Goal: Task Accomplishment & Management: Manage account settings

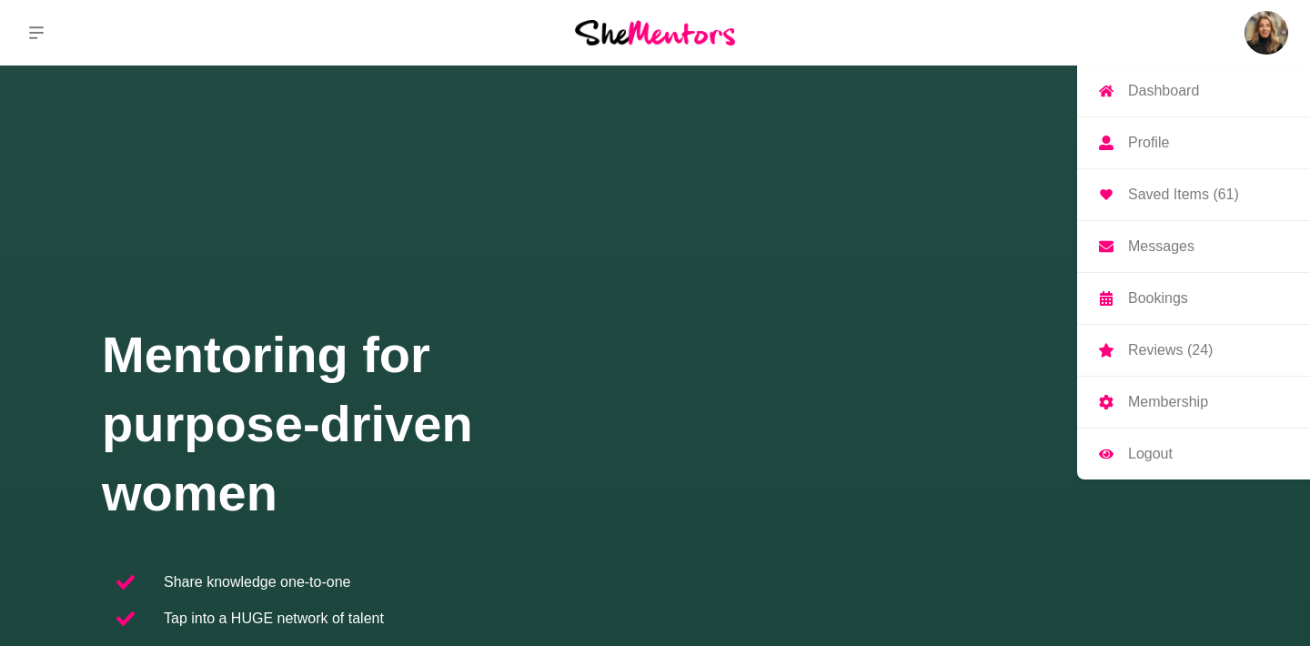
click at [1138, 142] on p "Profile" at bounding box center [1148, 143] width 41 height 15
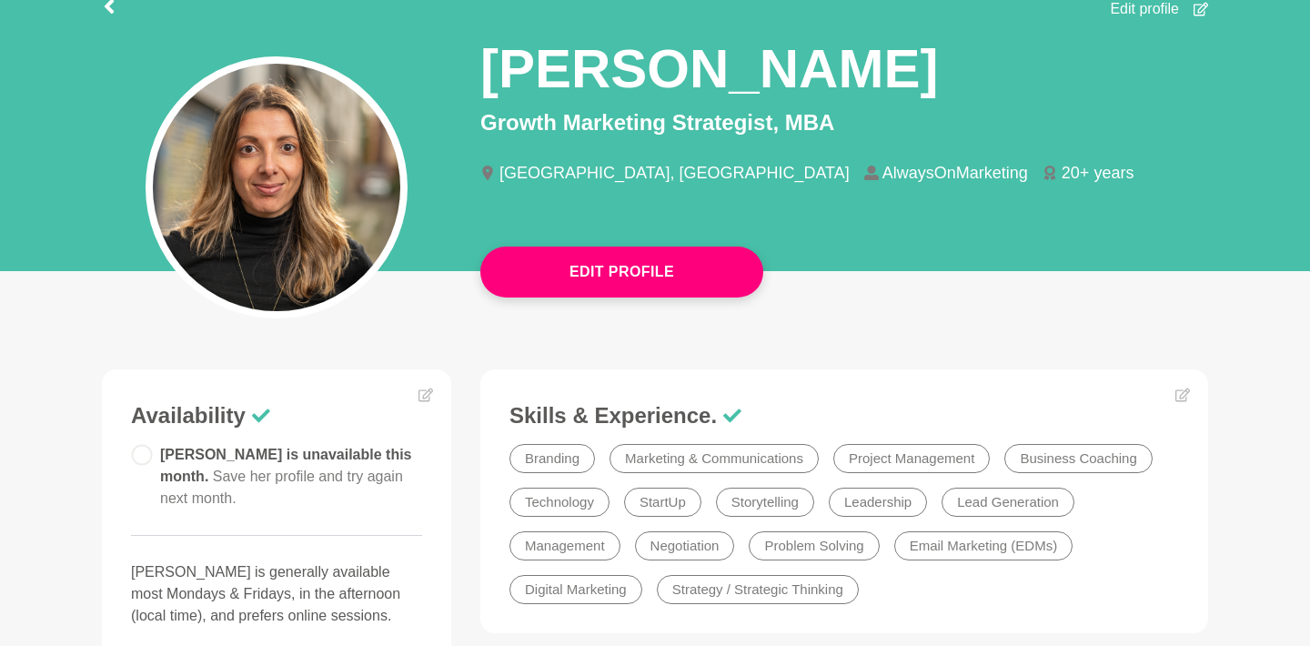
scroll to position [156, 0]
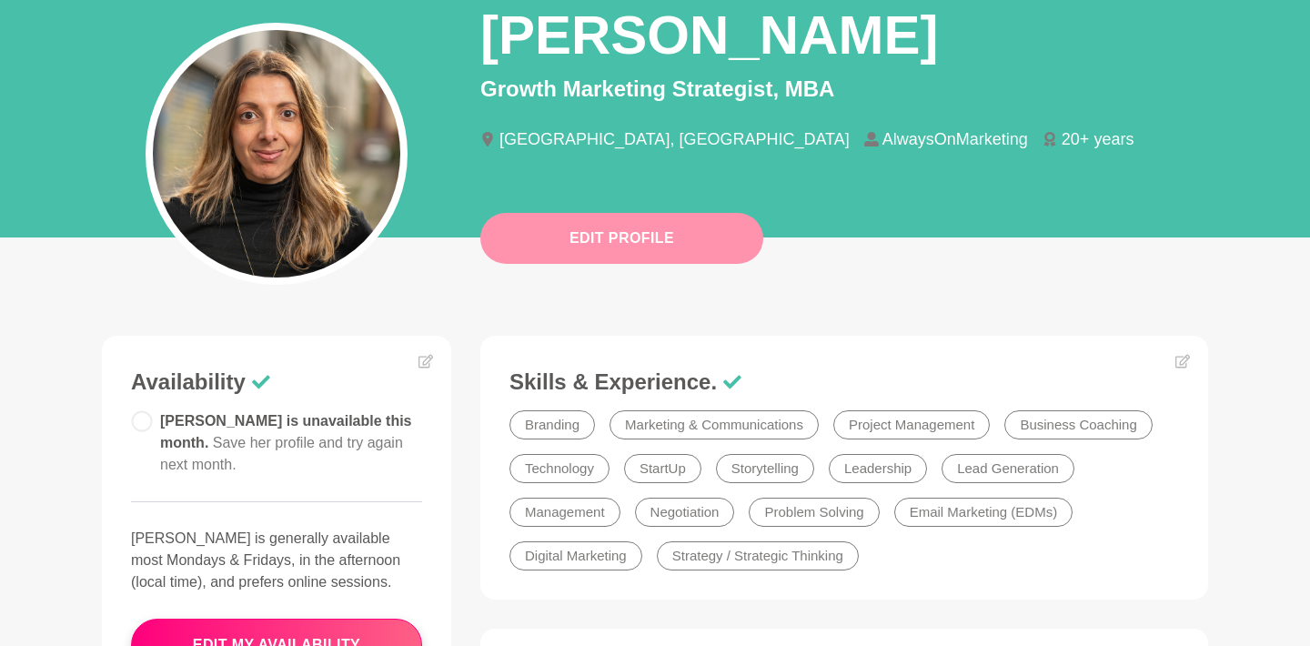
click at [632, 248] on button "Edit Profile" at bounding box center [621, 238] width 283 height 51
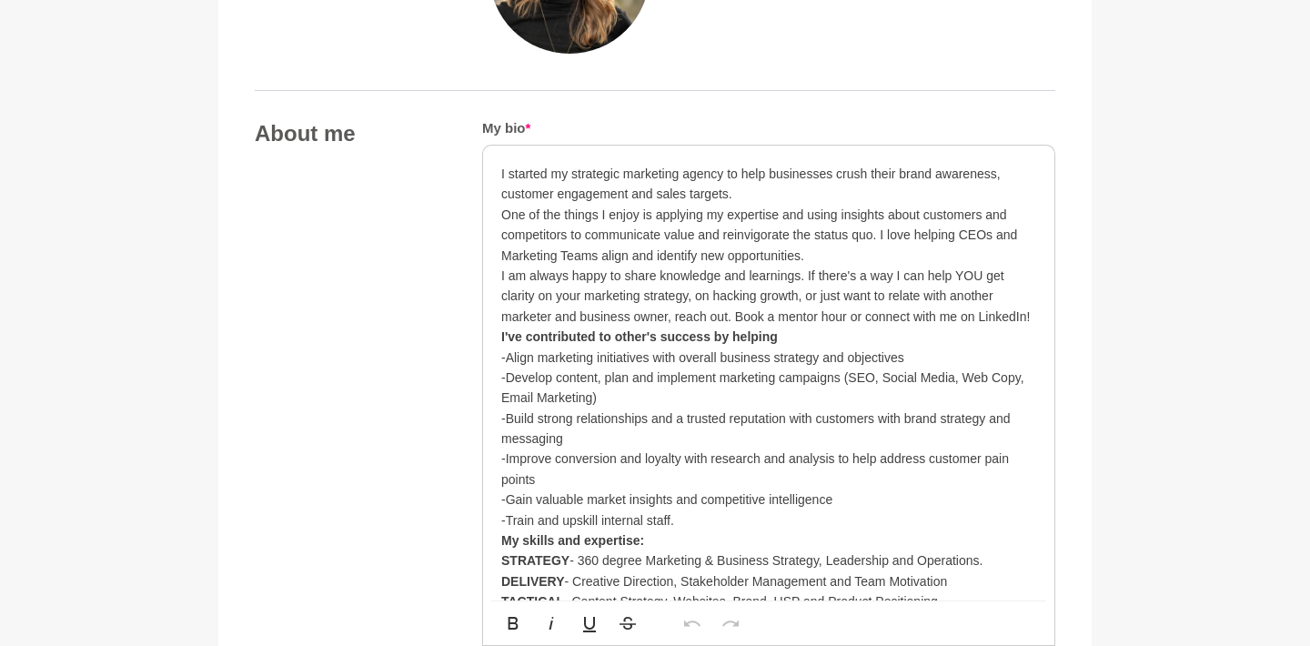
scroll to position [907, 0]
click at [786, 210] on p "I started my strategic marketing agency to help businesses crush their brand aw…" at bounding box center [768, 214] width 535 height 102
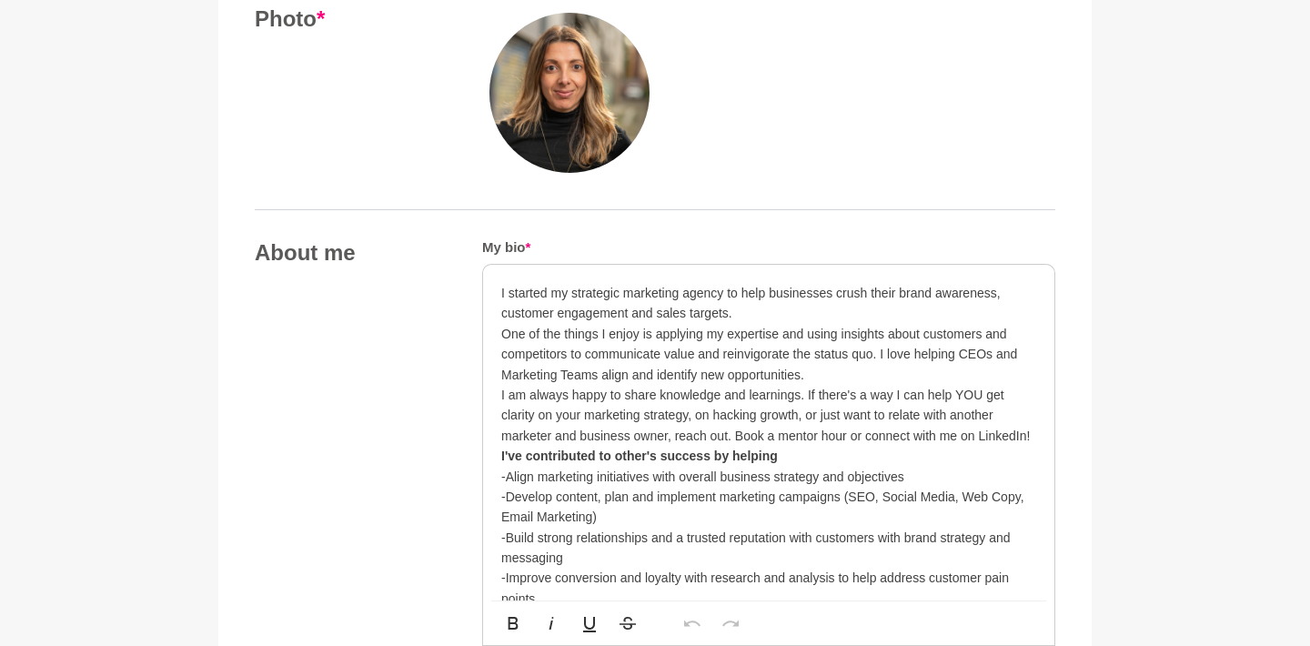
scroll to position [786, 0]
click at [570, 289] on p "I started my strategic marketing agency to help businesses crush their brand aw…" at bounding box center [768, 335] width 535 height 102
click at [574, 292] on p "I started my strategic marketing agency to help businesses crush their brand aw…" at bounding box center [768, 335] width 535 height 102
click at [503, 289] on p "I started my strategic marketing agency to help businesses crush their brand aw…" at bounding box center [768, 335] width 535 height 102
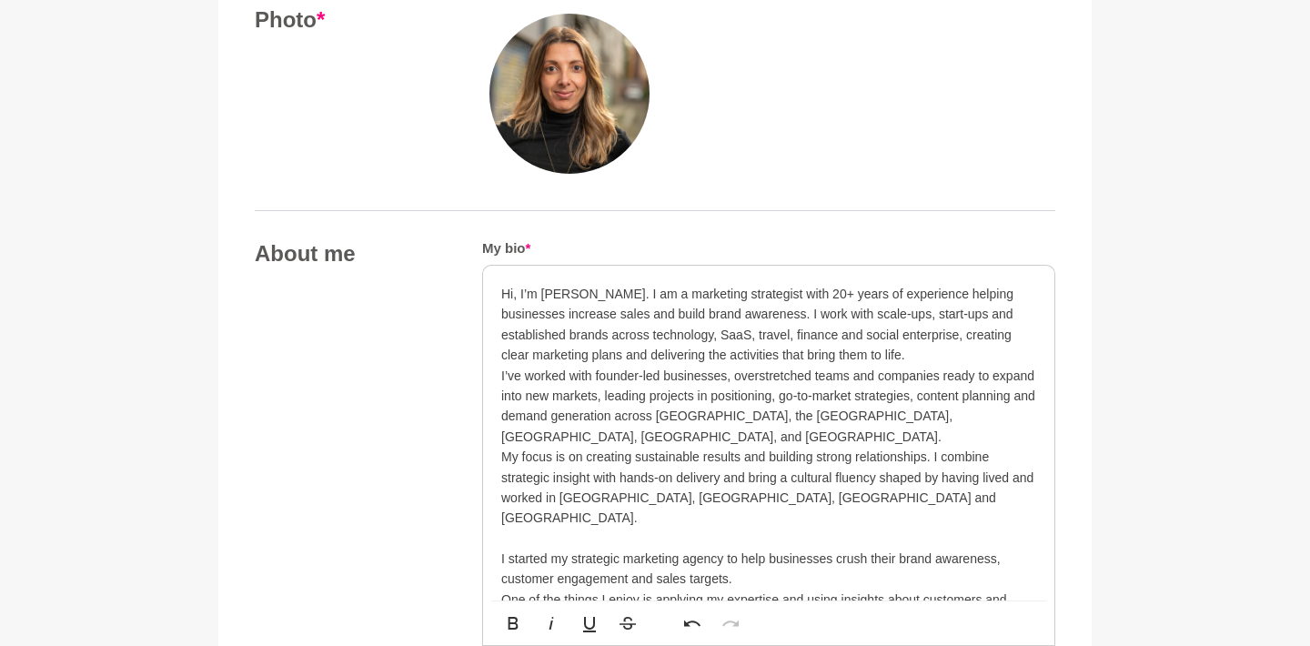
click at [928, 355] on p "Hi, I’m [PERSON_NAME]. I am a marketing strategist with 20+ years of experience…" at bounding box center [768, 325] width 535 height 82
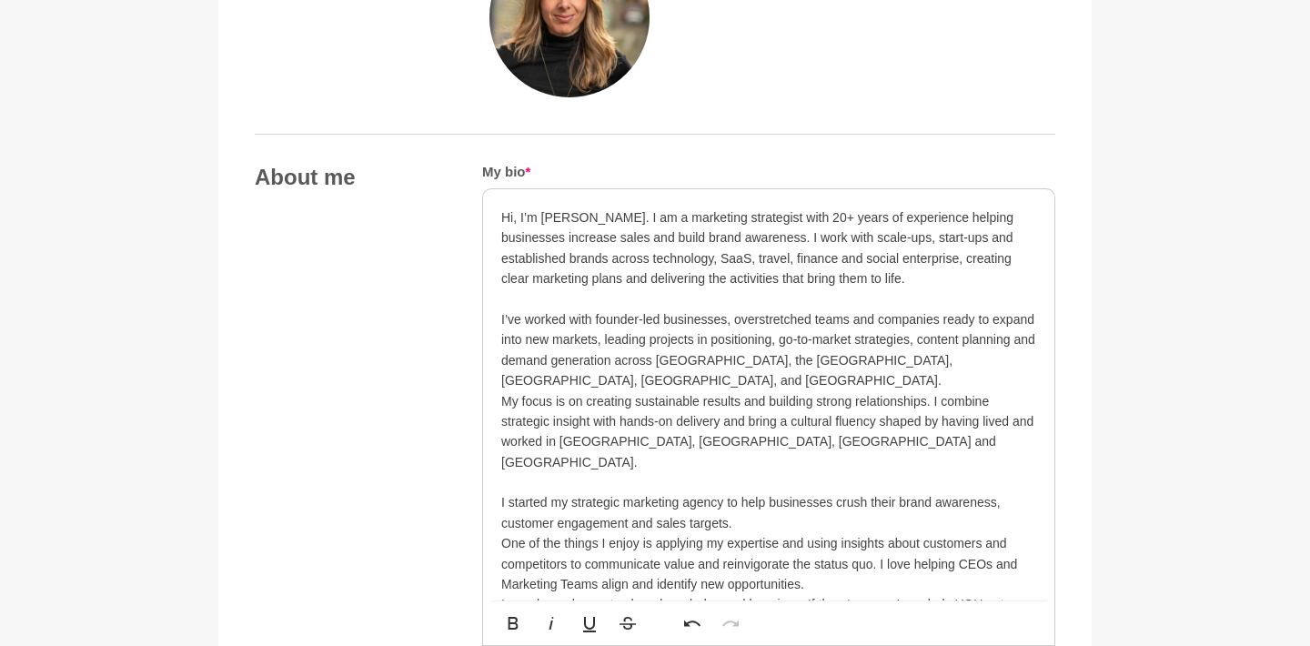
scroll to position [866, 0]
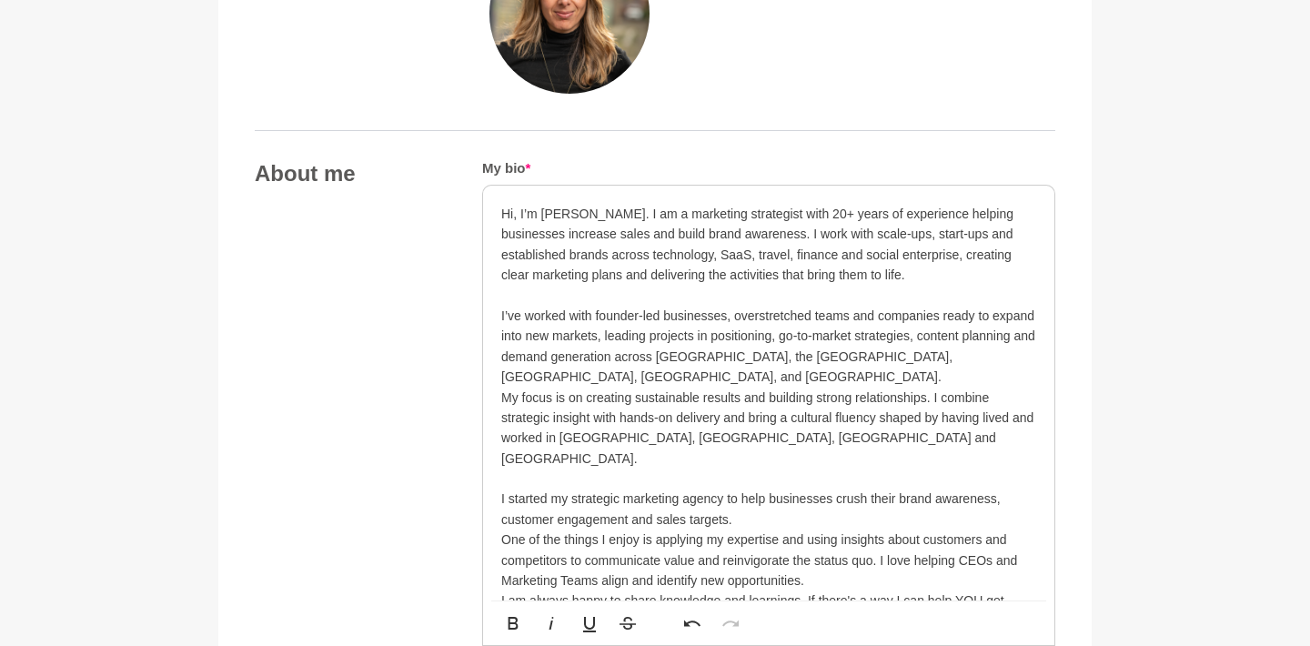
click at [965, 350] on p "I’ve worked with founder-led businesses, overstretched teams and companies read…" at bounding box center [768, 347] width 535 height 82
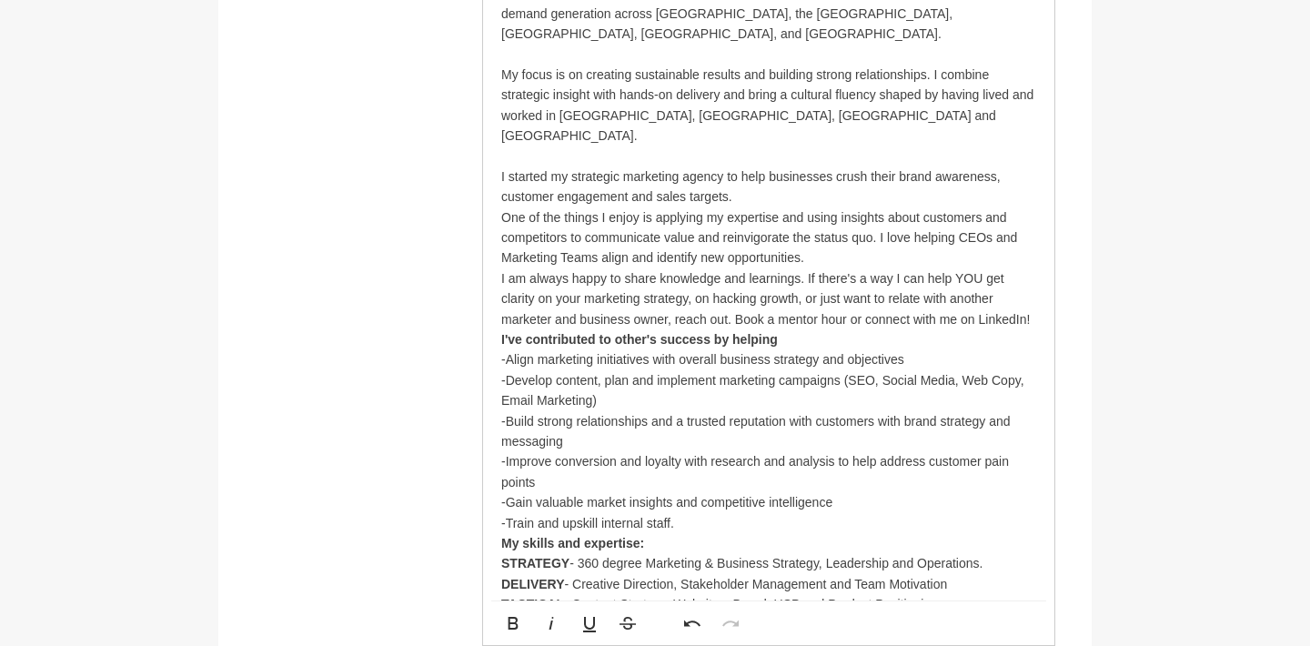
scroll to position [1213, 0]
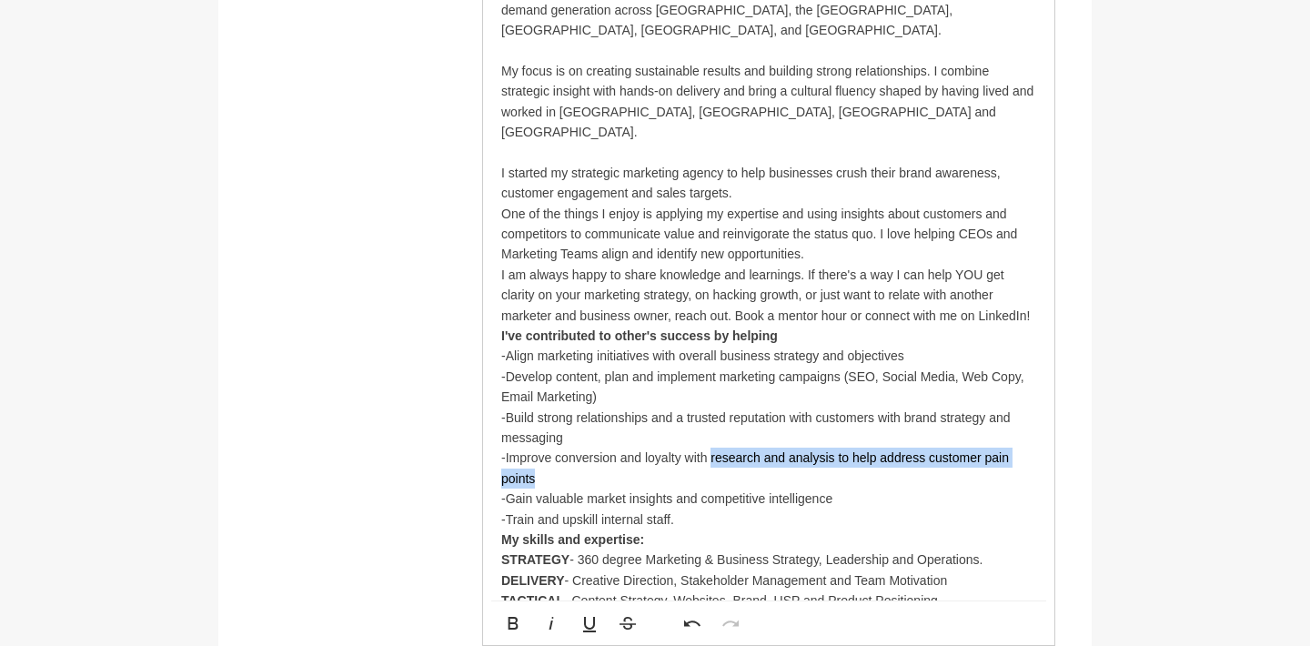
drag, startPoint x: 712, startPoint y: 406, endPoint x: 866, endPoint y: 417, distance: 155.1
click at [866, 417] on p "I've contributed to other's success by helping -Align marketing initiatives wit…" at bounding box center [768, 428] width 535 height 204
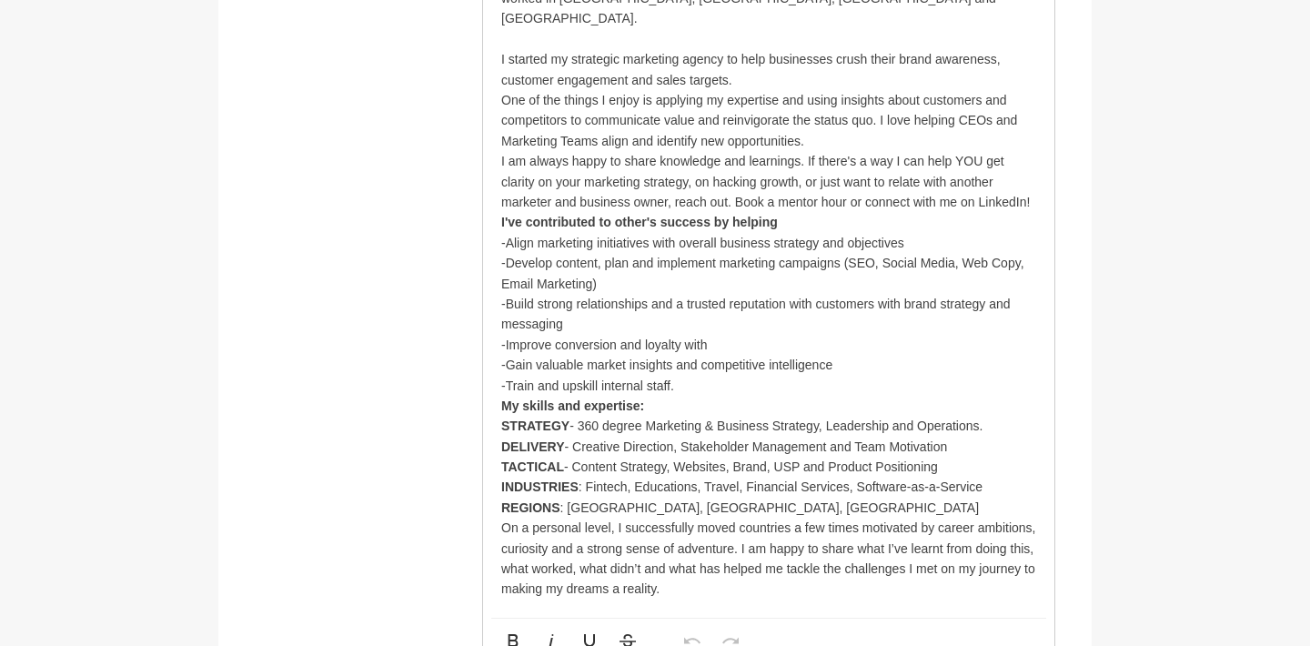
scroll to position [1353, 0]
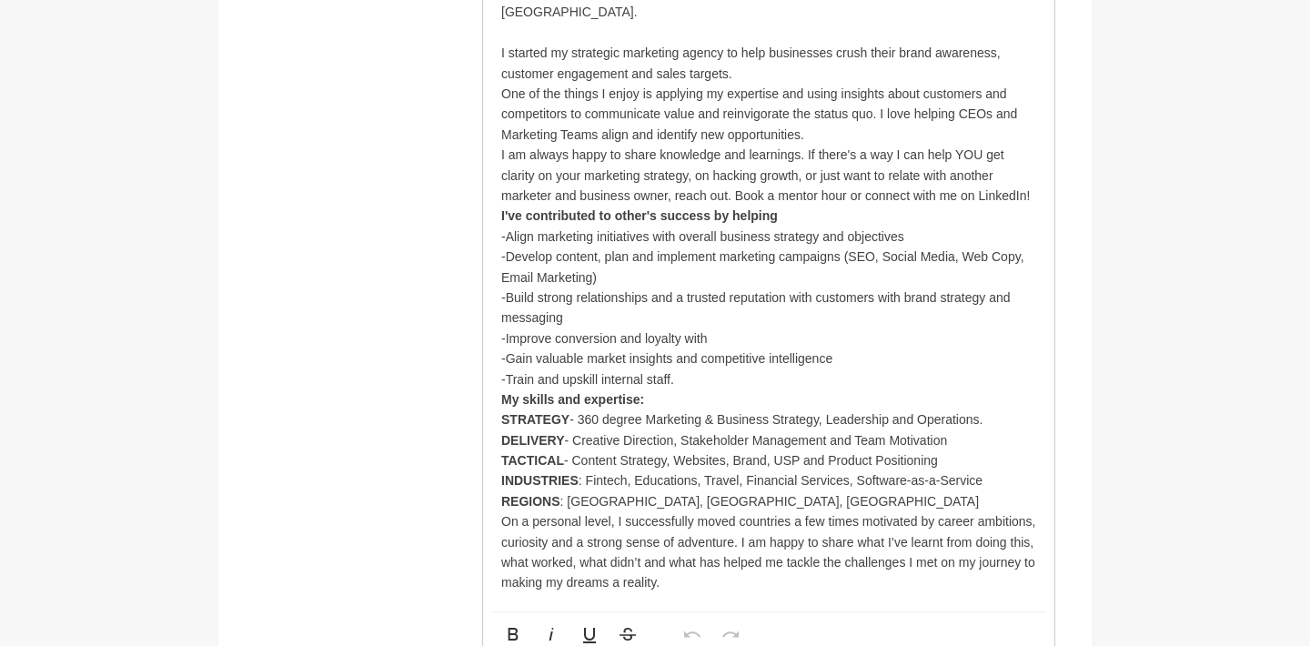
click at [631, 251] on p "I've contributed to other's success by helping -Align marketing initiatives wit…" at bounding box center [768, 298] width 535 height 184
click at [617, 269] on p "I've contributed to other's success by helping -Align marketing initiatives wit…" at bounding box center [768, 298] width 535 height 184
click at [735, 281] on p "I've contributed to other's success by helping -Align marketing initiatives wit…" at bounding box center [768, 298] width 535 height 184
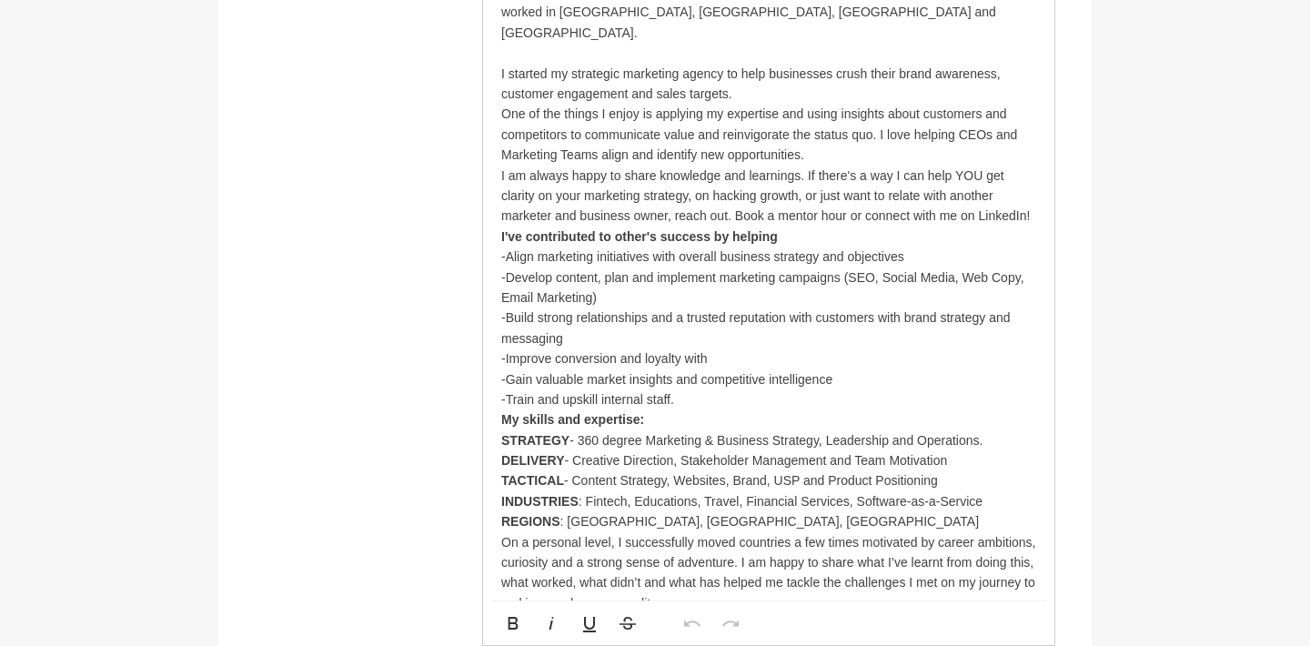
scroll to position [773, 0]
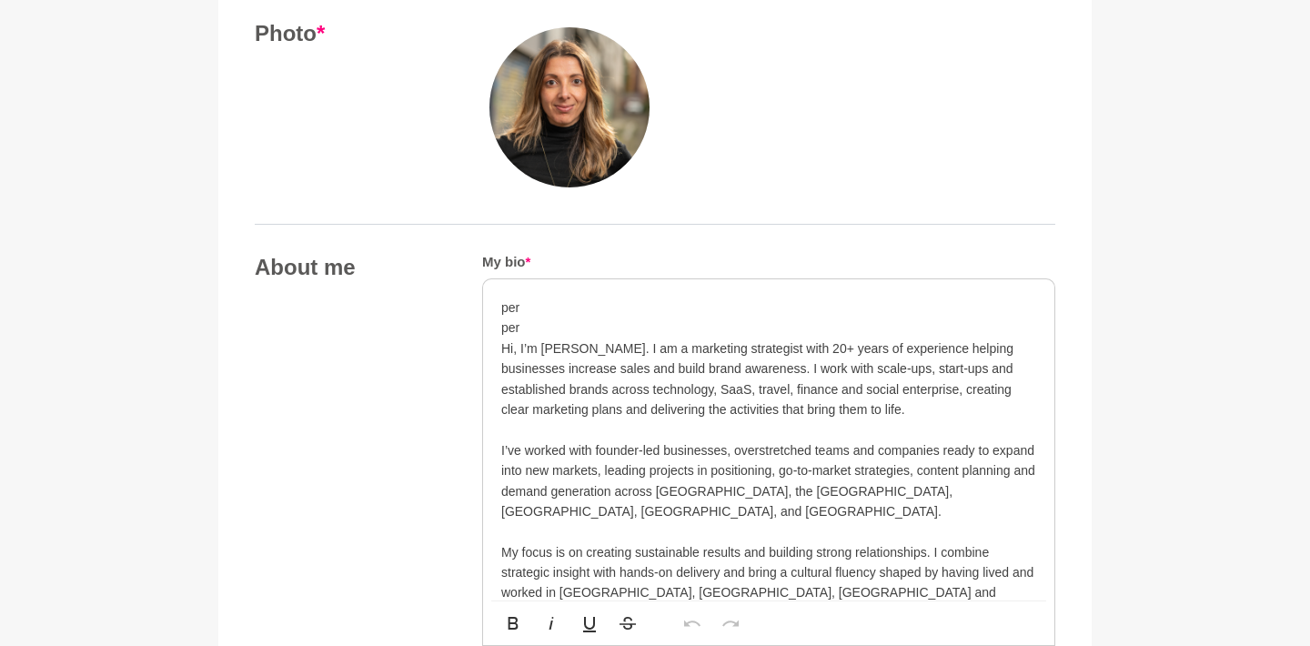
click at [591, 311] on p "per" at bounding box center [768, 308] width 535 height 20
drag, startPoint x: 591, startPoint y: 323, endPoint x: 470, endPoint y: 290, distance: 125.4
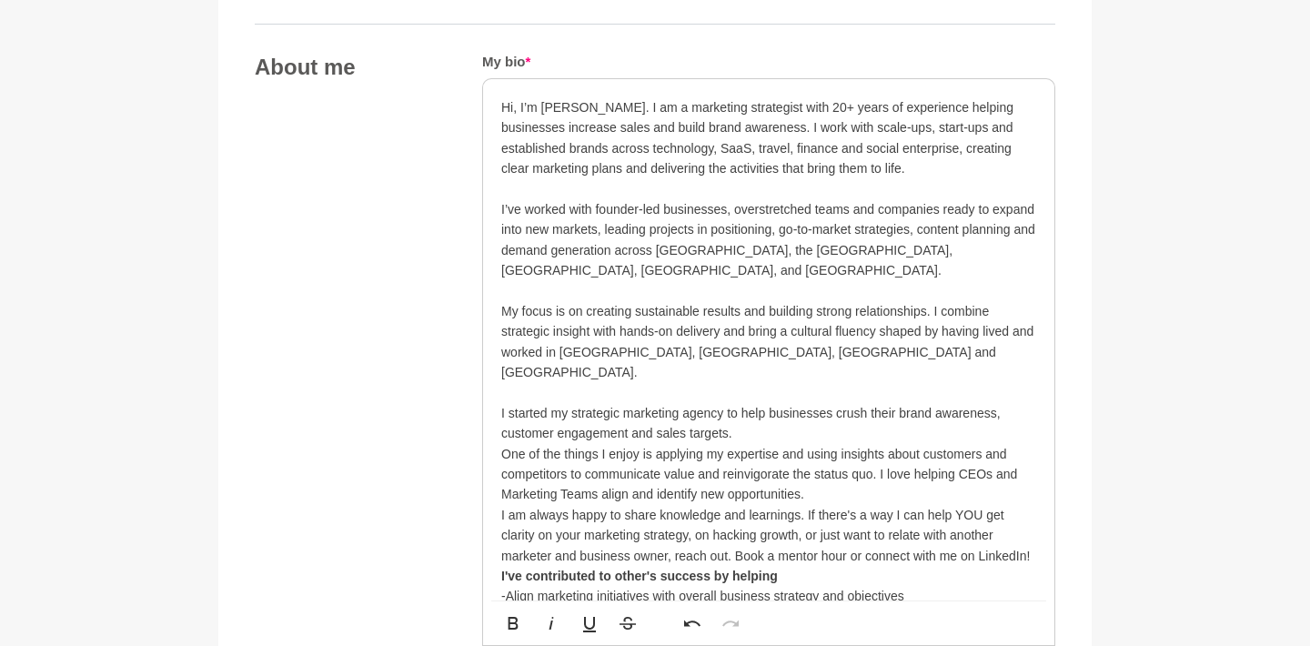
scroll to position [975, 0]
drag, startPoint x: 647, startPoint y: 102, endPoint x: 474, endPoint y: 96, distance: 173.0
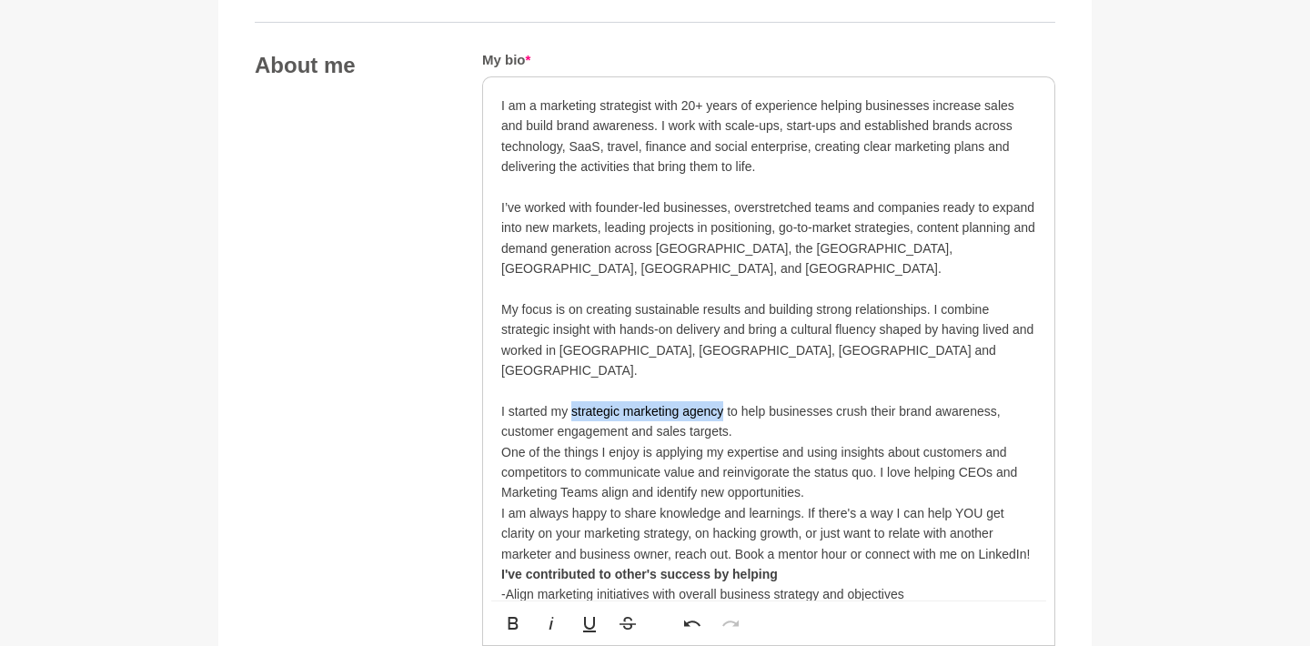
drag, startPoint x: 572, startPoint y: 363, endPoint x: 722, endPoint y: 360, distance: 150.2
click at [722, 401] on p "I started my strategic marketing agency to help businesses crush their brand aw…" at bounding box center [768, 452] width 535 height 102
click at [712, 401] on p "I started my strategic marketing agency to help businesses crush their brand aw…" at bounding box center [768, 452] width 535 height 102
drag, startPoint x: 508, startPoint y: 367, endPoint x: 568, endPoint y: 359, distance: 60.6
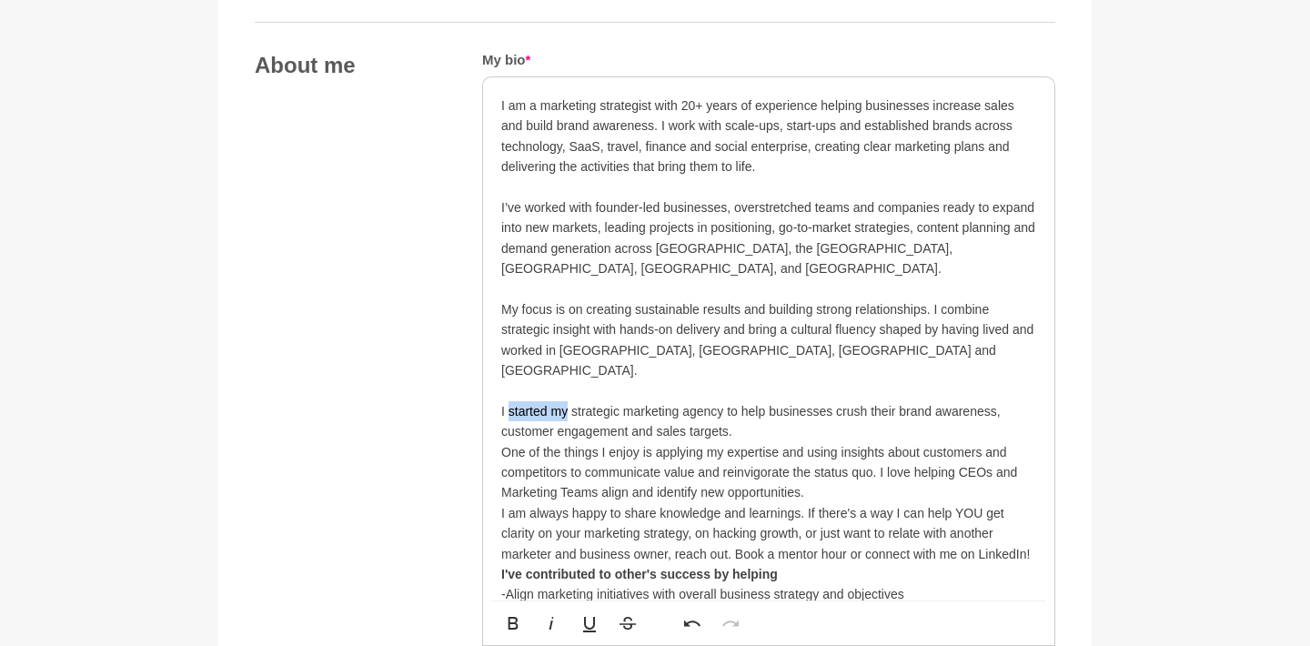
click at [568, 401] on p "I started my strategic marketing agency to help businesses crush their brand aw…" at bounding box center [768, 452] width 535 height 102
click at [653, 401] on p "I offer strategic marketing agency to help businesses crush their brand awarene…" at bounding box center [768, 452] width 535 height 102
drag, startPoint x: 872, startPoint y: 363, endPoint x: 933, endPoint y: 365, distance: 61.0
click at [933, 401] on p "I offer strategic marketing and implementation to help businesses crush their b…" at bounding box center [768, 452] width 535 height 102
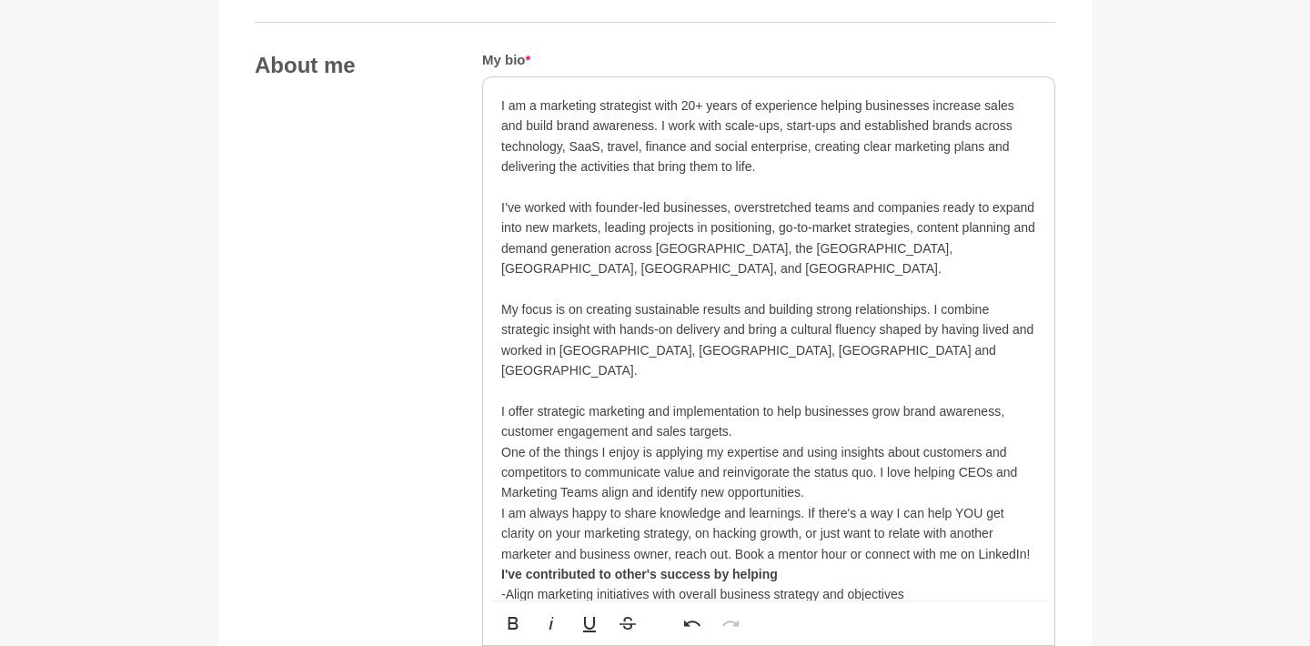
click at [699, 401] on p "I offer strategic marketing and implementation to help businesses grow brand aw…" at bounding box center [768, 452] width 535 height 102
click at [908, 401] on p "I offer strategic marketing and implementation to help businesses grow brand aw…" at bounding box center [768, 452] width 535 height 102
click at [564, 401] on p "I offer strategic marketing and implementation to help businesses grow sales, b…" at bounding box center [768, 452] width 535 height 102
drag, startPoint x: 719, startPoint y: 378, endPoint x: 786, endPoint y: 380, distance: 67.4
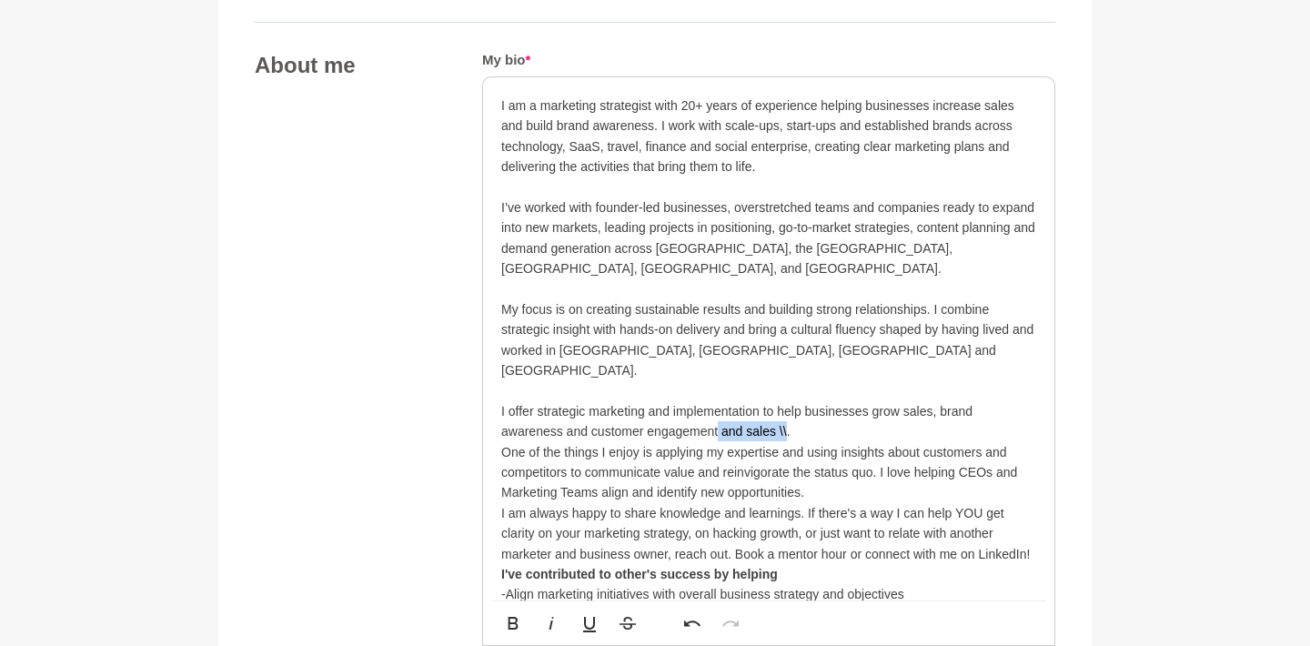
click at [786, 401] on p "I offer strategic marketing and implementation to help businesses grow sales, b…" at bounding box center [768, 452] width 535 height 102
click at [520, 200] on p "I’ve worked with founder-led businesses, overstretched teams and companies read…" at bounding box center [768, 238] width 535 height 82
click at [548, 202] on p "I worked with founder-led businesses, overstretched teams and companies ready t…" at bounding box center [768, 238] width 535 height 82
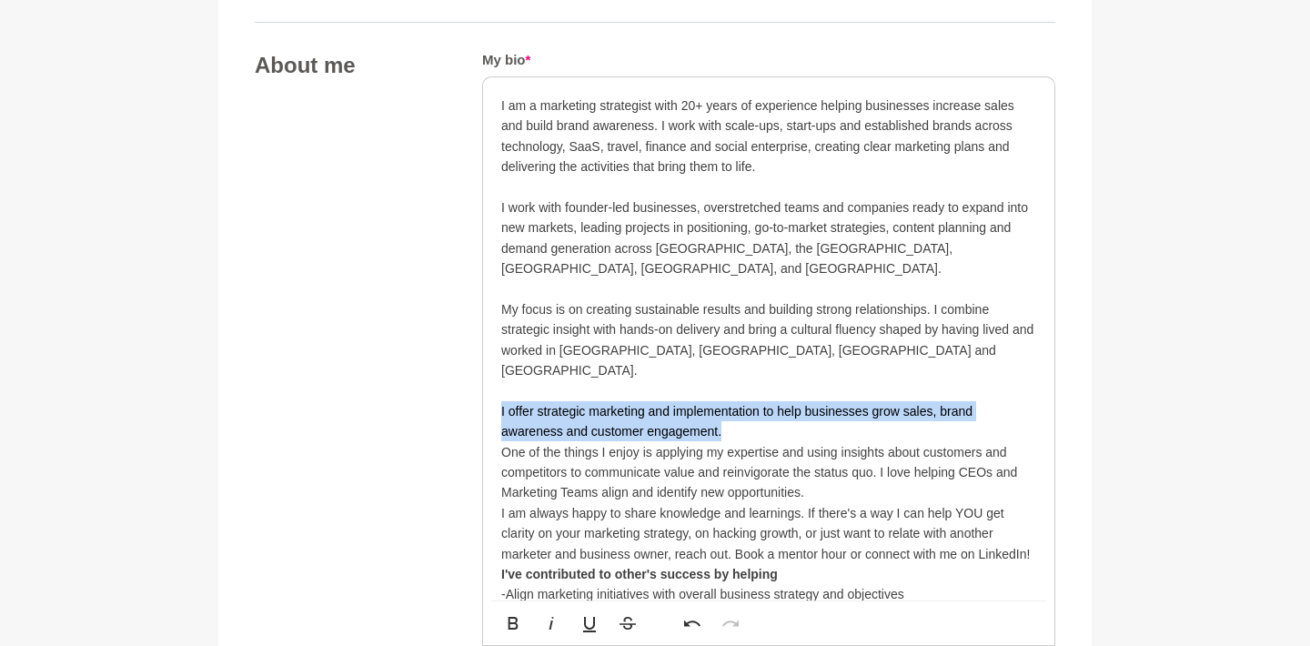
drag, startPoint x: 728, startPoint y: 385, endPoint x: 491, endPoint y: 362, distance: 237.7
click at [491, 362] on div "I am a marketing strategist with 20+ years of experience helping businesses inc…" at bounding box center [768, 523] width 571 height 892
click at [589, 401] on p "I offer strategic marketing and implementation to help businesses grow sales, b…" at bounding box center [768, 452] width 535 height 102
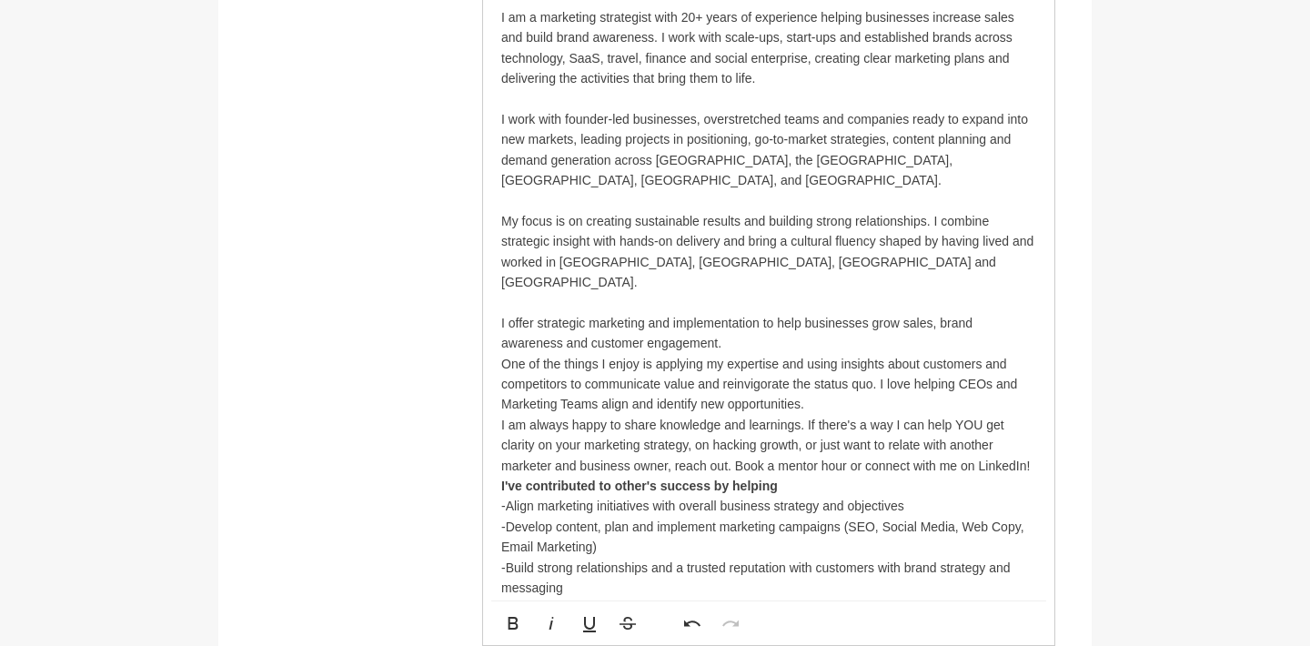
scroll to position [1066, 0]
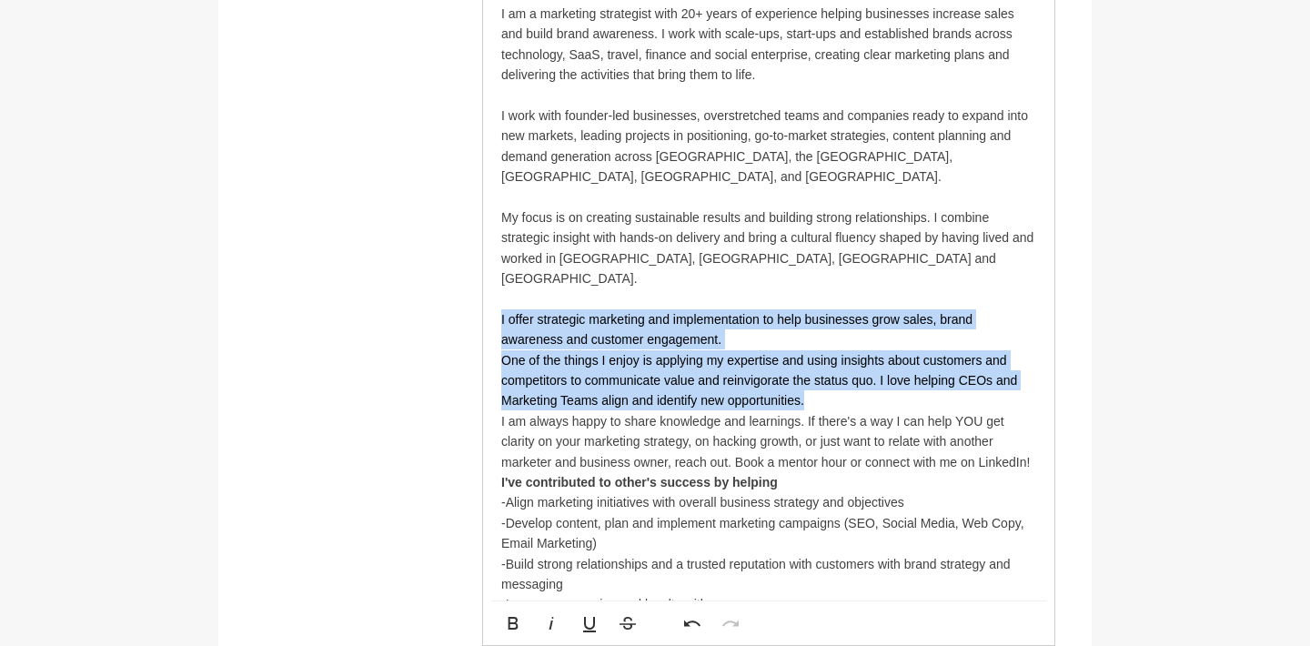
drag, startPoint x: 500, startPoint y: 272, endPoint x: 835, endPoint y: 353, distance: 345.4
click at [835, 353] on div "I am a marketing strategist with 20+ years of experience helping businesses inc…" at bounding box center [768, 431] width 571 height 892
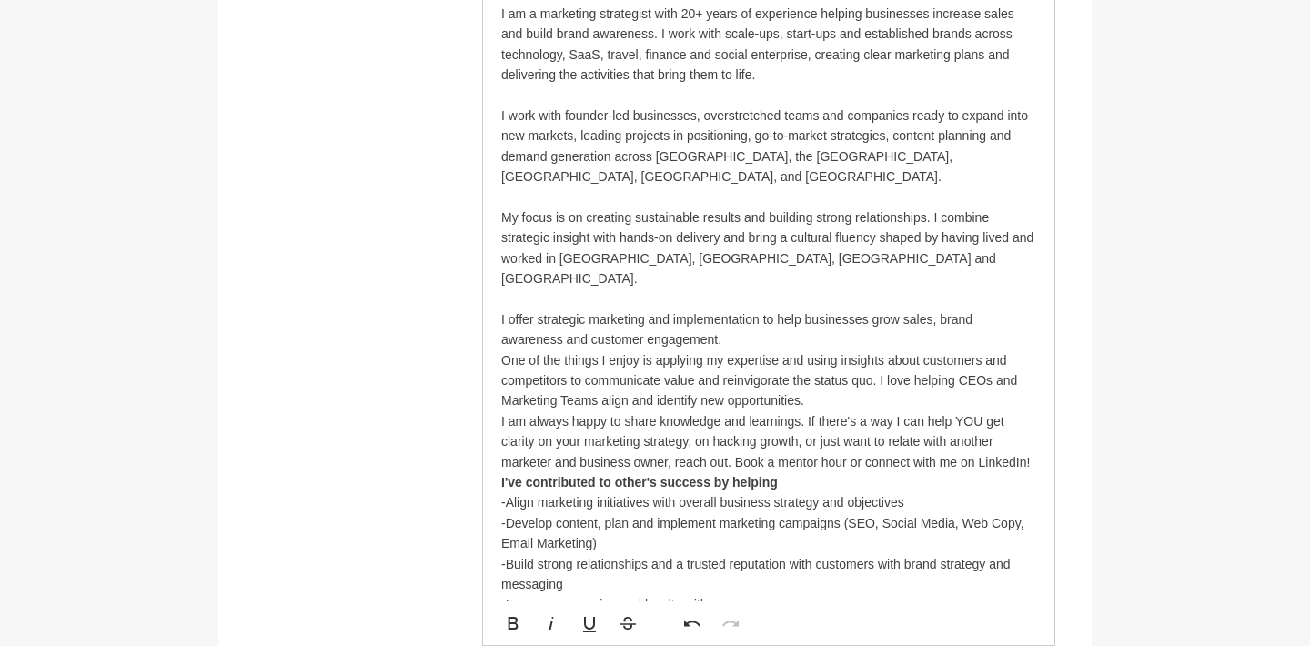
click at [497, 106] on div "I am a marketing strategist with 20+ years of experience helping businesses inc…" at bounding box center [768, 431] width 571 height 892
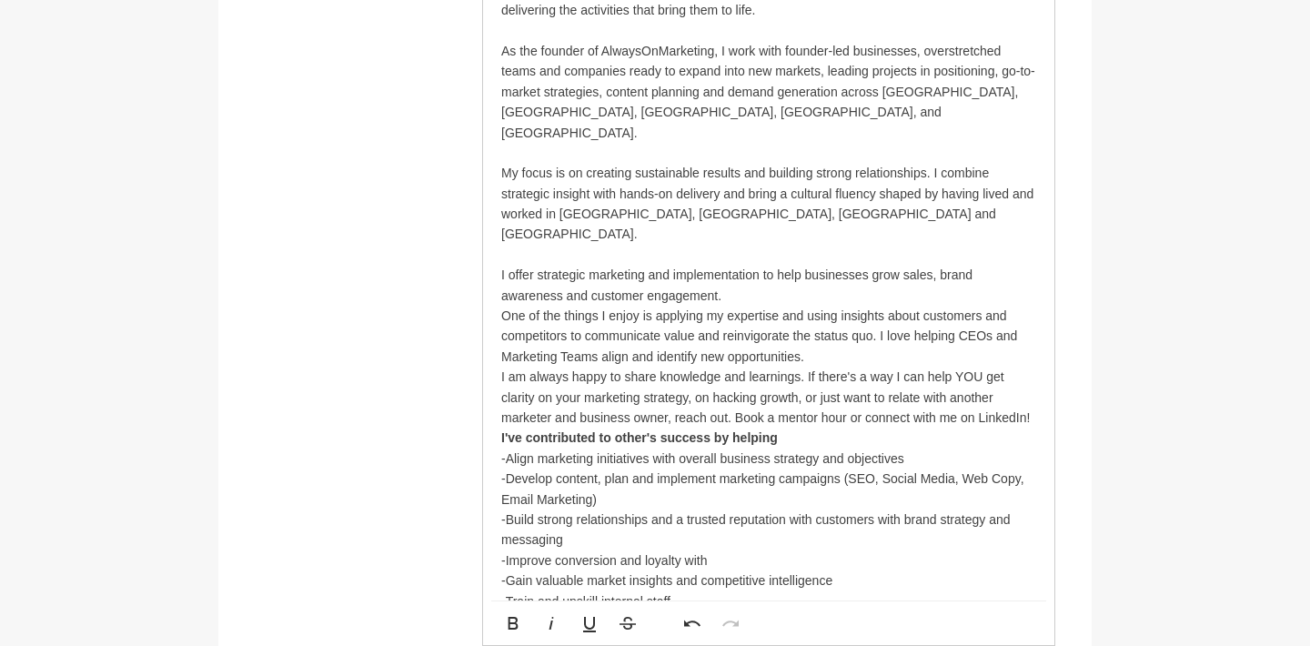
scroll to position [1133, 0]
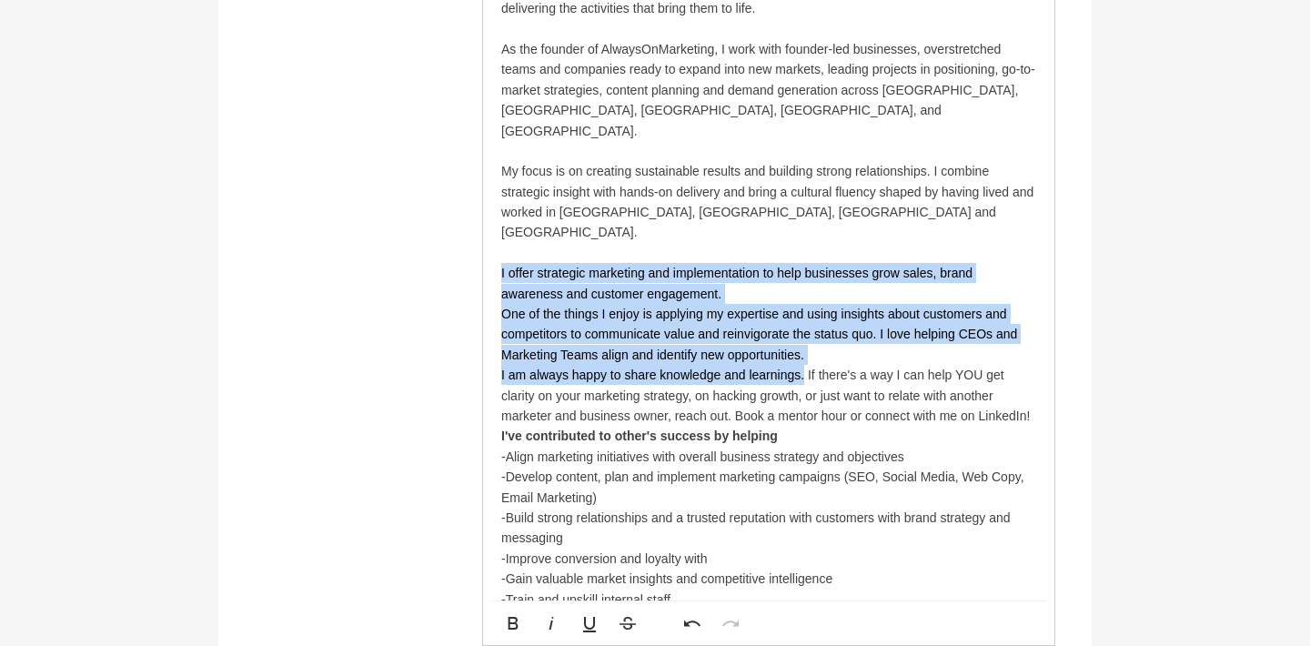
drag, startPoint x: 500, startPoint y: 225, endPoint x: 806, endPoint y: 325, distance: 321.7
click at [806, 325] on div "I am a marketing strategist with 20+ years of experience helping businesses inc…" at bounding box center [768, 375] width 571 height 913
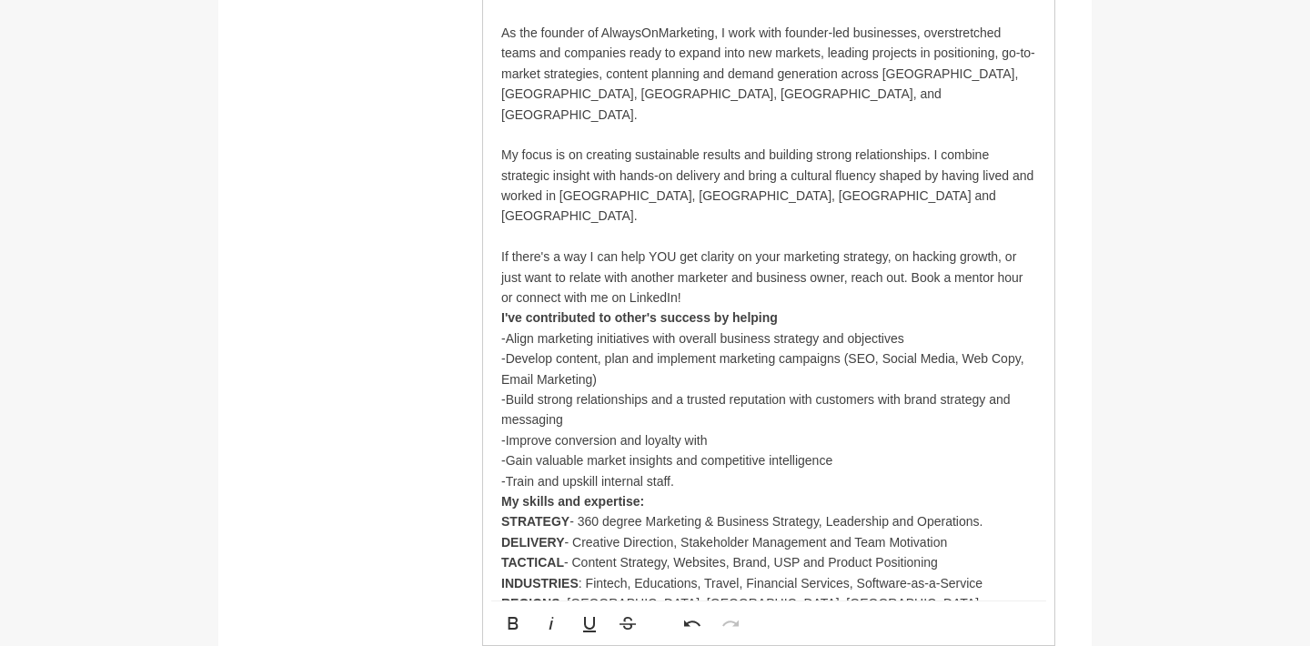
scroll to position [1150, 0]
click at [1005, 246] on p "If there's a way I can help YOU get clarity on your marketing strategy, on hack…" at bounding box center [768, 276] width 535 height 61
click at [515, 246] on p "If there's a way I can help YOU get clarity on your marketing strategy, on hack…" at bounding box center [768, 276] width 535 height 61
click at [913, 246] on p "If there's a way I can help YOU get clarity on your marketing strategy, on hack…" at bounding box center [768, 276] width 535 height 61
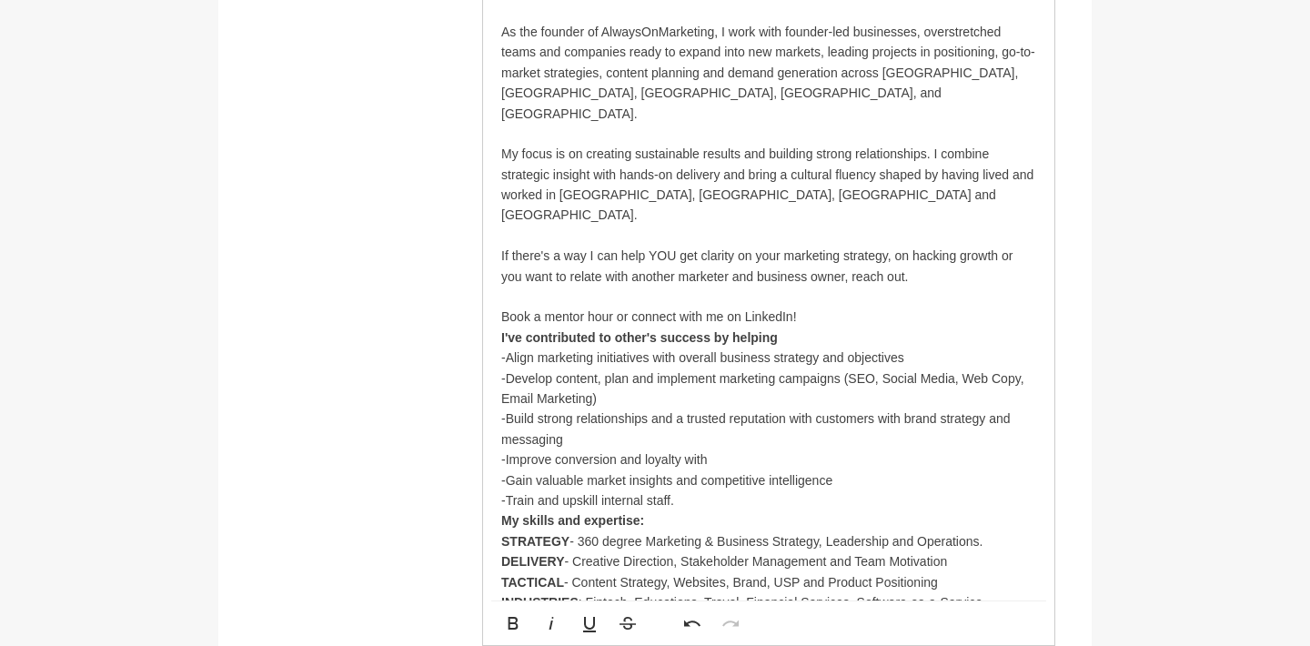
click at [875, 307] on p "Book a mentor hour or connect with me on LinkedIn!" at bounding box center [768, 317] width 535 height 20
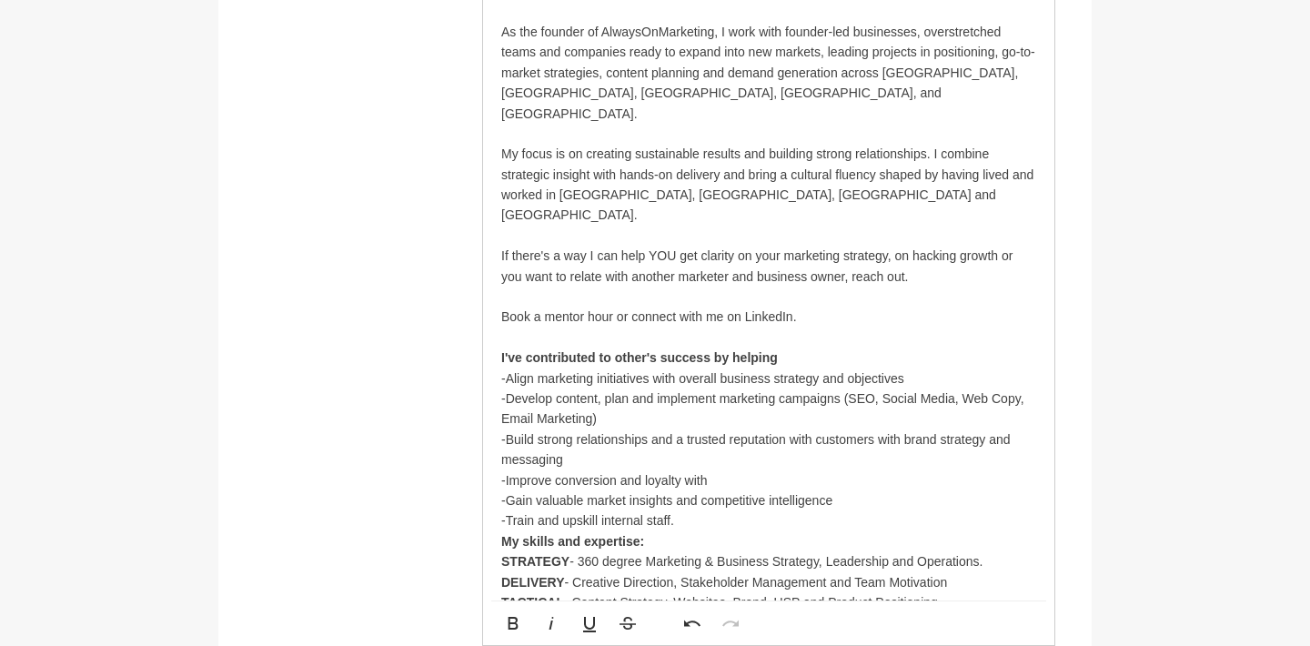
click at [508, 348] on p "I've contributed to other's success by helping -Align marketing initiatives wit…" at bounding box center [768, 440] width 535 height 184
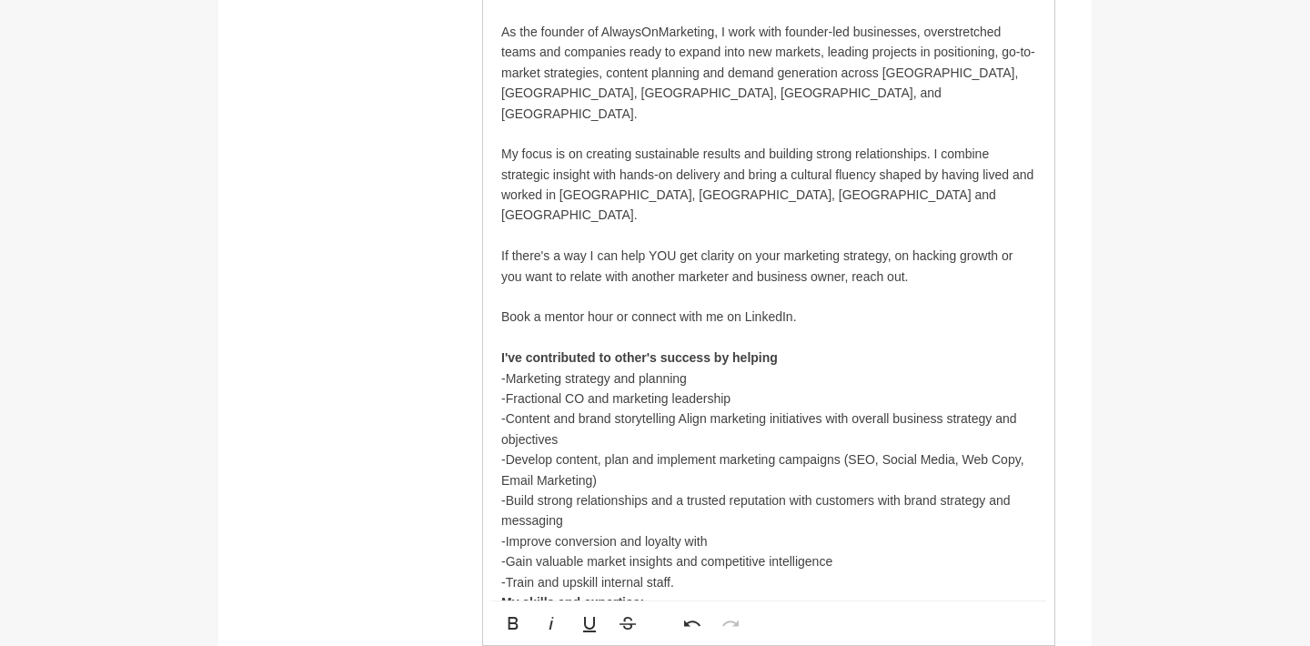
click at [744, 348] on p "I've contributed to other's success by helping -Marketing strategy and planning" at bounding box center [768, 368] width 535 height 41
click at [677, 409] on p "-Content and brand storytelling Align marketing initiatives with overall busine…" at bounding box center [768, 501] width 535 height 184
drag, startPoint x: 717, startPoint y: 306, endPoint x: 778, endPoint y: 308, distance: 61.0
click at [778, 348] on p "I've contributed to other's success by helping -Marketing strategy and planning" at bounding box center [768, 368] width 535 height 41
click at [692, 409] on p "-Content and brand storytelling that positions brands Align marketing initiativ…" at bounding box center [768, 501] width 535 height 184
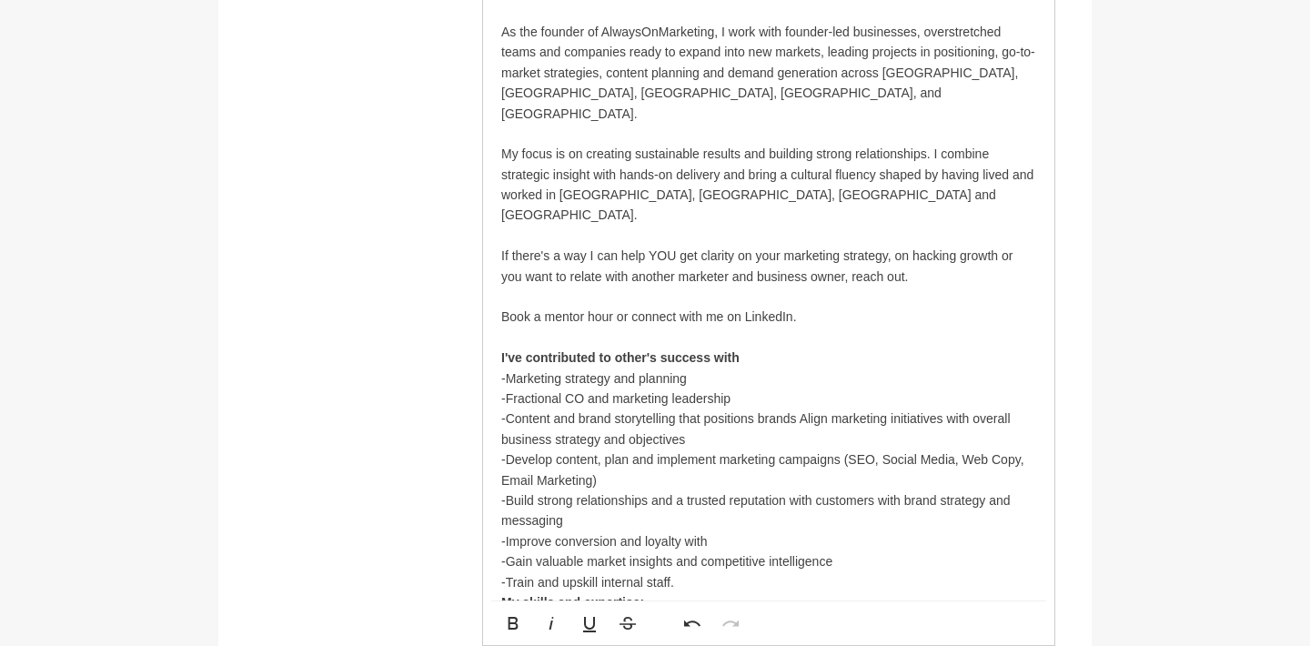
click at [692, 409] on p "-Content and brand storytelling that positions brands Align marketing initiativ…" at bounding box center [768, 501] width 535 height 184
click at [742, 409] on p "-Content and brand storytelling to positions brands Align marketing initiatives…" at bounding box center [768, 501] width 535 height 184
click at [721, 348] on p "I've contributed to other's success with -Marketing strategy and planning" at bounding box center [768, 368] width 535 height 41
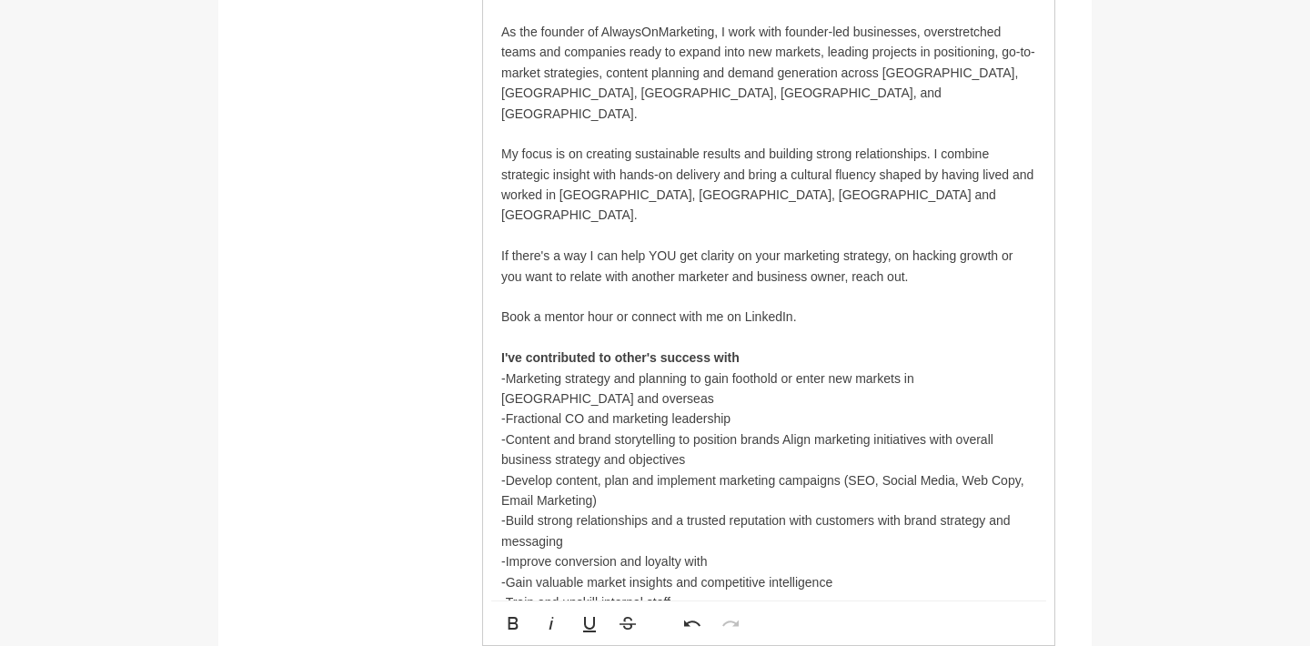
click at [574, 409] on p "-Fractional CO and marketing leadership" at bounding box center [768, 419] width 535 height 20
click at [772, 409] on p "-Fractional CMO and marketing leadership" at bounding box center [768, 419] width 535 height 20
drag, startPoint x: 505, startPoint y: 364, endPoint x: 617, endPoint y: 365, distance: 111.9
click at [617, 409] on p "-Fractional CMO and marketing leadership" at bounding box center [768, 419] width 535 height 20
click at [628, 409] on p "-Fractional CMO and marketing leadership" at bounding box center [768, 419] width 535 height 20
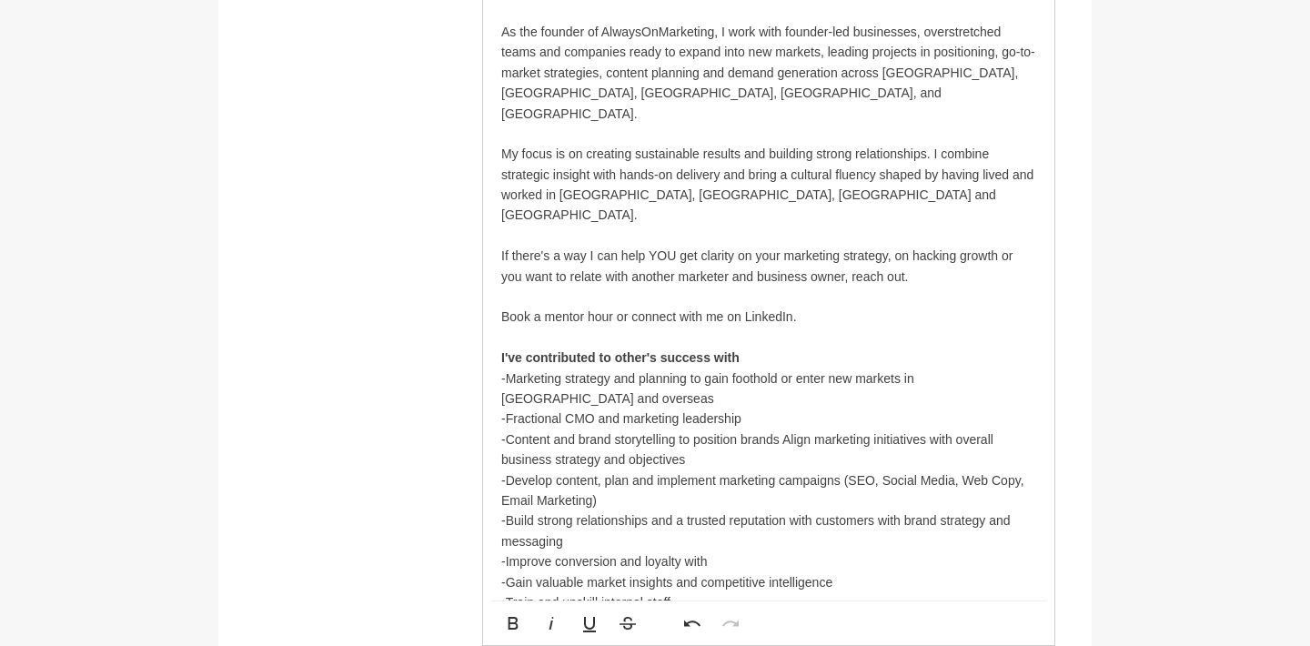
click at [621, 409] on p "-Fractional CMO and marketing leadership" at bounding box center [768, 419] width 535 height 20
click at [844, 409] on p "-Fractional CMO and plug-and-play marketing leadership" at bounding box center [768, 419] width 535 height 20
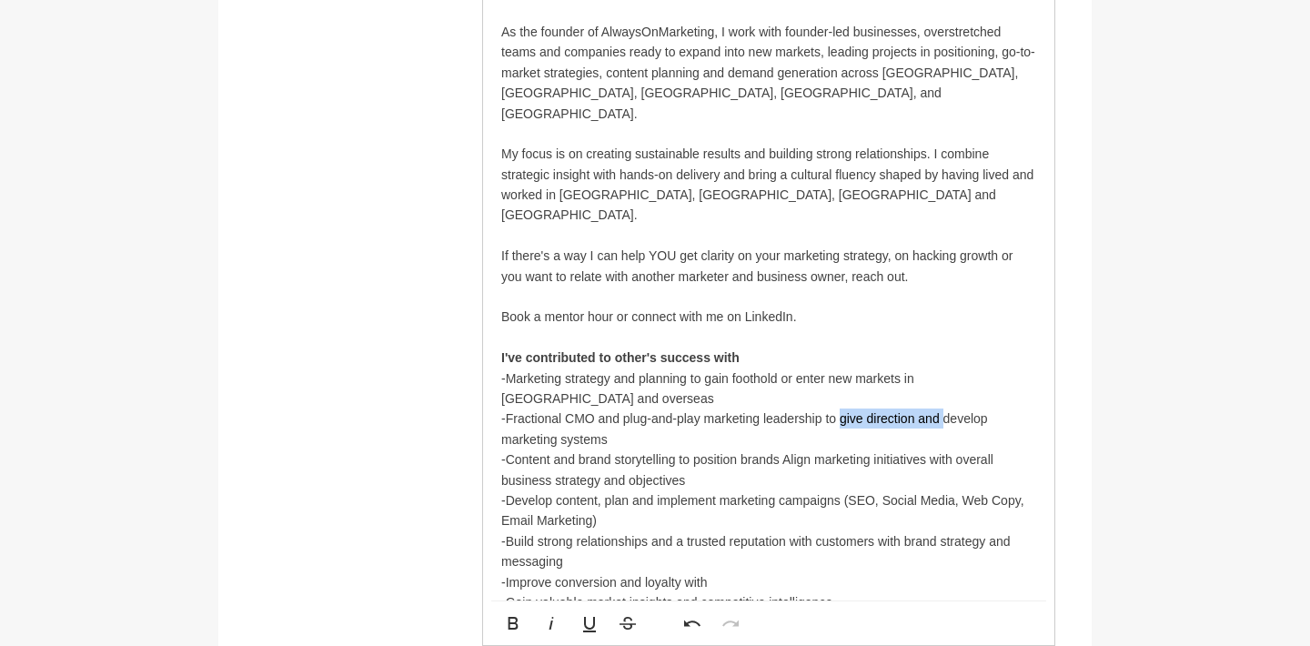
drag, startPoint x: 839, startPoint y: 366, endPoint x: 945, endPoint y: 368, distance: 106.5
click at [945, 409] on p "-Fractional CMO and plug-and-play marketing leadership to give direction and de…" at bounding box center [768, 429] width 535 height 41
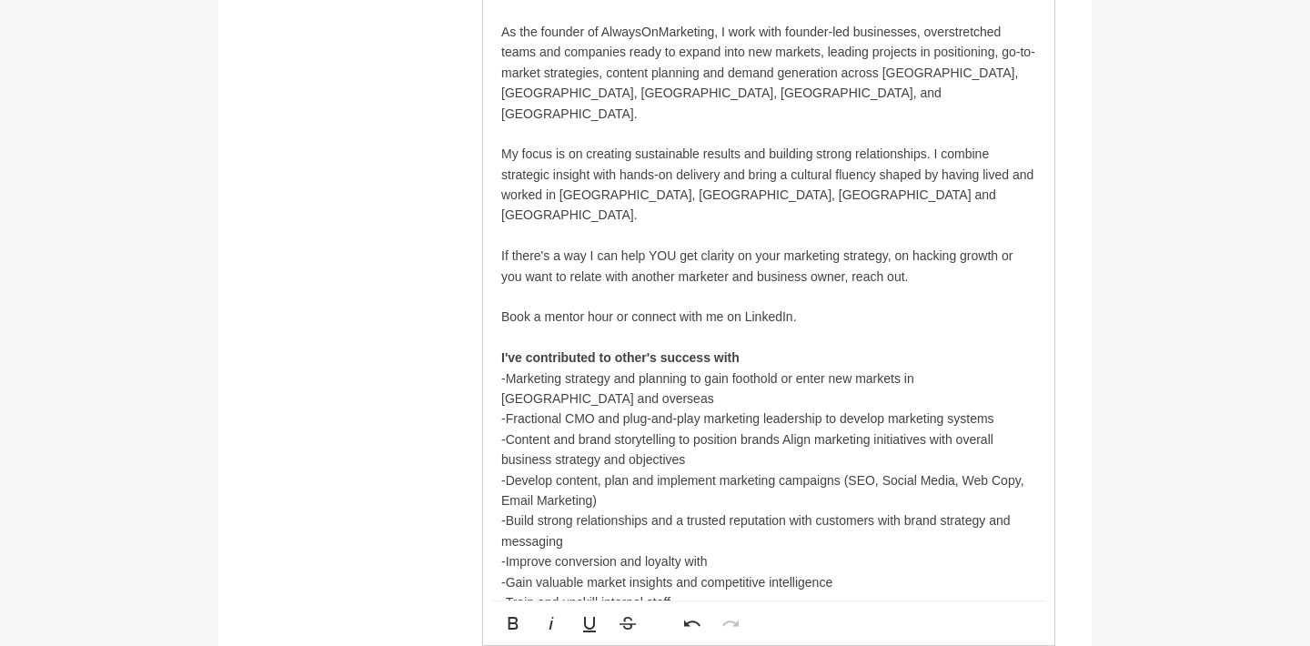
click at [889, 409] on p "-Fractional CMO and plug-and-play marketing leadership to develop marketing sys…" at bounding box center [768, 419] width 535 height 20
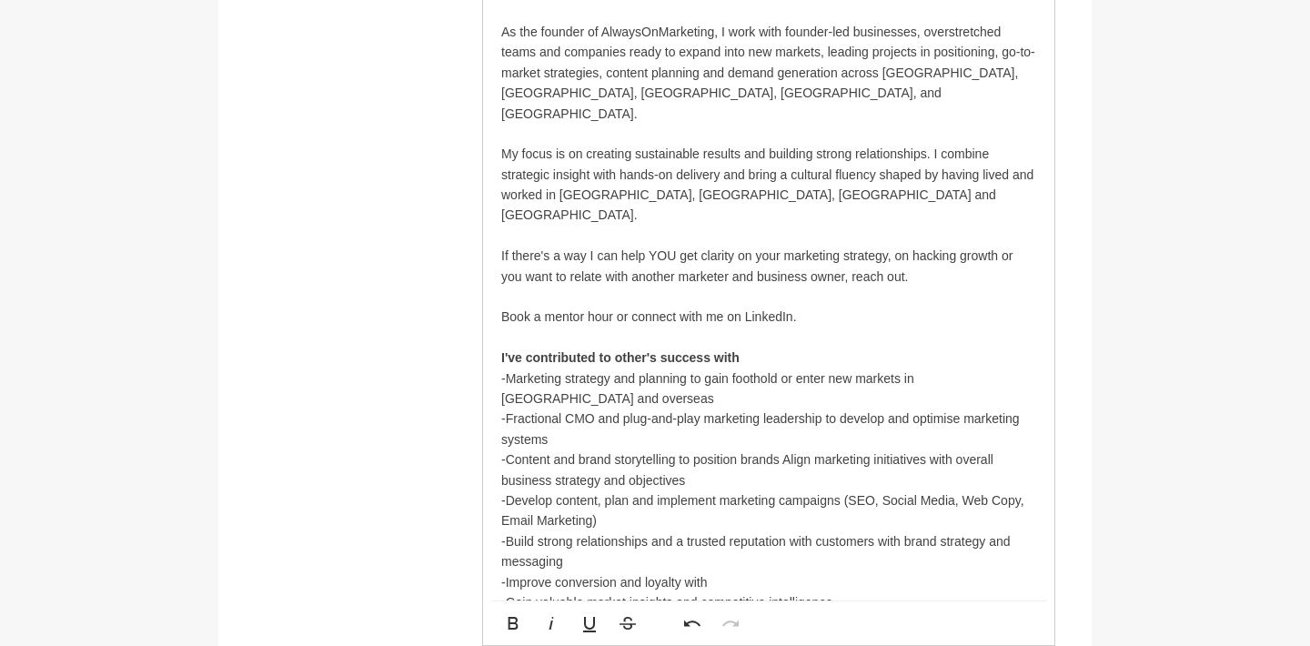
click at [509, 409] on p "-Fractional CMO and plug-and-play marketing leadership to develop and optimise …" at bounding box center [768, 429] width 535 height 41
click at [571, 409] on p "-Fractional CMO and plug-and-play marketing leadership to develop and optimise …" at bounding box center [768, 429] width 535 height 41
click at [743, 348] on p "I've contributed to other's success with -Marketing strategy and planning to ga…" at bounding box center [768, 378] width 535 height 61
click at [523, 350] on strong "I've contributed to other's success with" at bounding box center [620, 357] width 238 height 15
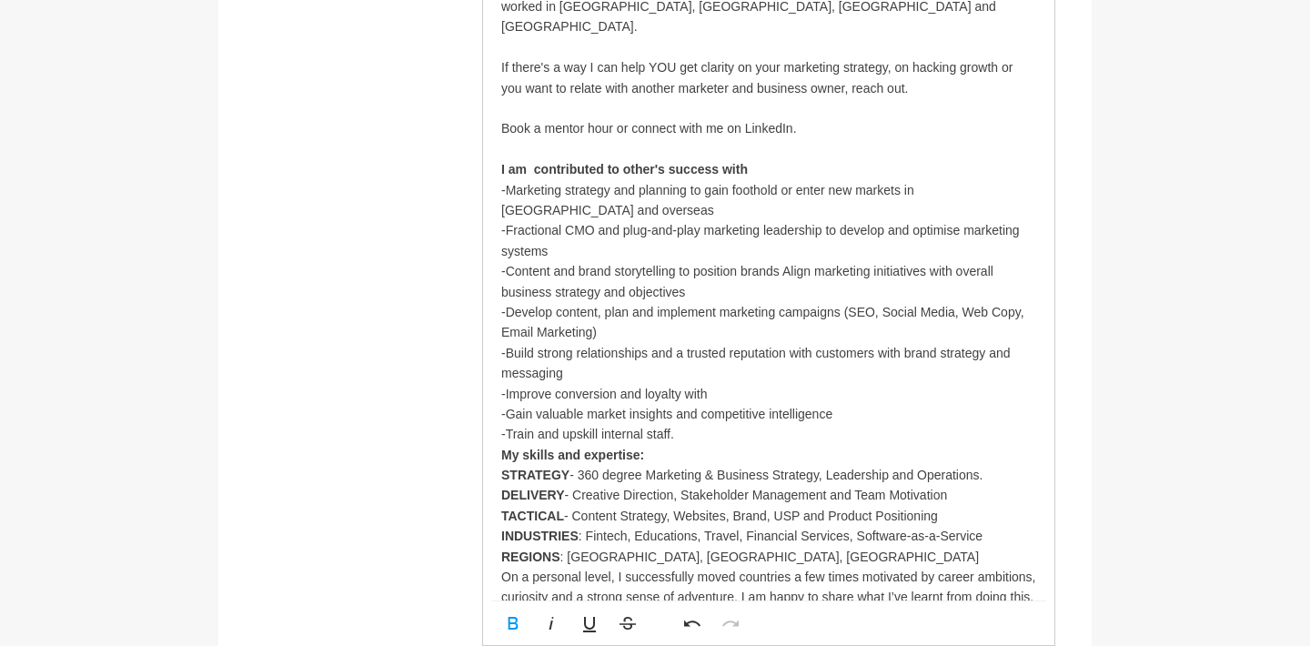
scroll to position [1338, 0]
drag, startPoint x: 541, startPoint y: 120, endPoint x: 482, endPoint y: 118, distance: 59.2
click at [482, 118] on div "I am a marketing strategist with 20+ years of experience helping businesses inc…" at bounding box center [768, 190] width 573 height 955
click at [589, 221] on p "-Fractional CMO and plug-and-play marketing leadership to develop and optimise …" at bounding box center [768, 241] width 535 height 41
click at [683, 262] on p "-Content and brand storytelling to position brands Align marketing initiatives …" at bounding box center [768, 354] width 535 height 184
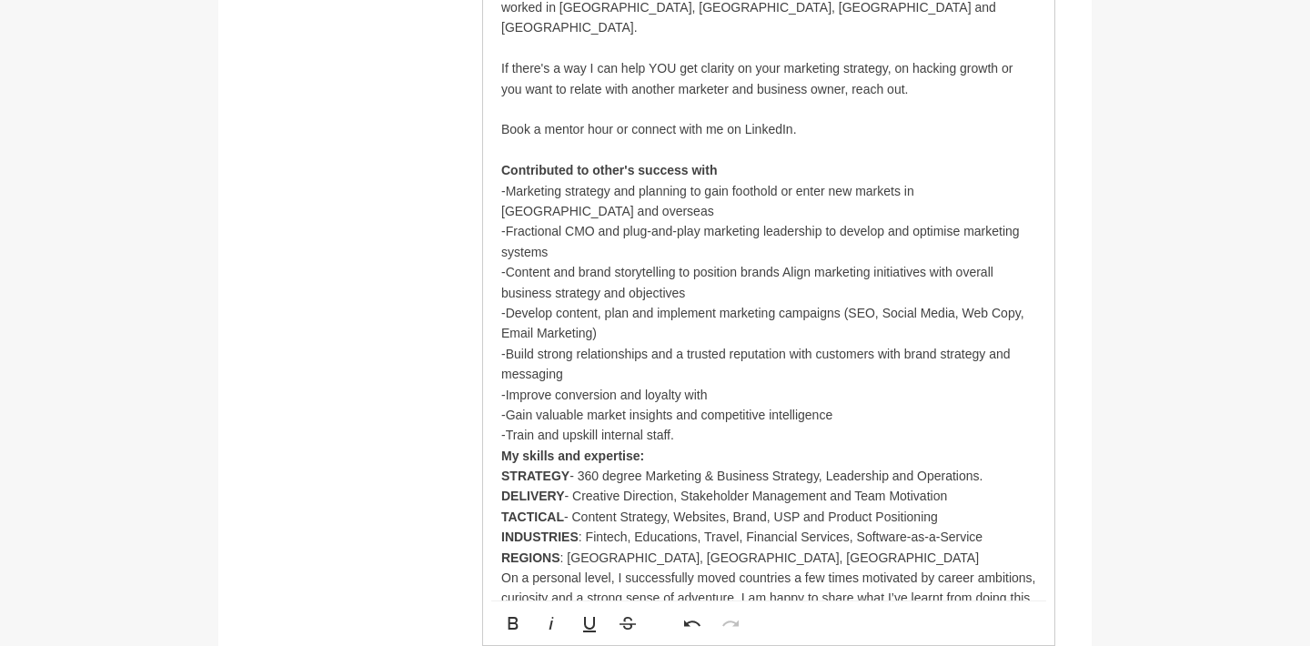
click at [683, 262] on p "-Content and brand storytelling to position brands Align marketing initiatives …" at bounding box center [768, 354] width 535 height 184
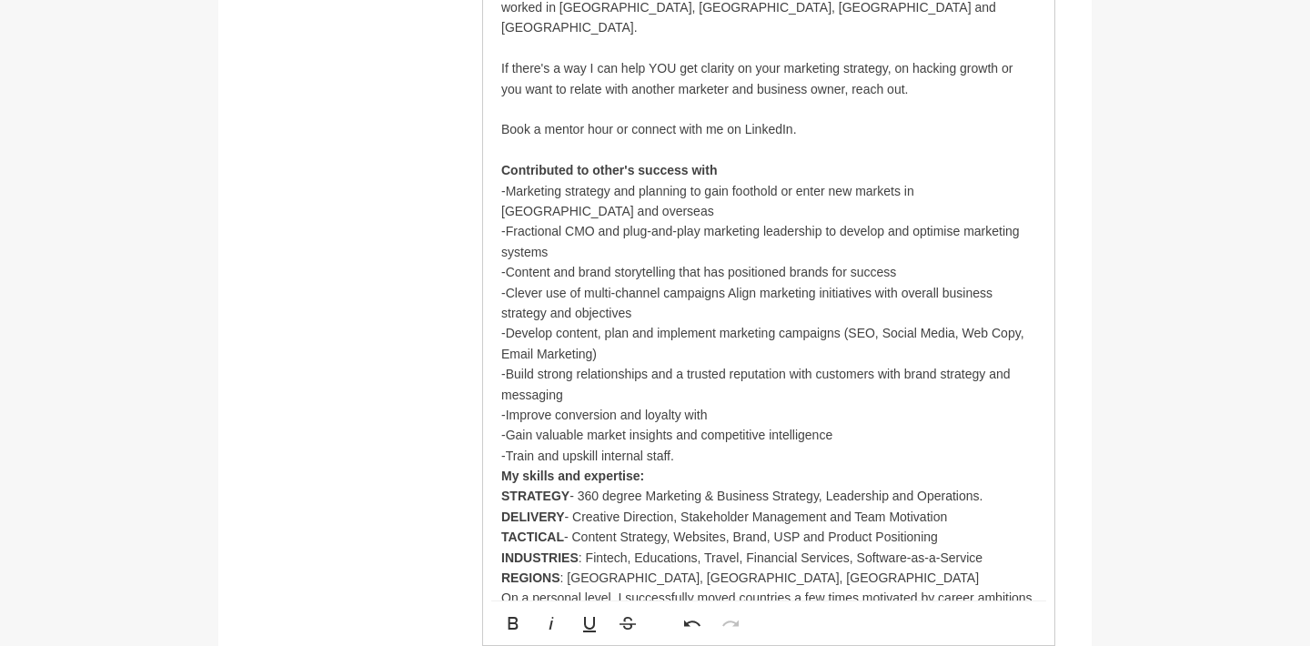
click at [587, 283] on p "-Clever use of multi-channel campaigns Align marketing initiatives with overall…" at bounding box center [768, 375] width 535 height 184
click at [694, 283] on p "-Clever multi-channel campaigns Align marketing initiatives with overall busine…" at bounding box center [768, 375] width 535 height 184
click at [990, 283] on p "-Clever multi-channel campaigns that leveraged budgets efficiently and effectiv…" at bounding box center [768, 375] width 535 height 184
click at [562, 283] on p "-Clever multi-channel campaigns that leveraged budgets efficiently and effectiv…" at bounding box center [768, 375] width 535 height 184
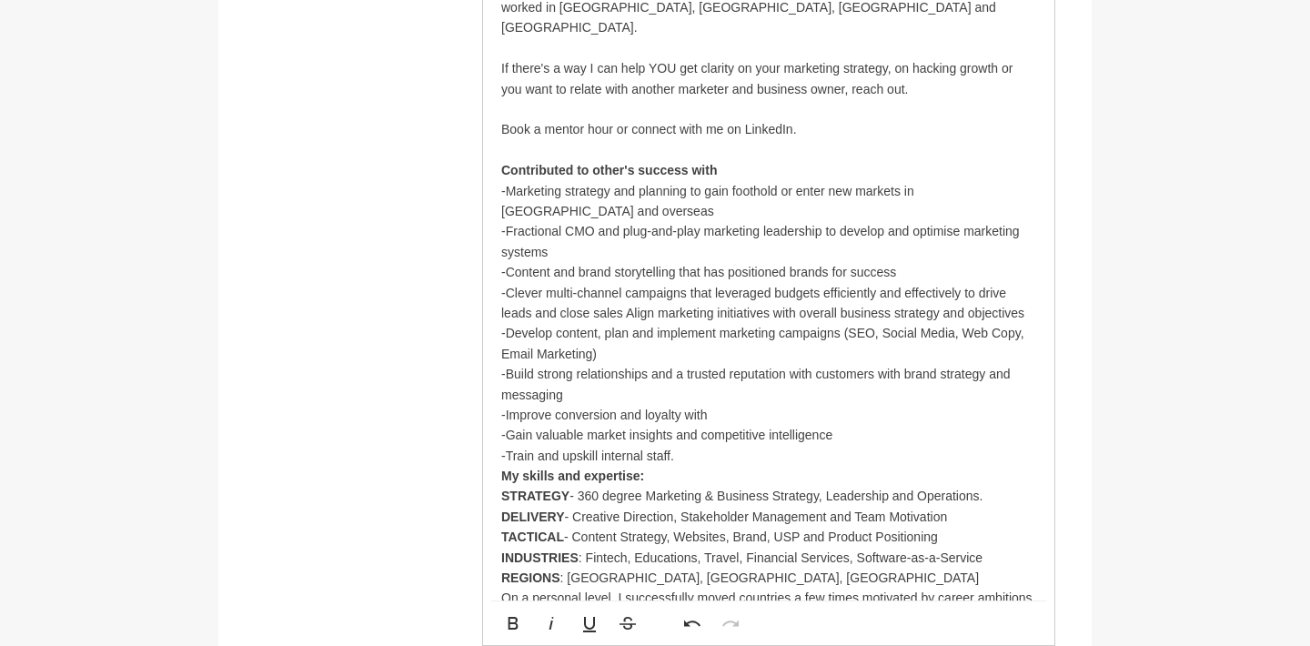
click at [539, 283] on p "-Clever multi-channel campaigns that leveraged budgets efficiently and effectiv…" at bounding box center [768, 375] width 535 height 184
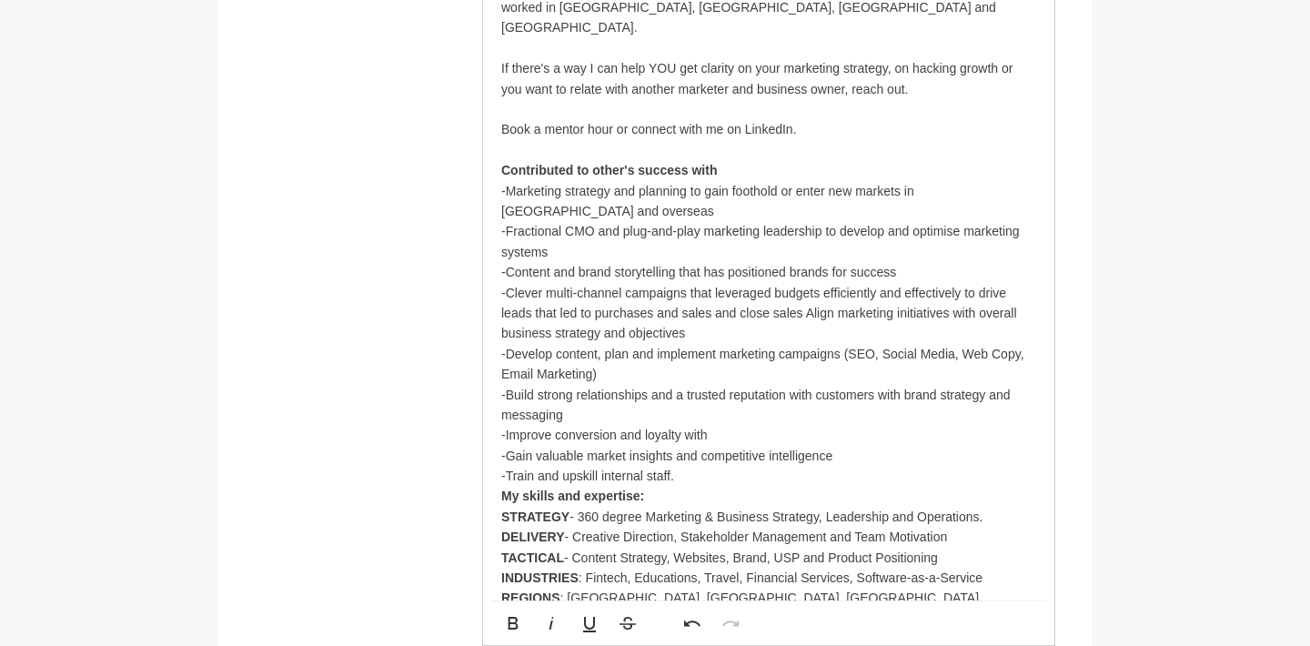
click at [525, 160] on p "Contributed to other's success with -Marketing strategy and planning to gain fo…" at bounding box center [768, 190] width 535 height 61
click at [635, 160] on p "Contributed to other's success with -Strategy and planning to gain foothold or …" at bounding box center [768, 190] width 535 height 61
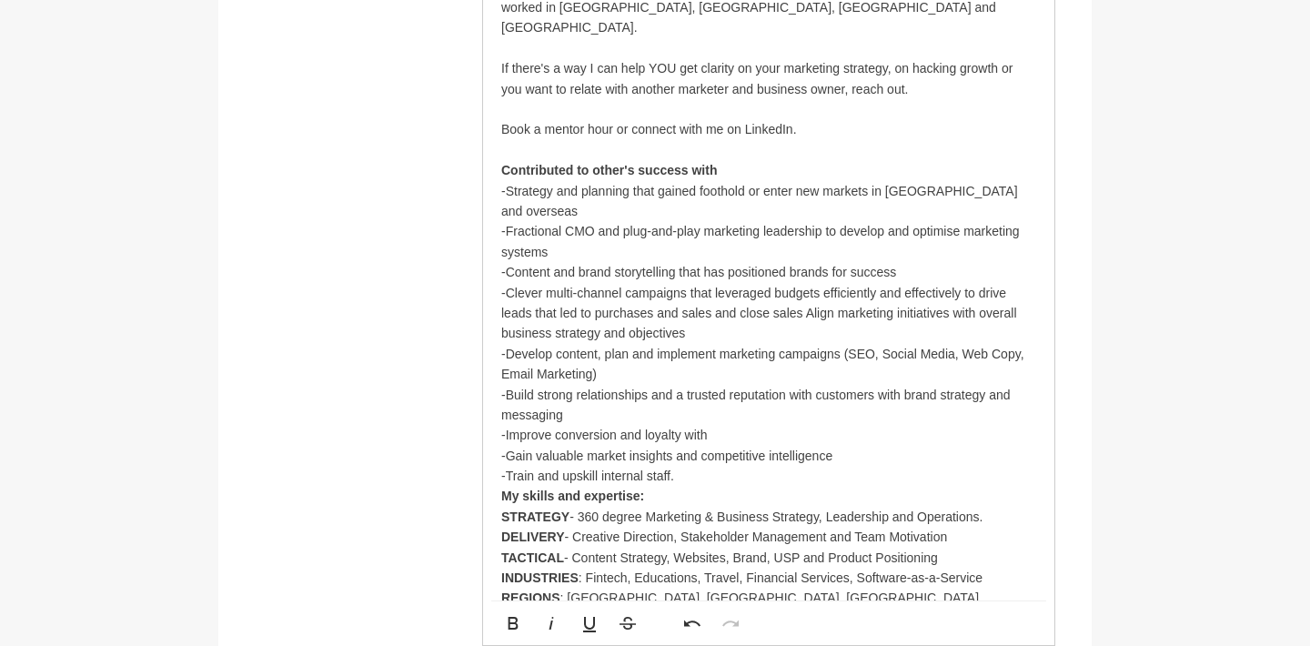
click at [764, 160] on p "Contributed to other's success with -Strategy and planning that gained foothold…" at bounding box center [768, 190] width 535 height 61
click at [869, 160] on p "Contributed to other's success with -Strategy and planning that gained foothold…" at bounding box center [768, 190] width 535 height 61
click at [959, 160] on p "Contributed to other's success with -Strategy and planning that gained foothold…" at bounding box center [768, 190] width 535 height 61
click at [932, 160] on p "Contributed to other's success with -Strategy and planning that gained foothold…" at bounding box center [768, 190] width 535 height 61
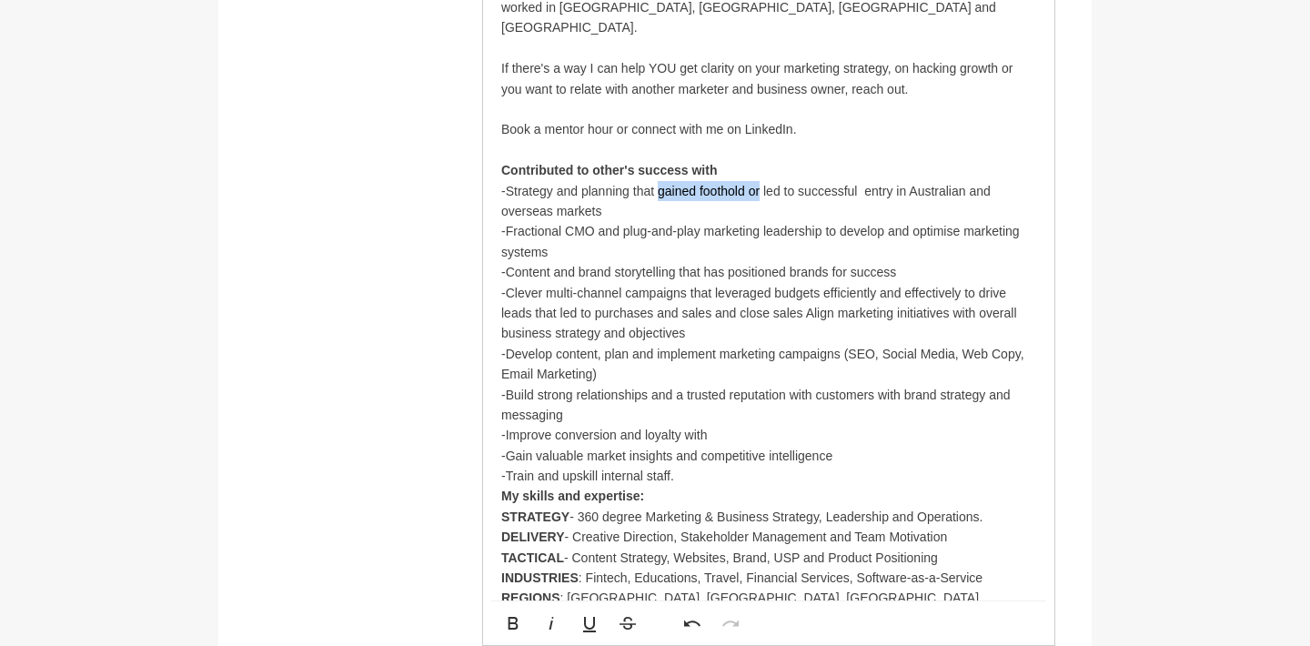
drag, startPoint x: 659, startPoint y: 140, endPoint x: 762, endPoint y: 139, distance: 102.8
click at [762, 160] on p "Contributed to other's success with -Strategy and planning that gained foothold…" at bounding box center [768, 190] width 535 height 61
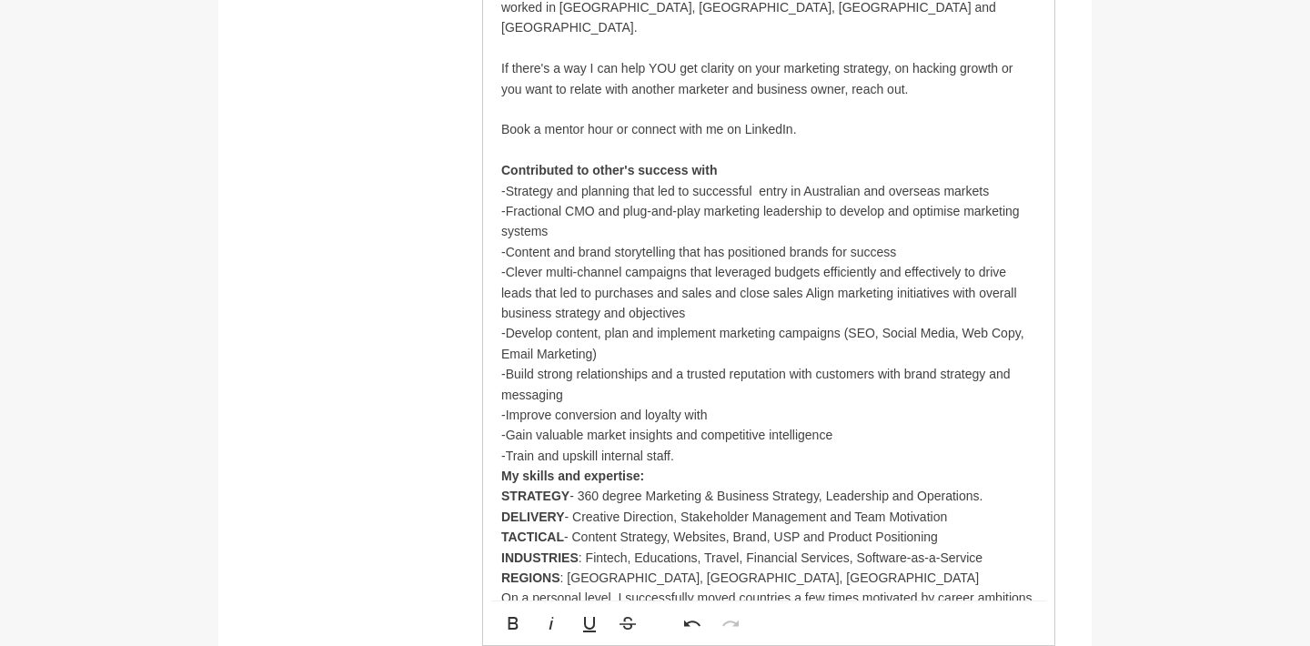
click at [693, 160] on p "Contributed to other's success with -Strategy and planning that led to successf…" at bounding box center [768, 180] width 535 height 41
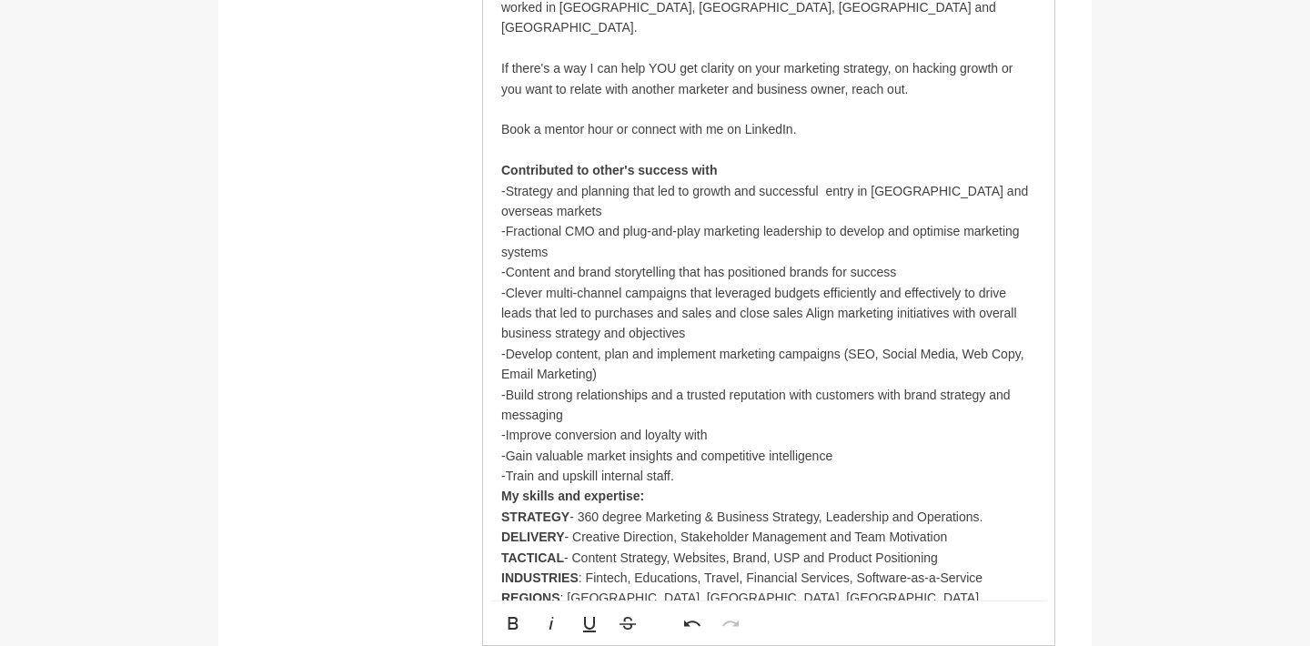
click at [822, 160] on p "Contributed to other's success with -Strategy and planning that led to growth a…" at bounding box center [768, 190] width 535 height 61
click at [894, 160] on p "Contributed to other's success with -Strategy and planning that led to growth a…" at bounding box center [768, 190] width 535 height 61
click at [854, 160] on p "Contributed to other's success with -Strategy and planning that led to growth a…" at bounding box center [768, 190] width 535 height 61
click at [862, 160] on p "Contributed to other's success with -Strategy and planning that led to growth a…" at bounding box center [768, 190] width 535 height 61
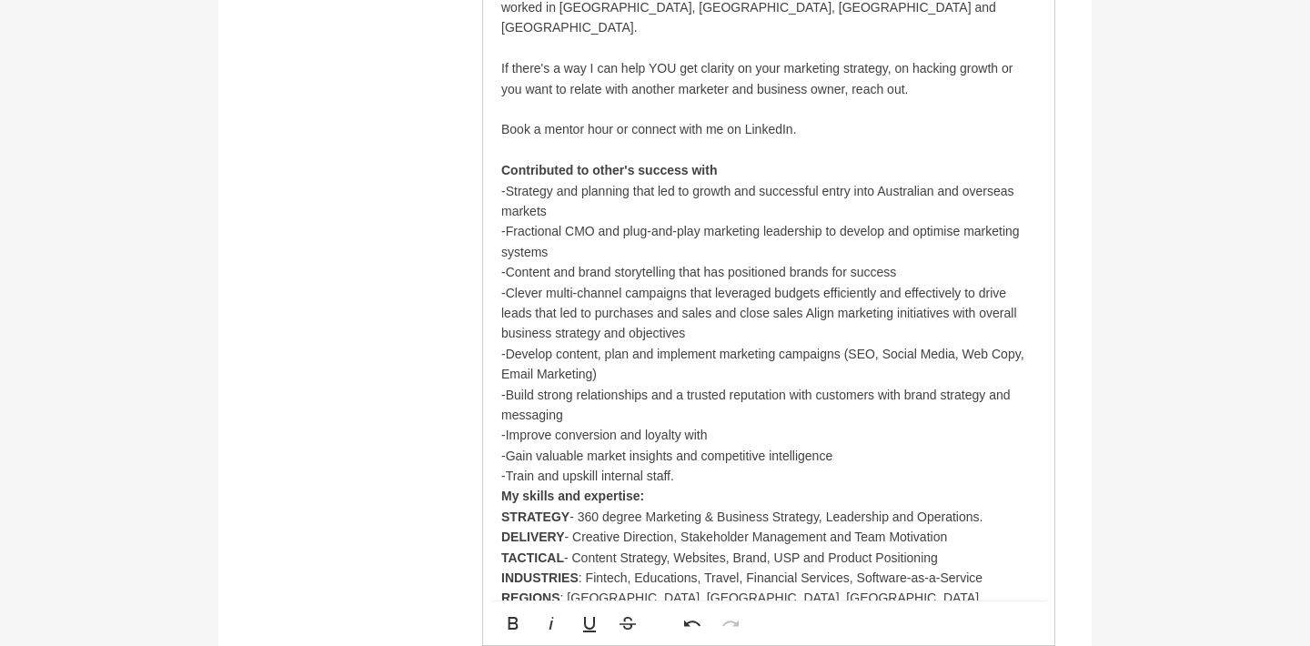
click at [738, 221] on p "-Fractional CMO and plug-and-play marketing leadership to develop and optimise …" at bounding box center [768, 241] width 535 height 41
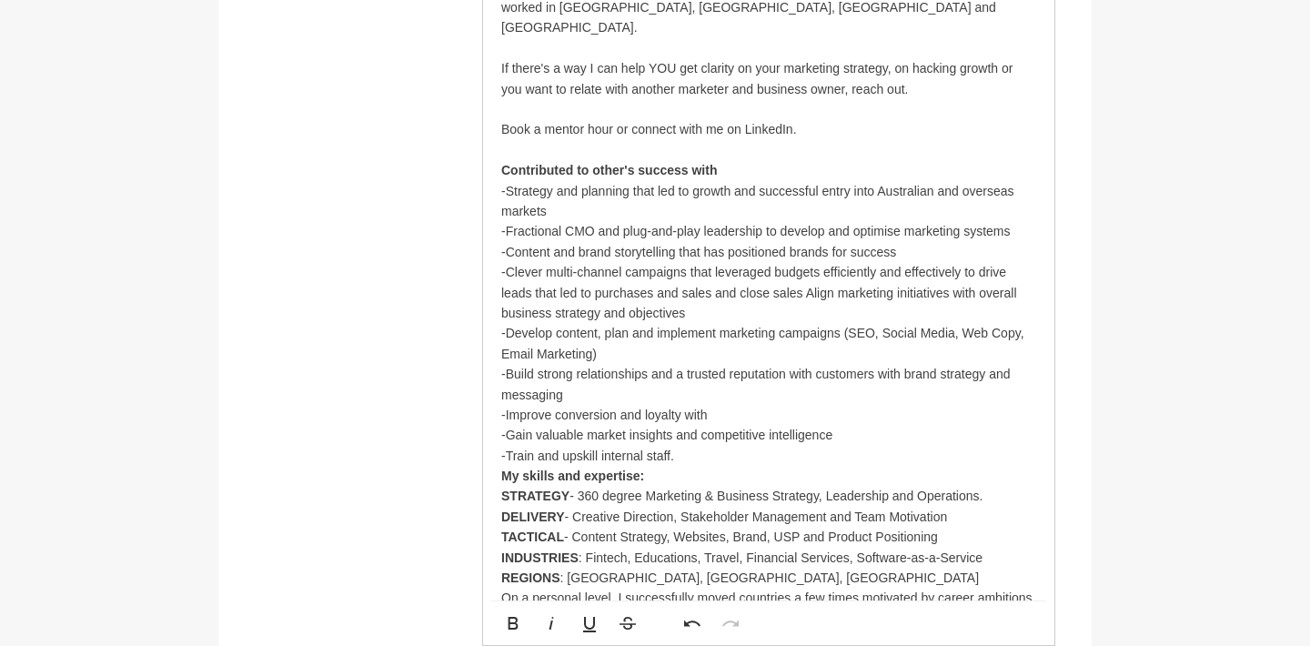
click at [773, 221] on p "-Fractional CMO and plug-and-play leadership to develop and optimise marketing …" at bounding box center [768, 231] width 535 height 20
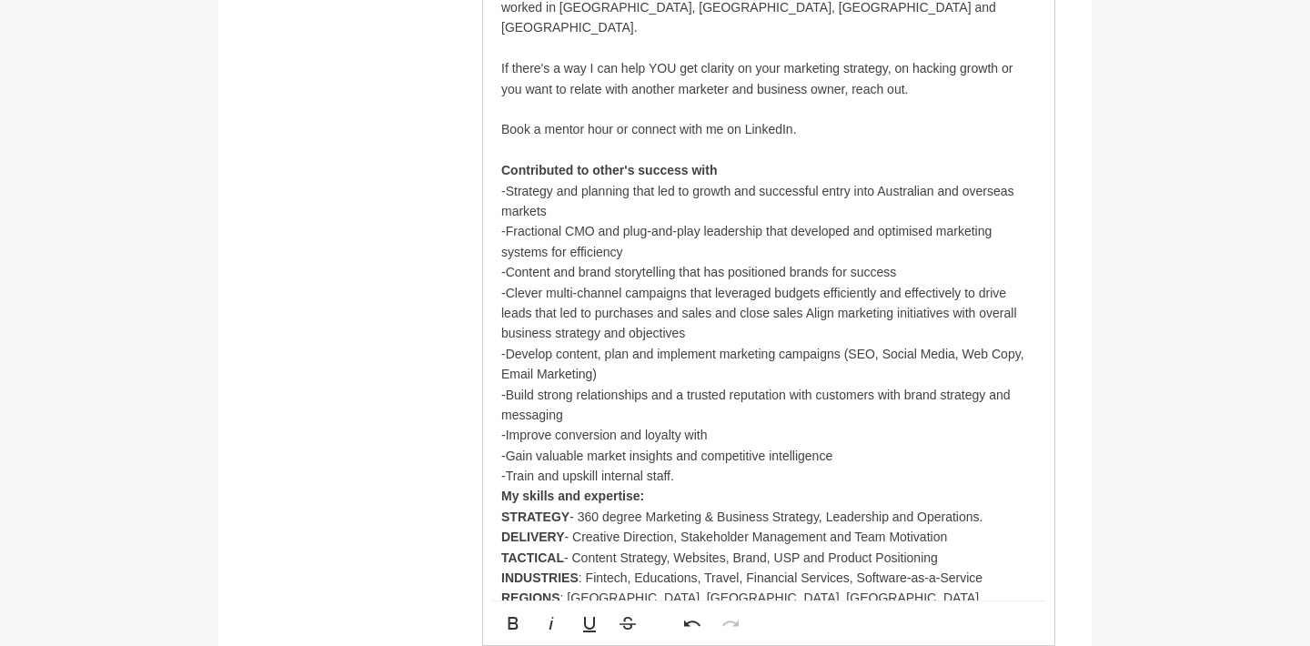
click at [863, 262] on p "-Content and brand storytelling that has positioned brands for success" at bounding box center [768, 272] width 535 height 20
drag, startPoint x: 824, startPoint y: 238, endPoint x: 904, endPoint y: 240, distance: 79.2
click at [904, 283] on p "-Clever multi-channel campaigns that leveraged budgets efficiently and effectiv…" at bounding box center [768, 385] width 535 height 204
drag, startPoint x: 886, startPoint y: 239, endPoint x: 924, endPoint y: 242, distance: 37.4
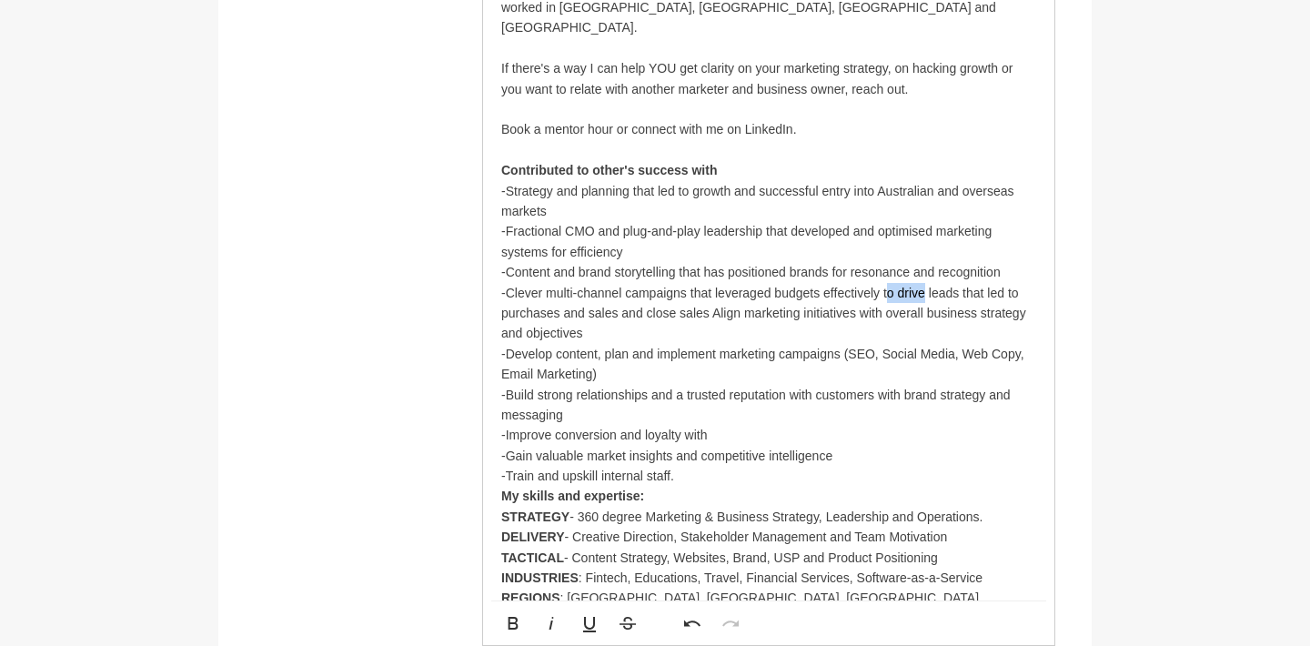
click at [924, 283] on p "-Clever multi-channel campaigns that leveraged budgets effectively to drive lea…" at bounding box center [768, 385] width 535 height 204
click at [948, 283] on p "-Clever multi-channel campaigns that leveraged budgets effectively driving lead…" at bounding box center [768, 385] width 535 height 204
drag, startPoint x: 960, startPoint y: 237, endPoint x: 1016, endPoint y: 236, distance: 56.4
click at [1016, 283] on p "-Clever multi-channel campaigns that leveraged budgets effectively driving lead…" at bounding box center [768, 385] width 535 height 204
click at [528, 283] on p "-Clever multi-channel campaigns that leveraged budgets effectively driving lead…" at bounding box center [768, 385] width 535 height 204
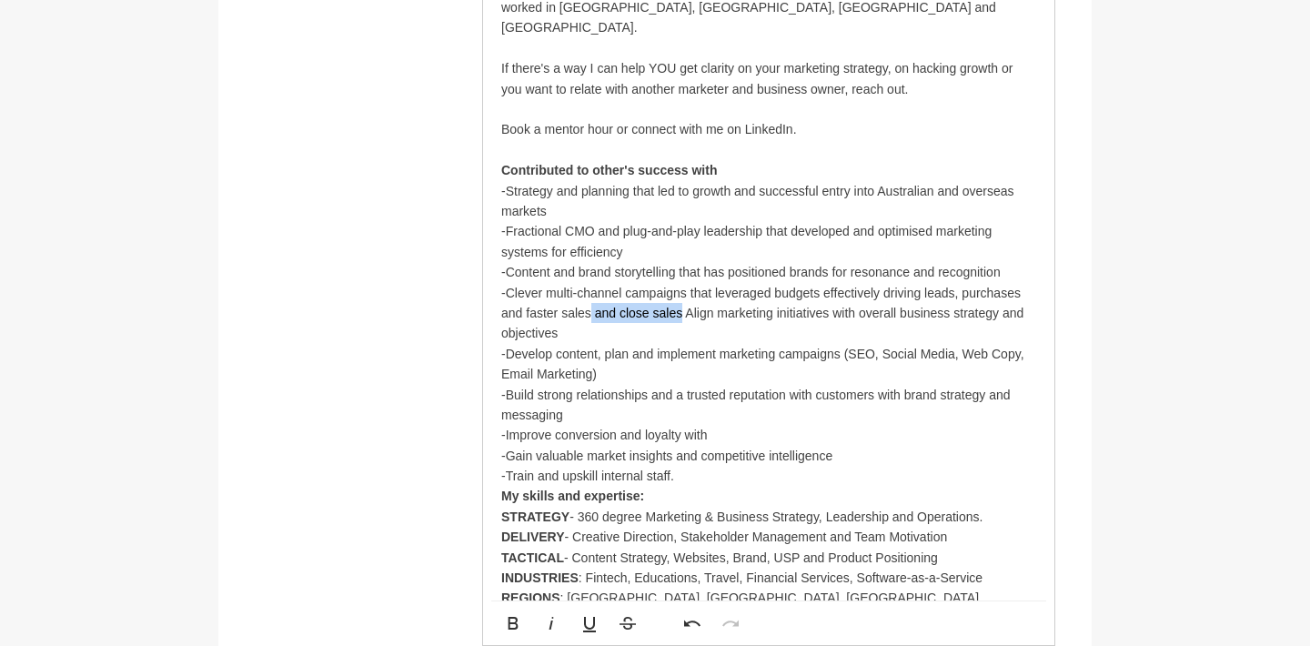
drag, startPoint x: 591, startPoint y: 261, endPoint x: 680, endPoint y: 265, distance: 89.2
click at [680, 283] on p "-Clever multi-channel campaigns that leveraged budgets effectively driving lead…" at bounding box center [768, 385] width 535 height 204
drag, startPoint x: 954, startPoint y: 238, endPoint x: 1024, endPoint y: 245, distance: 70.4
click at [1024, 283] on p "-Clever multi-channel campaigns that leveraged budgets effectively driving lead…" at bounding box center [768, 385] width 535 height 204
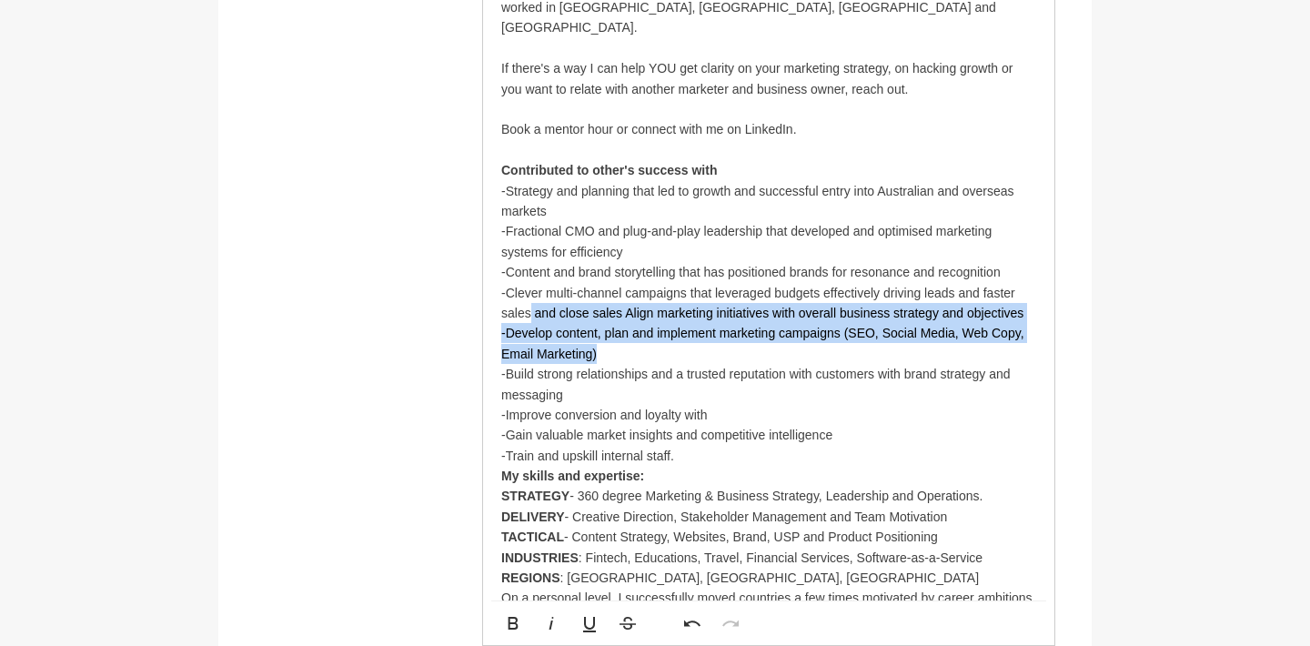
drag, startPoint x: 531, startPoint y: 257, endPoint x: 618, endPoint y: 294, distance: 94.1
click at [618, 294] on p "-Clever multi-channel campaigns that leveraged budgets effectively driving lead…" at bounding box center [768, 375] width 535 height 184
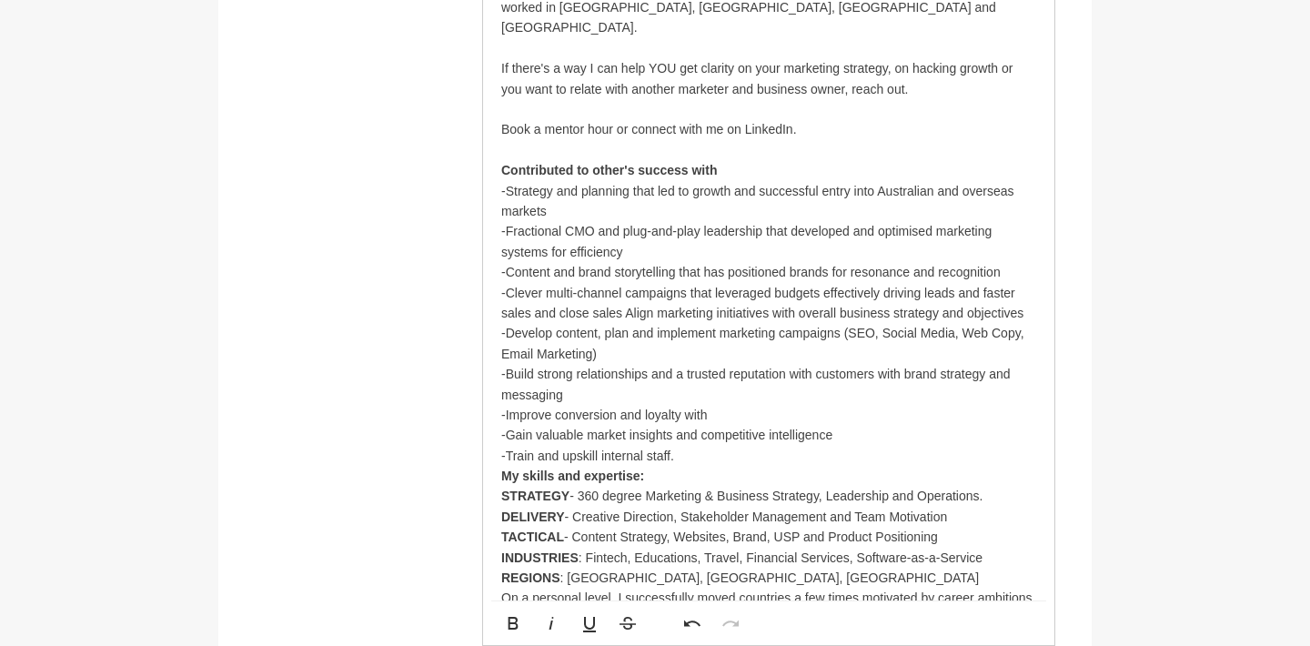
click at [526, 318] on p "-Clever multi-channel campaigns that leveraged budgets effectively driving lead…" at bounding box center [768, 375] width 535 height 184
click at [525, 140] on p at bounding box center [768, 150] width 535 height 20
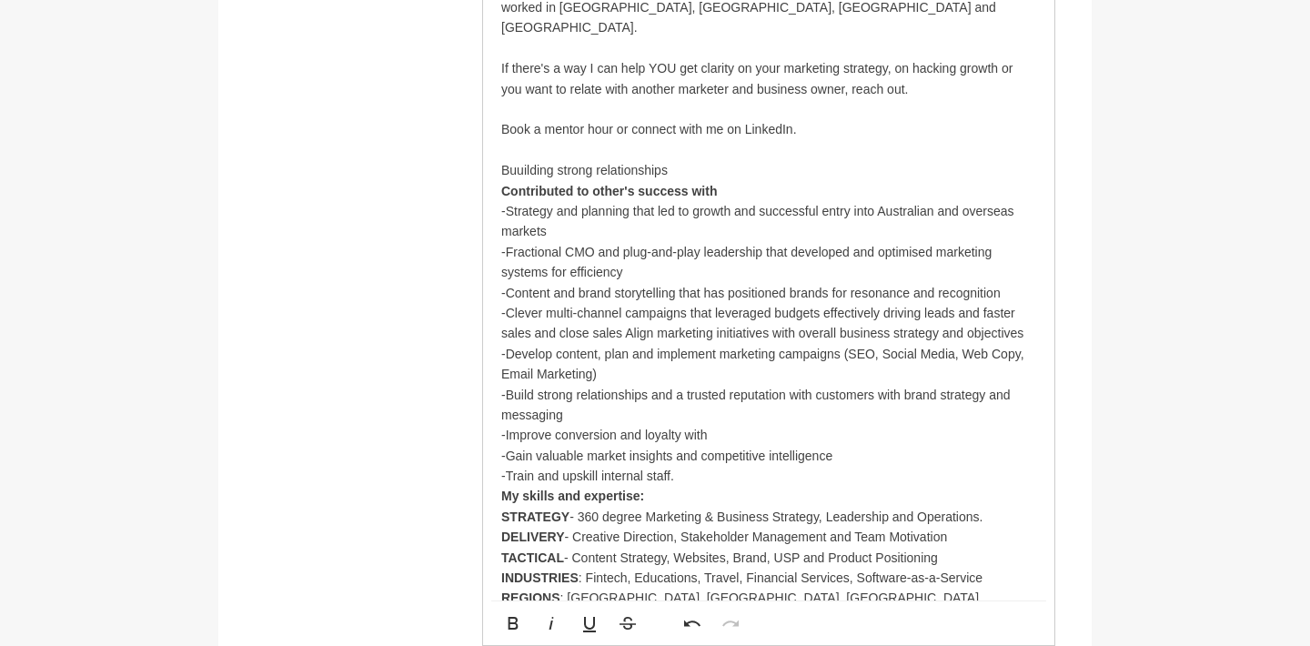
click at [525, 160] on p "Buuilding strong relationships" at bounding box center [768, 170] width 535 height 20
click at [670, 160] on p "Building strong relationships" at bounding box center [768, 170] width 535 height 20
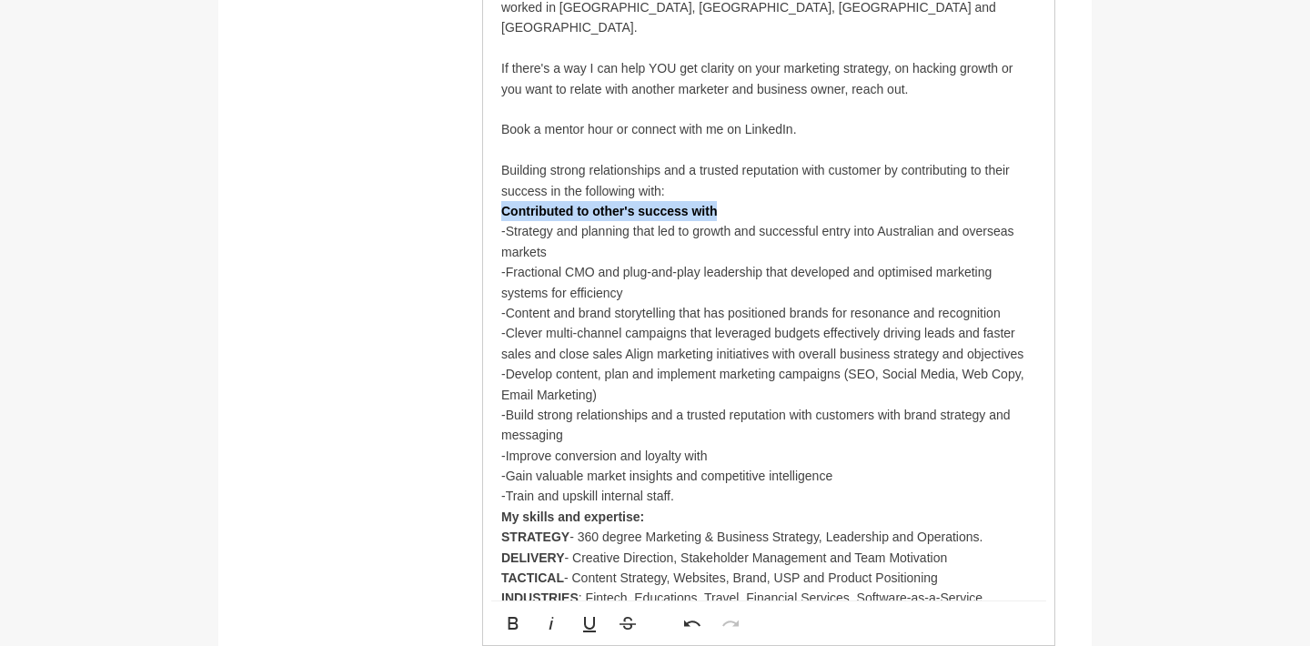
drag, startPoint x: 748, startPoint y: 162, endPoint x: 493, endPoint y: 164, distance: 254.8
click at [493, 164] on div "I am a marketing strategist with 20+ years of experience helping businesses inc…" at bounding box center [768, 221] width 571 height 1015
click at [844, 160] on p "Building strong relationships and a trusted reputation with customer by contrib…" at bounding box center [768, 180] width 535 height 41
click at [620, 160] on p "Building strong relationships and a trusted reputation with my clients by contr…" at bounding box center [768, 180] width 535 height 41
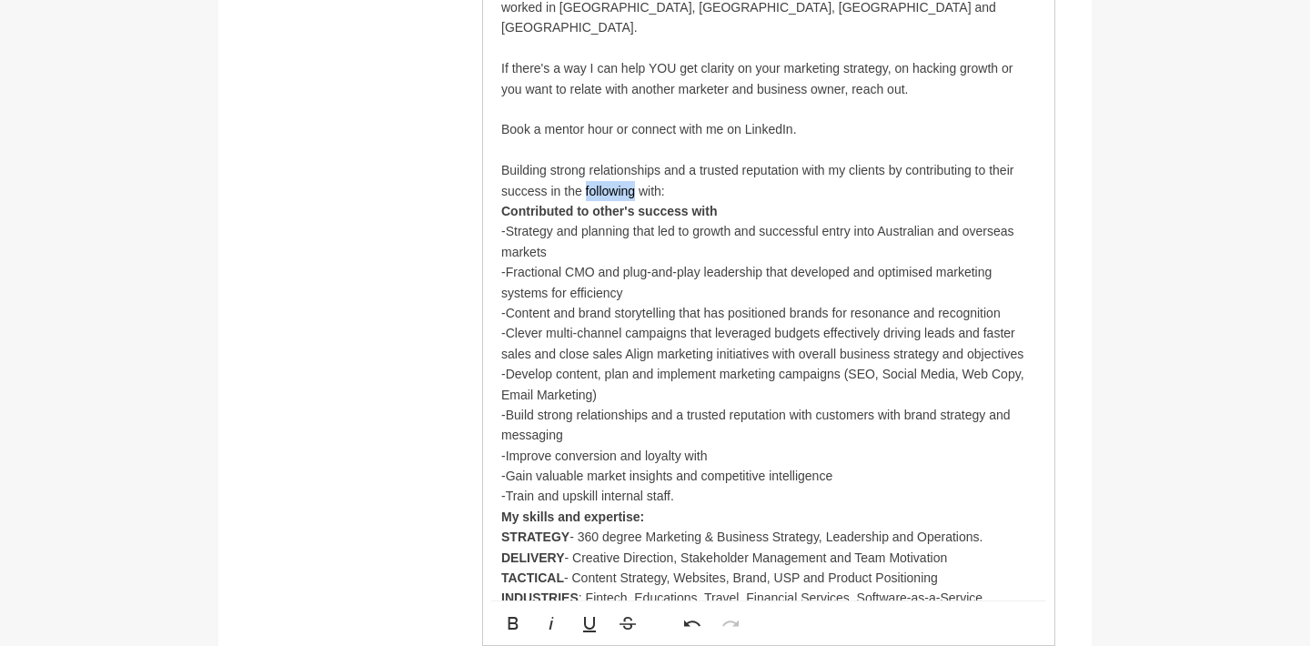
click at [620, 160] on p "Building strong relationships and a trusted reputation with my clients by contr…" at bounding box center [768, 180] width 535 height 41
click at [636, 204] on strong "Contributed to other's success with" at bounding box center [609, 211] width 216 height 15
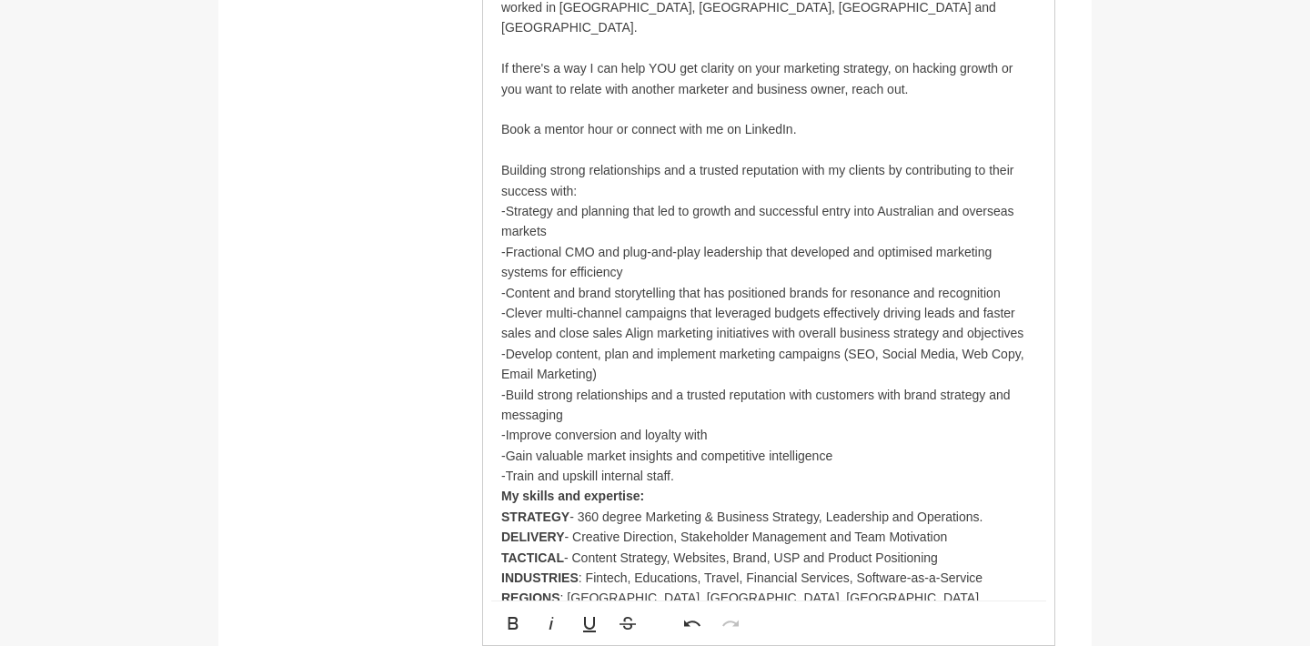
drag, startPoint x: 629, startPoint y: 143, endPoint x: 497, endPoint y: 116, distance: 134.6
click at [497, 116] on div "I am a marketing strategist with 20+ years of experience helping businesses inc…" at bounding box center [768, 211] width 571 height 994
click at [868, 163] on strong "Building strong relationships and a trusted reputation with my clients by contr…" at bounding box center [767, 180] width 533 height 35
drag, startPoint x: 761, startPoint y: 157, endPoint x: 847, endPoint y: 159, distance: 86.5
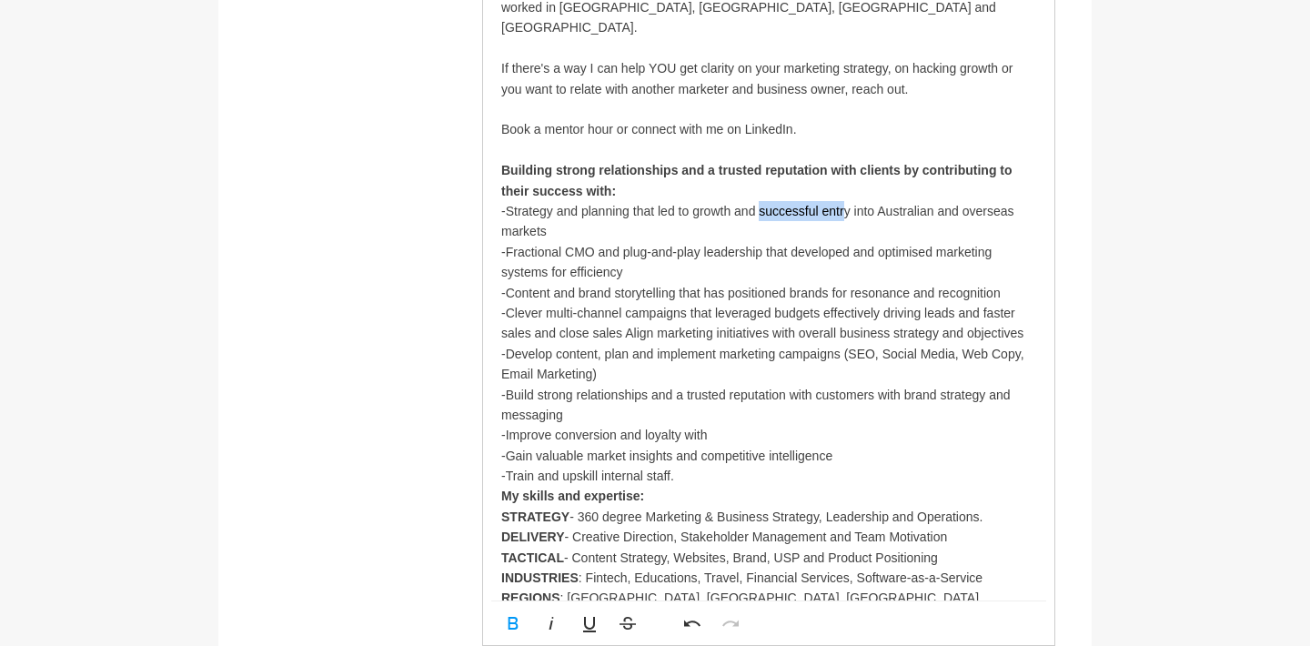
click at [847, 201] on p "-Strategy and planning that led to growth and successful entry into Australian …" at bounding box center [768, 221] width 535 height 41
click at [735, 201] on p "-Strategy and planning that led to growth and successful entry into Australian …" at bounding box center [768, 221] width 535 height 41
drag, startPoint x: 869, startPoint y: 164, endPoint x: 932, endPoint y: 158, distance: 63.0
click at [932, 201] on p "-Strategy and planning that led to growth in existing markets and successful en…" at bounding box center [768, 221] width 535 height 41
click at [558, 201] on p "-Strategy and planning that led to growth in existing markets and early wins in…" at bounding box center [768, 221] width 535 height 41
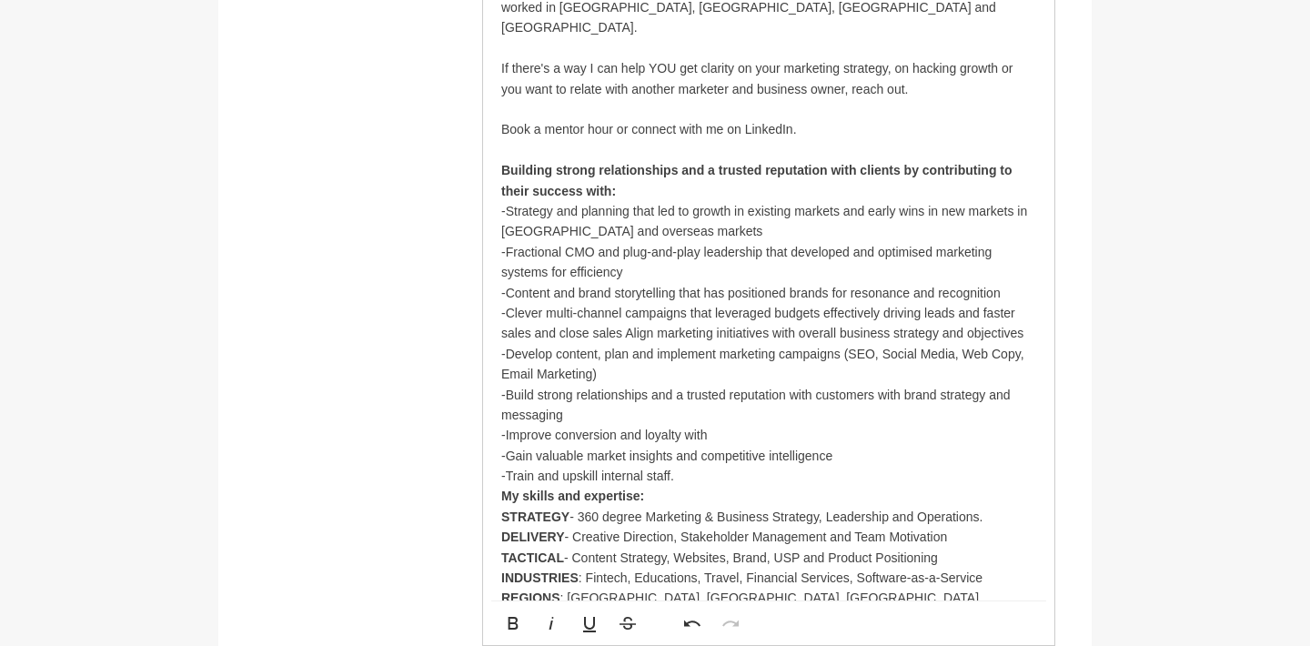
click at [655, 201] on p "-Strategy and planning that led to growth in existing markets and early wins in…" at bounding box center [768, 221] width 535 height 41
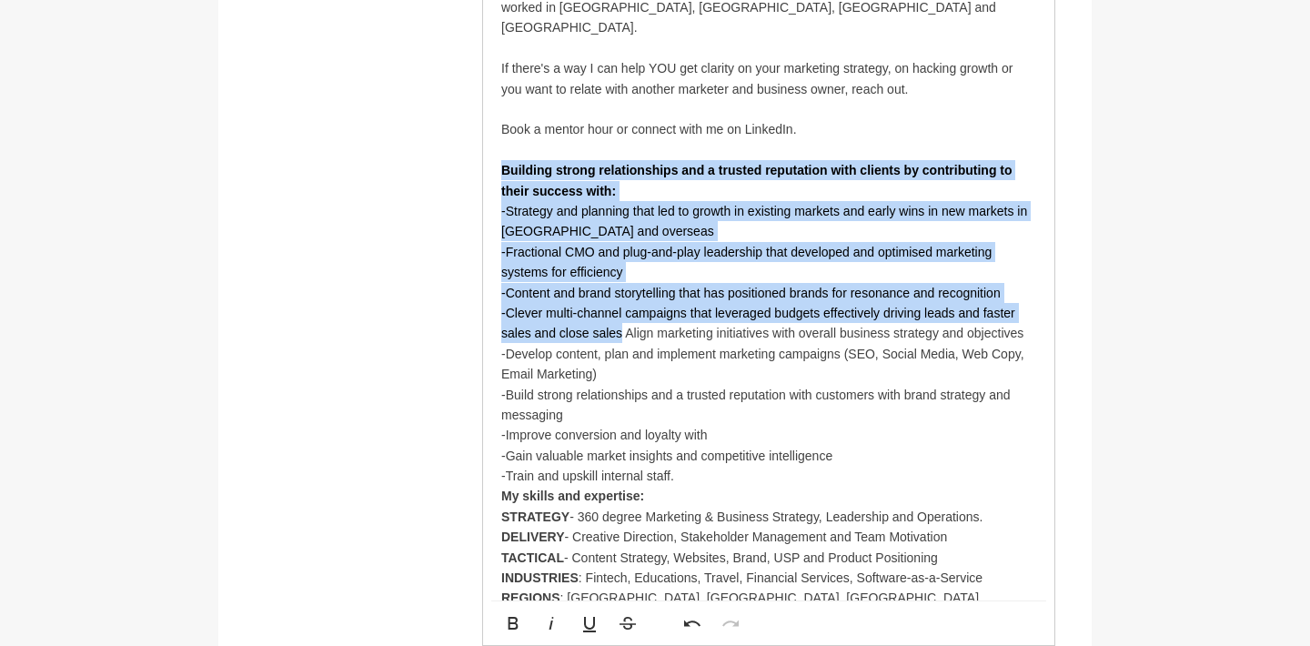
drag, startPoint x: 500, startPoint y: 124, endPoint x: 624, endPoint y: 274, distance: 195.1
click at [624, 274] on div "I am a marketing strategist with 20+ years of experience helping businesses inc…" at bounding box center [768, 211] width 571 height 994
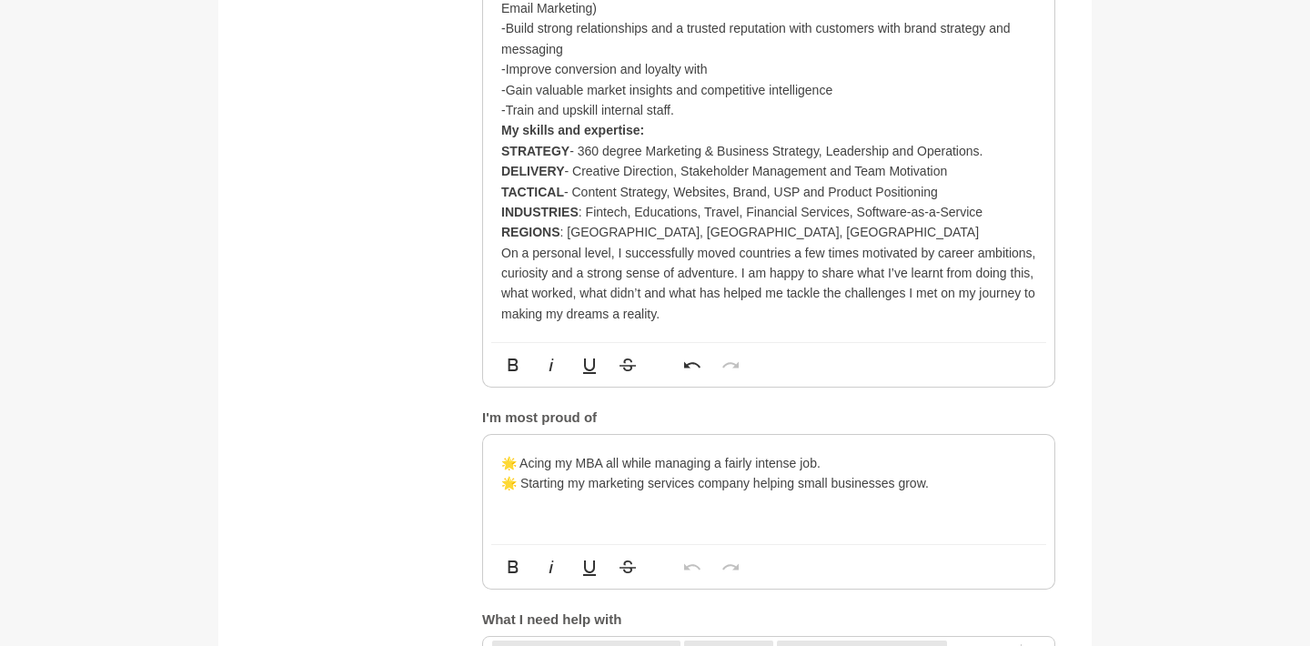
scroll to position [1542, 0]
drag, startPoint x: 757, startPoint y: 425, endPoint x: 833, endPoint y: 428, distance: 75.6
click at [833, 471] on p "🌟 Starting my marketing services company helping small businesses grow." at bounding box center [768, 481] width 535 height 20
click at [792, 471] on p "🌟 Starting my marketing services company helping small businesses grow." at bounding box center [768, 481] width 535 height 20
click at [818, 471] on p "🌟 Starting my marketing services company helping small businesses grow." at bounding box center [768, 481] width 535 height 20
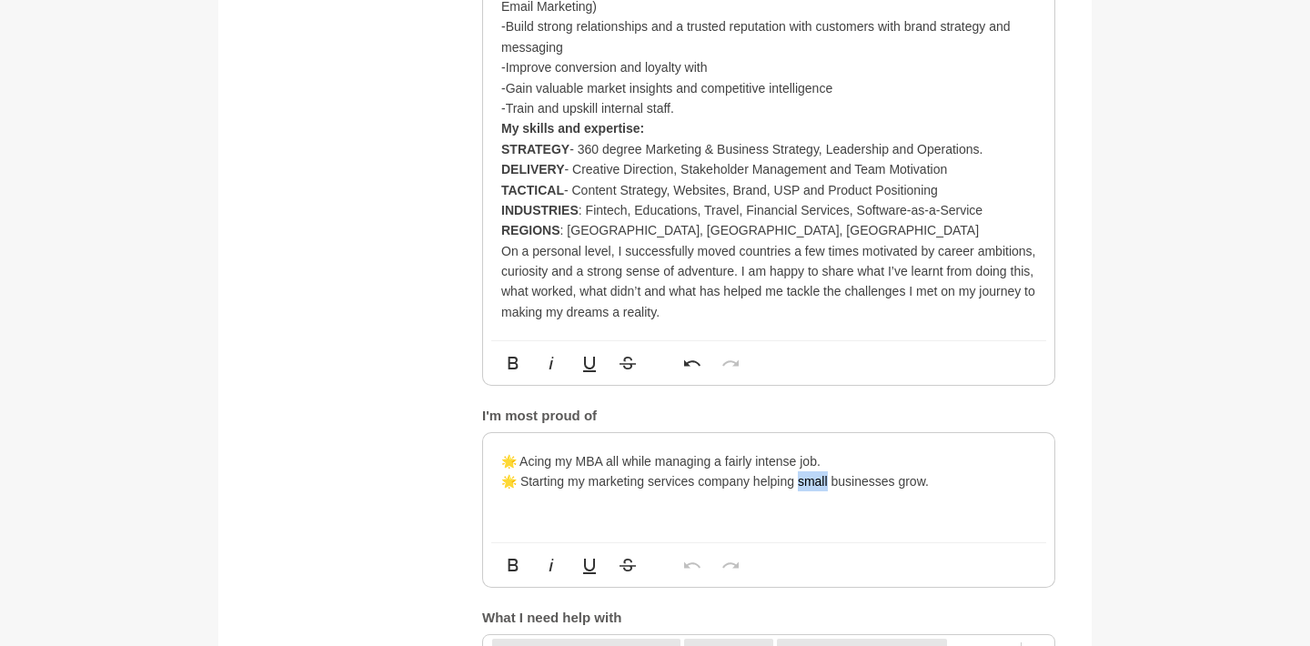
click at [818, 471] on p "🌟 Starting my marketing services company helping small businesses grow." at bounding box center [768, 481] width 535 height 20
click at [934, 492] on p at bounding box center [768, 502] width 535 height 20
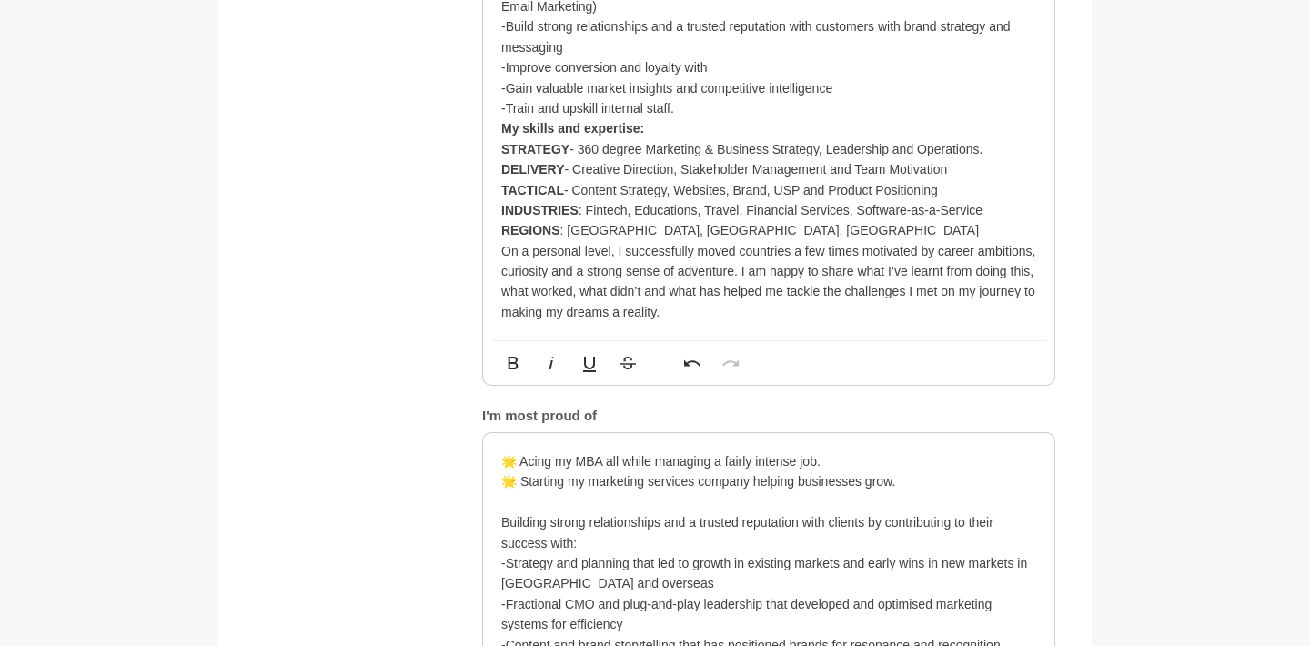
click at [575, 512] on p "Building strong relationships and a trusted reputation with clients by contribu…" at bounding box center [768, 532] width 535 height 41
click at [500, 461] on div "🌟 Acing my MBA all while managing a fairly intense job. 🌟 Starting my marketing…" at bounding box center [768, 573] width 571 height 281
drag, startPoint x: 520, startPoint y: 425, endPoint x: 504, endPoint y: 425, distance: 15.5
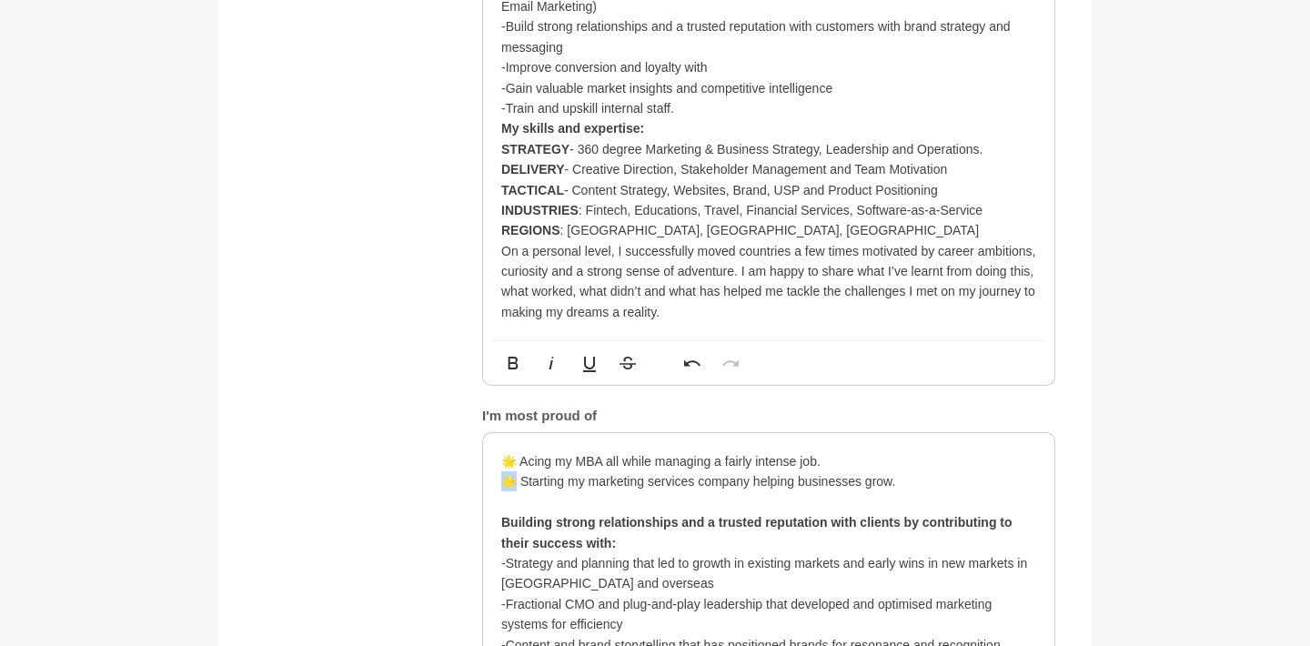
click at [504, 471] on p "🌟 Starting my marketing services company helping businesses grow." at bounding box center [768, 481] width 535 height 20
copy p "🌟"
click at [499, 500] on div "🌟 Acing my MBA all while managing a fairly intense job. 🌟 Starting my marketing…" at bounding box center [768, 573] width 571 height 281
drag, startPoint x: 513, startPoint y: 523, endPoint x: 492, endPoint y: 523, distance: 20.9
click at [492, 523] on div "🌟 Acing my MBA all while managing a fairly intense job. 🌟 Starting my marketing…" at bounding box center [768, 573] width 571 height 281
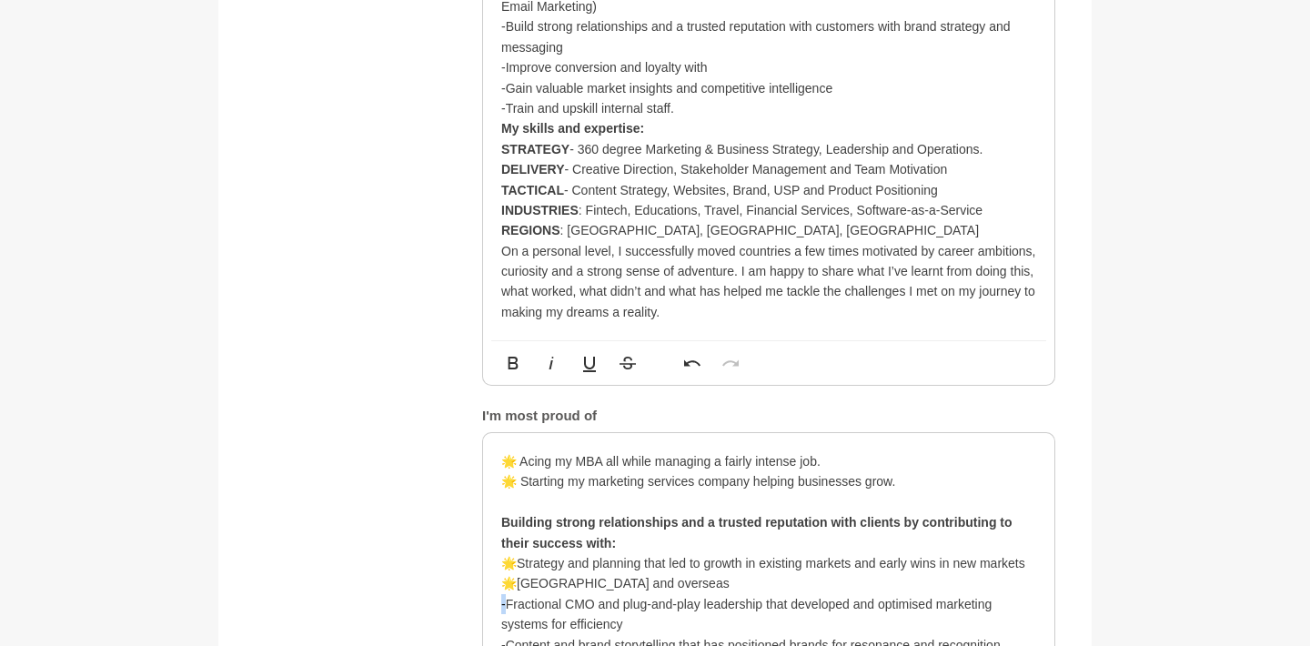
click at [507, 594] on p "-Fractional CMO and plug-and-play leadership that developed and optimised marke…" at bounding box center [768, 614] width 535 height 41
click at [505, 635] on p "-Content and brand storytelling that has positioned brands for resonance and re…" at bounding box center [768, 645] width 535 height 20
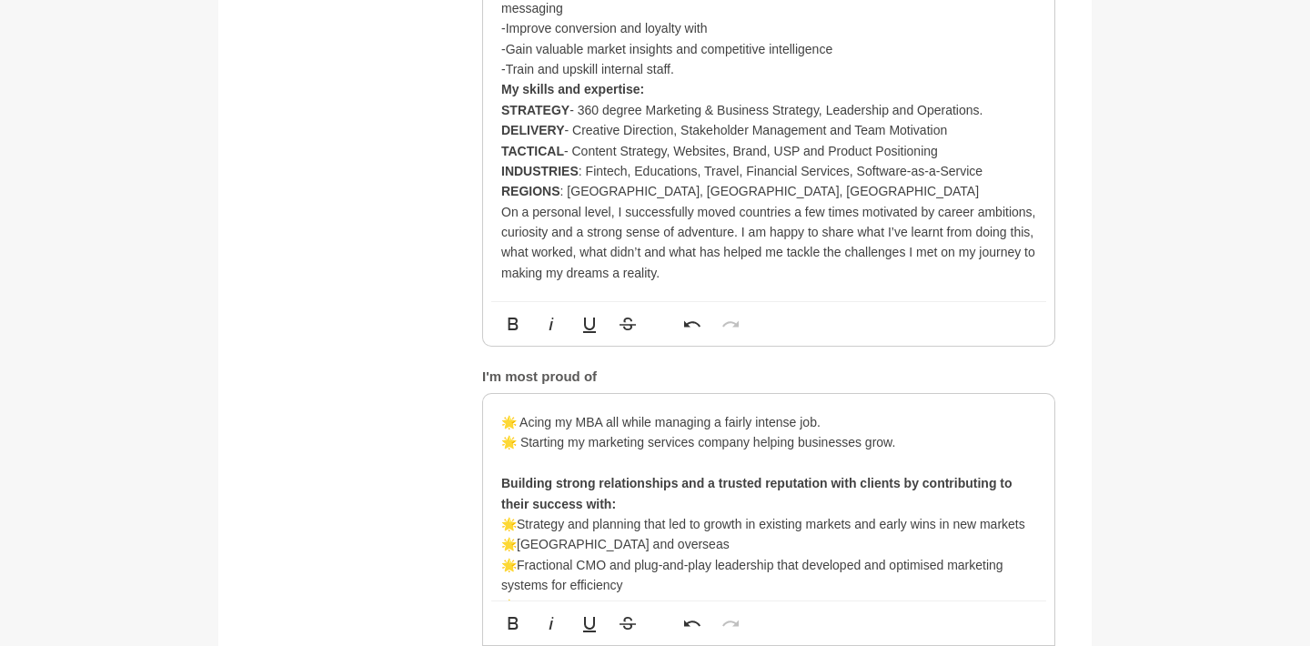
scroll to position [1584, 0]
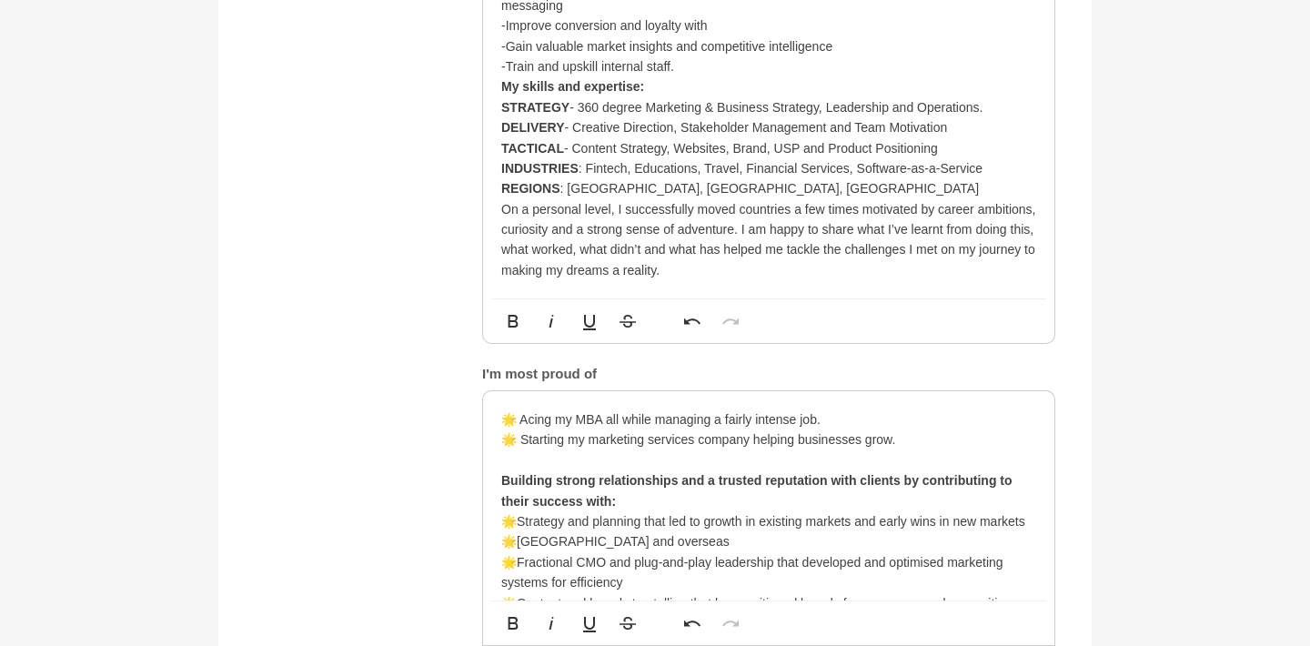
click at [508, 613] on p "-Clever multi-channel campaigns that leveraged budgets effectively driving lead…" at bounding box center [768, 633] width 535 height 41
click at [503, 473] on strong "Building strong relationships and a trusted reputation with clients by contribu…" at bounding box center [756, 490] width 511 height 35
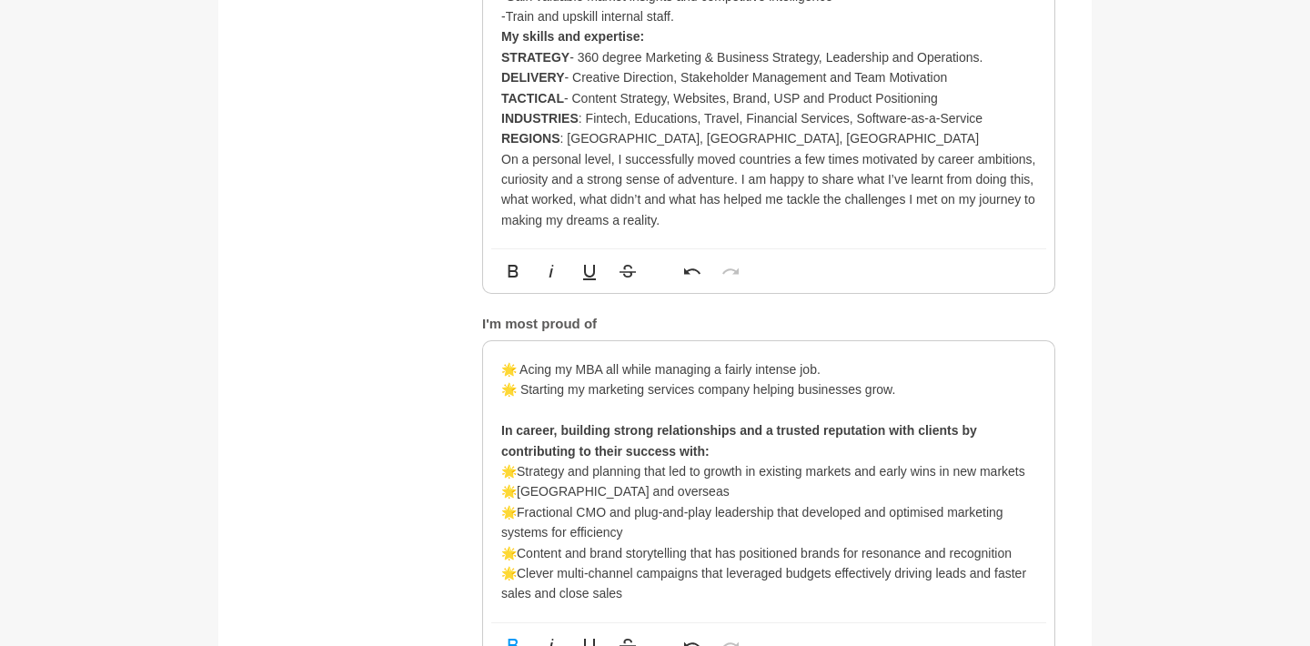
scroll to position [1637, 0]
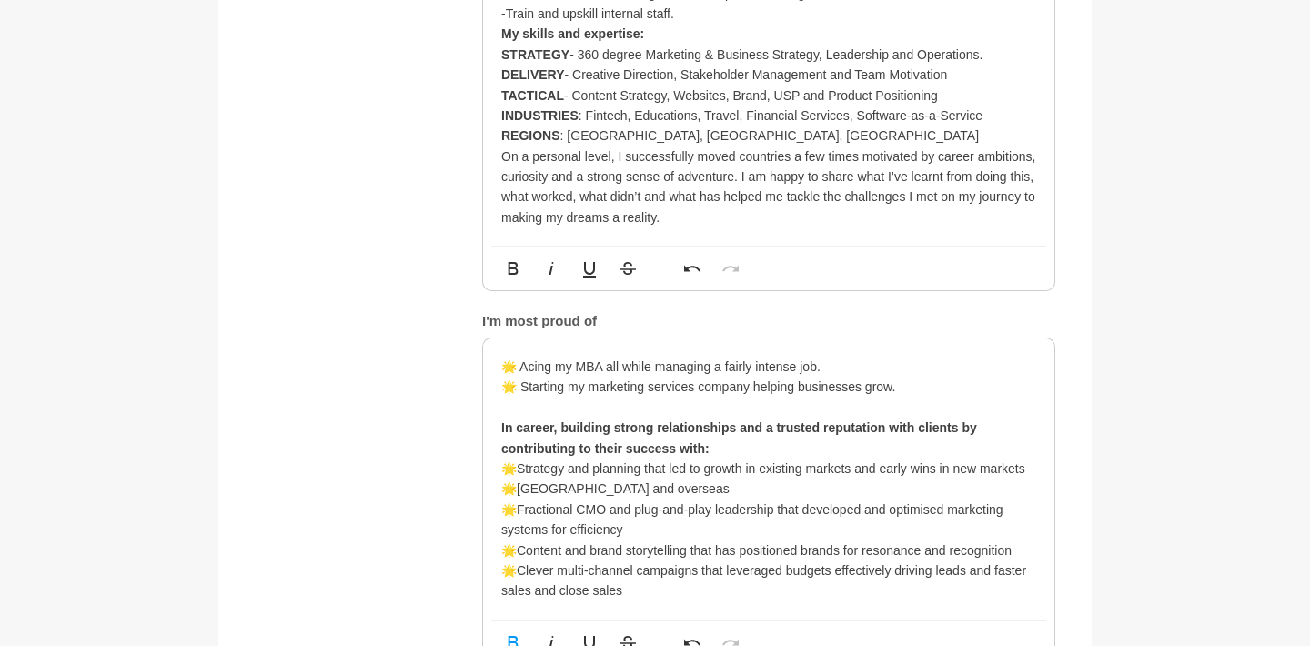
click at [638, 561] on p "🌟Clever multi-channel campaigns that leveraged budgets effectively driving lead…" at bounding box center [768, 581] width 535 height 41
click at [1000, 641] on p "Being resilient and maintaining perspective in challenging times - mindset has …" at bounding box center [768, 651] width 535 height 20
click at [870, 641] on p "Being resilient and maintaining perspective in challenging times - mindset has …" at bounding box center [768, 651] width 535 height 20
click at [992, 641] on p "Being resilient and maintaining perspective in challenging times (mindset has p…" at bounding box center [768, 651] width 535 height 20
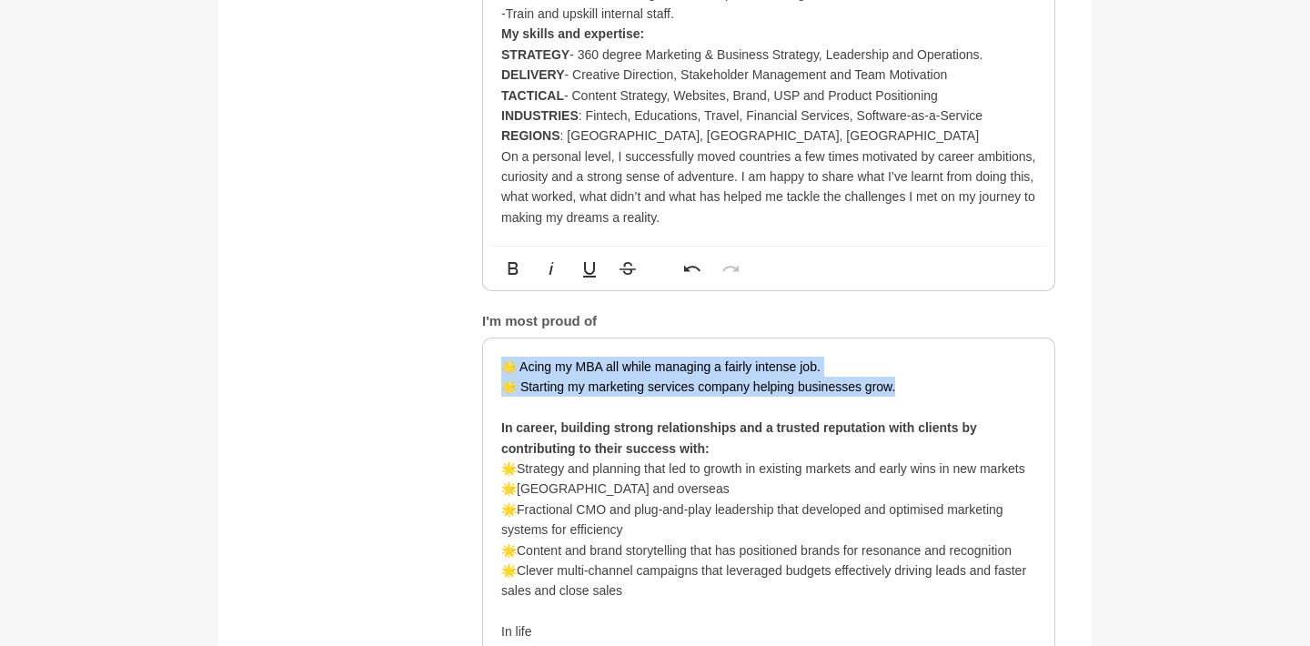
drag, startPoint x: 916, startPoint y: 328, endPoint x: 504, endPoint y: 303, distance: 412.9
click at [504, 357] on div "🌟 Acing my MBA all while managing a fairly intense job. 🌟 Starting my marketing…" at bounding box center [768, 530] width 535 height 347
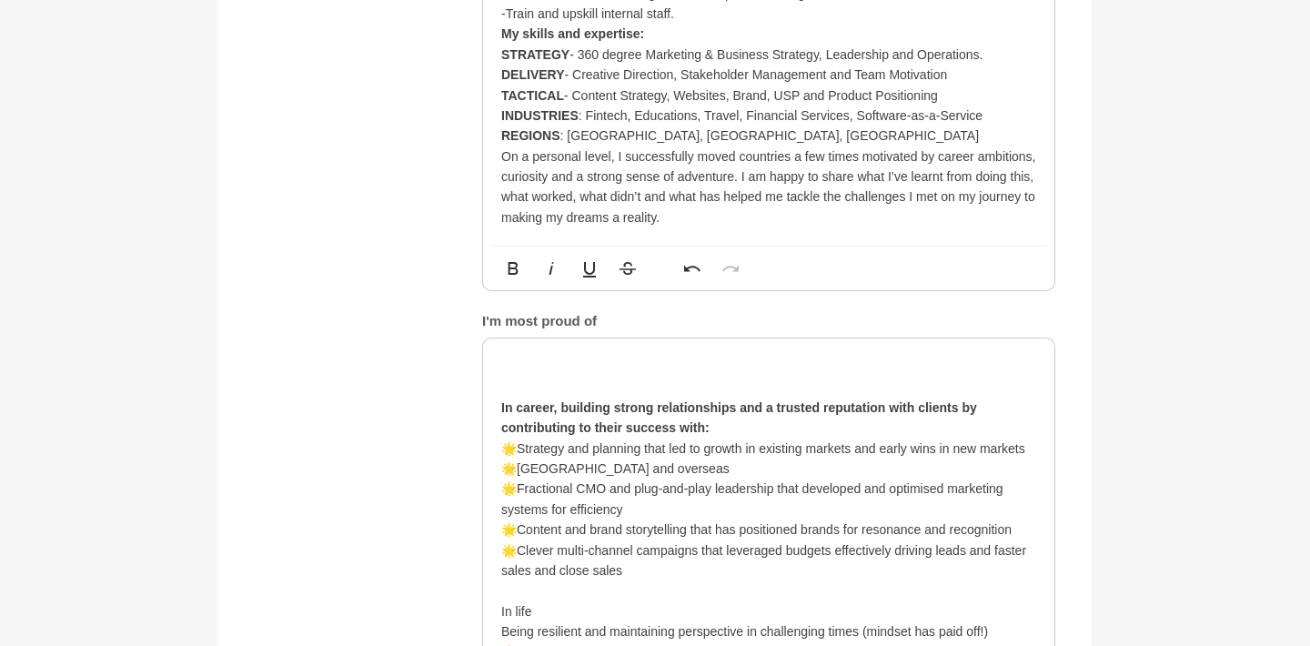
click at [520, 601] on p "In life" at bounding box center [768, 611] width 535 height 20
click at [539, 641] on p "🌟" at bounding box center [768, 651] width 535 height 20
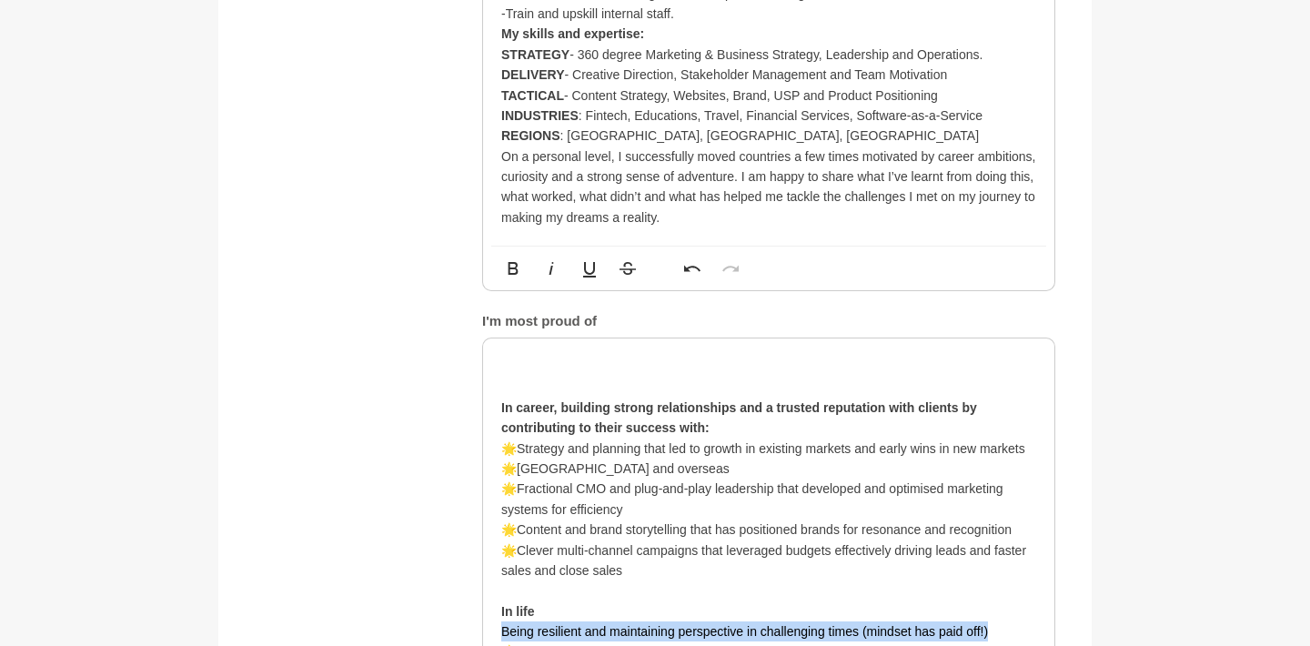
drag, startPoint x: 500, startPoint y: 572, endPoint x: 991, endPoint y: 568, distance: 491.4
click at [991, 568] on div "In career, building strong relationships and a trusted reputation with clients …" at bounding box center [768, 539] width 571 height 403
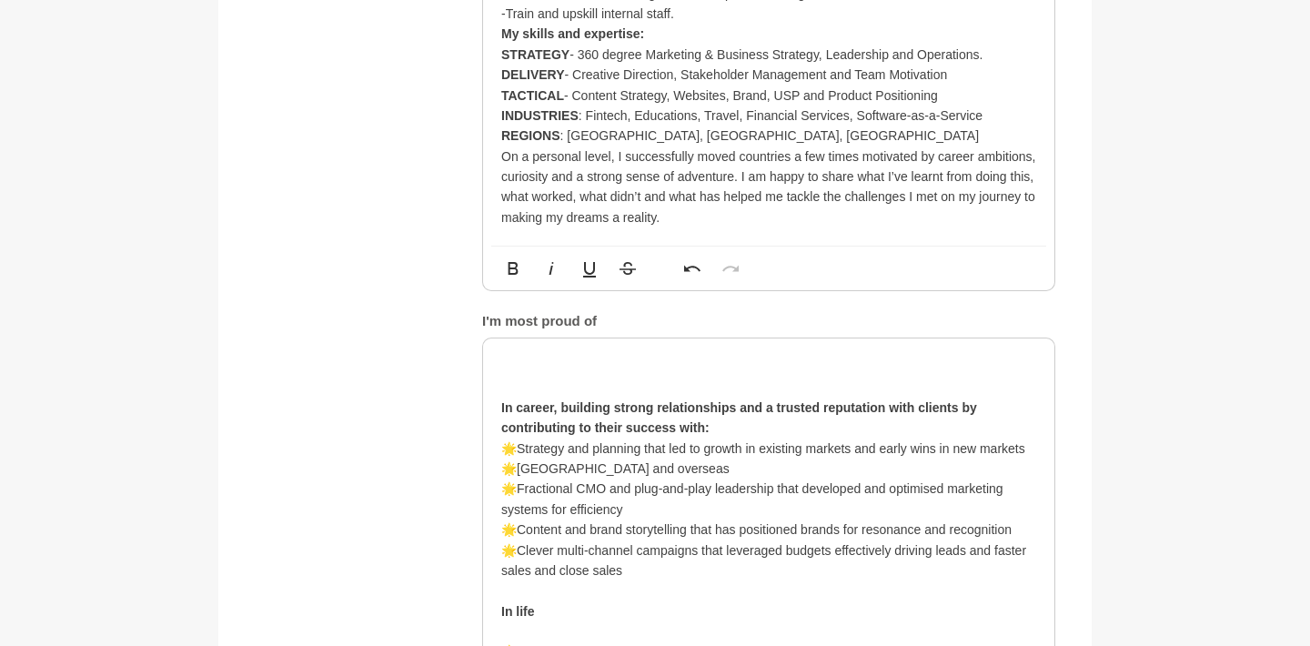
click at [869, 641] on p "🌟" at bounding box center [768, 651] width 535 height 20
click at [535, 641] on p "🌟Being resilient and maintaining perspective in challenging times (mindset has …" at bounding box center [768, 651] width 535 height 20
click at [532, 641] on p "🌟Being resilient and maintaining perspective in challenging times (mindset has …" at bounding box center [768, 651] width 535 height 20
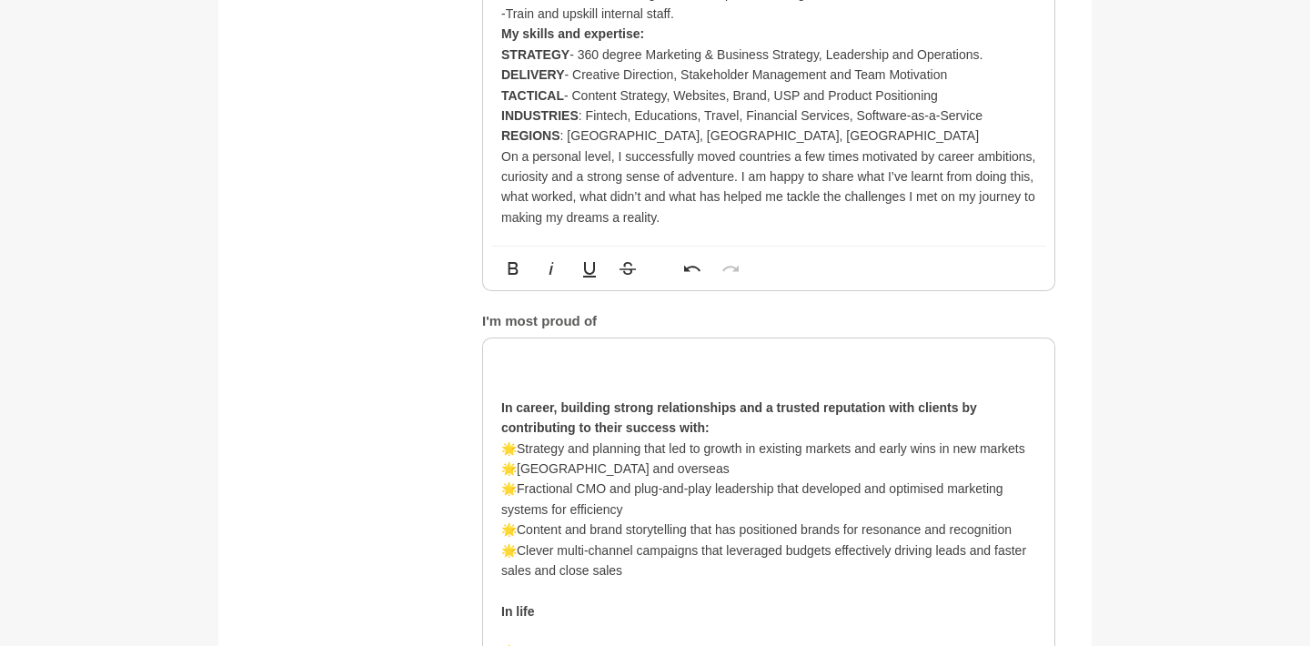
click at [532, 641] on p "🌟Being resilient and maintaining perspective in challenging times (mindset has …" at bounding box center [768, 651] width 535 height 20
drag, startPoint x: 844, startPoint y: 591, endPoint x: 858, endPoint y: 589, distance: 13.8
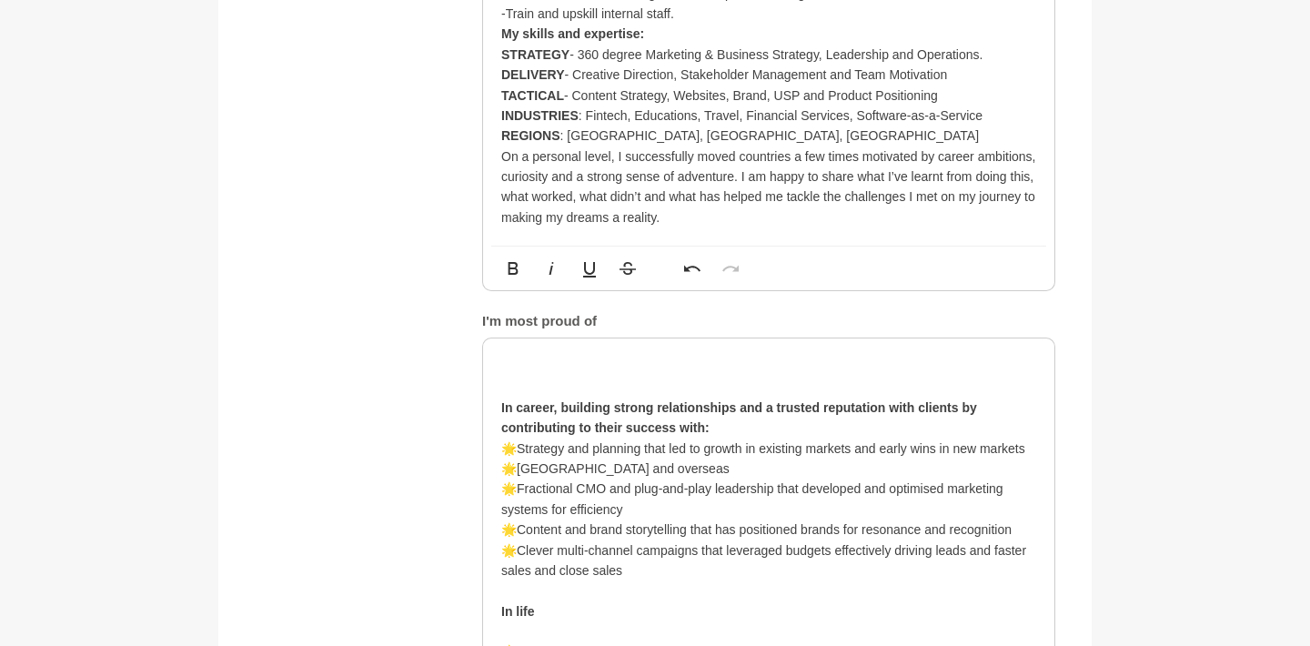
drag, startPoint x: 644, startPoint y: 611, endPoint x: 490, endPoint y: 604, distance: 153.9
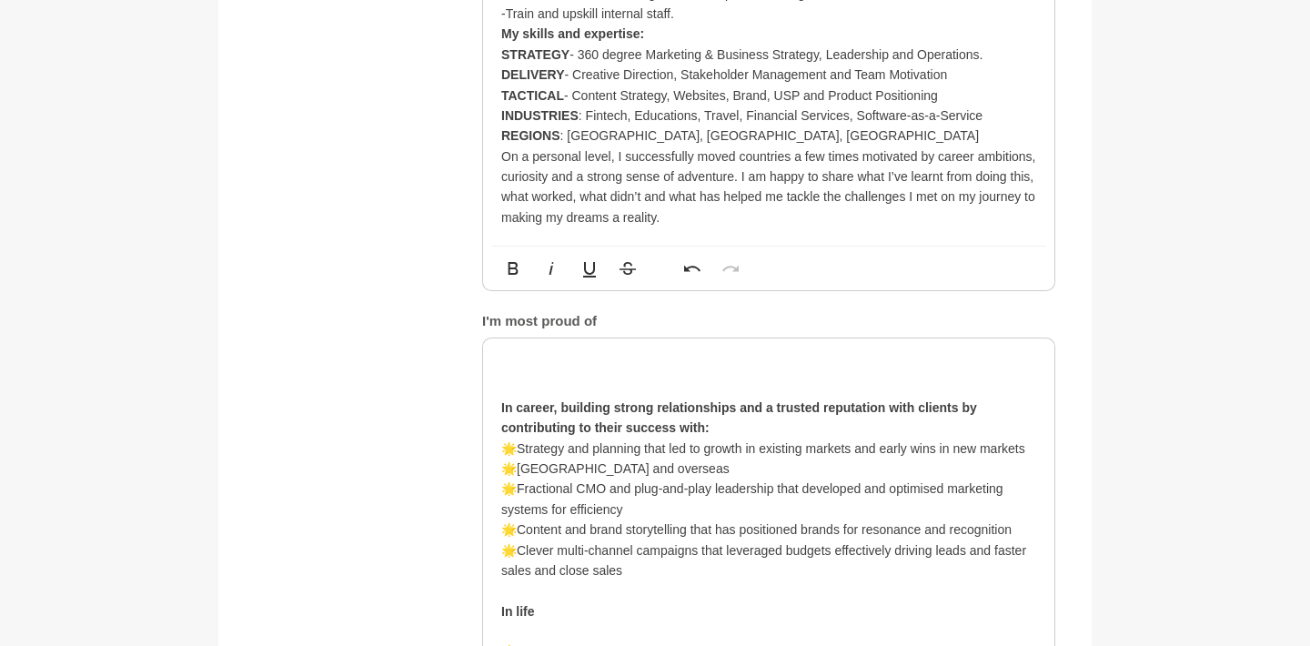
click at [490, 604] on div "In career, building strong relationships and a trusted reputation with clients …" at bounding box center [768, 549] width 571 height 423
click at [557, 621] on p at bounding box center [768, 631] width 535 height 20
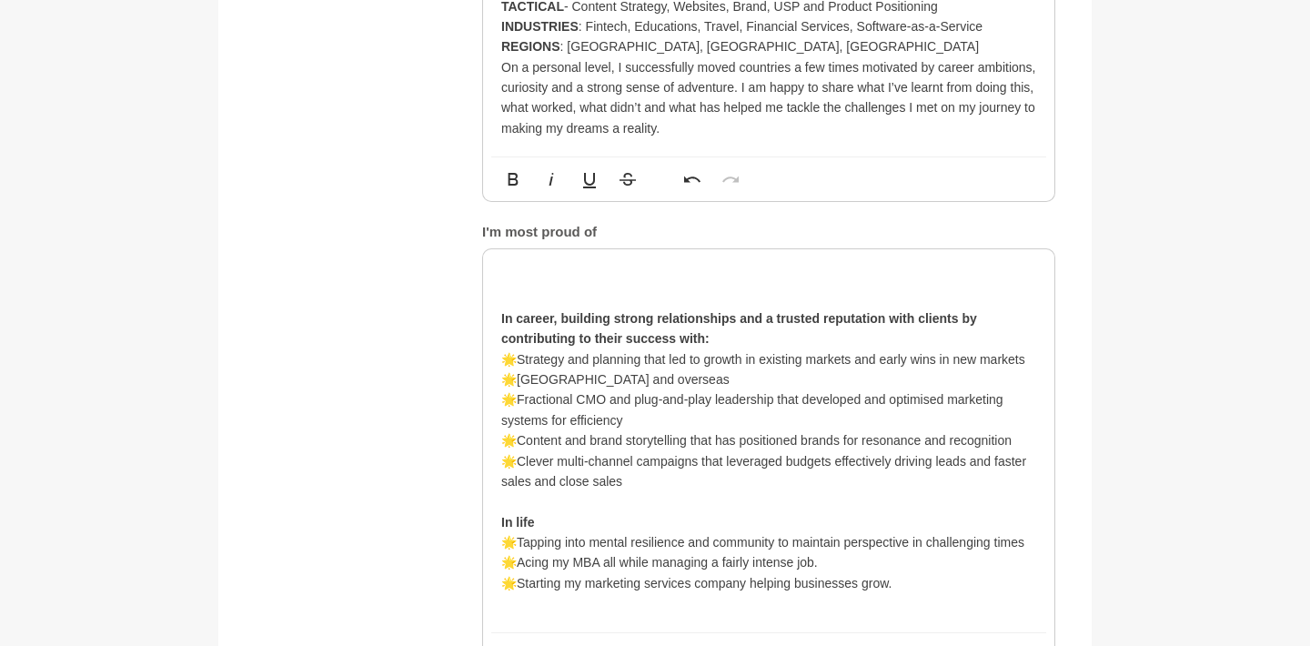
scroll to position [1728, 0]
click at [921, 530] on p "🌟Tapping into mental resilience and community to maintain perspective in challe…" at bounding box center [768, 540] width 535 height 20
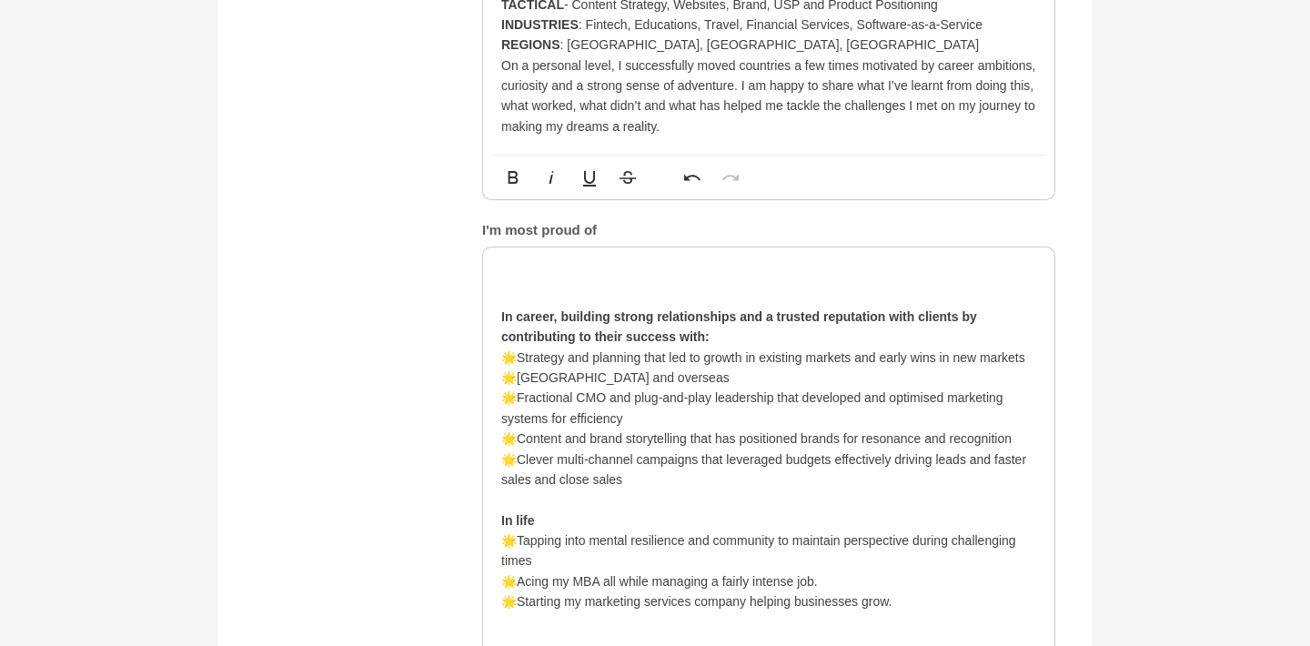
click at [863, 571] on p "🌟Acing my MBA all while managing a fairly intense job." at bounding box center [768, 581] width 535 height 20
drag, startPoint x: 720, startPoint y: 516, endPoint x: 752, endPoint y: 523, distance: 32.7
click at [752, 571] on p "🌟Acing my MBA all while managing a fairly intense job." at bounding box center [768, 581] width 535 height 20
click at [793, 571] on p "🌟Acing my MBA all while managing an intense job." at bounding box center [768, 581] width 535 height 20
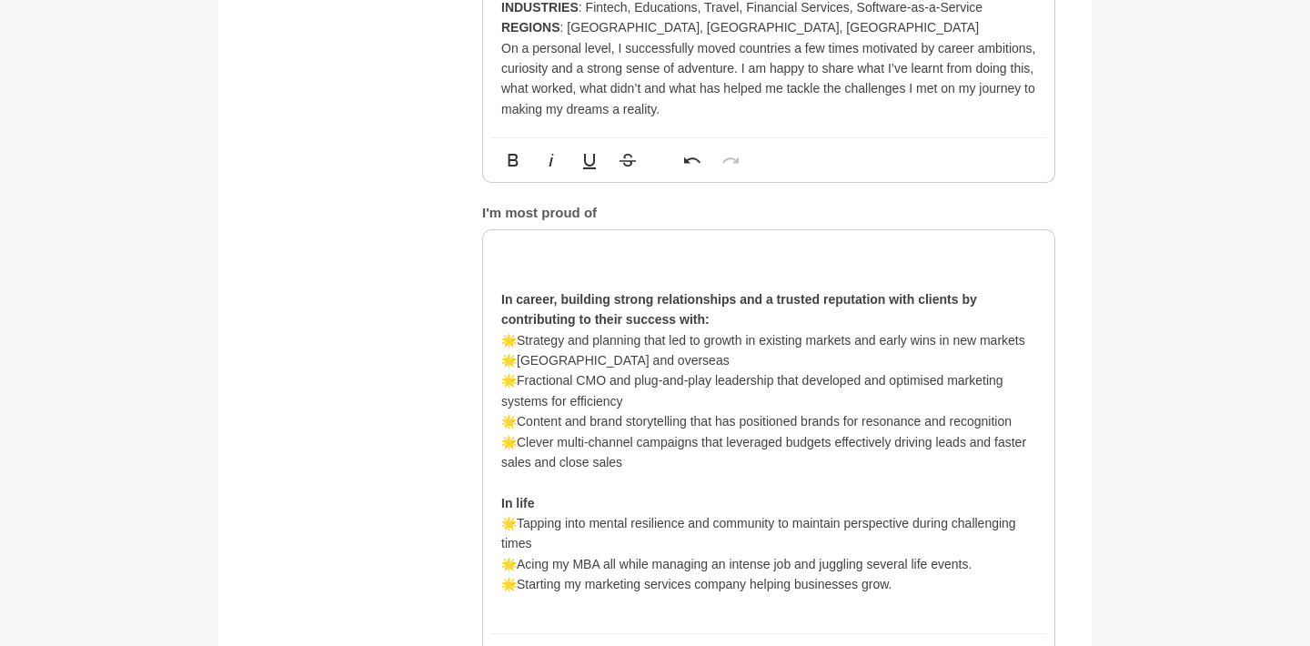
scroll to position [1748, 0]
click at [550, 571] on p "🌟Starting my marketing services company helping businesses grow." at bounding box center [768, 581] width 535 height 20
click at [805, 571] on p "🌟Launching and growing my marketing services company helping businesses grow." at bounding box center [768, 581] width 535 height 20
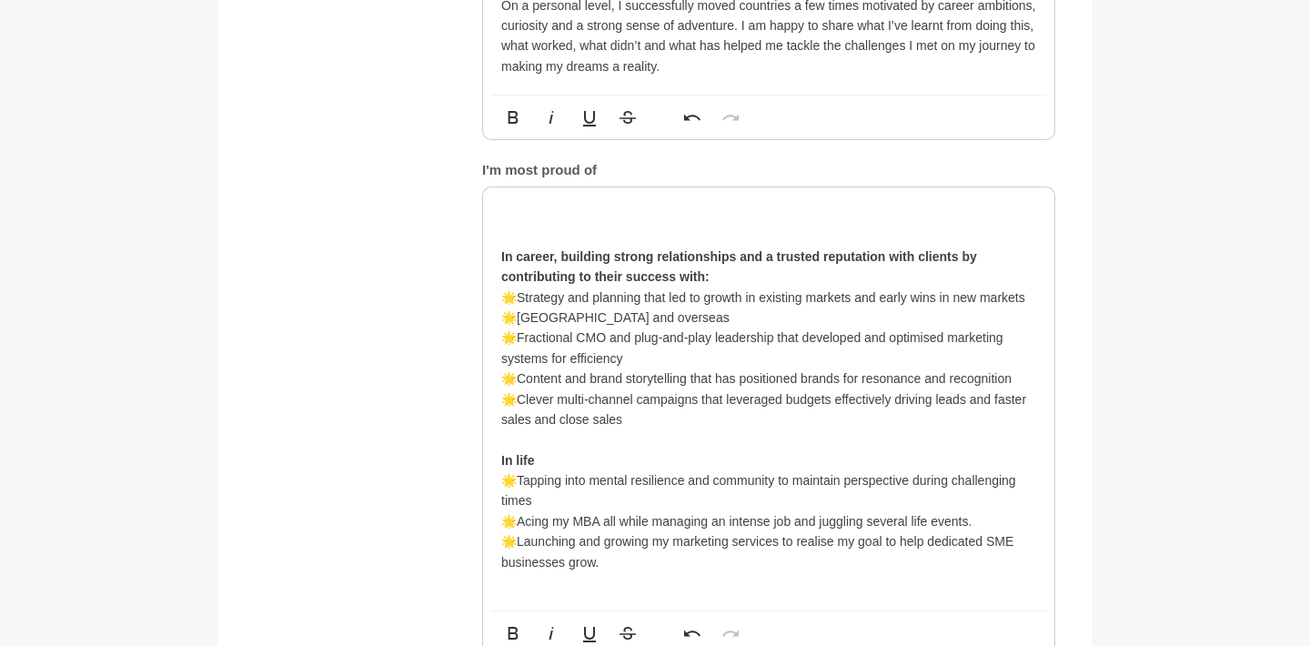
scroll to position [1792, 0]
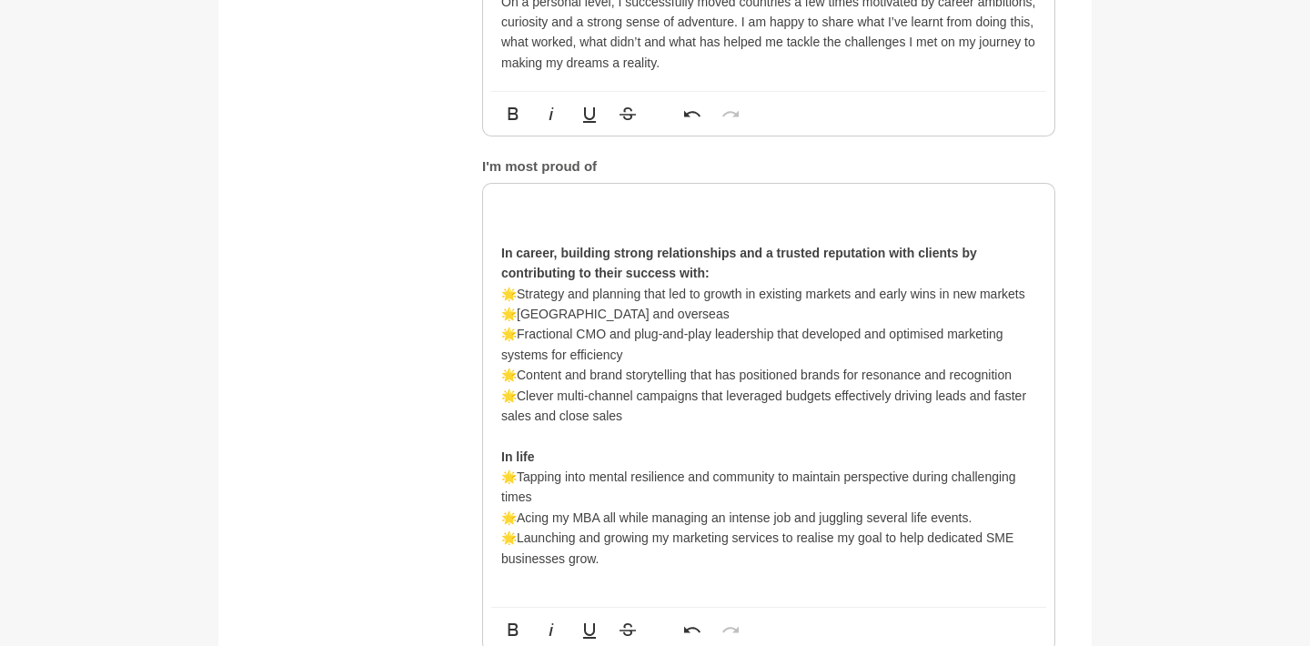
click at [505, 246] on strong "In career, building strong relationships and a trusted reputation with clients …" at bounding box center [739, 263] width 476 height 35
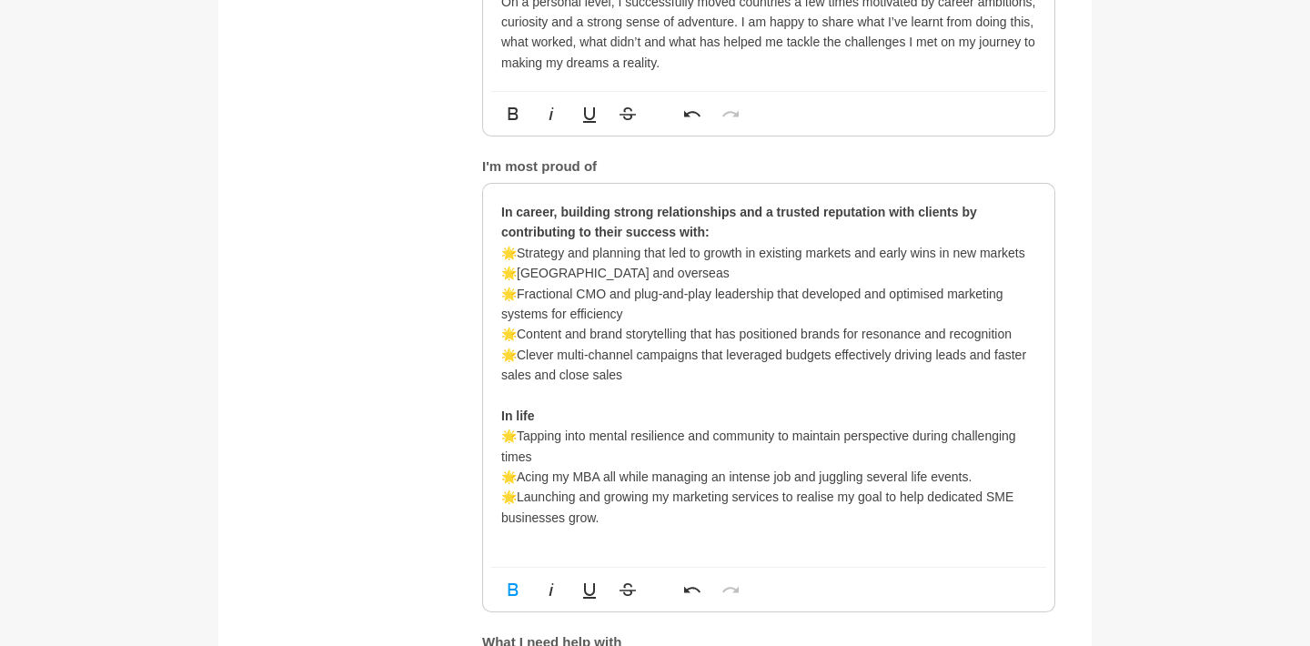
click at [572, 487] on p "🌟Launching and growing my marketing services to realise my goal to help dedicat…" at bounding box center [768, 507] width 535 height 41
click at [569, 487] on p "🌟Launching and growing my marketing services to realise my goal to help dedicat…" at bounding box center [768, 507] width 535 height 41
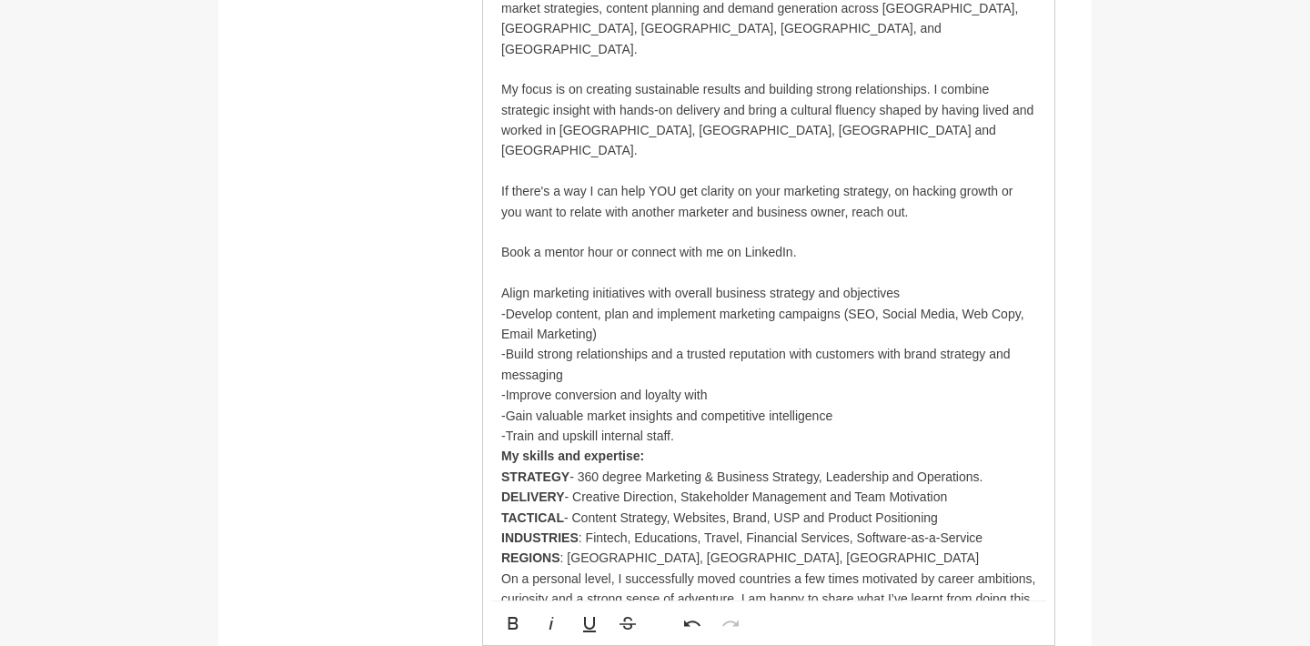
scroll to position [1214, 0]
click at [627, 103] on p "My focus is on creating sustainable results and building strong relationships. …" at bounding box center [768, 121] width 535 height 82
click at [647, 106] on p "My focus is on creating sustainable results and building strong relationships. …" at bounding box center [768, 121] width 535 height 82
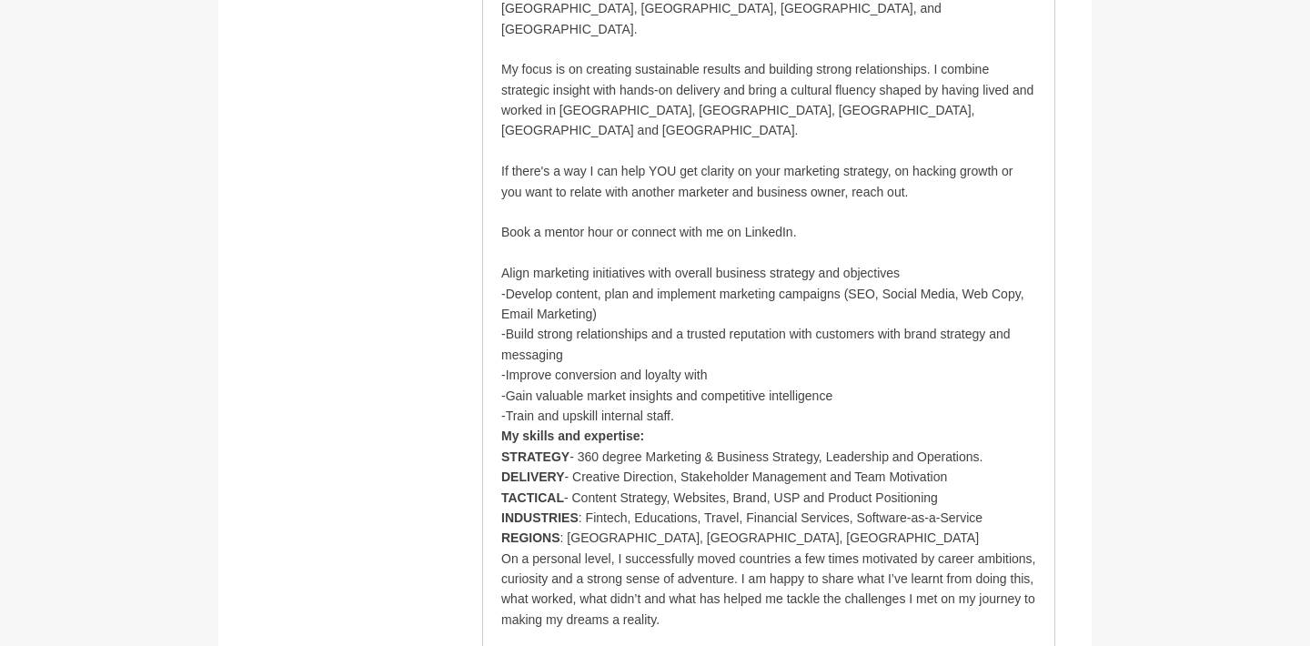
scroll to position [1237, 0]
click at [597, 82] on p "My focus is on creating sustainable results and building strong relationships. …" at bounding box center [768, 98] width 535 height 82
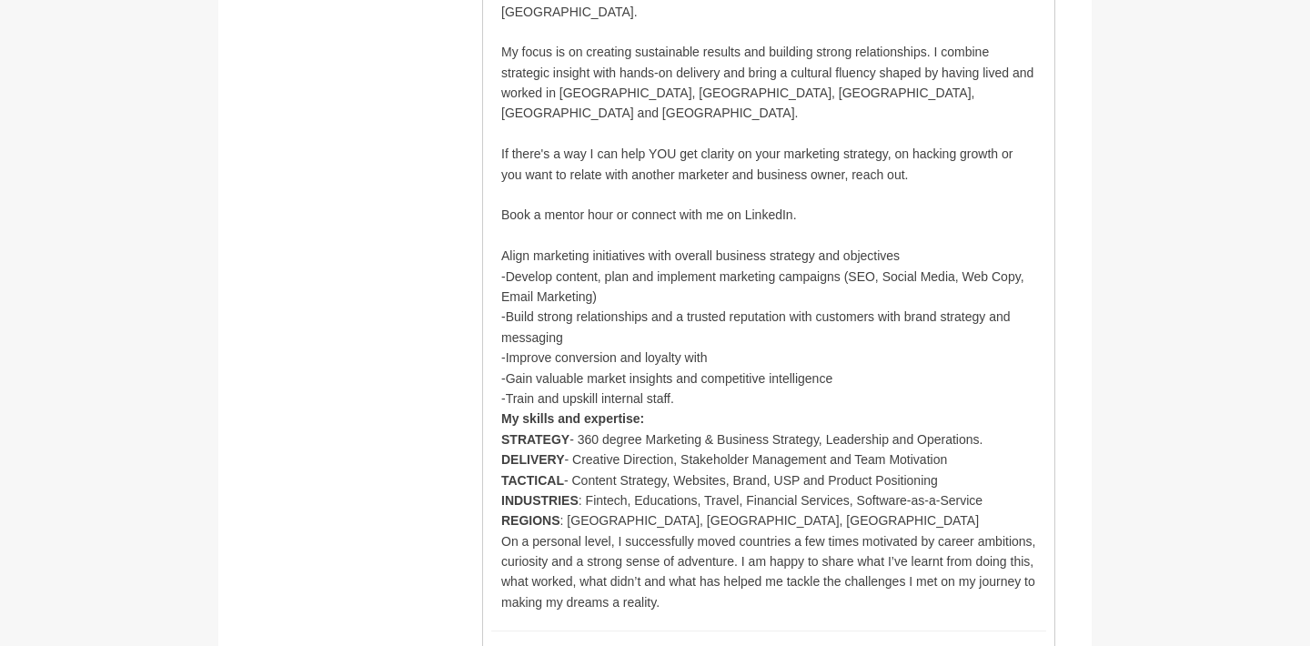
scroll to position [1251, 0]
click at [621, 532] on p "On a personal level, I successfully moved countries a few times motivated by ca…" at bounding box center [768, 573] width 535 height 82
click at [737, 532] on p "On a personal level, having moved countries a few times motivated by career amb…" at bounding box center [768, 573] width 535 height 82
drag, startPoint x: 741, startPoint y: 506, endPoint x: 1034, endPoint y: 507, distance: 293.0
click at [1034, 532] on p "On a personal level, having moved countries a few times motivated by career amb…" at bounding box center [768, 573] width 535 height 82
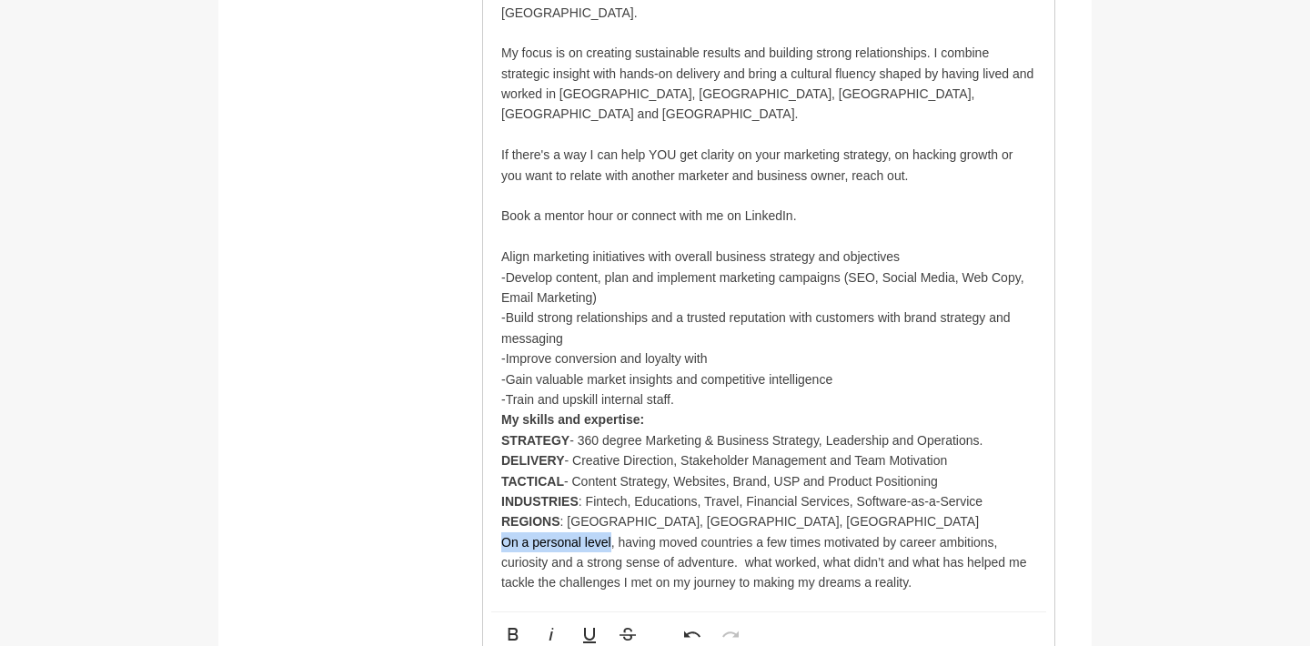
drag, startPoint x: 505, startPoint y: 489, endPoint x: 612, endPoint y: 488, distance: 107.4
click at [612, 532] on p "On a personal level, having moved countries a few times motivated by career amb…" at bounding box center [768, 562] width 535 height 61
click at [531, 532] on p "I am happy to share what I’ve learnt from doing this,, having moved countries a…" at bounding box center [768, 573] width 535 height 82
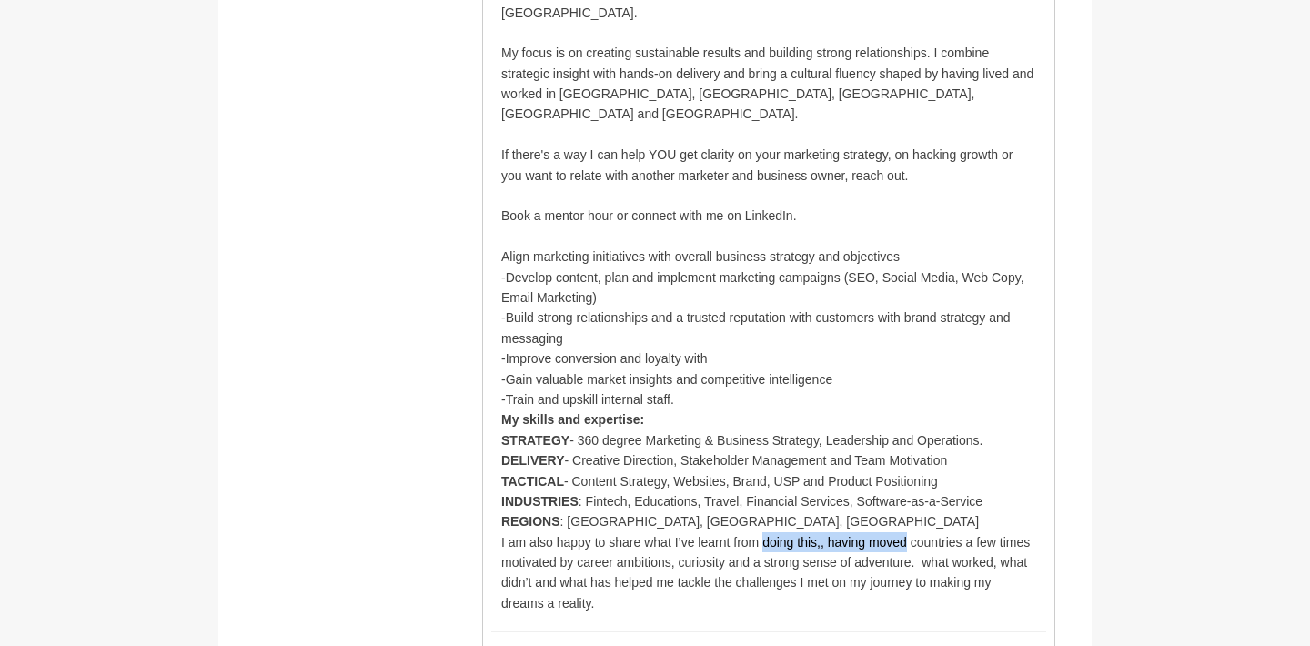
drag, startPoint x: 762, startPoint y: 487, endPoint x: 906, endPoint y: 485, distance: 144.7
click at [906, 532] on p "I am also happy to share what I’ve learnt from doing this,, having moved countr…" at bounding box center [768, 573] width 535 height 82
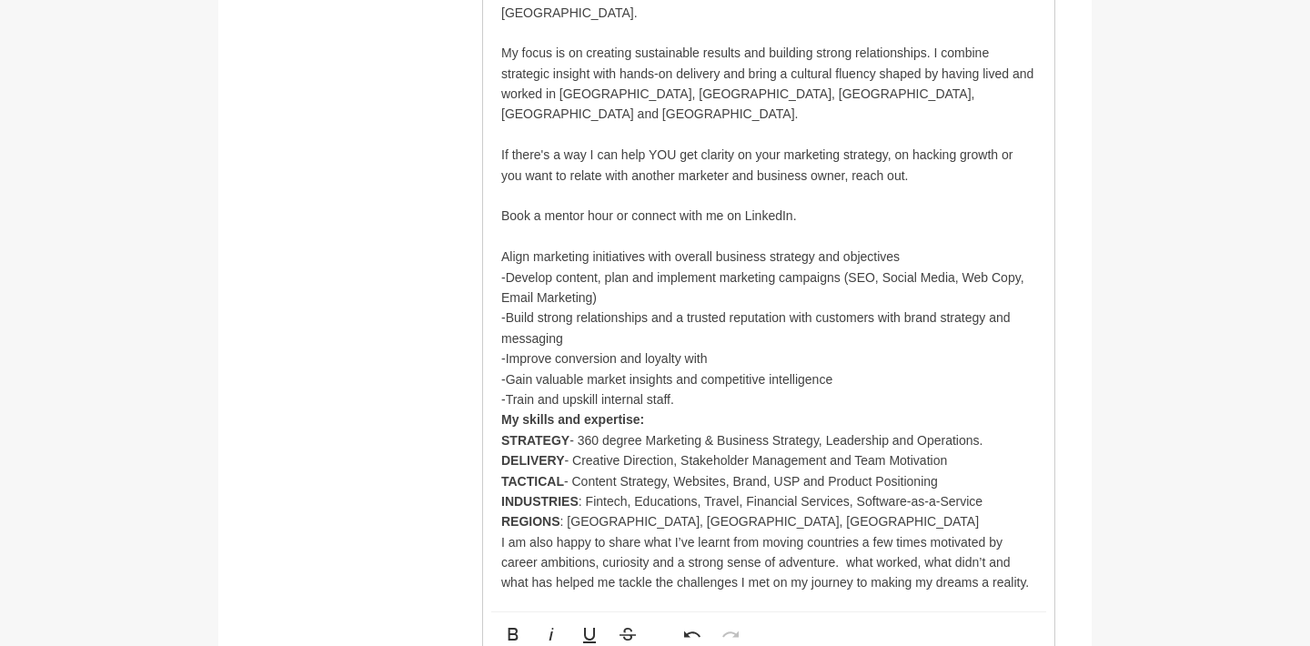
click at [759, 532] on p "I am also happy to share what I’ve learnt from moving countries a few times mot…" at bounding box center [768, 562] width 535 height 61
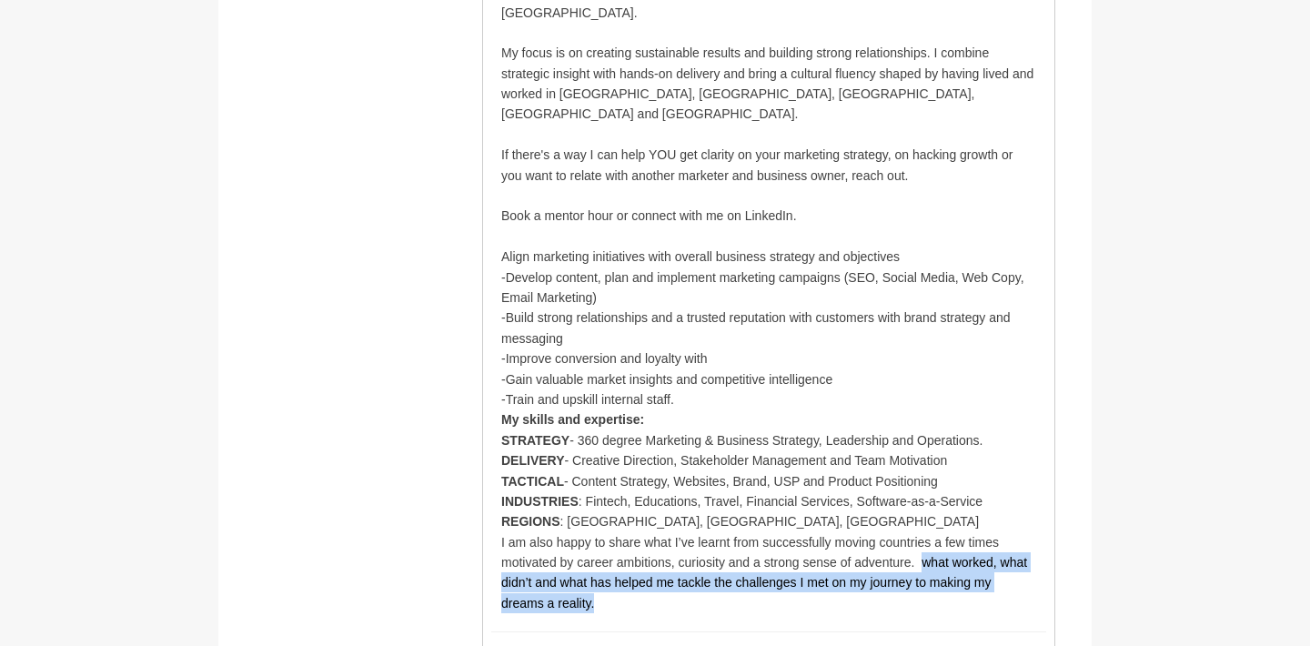
drag, startPoint x: 924, startPoint y: 505, endPoint x: 926, endPoint y: 549, distance: 43.7
click at [926, 549] on p "I am also happy to share what I’ve learnt from successfully moving countries a …" at bounding box center [768, 573] width 535 height 82
click at [876, 532] on p "I am also happy to share what I’ve learnt from successfully moving countries a …" at bounding box center [768, 573] width 535 height 82
drag, startPoint x: 909, startPoint y: 508, endPoint x: 908, endPoint y: 523, distance: 15.5
click at [908, 532] on p "I am also happy to share what I’ve learnt from successfully moving countries a …" at bounding box center [768, 573] width 535 height 82
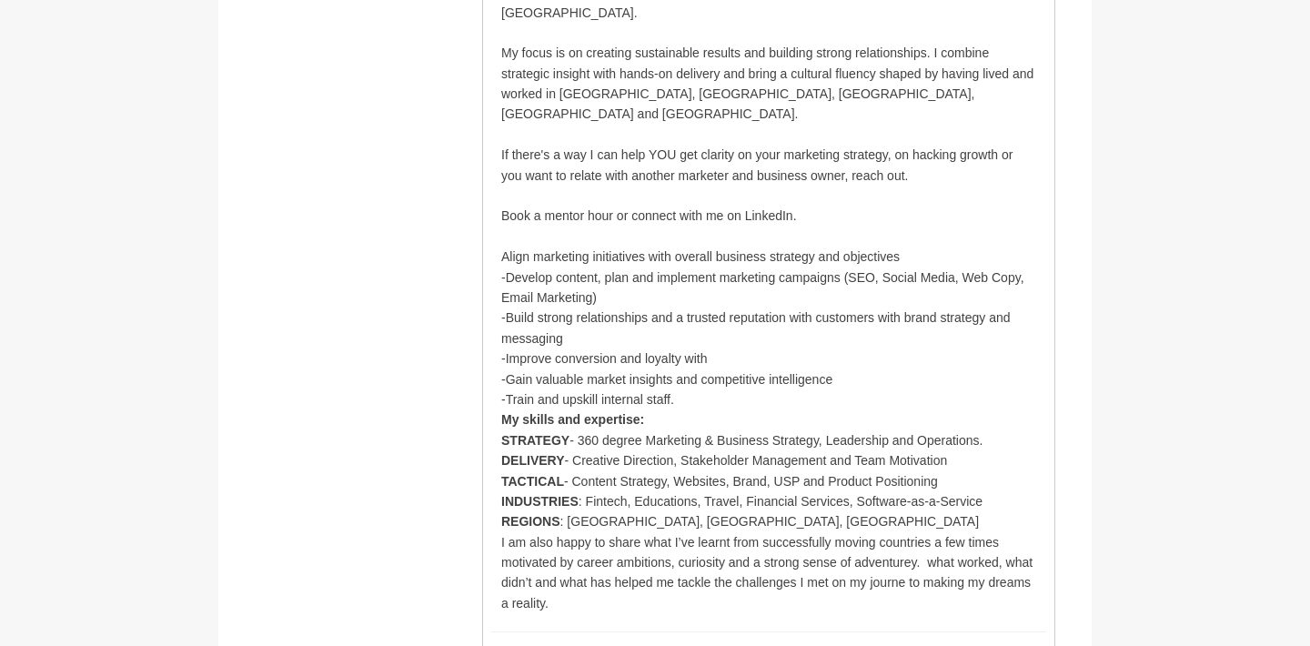
click at [915, 532] on p "I am also happy to share what I’ve learnt from successfully moving countries a …" at bounding box center [768, 573] width 535 height 82
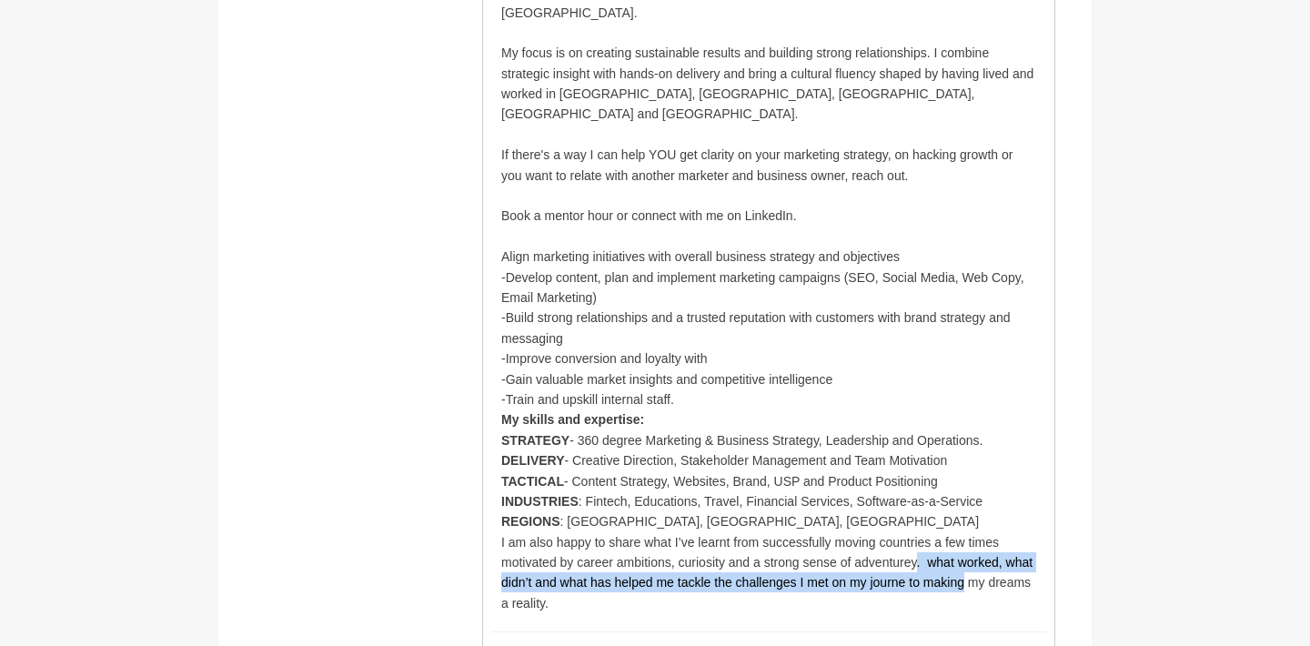
drag, startPoint x: 917, startPoint y: 509, endPoint x: 965, endPoint y: 524, distance: 49.8
click at [965, 532] on p "I am also happy to share what I’ve learnt from successfully moving countries a …" at bounding box center [768, 573] width 535 height 82
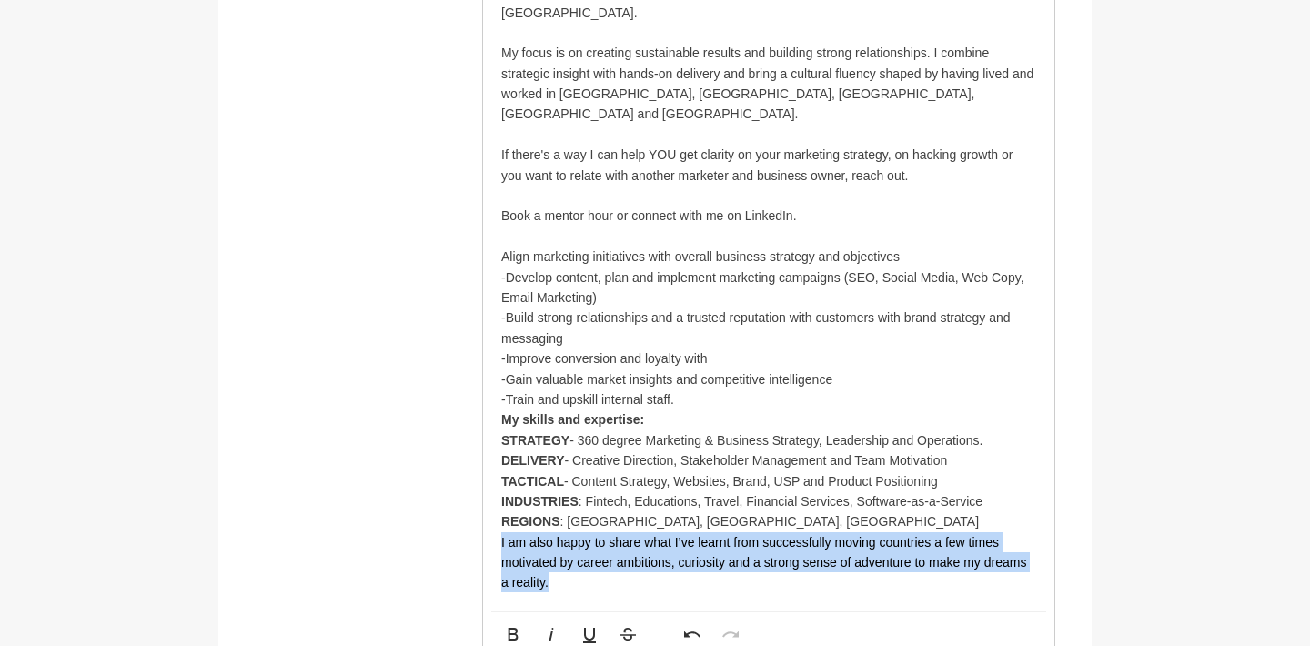
drag, startPoint x: 565, startPoint y: 527, endPoint x: 492, endPoint y: 486, distance: 83.5
click at [492, 486] on div "I am a marketing strategist with 20+ years of experience helping businesses inc…" at bounding box center [768, 206] width 571 height 811
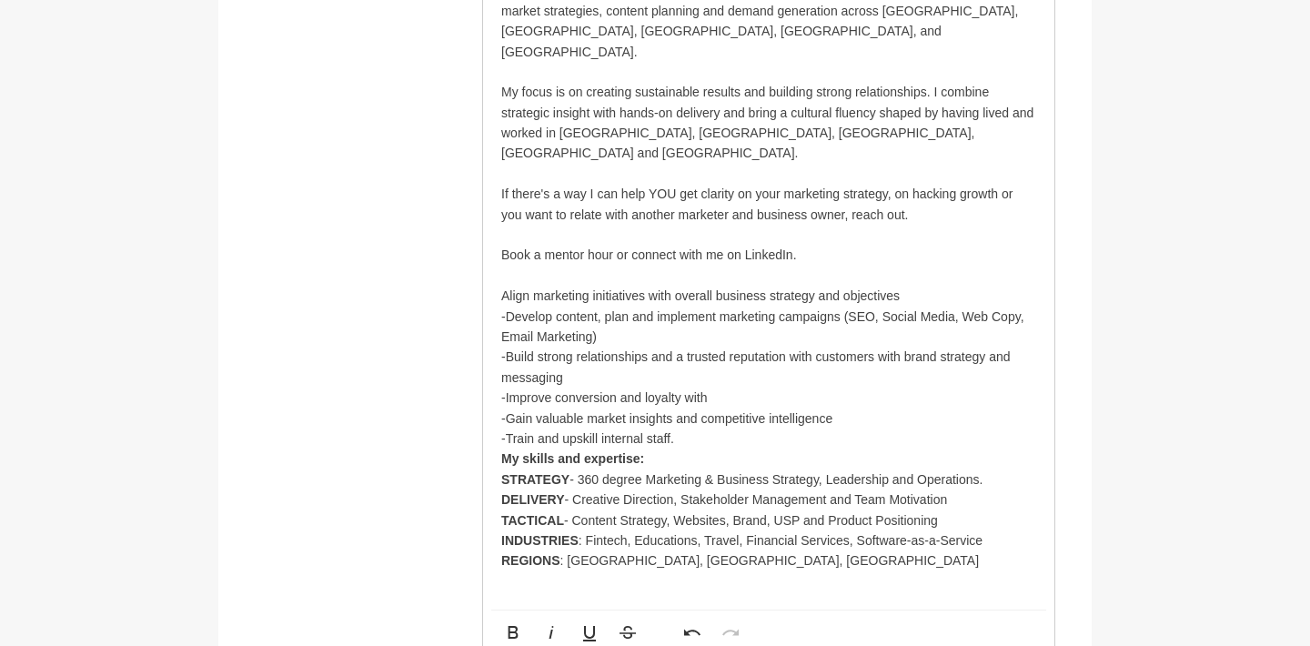
scroll to position [1205, 0]
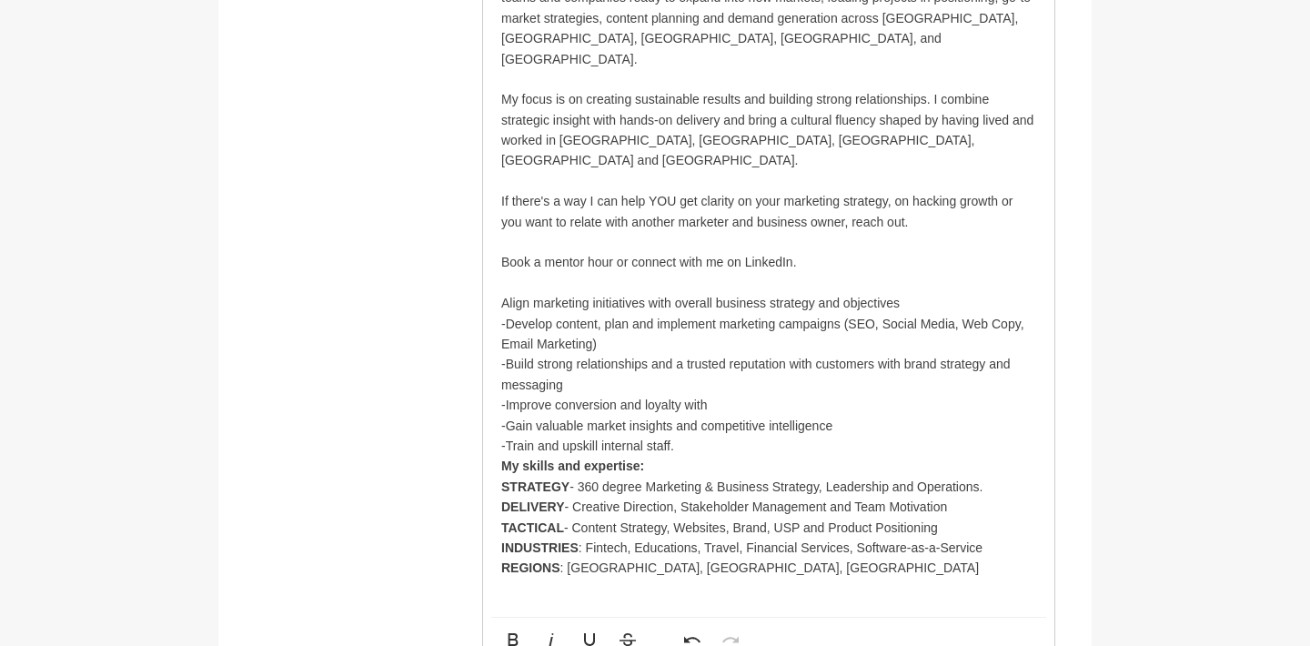
click at [913, 191] on p "If there's a way I can help YOU get clarity on your marketing strategy, on hack…" at bounding box center [768, 211] width 535 height 41
click at [878, 252] on p "Book a mentor hour or connect with me on LinkedIn." at bounding box center [768, 262] width 535 height 20
click at [930, 191] on p "If there's a way I can help YOU get clarity on your marketing strategy, on hack…" at bounding box center [768, 211] width 535 height 41
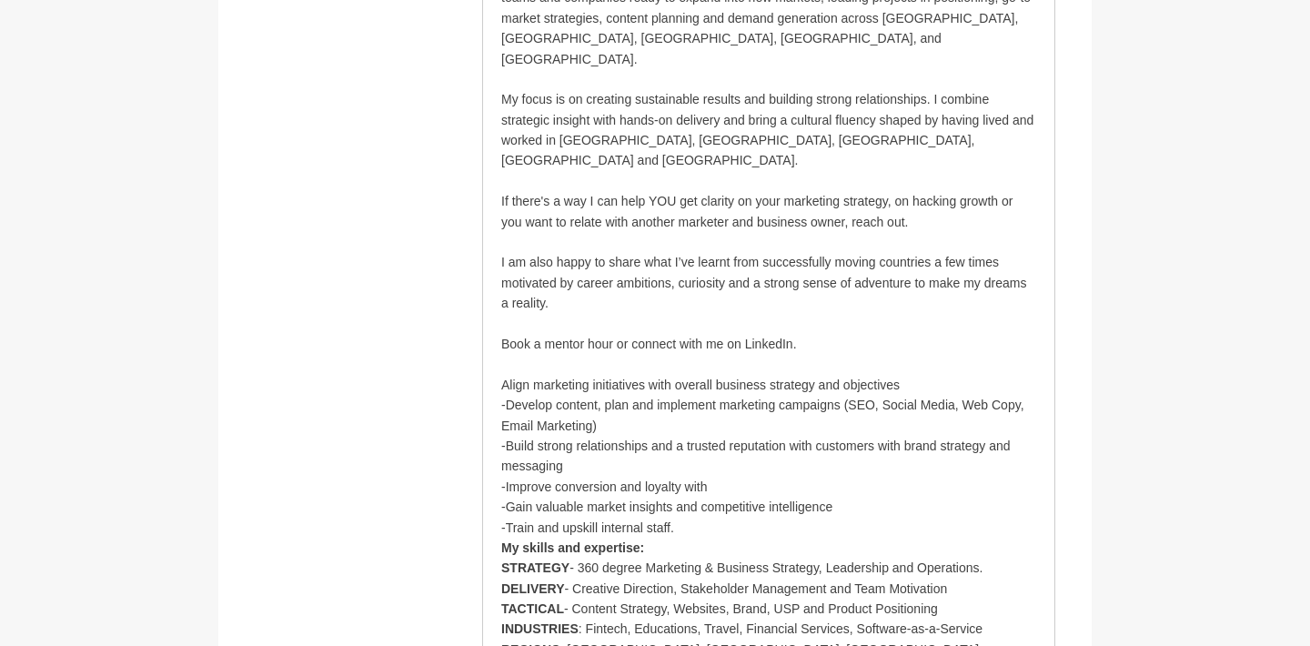
click at [654, 191] on p "If there's a way I can help YOU get clarity on your marketing strategy, on hack…" at bounding box center [768, 211] width 535 height 41
click at [687, 232] on p at bounding box center [768, 242] width 535 height 20
click at [653, 194] on strong "YOU" at bounding box center [658, 201] width 27 height 15
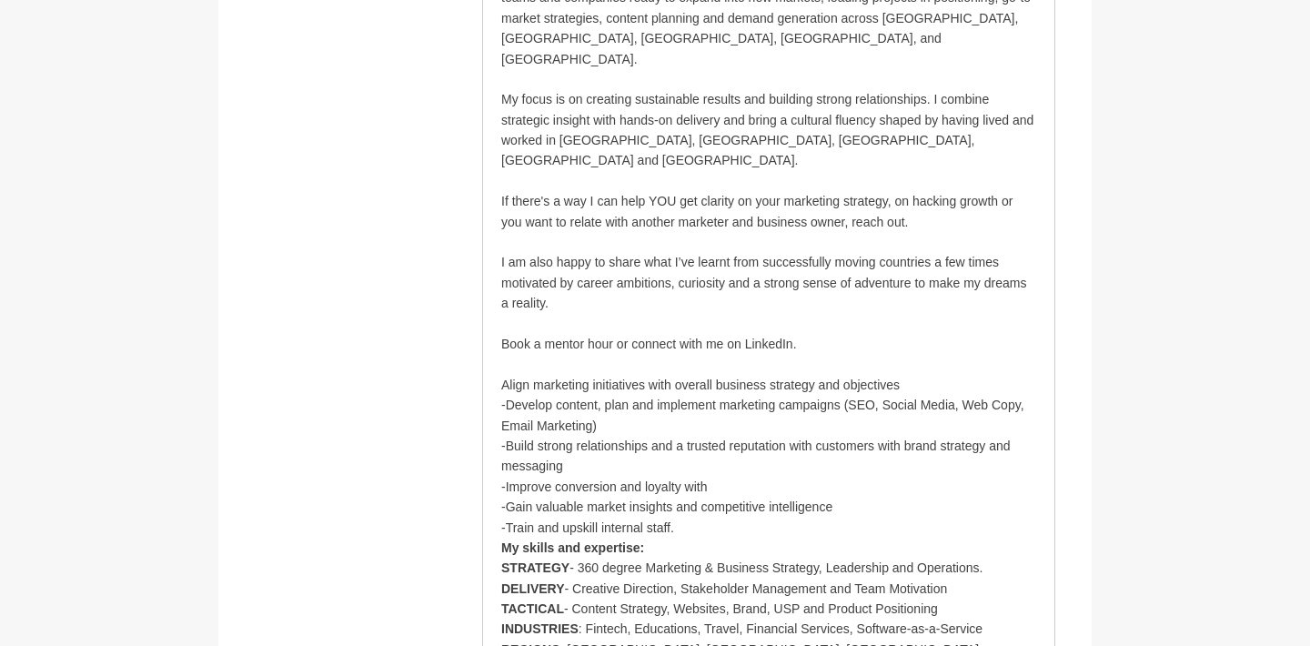
click at [717, 191] on p "If there's a way I can help YOU get clarity on your marketing strategy, on hack…" at bounding box center [768, 211] width 535 height 41
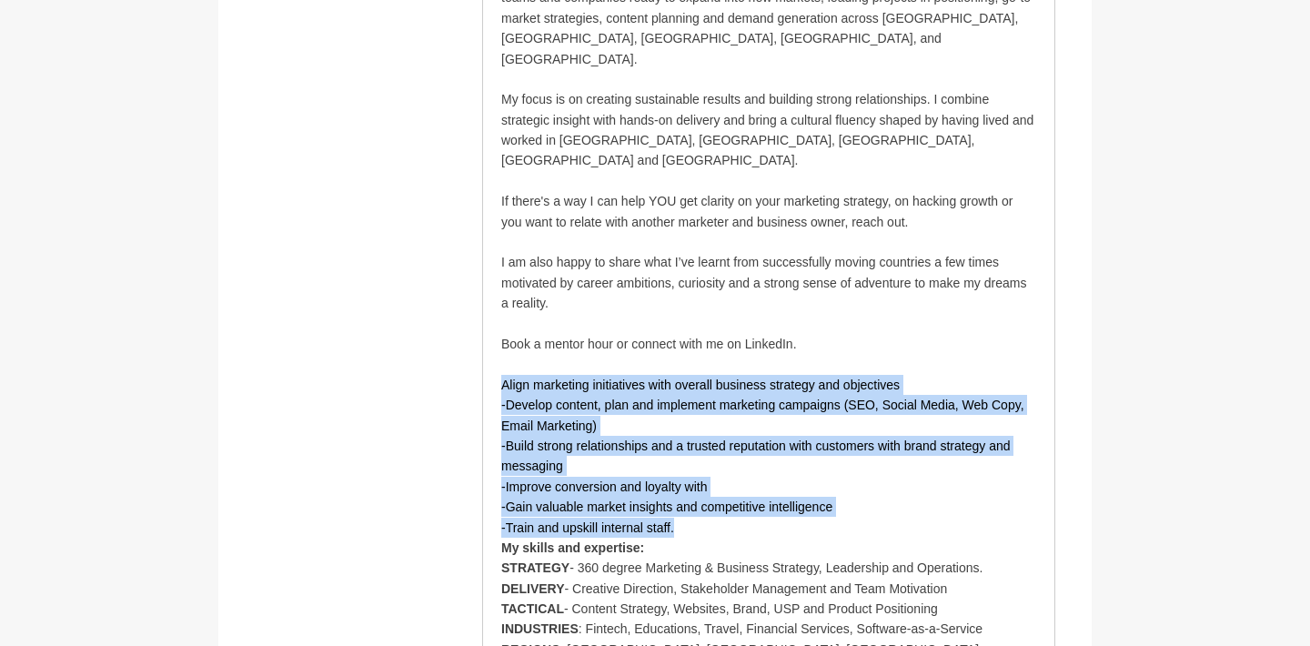
drag, startPoint x: 502, startPoint y: 328, endPoint x: 716, endPoint y: 469, distance: 255.7
click at [716, 469] on div "I am a marketing strategist with 20+ years of experience helping businesses inc…" at bounding box center [768, 273] width 571 height 852
click at [716, 469] on p "-Develop content, plan and implement marketing campaigns (SEO, Social Media, We…" at bounding box center [768, 466] width 535 height 143
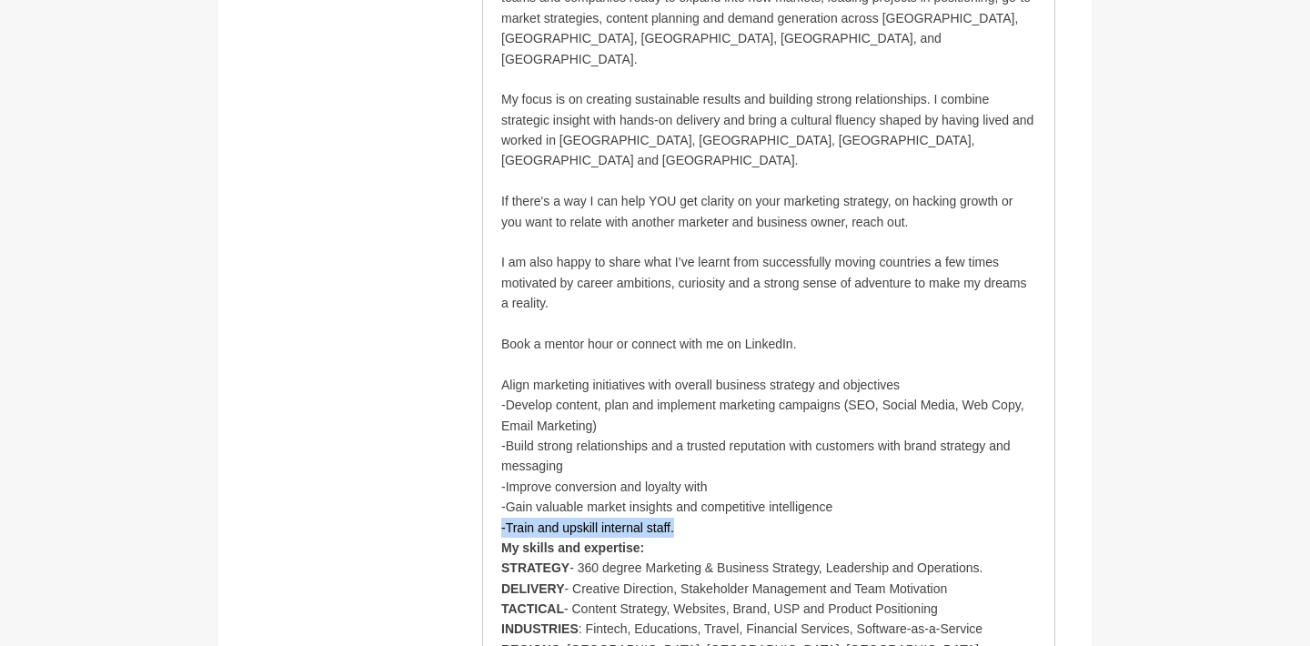
drag, startPoint x: 716, startPoint y: 469, endPoint x: 498, endPoint y: 468, distance: 218.4
click at [498, 468] on div "I am a marketing strategist with 20+ years of experience helping businesses inc…" at bounding box center [768, 273] width 571 height 852
click at [1020, 619] on p "INDUSTRIES : Fintech, Educations, Travel, Financial Services, Software-as-a-Ser…" at bounding box center [768, 629] width 535 height 20
click at [659, 640] on p "PEOPLE MANAGEMENT: -Train and upskill internal staff." at bounding box center [768, 650] width 535 height 20
click at [680, 640] on p "PEOPLE MANAGEMENT: Train and upskill internal staff." at bounding box center [768, 650] width 535 height 20
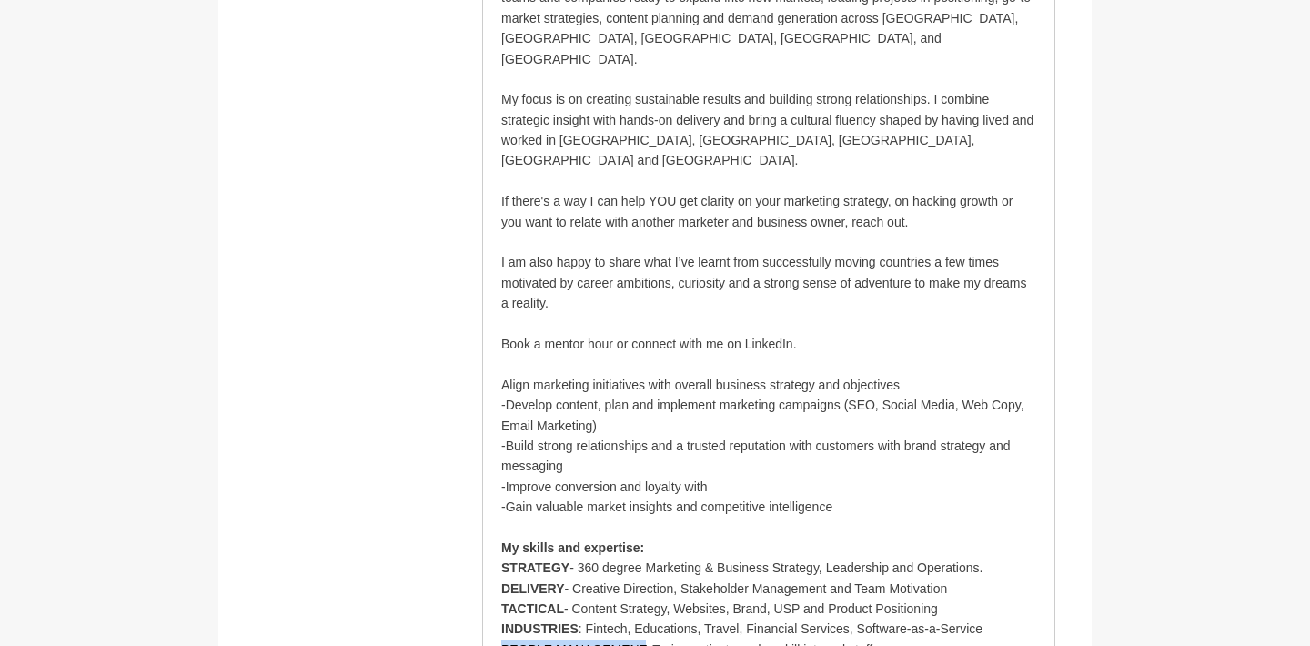
drag, startPoint x: 646, startPoint y: 591, endPoint x: 502, endPoint y: 591, distance: 143.8
click at [502, 640] on p "PEOPLE MANAGEMENT: Train, motivate and upskill internal staff." at bounding box center [768, 650] width 535 height 20
click at [789, 619] on p "INDUSTRIES : Fintech, Educations, Travel, Financial Services, Software-as-a-Ser…" at bounding box center [768, 629] width 535 height 20
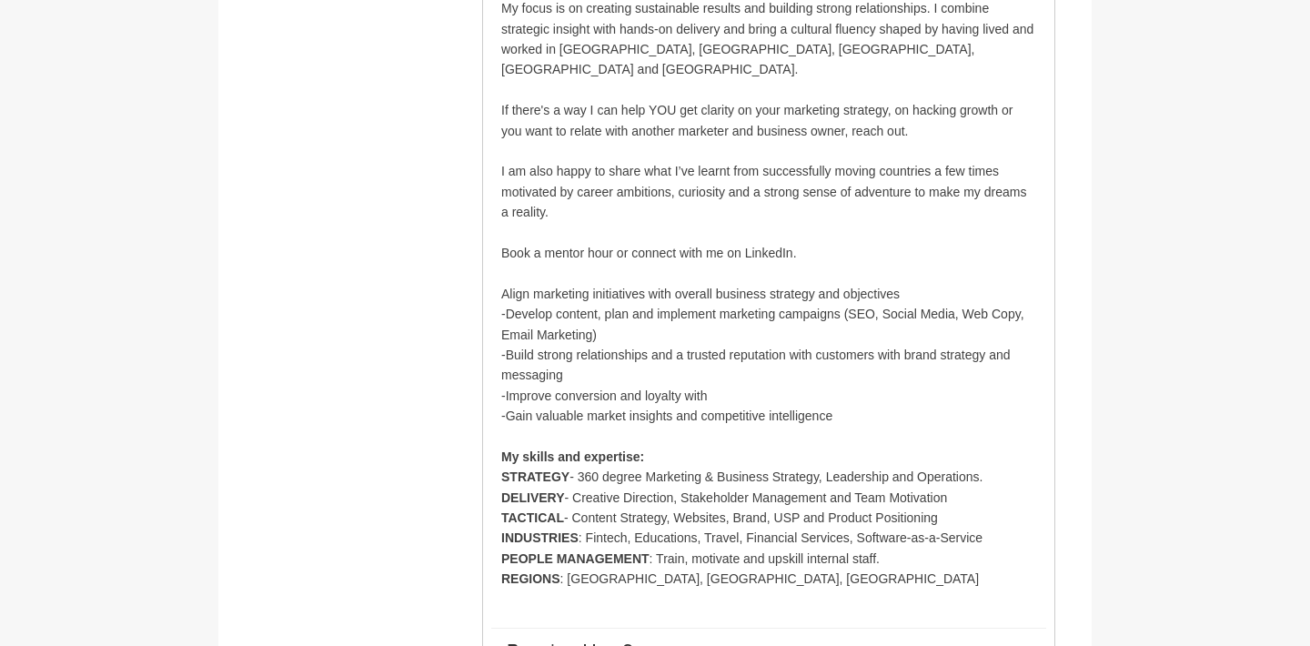
scroll to position [1298, 0]
click at [830, 547] on p "PEOPLE MANAGEMENT : Train, motivate and upskill internal staff." at bounding box center [768, 557] width 535 height 20
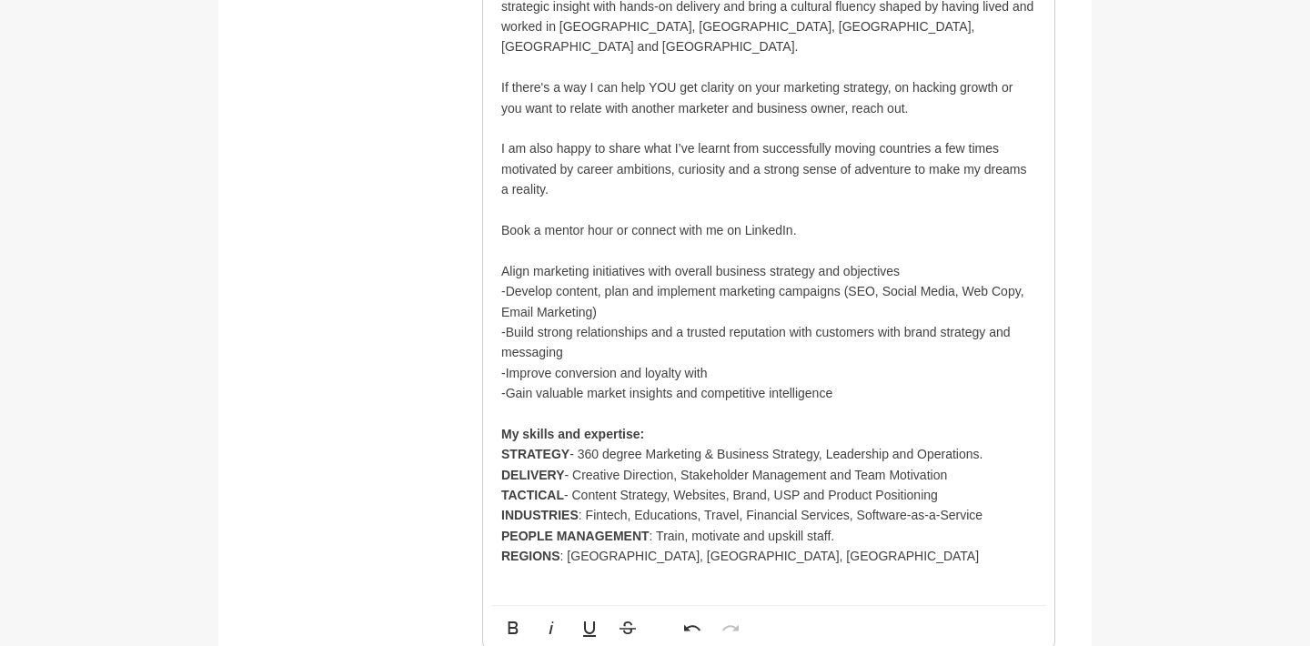
scroll to position [1319, 0]
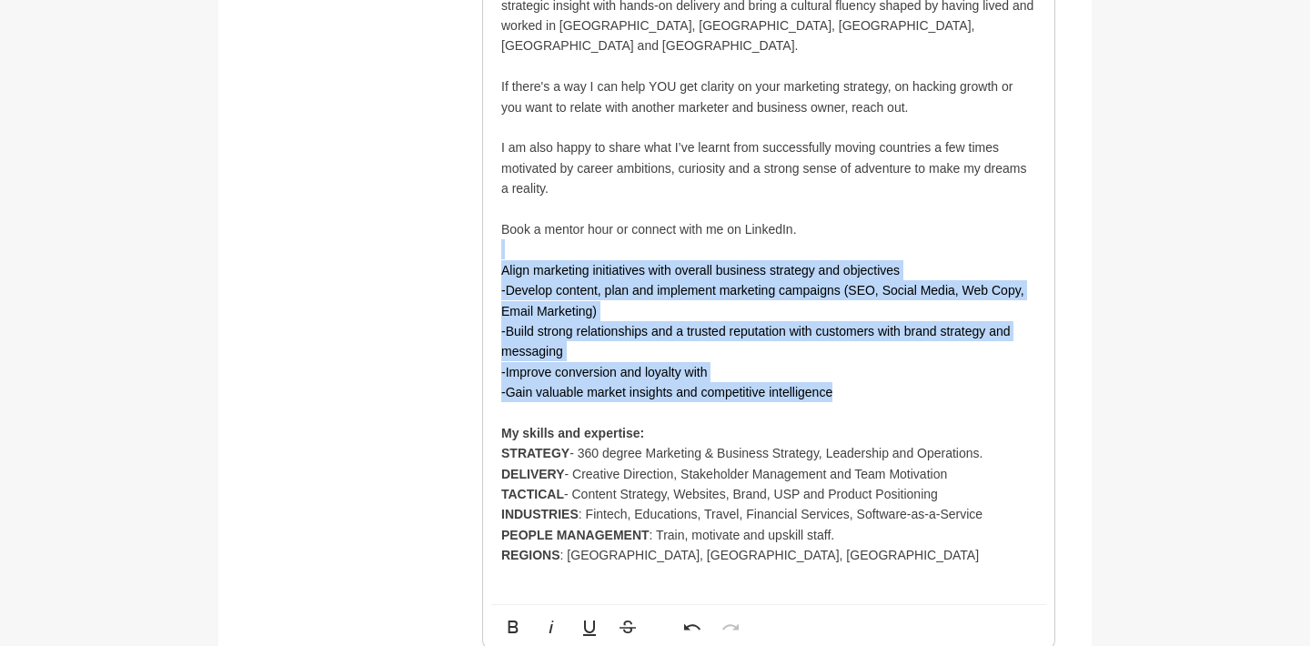
drag, startPoint x: 888, startPoint y: 343, endPoint x: 495, endPoint y: 191, distance: 421.4
click at [495, 191] on div "I am a marketing strategist with 20+ years of experience helping businesses inc…" at bounding box center [768, 168] width 571 height 872
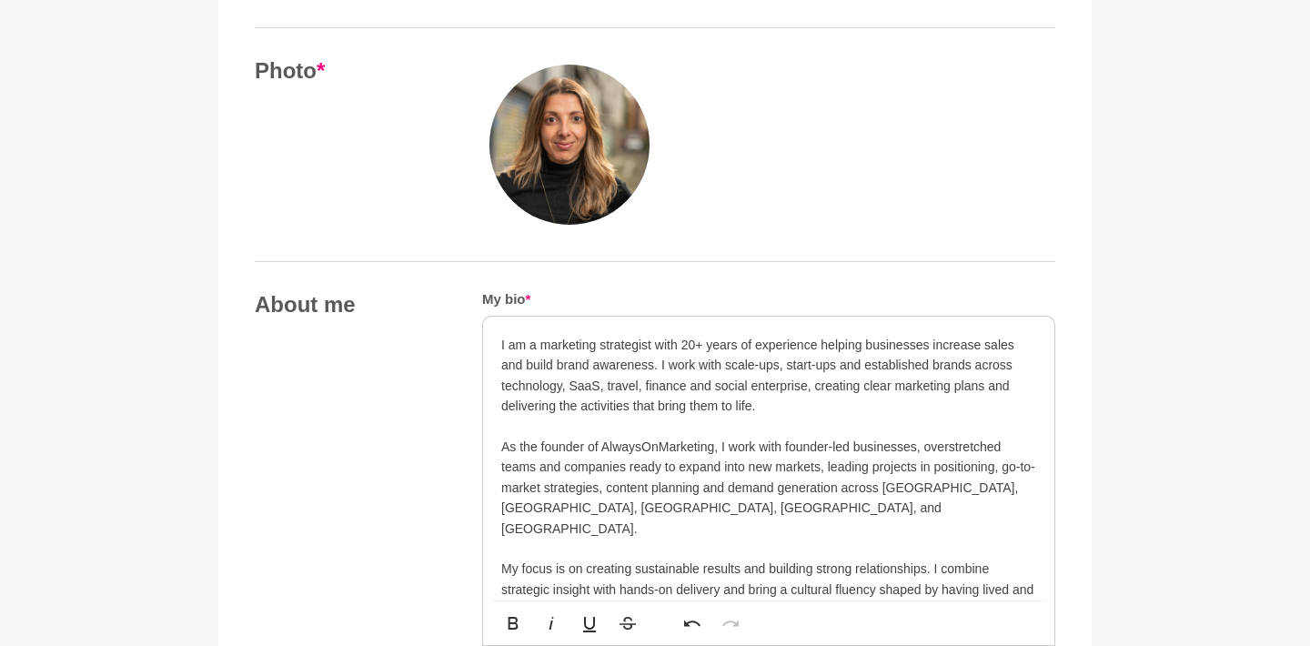
scroll to position [736, 0]
drag, startPoint x: 721, startPoint y: 441, endPoint x: 500, endPoint y: 437, distance: 221.2
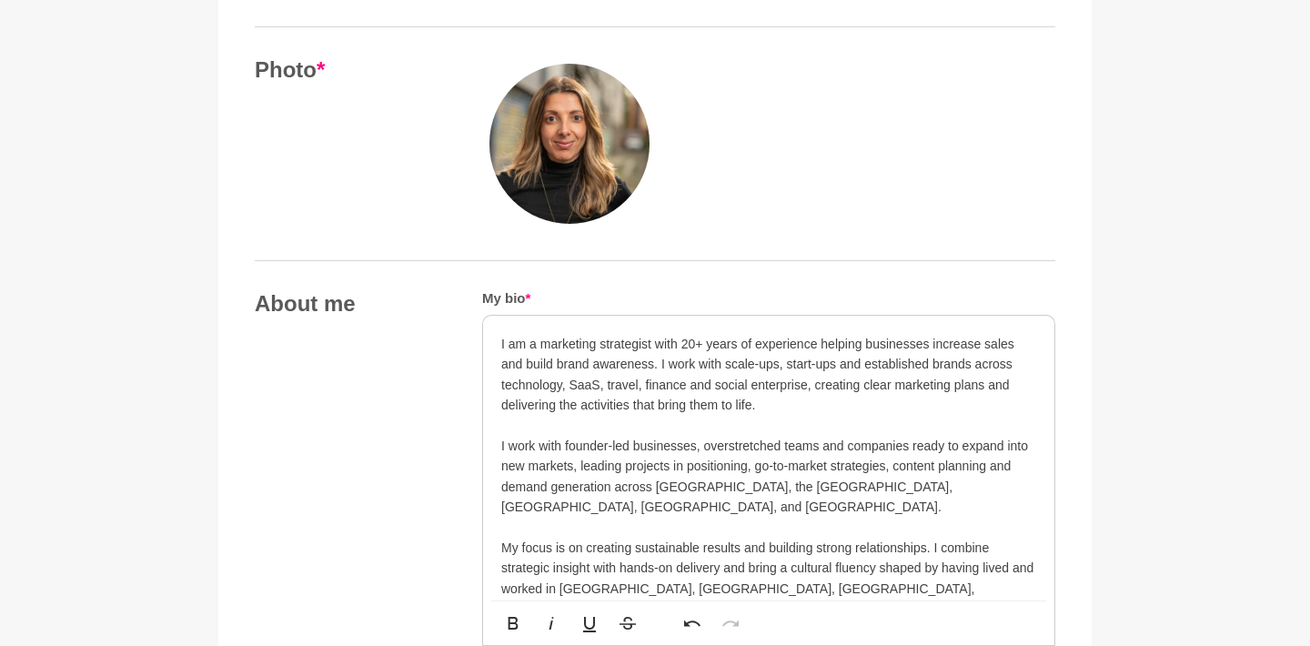
click at [668, 363] on p "I am a marketing strategist with 20+ years of experience helping businesses inc…" at bounding box center [768, 375] width 535 height 82
click at [662, 360] on p "I am a marketing strategist with 20+ years of experience helping businesses inc…" at bounding box center [768, 375] width 535 height 82
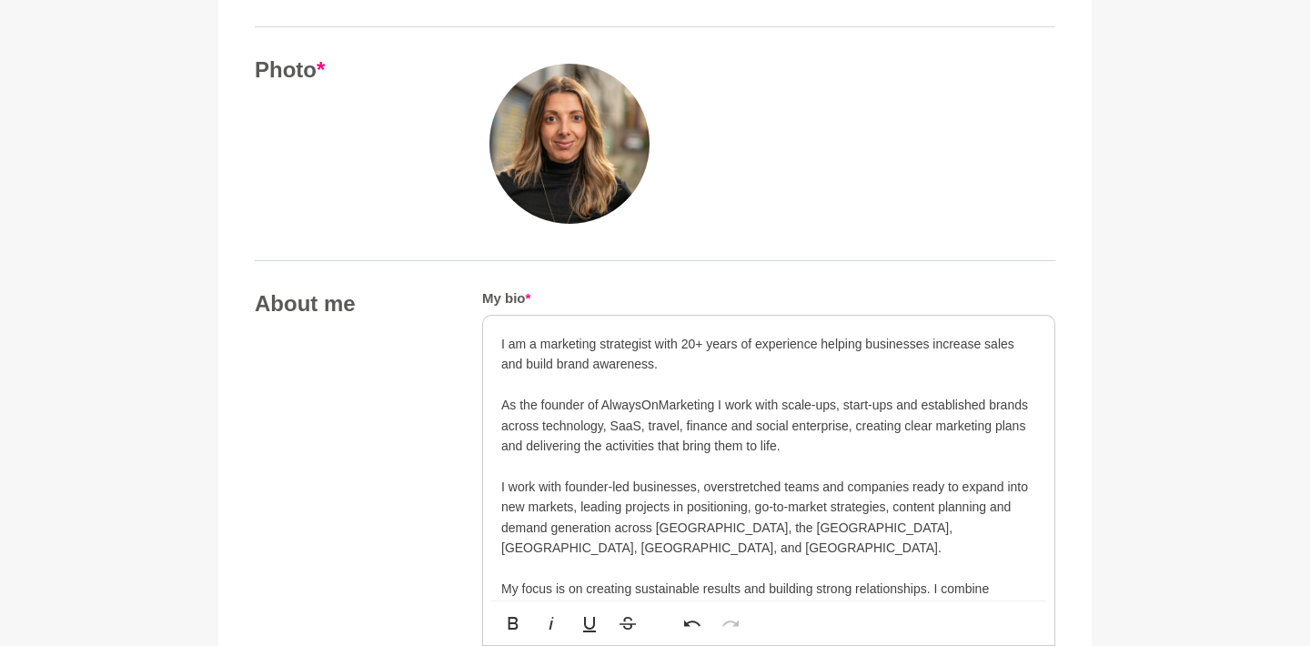
click at [715, 400] on p "As the founder of AlwaysOnMarketing I work with scale-ups, start-ups and establ…" at bounding box center [768, 425] width 535 height 61
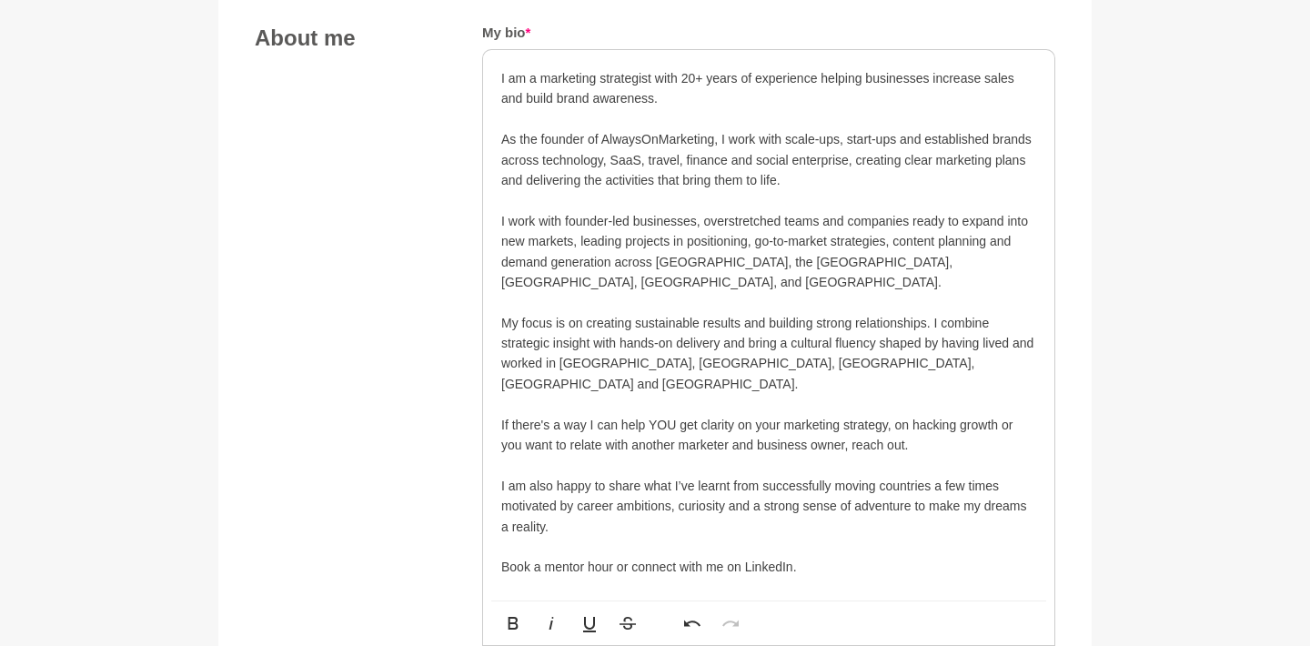
scroll to position [1005, 0]
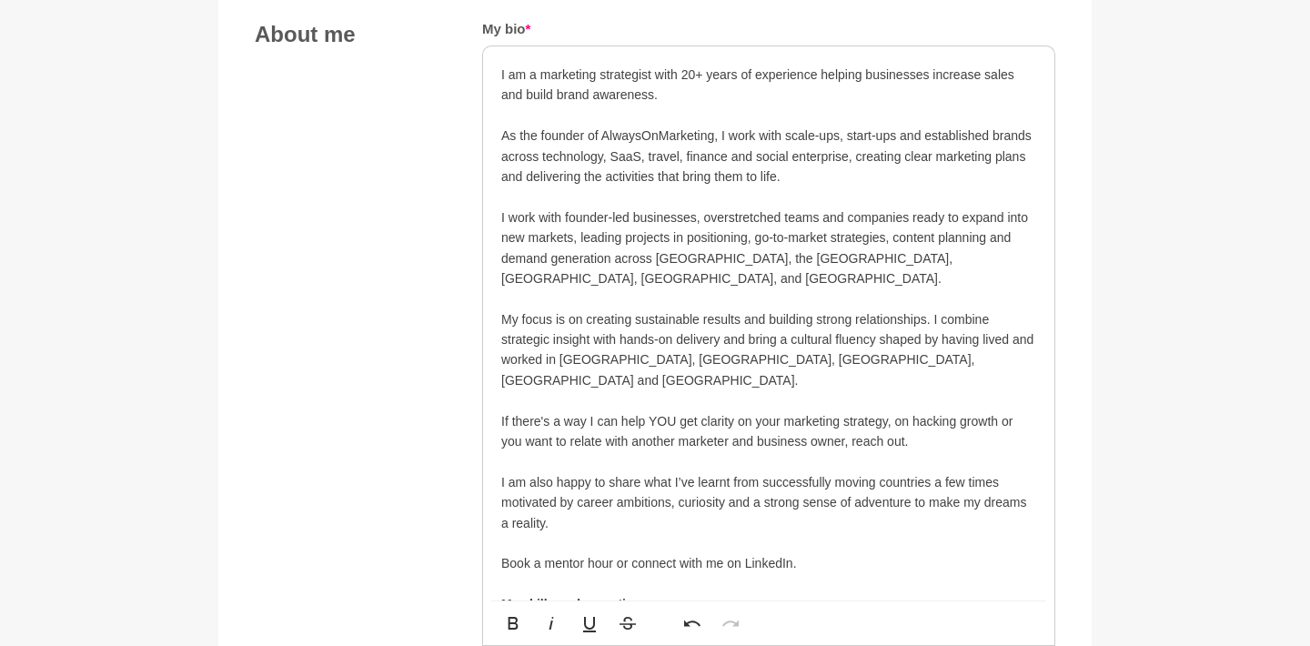
click at [913, 150] on p "As the founder of AlwaysOnMarketing, I work with scale-ups, start-ups and estab…" at bounding box center [768, 156] width 535 height 61
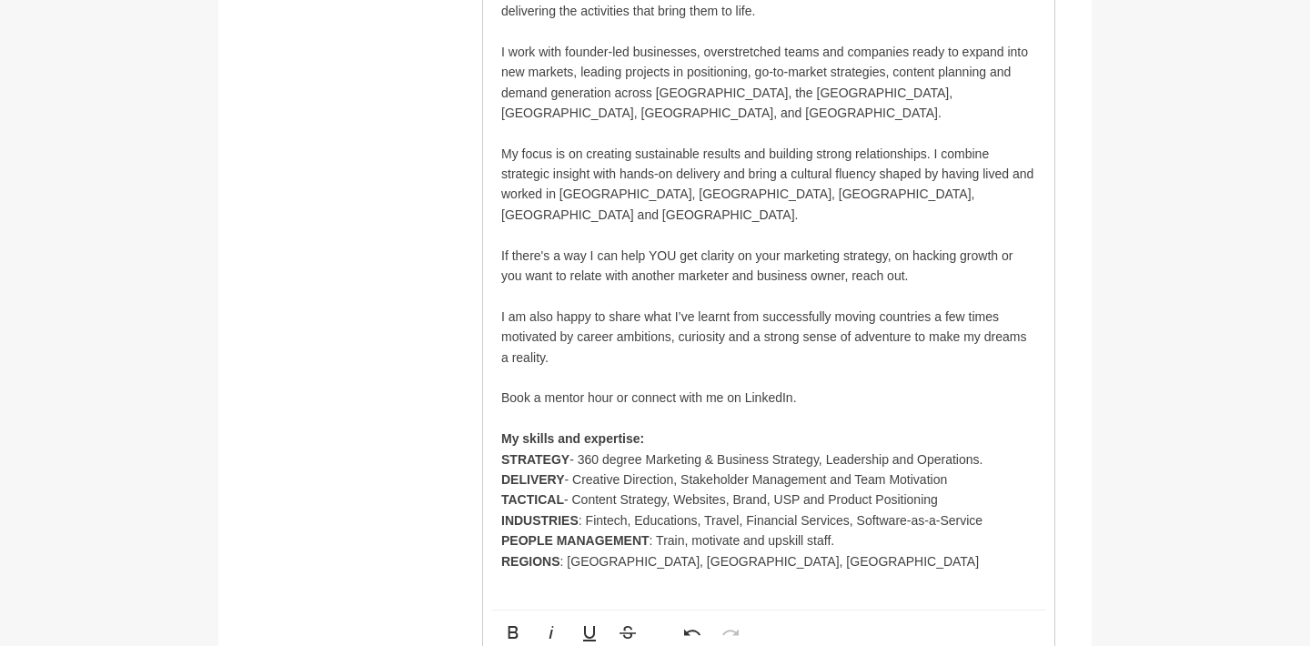
scroll to position [1174, 0]
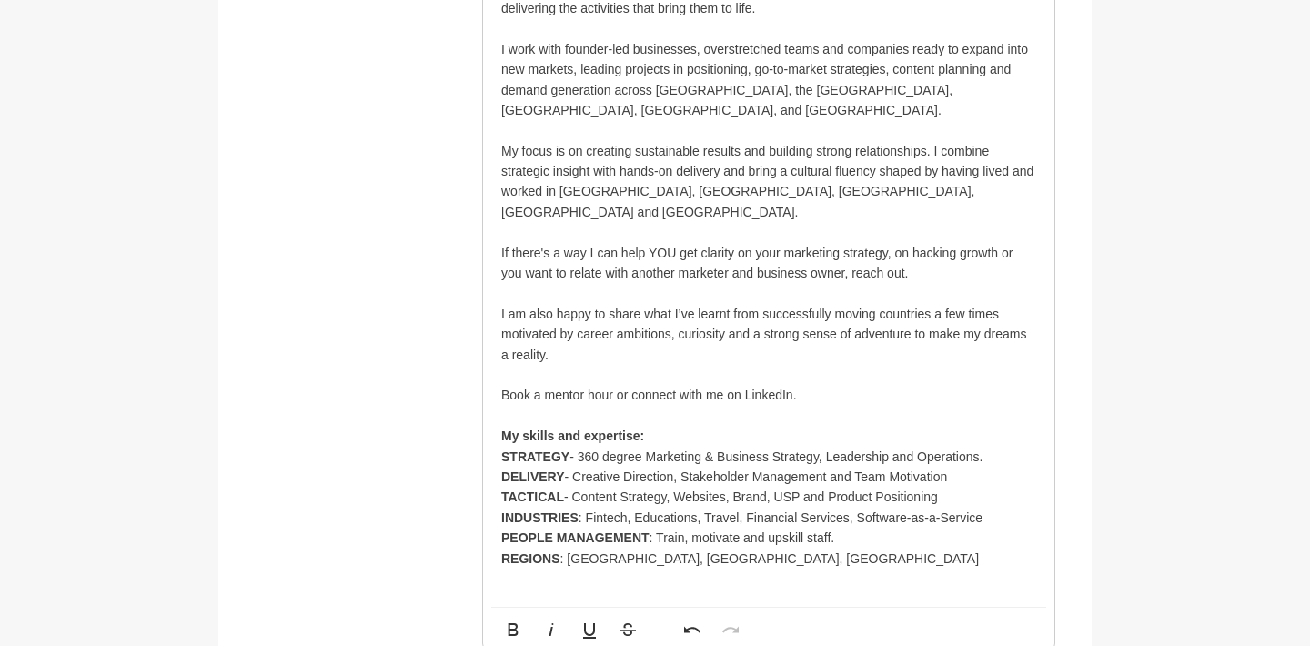
click at [894, 81] on p "I work with founder-led businesses, overstretched teams and companies ready to …" at bounding box center [768, 80] width 535 height 82
click at [872, 141] on p "My focus is on creating sustainable results and building strong relationships. …" at bounding box center [768, 182] width 535 height 82
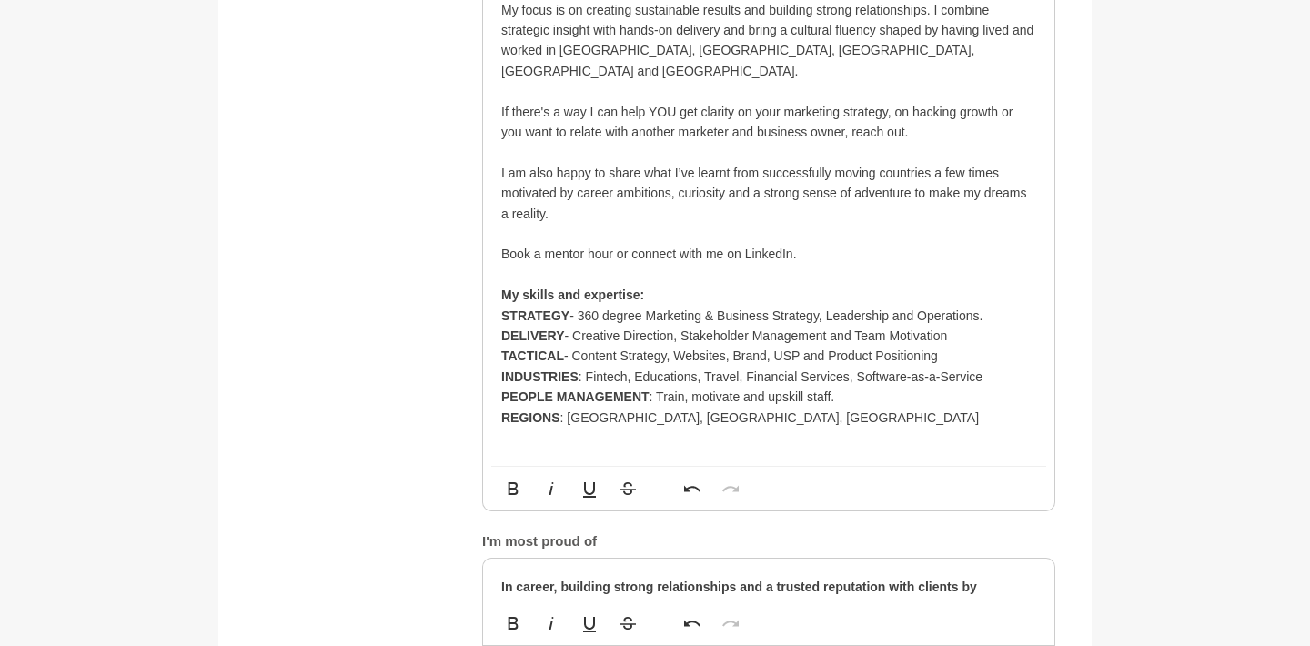
scroll to position [1321, 0]
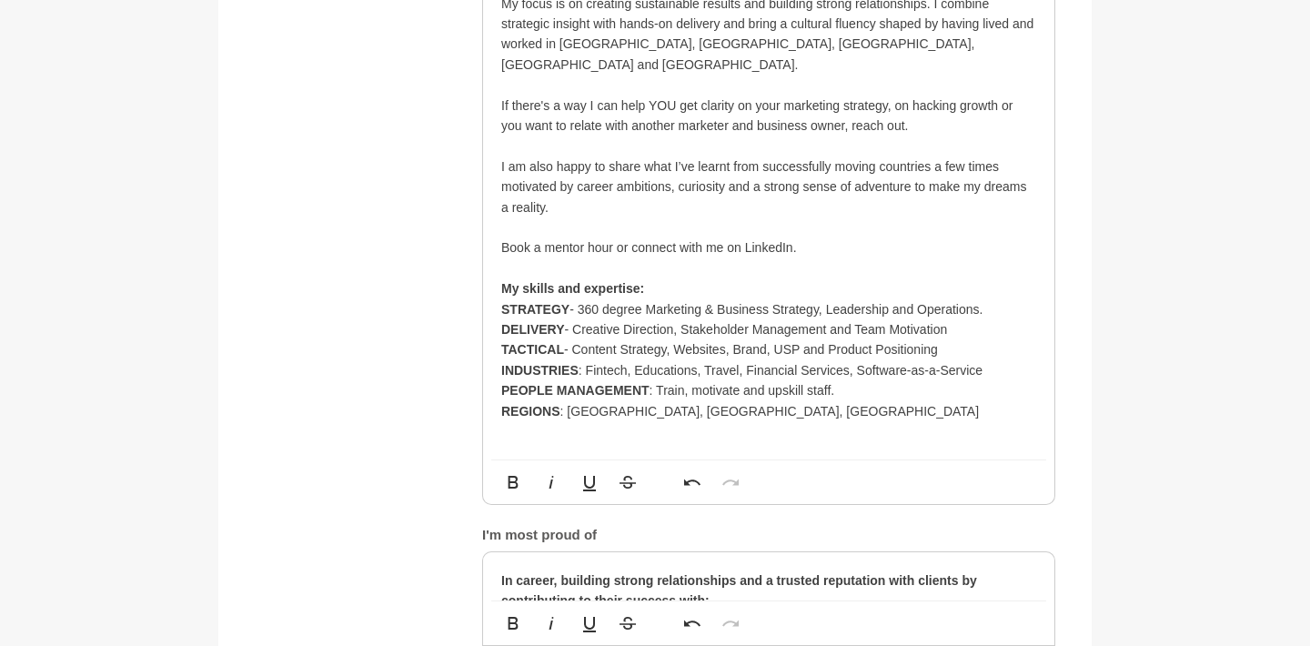
click at [767, 96] on p "If there's a way I can help YOU get clarity on your marketing strategy, on hack…" at bounding box center [768, 116] width 535 height 41
drag, startPoint x: 713, startPoint y: 57, endPoint x: 733, endPoint y: 57, distance: 20.0
click at [733, 96] on p "If there's a way I can help YOU get clarity on your marketing strategy, on hack…" at bounding box center [768, 116] width 535 height 41
click at [803, 96] on p "If there's a way I can help YOU get clear on your marketing strategy, on hackin…" at bounding box center [768, 116] width 535 height 41
click at [949, 157] on p "I am also happy to share what I’ve learnt from successfully moving countries a …" at bounding box center [768, 187] width 535 height 61
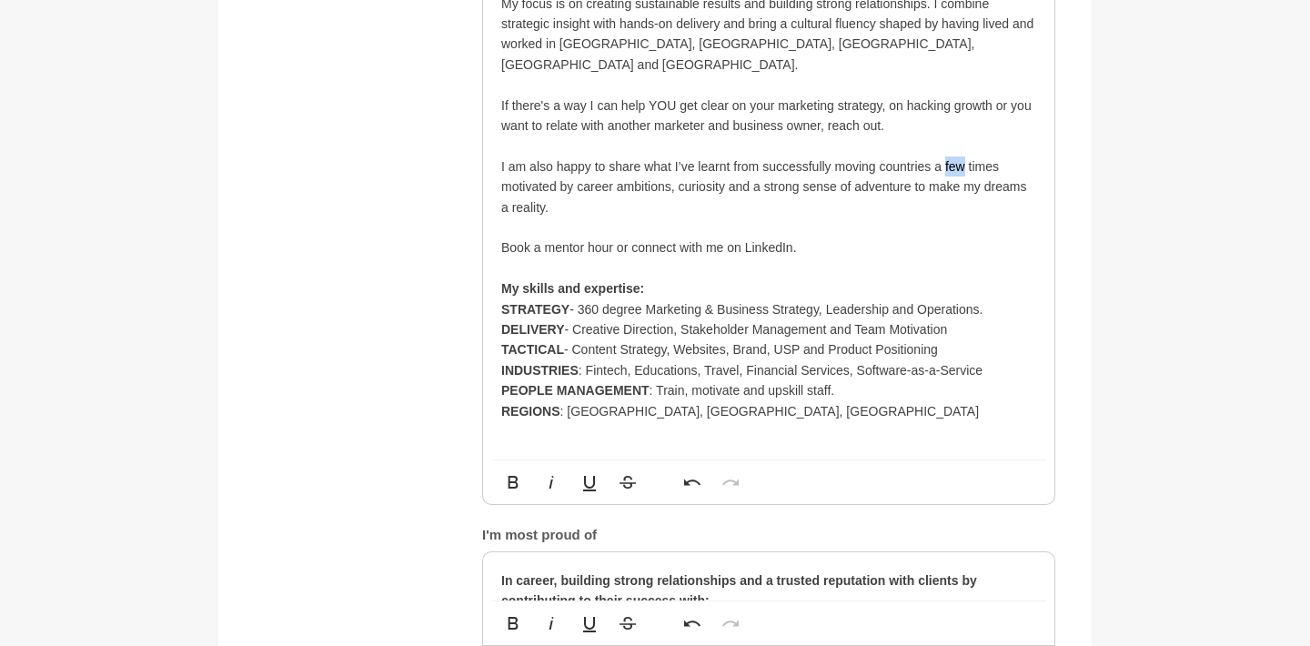
click at [949, 157] on p "I am also happy to share what I’ve learnt from successfully moving countries a …" at bounding box center [768, 187] width 535 height 61
click at [671, 157] on p "I am also happy to share what I’ve learnt from successfully moving countries se…" at bounding box center [768, 187] width 535 height 61
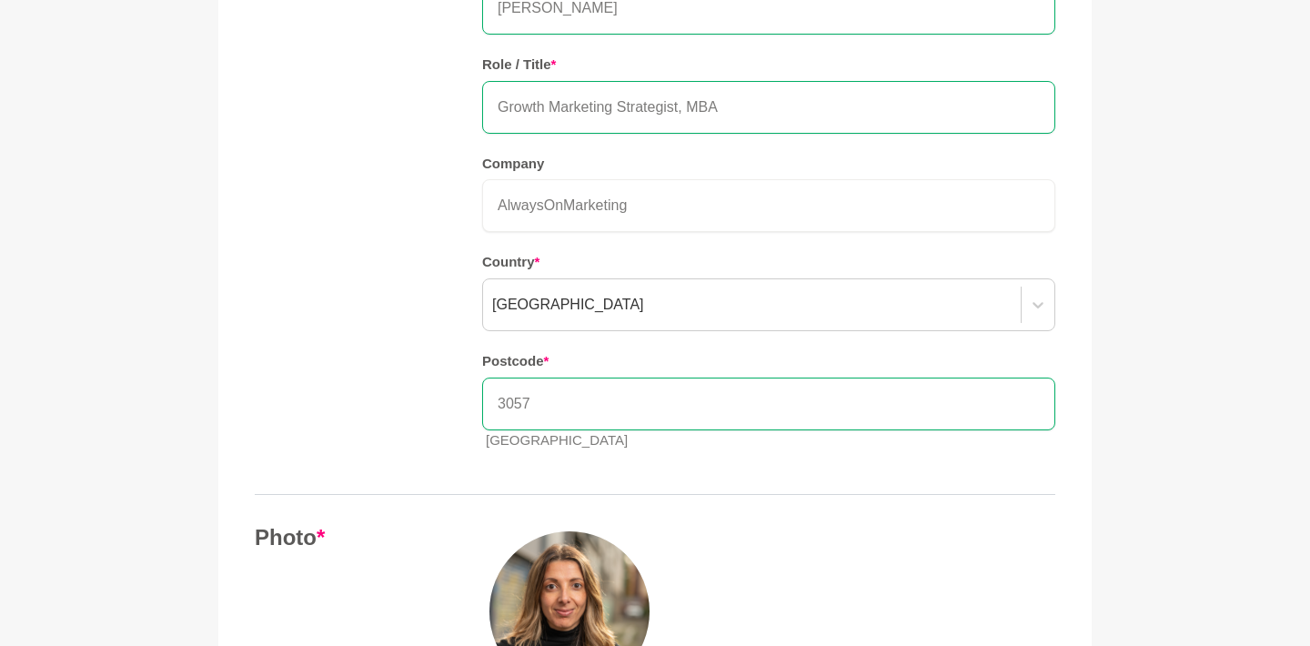
scroll to position [257, 0]
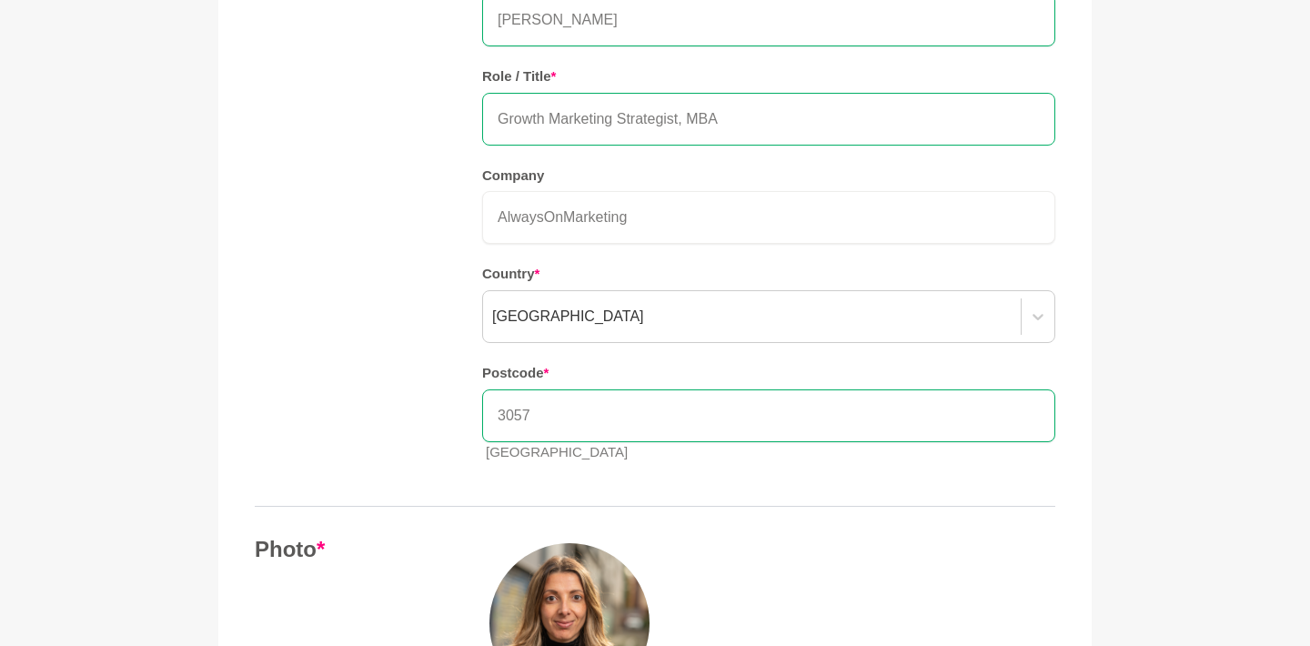
click at [493, 117] on input "Growth Marketing Strategist, MBA" at bounding box center [768, 119] width 573 height 53
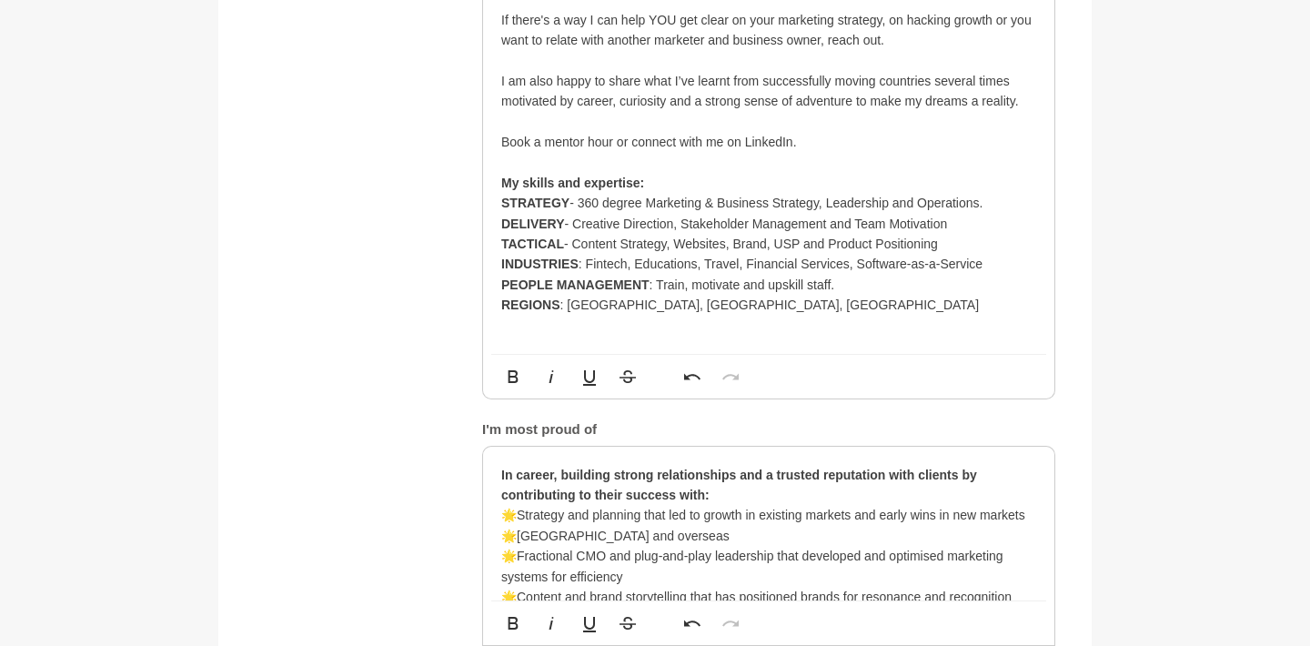
scroll to position [1411, 0]
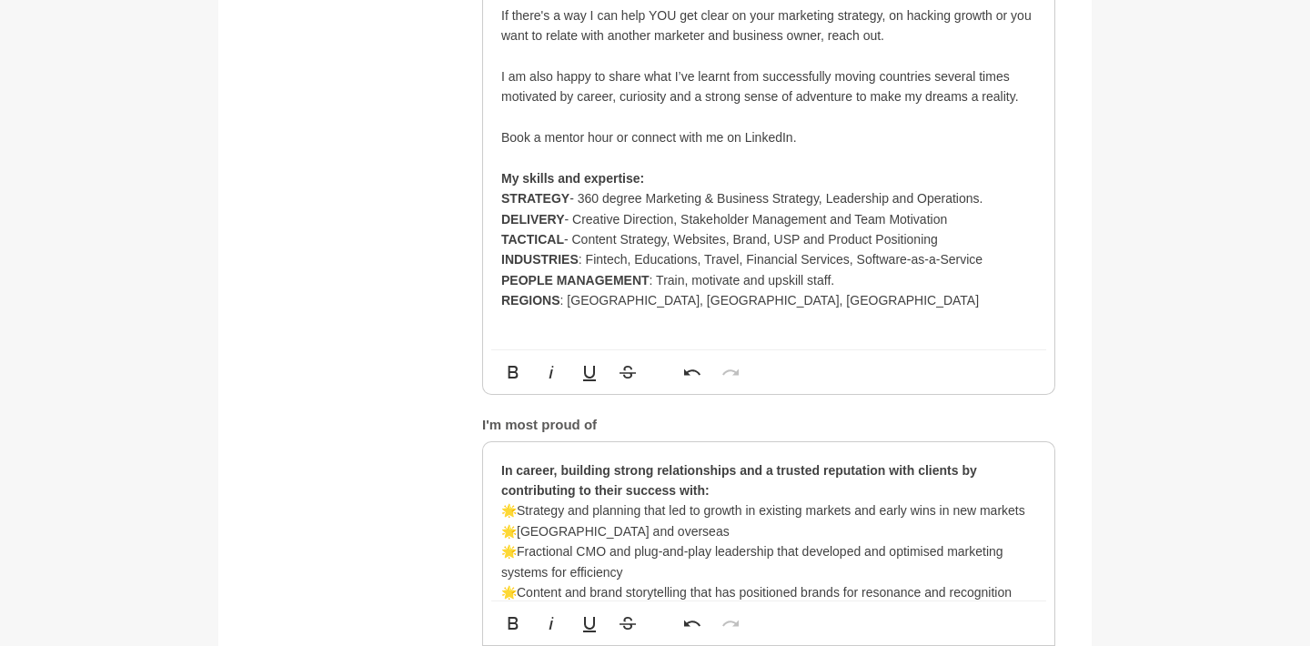
type input "Fractional CMO and Growth Marketing Strategist, MBA"
click at [580, 311] on p at bounding box center [768, 321] width 535 height 20
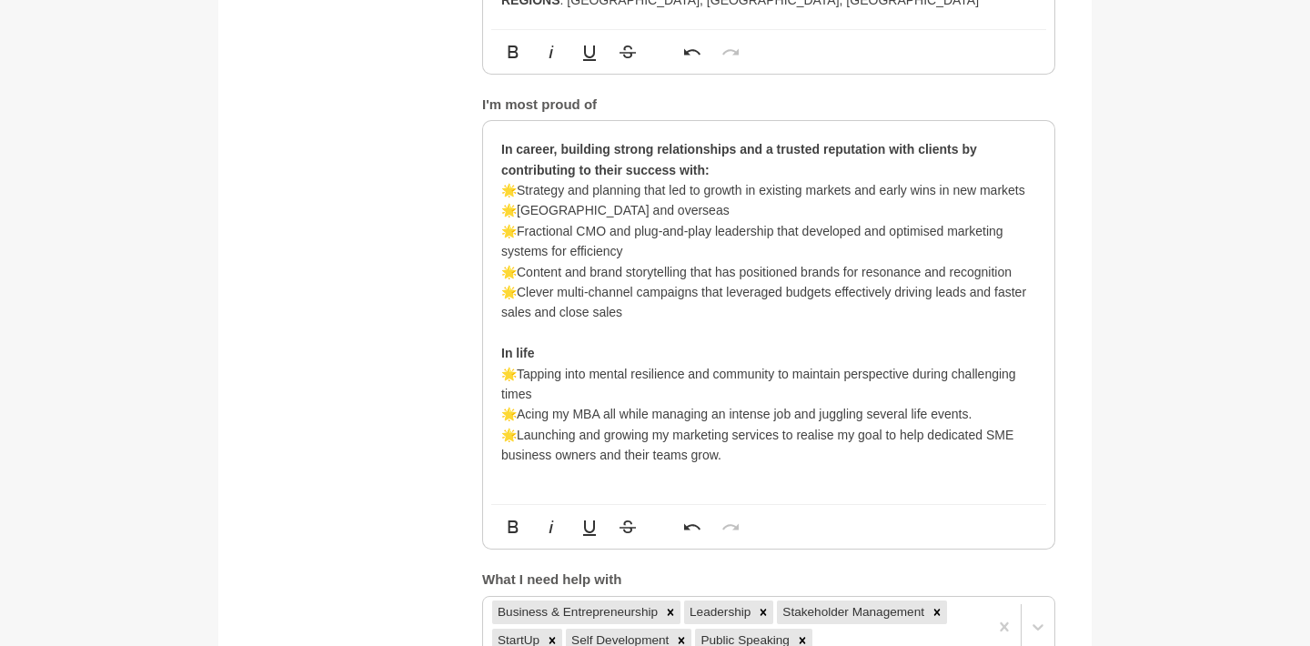
scroll to position [1712, 0]
click at [515, 179] on p "🌟Strategy and planning that led to growth in existing markets and early wins in…" at bounding box center [768, 199] width 535 height 41
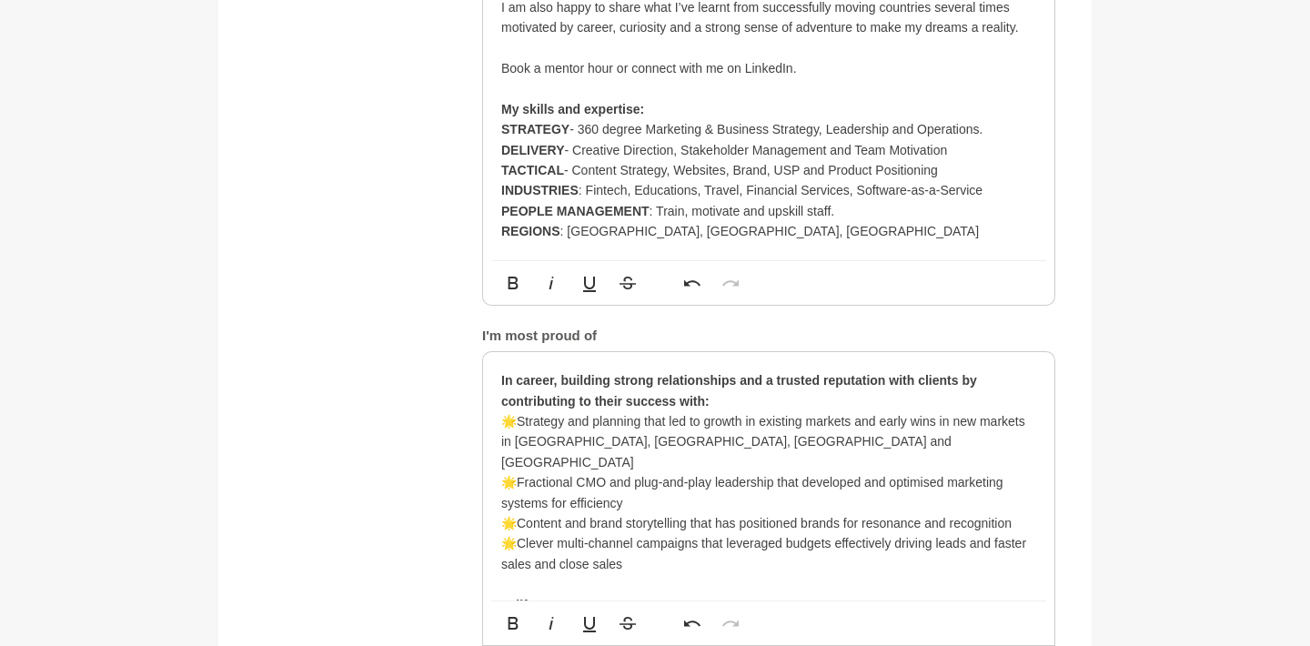
scroll to position [1482, 0]
click at [642, 470] on p "🌟Fractional CMO and plug-and-play leadership that developed and optimised marke…" at bounding box center [768, 490] width 535 height 41
click at [803, 470] on p "🌟Fractional CMO and plug-and-play leadership that developed and optimised marke…" at bounding box center [768, 490] width 535 height 41
drag, startPoint x: 720, startPoint y: 404, endPoint x: 520, endPoint y: 404, distance: 199.3
click at [520, 470] on p "🌟Fractional CMO and plug-and-play leadership that developed and optimised marke…" at bounding box center [768, 490] width 535 height 41
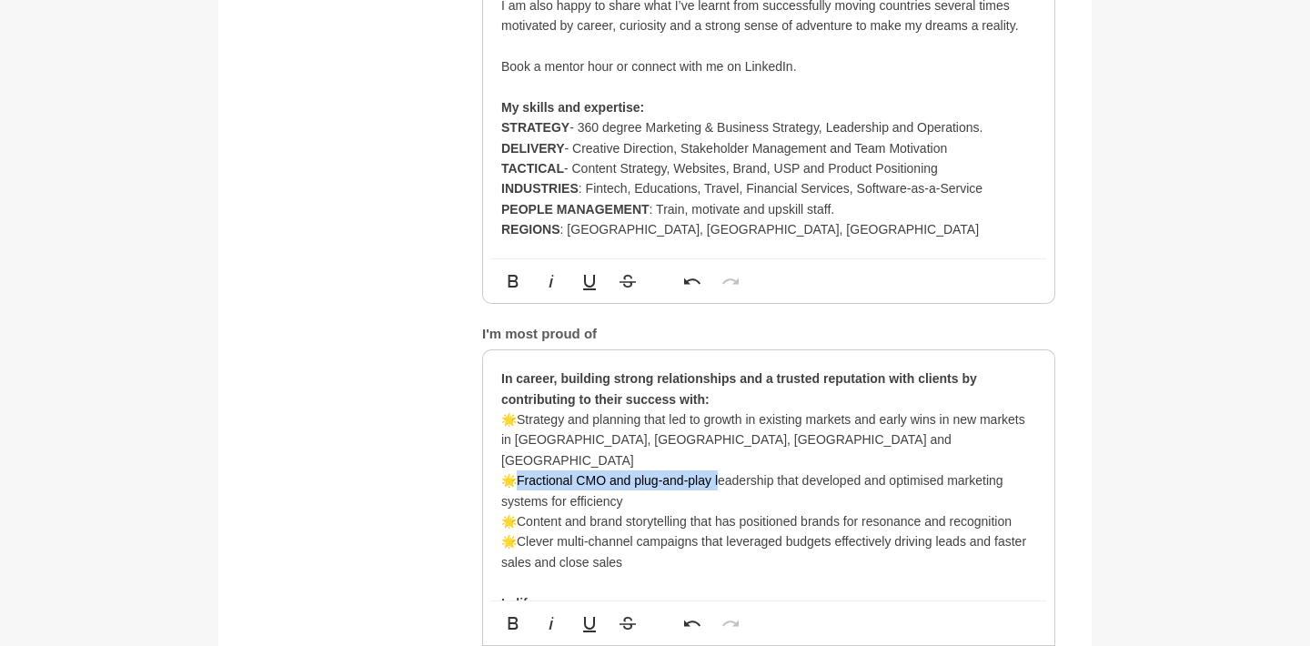
click at [583, 470] on p "🌟Fractional CMO and plug-and-play leadership that developed and optimised marke…" at bounding box center [768, 490] width 535 height 41
drag, startPoint x: 633, startPoint y: 403, endPoint x: 578, endPoint y: 404, distance: 55.5
click at [578, 470] on p "🌟Fractional CMO and plug-and-play leadership that developed and optimised marke…" at bounding box center [768, 490] width 535 height 41
drag, startPoint x: 642, startPoint y: 400, endPoint x: 520, endPoint y: 402, distance: 121.9
click at [520, 470] on p "🌟Fractional CMO and plug-and-play leadership that developed and optimised marke…" at bounding box center [768, 490] width 535 height 41
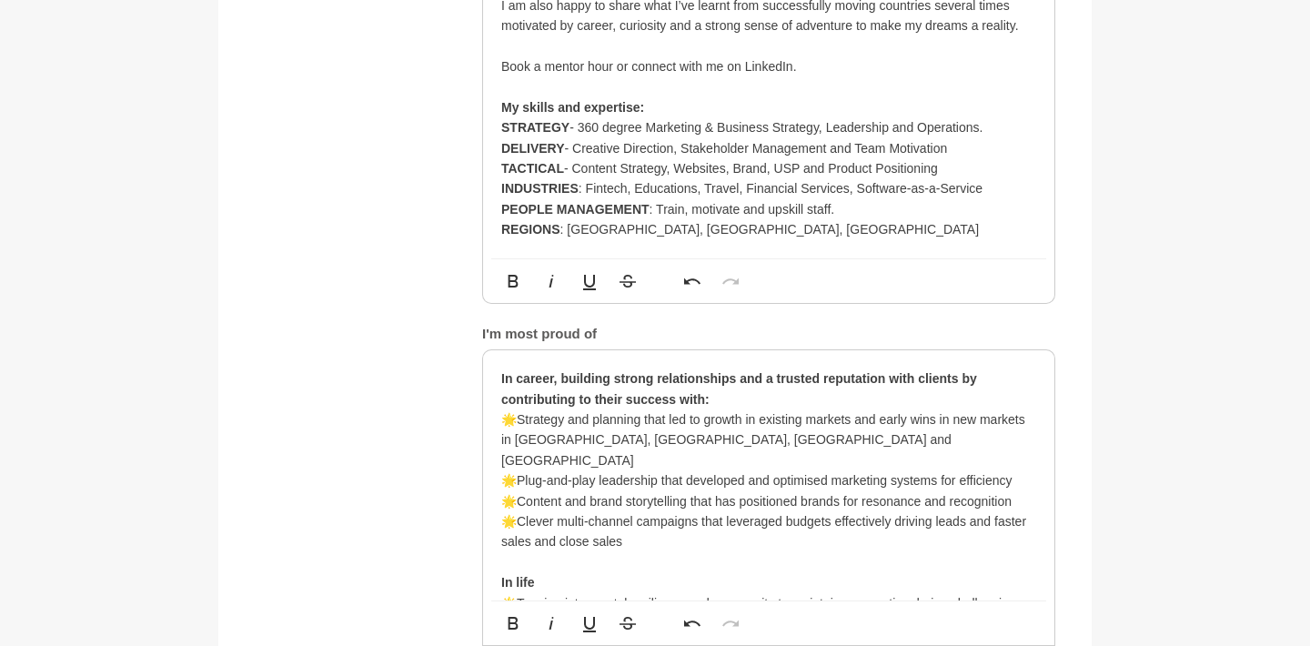
click at [692, 470] on p "🌟Plug-and-play leadership that developed and optimised marketing systems for ef…" at bounding box center [768, 480] width 535 height 20
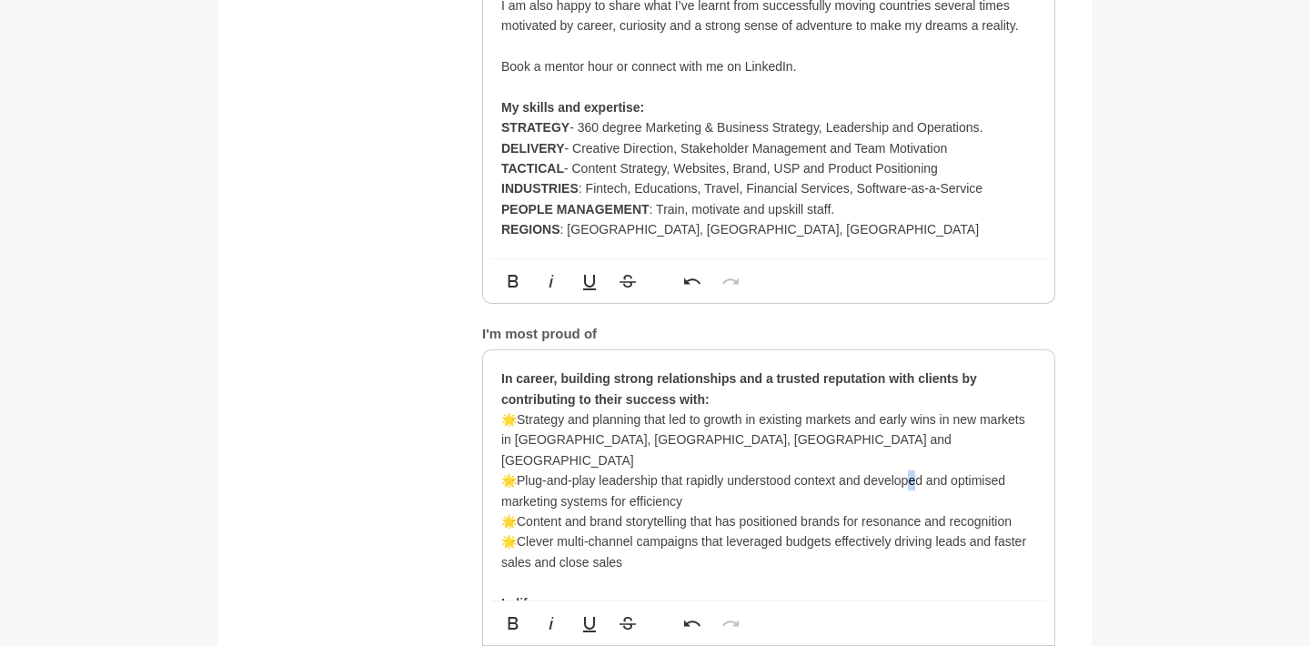
click at [920, 470] on p "🌟Plug-and-play leadership that rapidly understood context and developed and opt…" at bounding box center [768, 490] width 535 height 41
drag, startPoint x: 601, startPoint y: 403, endPoint x: 646, endPoint y: 405, distance: 45.5
click at [646, 470] on p "🌟Plug-and-play leadership that rapidly understood context and developing and op…" at bounding box center [768, 490] width 535 height 41
click at [674, 470] on p "🌟Plug-and-play leadership that rapidly understood context and developing and op…" at bounding box center [768, 490] width 535 height 41
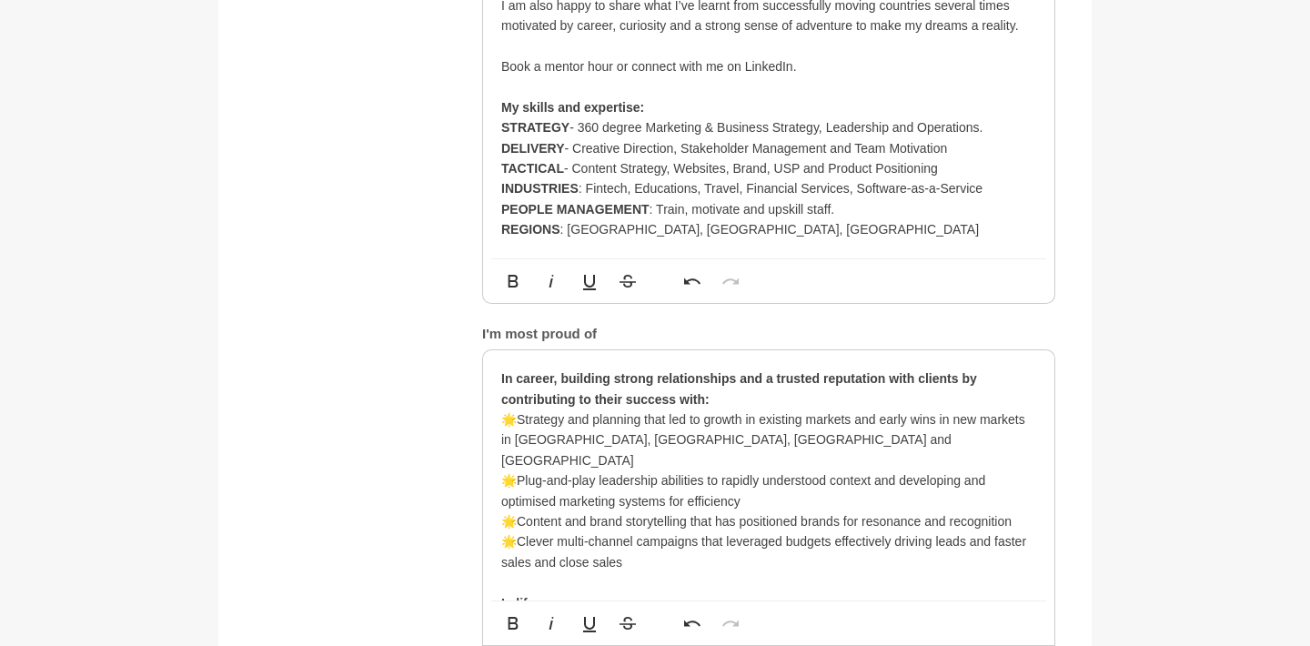
click at [960, 470] on p "🌟Plug-and-play leadership abilities to rapidly understood context and developin…" at bounding box center [768, 490] width 535 height 41
click at [1005, 470] on p "🌟Plug-and-play leadership abilities to rapidly understood context and develop/o…" at bounding box center [768, 490] width 535 height 41
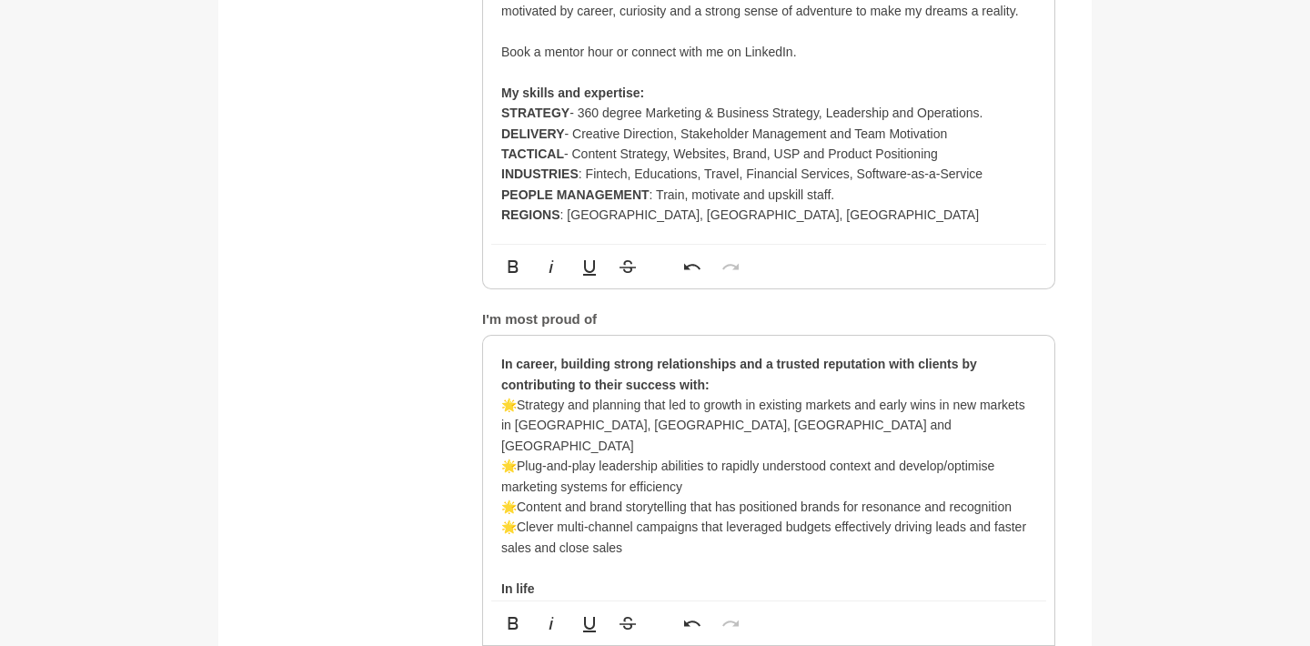
scroll to position [1499, 0]
click at [695, 454] on p "🌟Plug-and-play leadership abilities to rapidly understood context and develop/o…" at bounding box center [768, 474] width 535 height 41
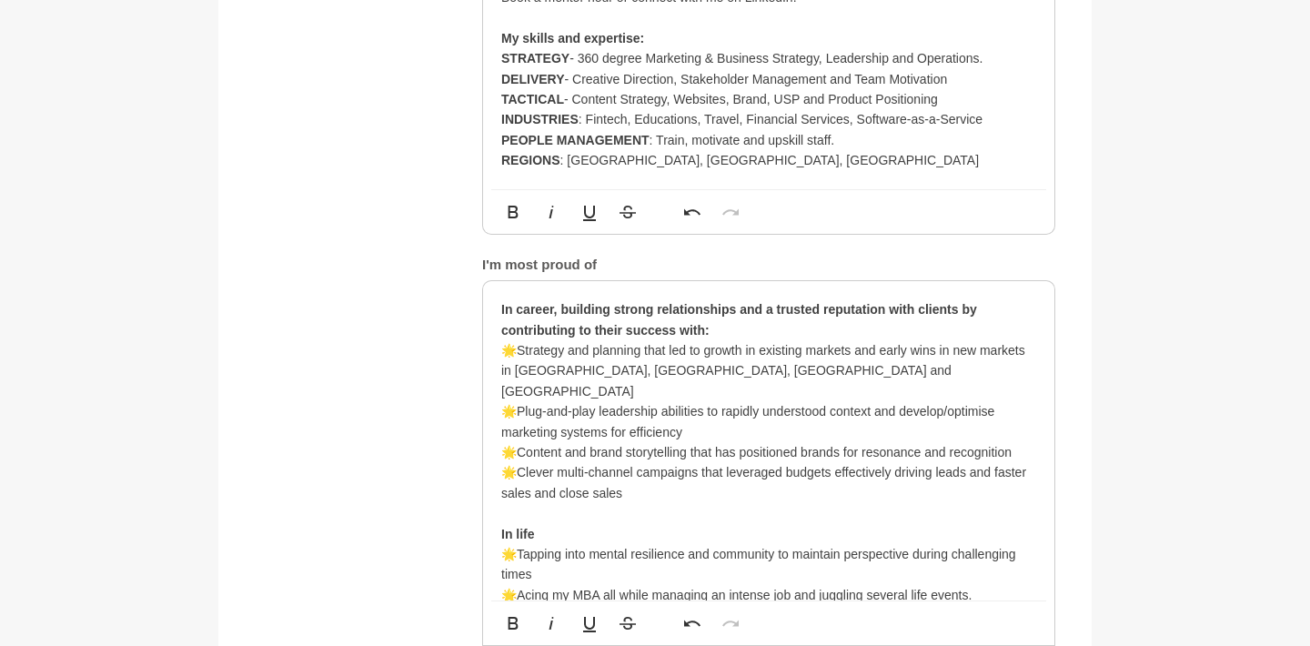
scroll to position [1553, 0]
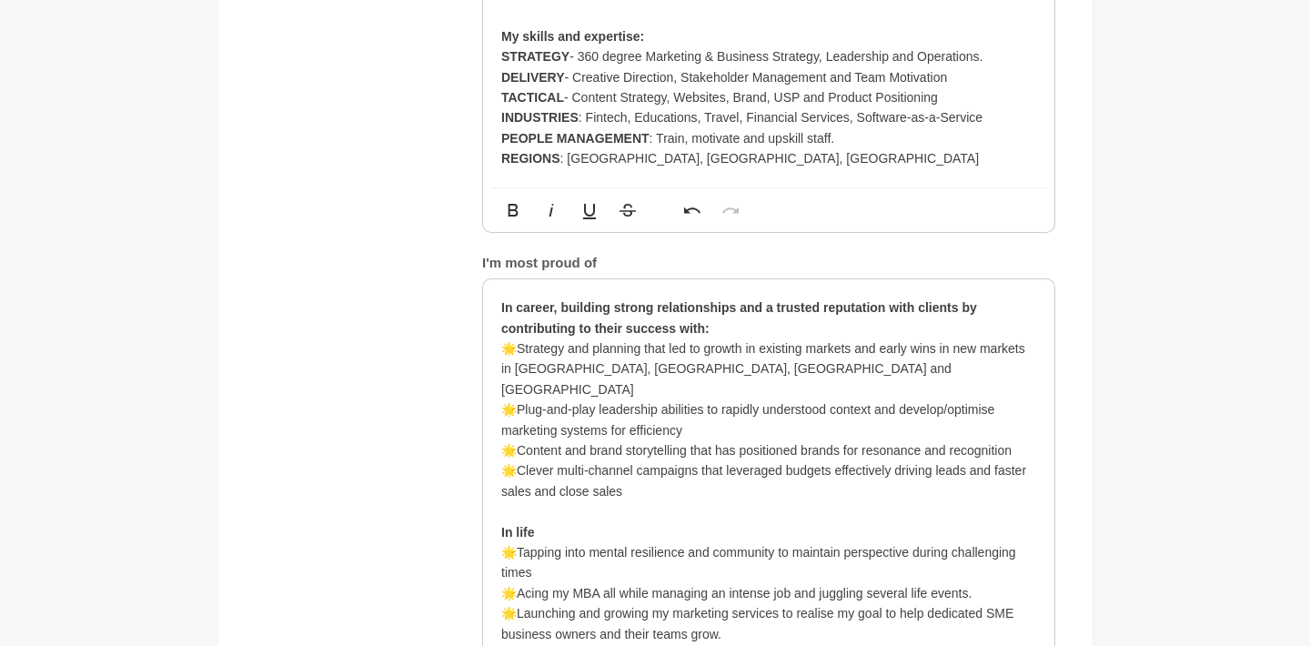
click at [780, 460] on p "🌟Clever multi-channel campaigns that leveraged budgets effectively driving lead…" at bounding box center [768, 480] width 535 height 41
drag, startPoint x: 530, startPoint y: 412, endPoint x: 621, endPoint y: 411, distance: 90.1
click at [621, 460] on p "🌟Clever multi-channel campaigns that leverage budgets effectively driving leads…" at bounding box center [768, 480] width 535 height 41
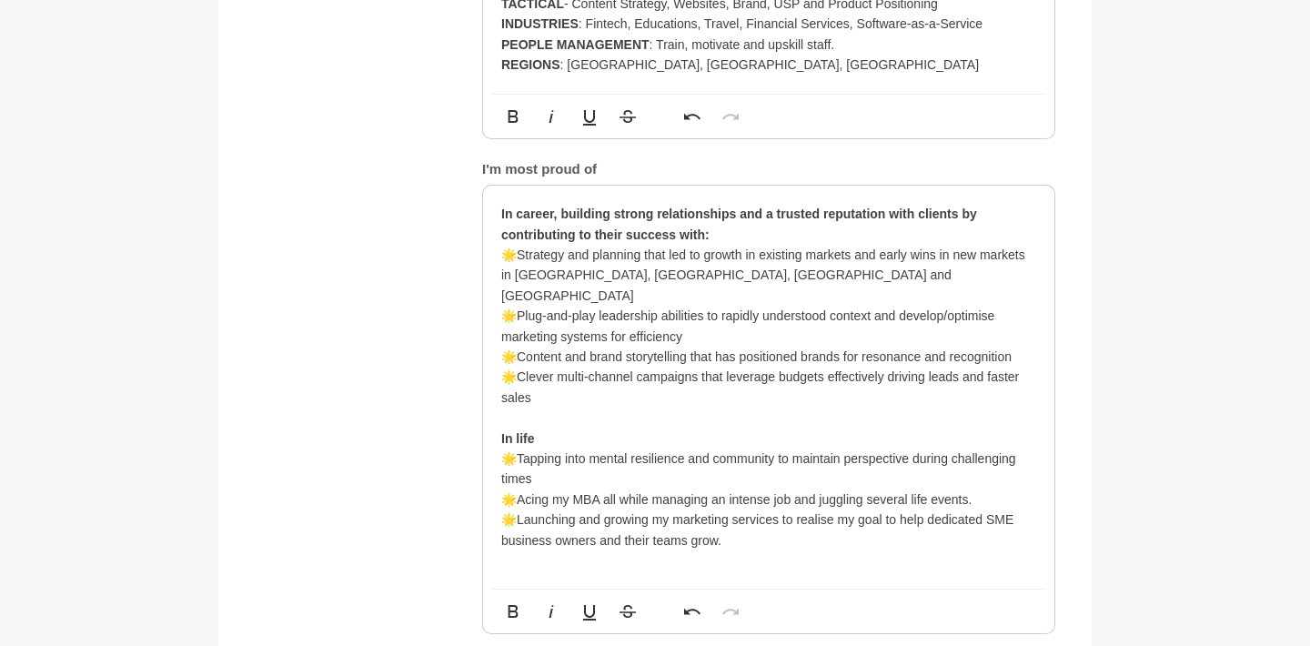
scroll to position [1652, 0]
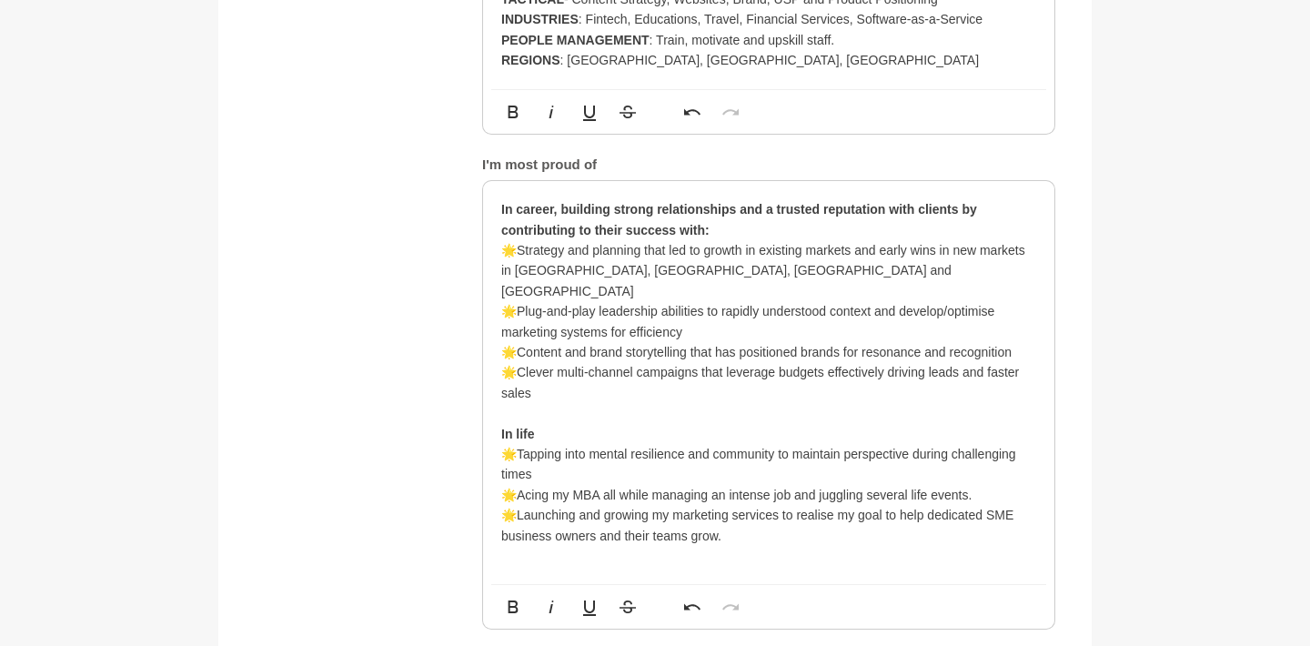
click at [617, 485] on p "🌟Acing my MBA all while managing an intense job and juggling several life event…" at bounding box center [768, 495] width 535 height 20
click at [612, 485] on p "🌟Acing my MBA all while managing an intense job and juggling several life event…" at bounding box center [768, 495] width 535 height 20
click at [985, 485] on p "🌟Acing my MBA while managing an intense job and juggling several life events." at bounding box center [768, 495] width 535 height 20
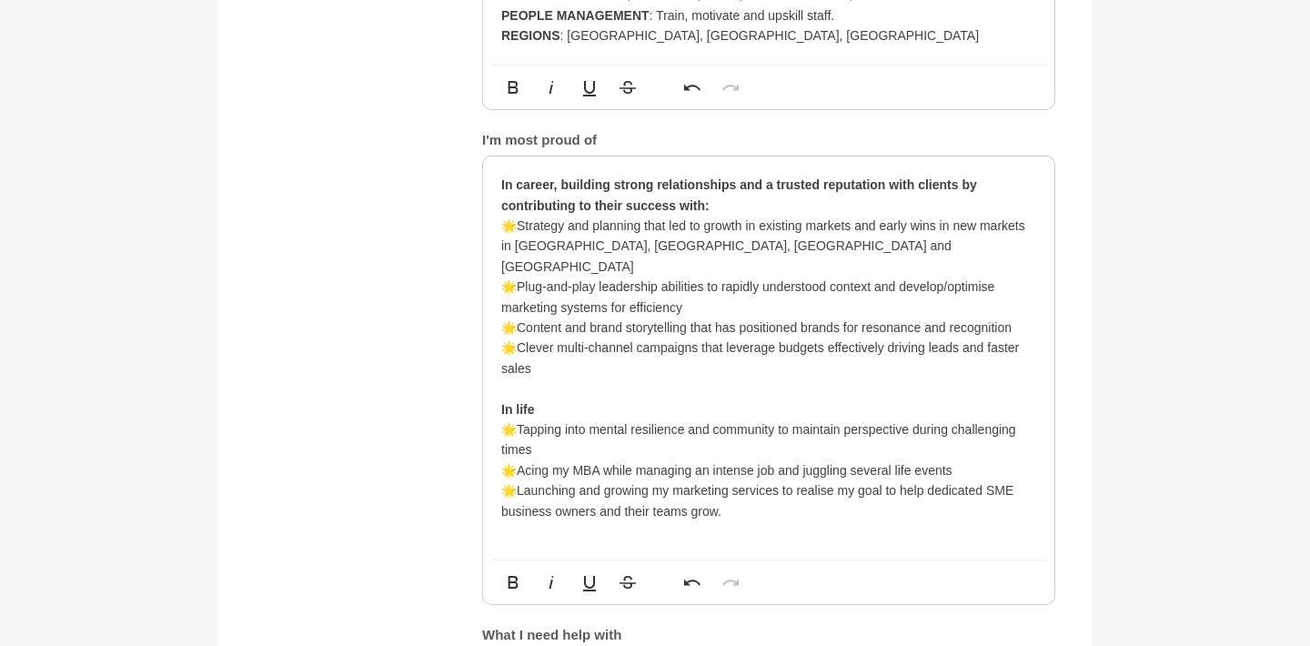
scroll to position [1680, 0]
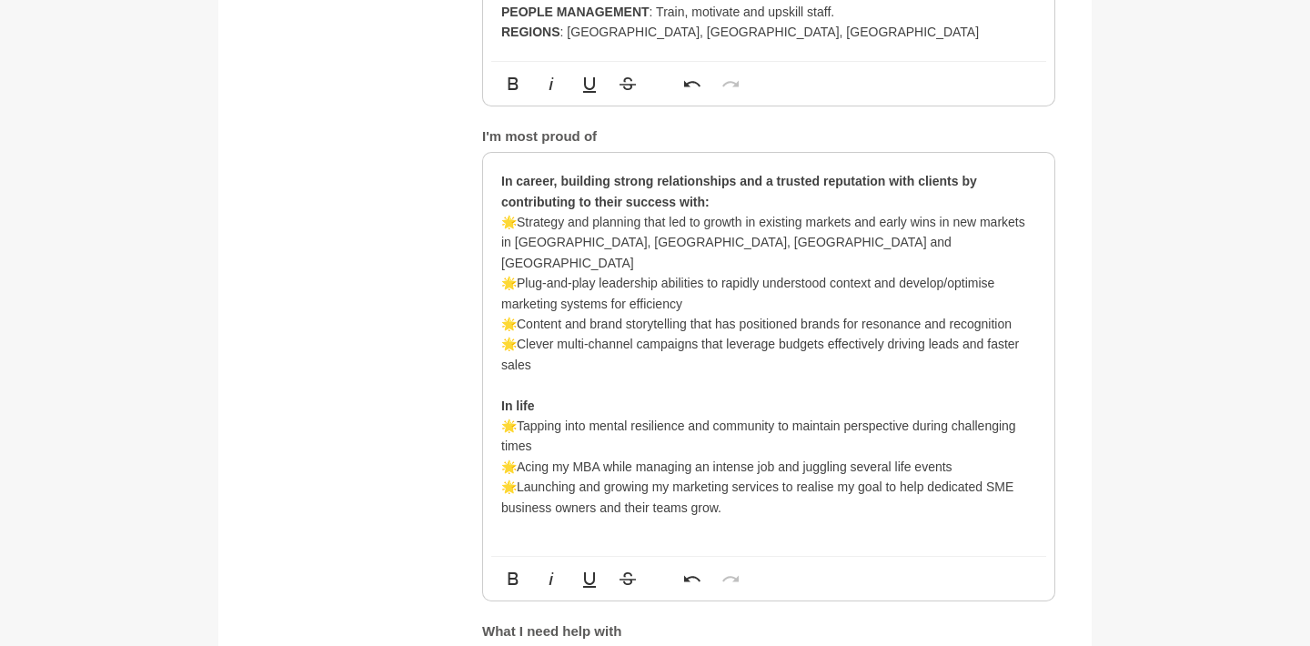
click at [894, 477] on p "🌟Launching and growing my marketing services to realise my goal to help dedicat…" at bounding box center [768, 497] width 535 height 41
drag, startPoint x: 798, startPoint y: 408, endPoint x: 899, endPoint y: 408, distance: 101.0
click at [899, 477] on p "🌟Launching and growing my marketing services to realise my goal to help dedicat…" at bounding box center [768, 497] width 535 height 41
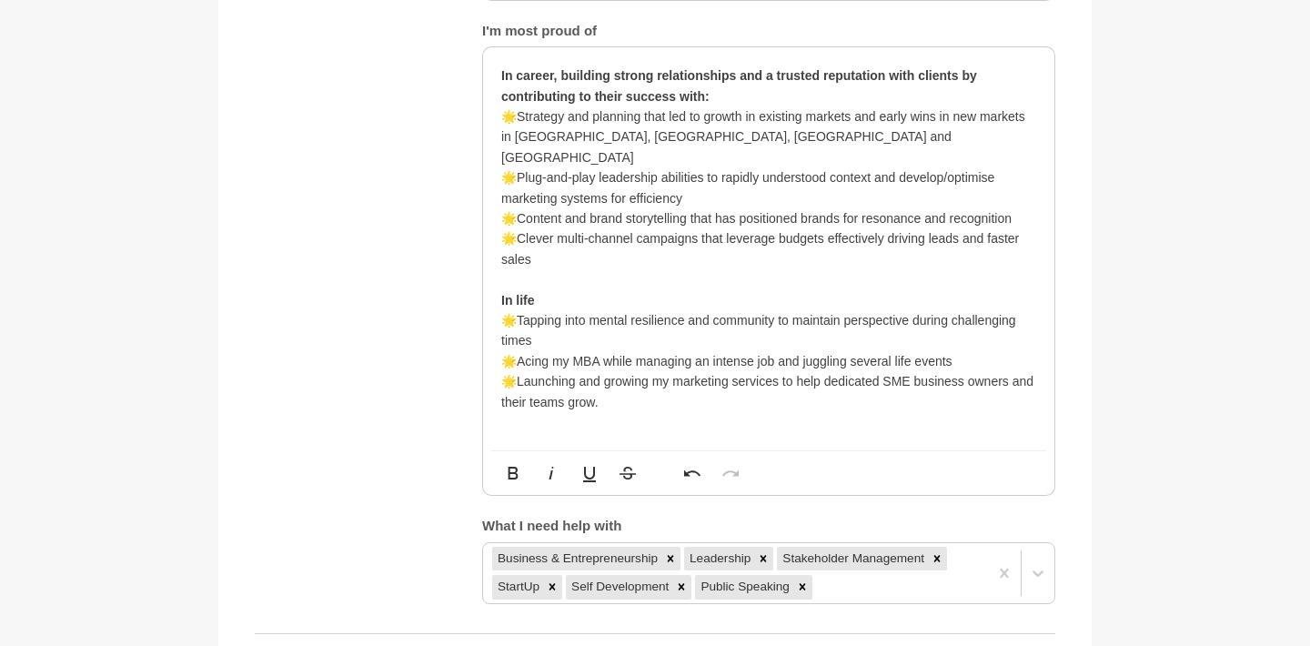
scroll to position [1791, 0]
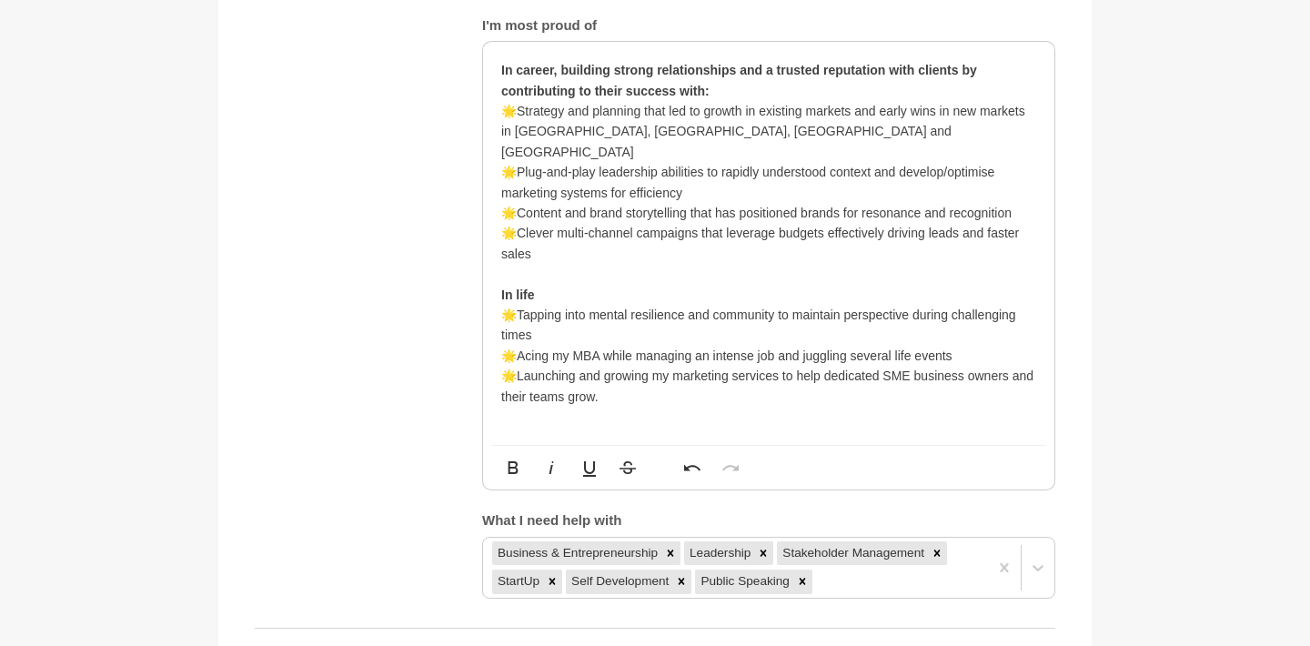
click at [591, 366] on p "🌟Launching and growing my marketing services to help dedicated SME business own…" at bounding box center [768, 386] width 535 height 41
click at [608, 366] on p "🌟Launching and growing my marketing services to help dedicated SME business own…" at bounding box center [768, 386] width 535 height 41
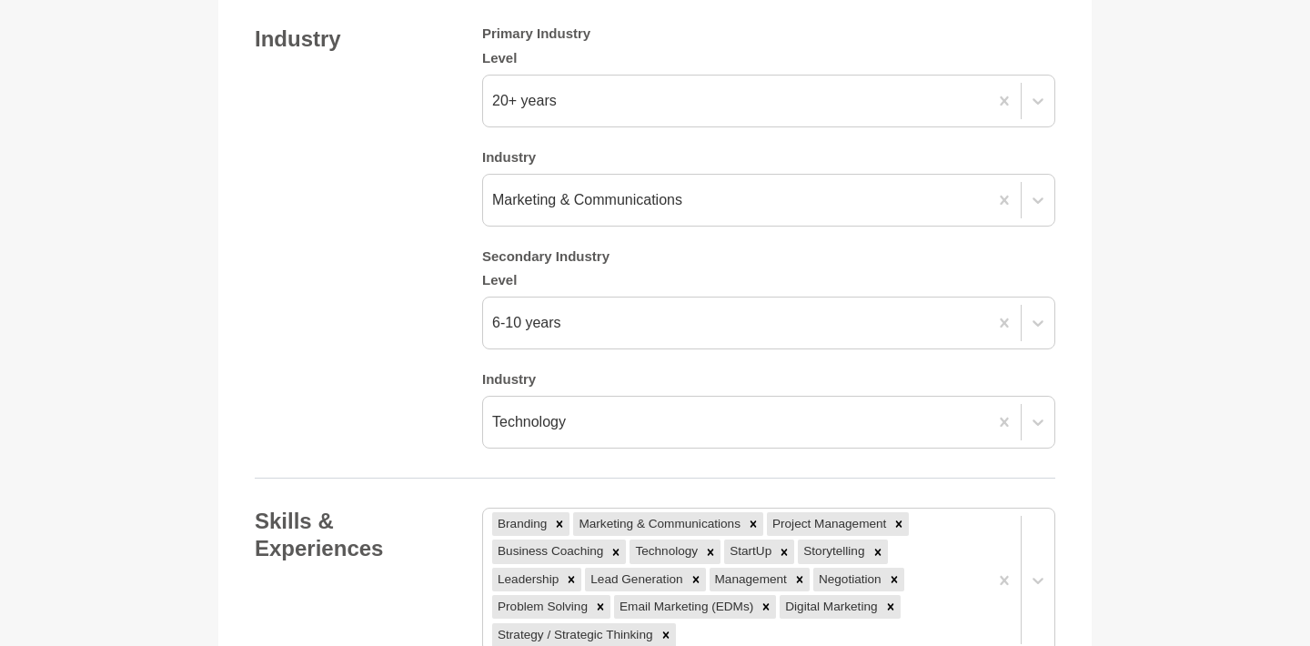
scroll to position [2425, 0]
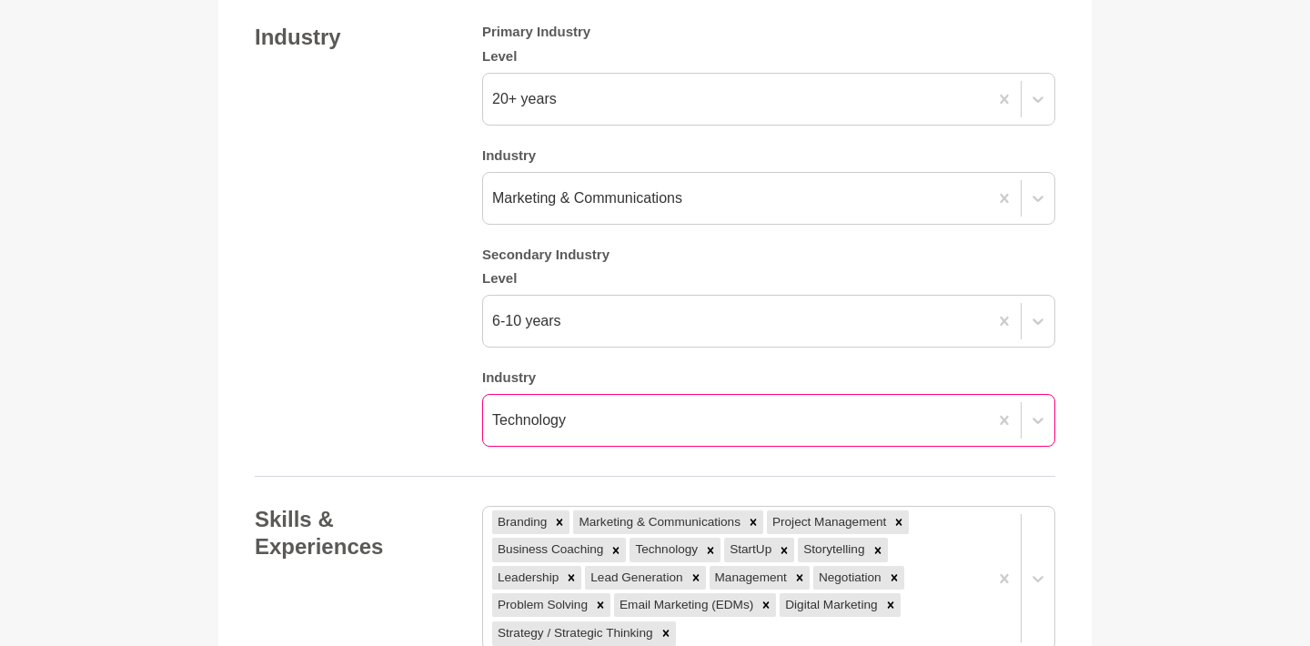
click at [737, 404] on div "Technology" at bounding box center [735, 420] width 505 height 33
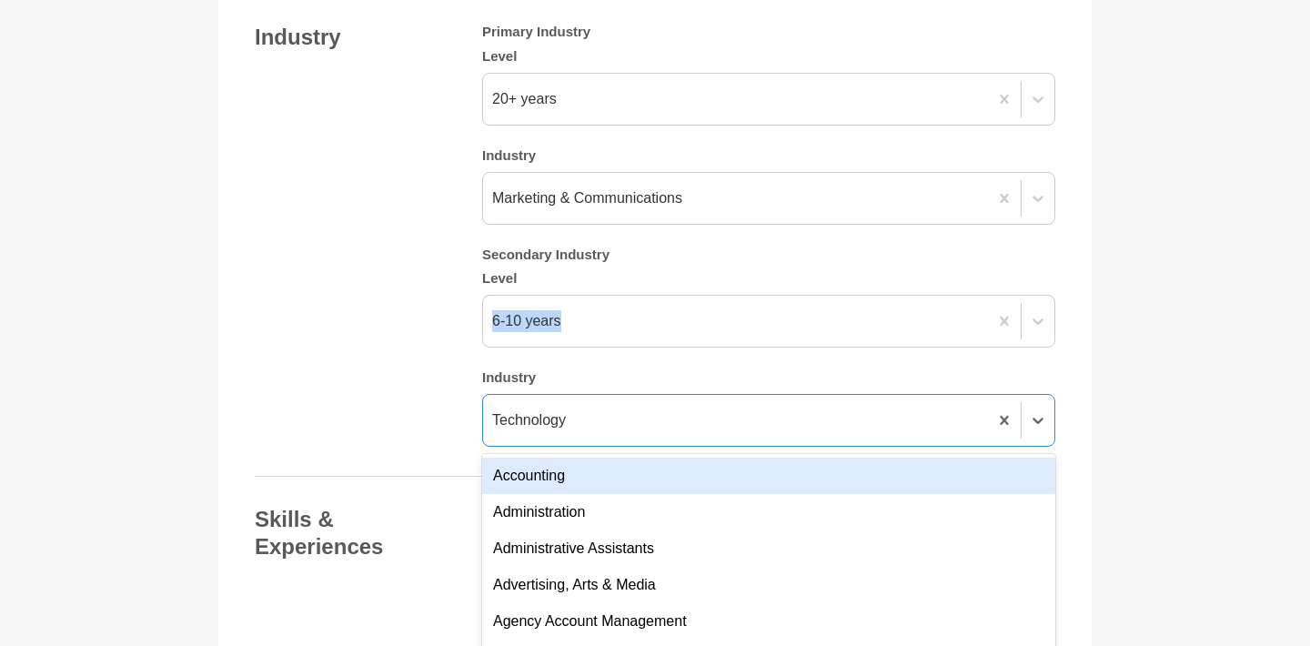
click at [357, 255] on div "Industry Primary Industry Level 20+ years Industry Marketing & Communications S…" at bounding box center [655, 235] width 801 height 423
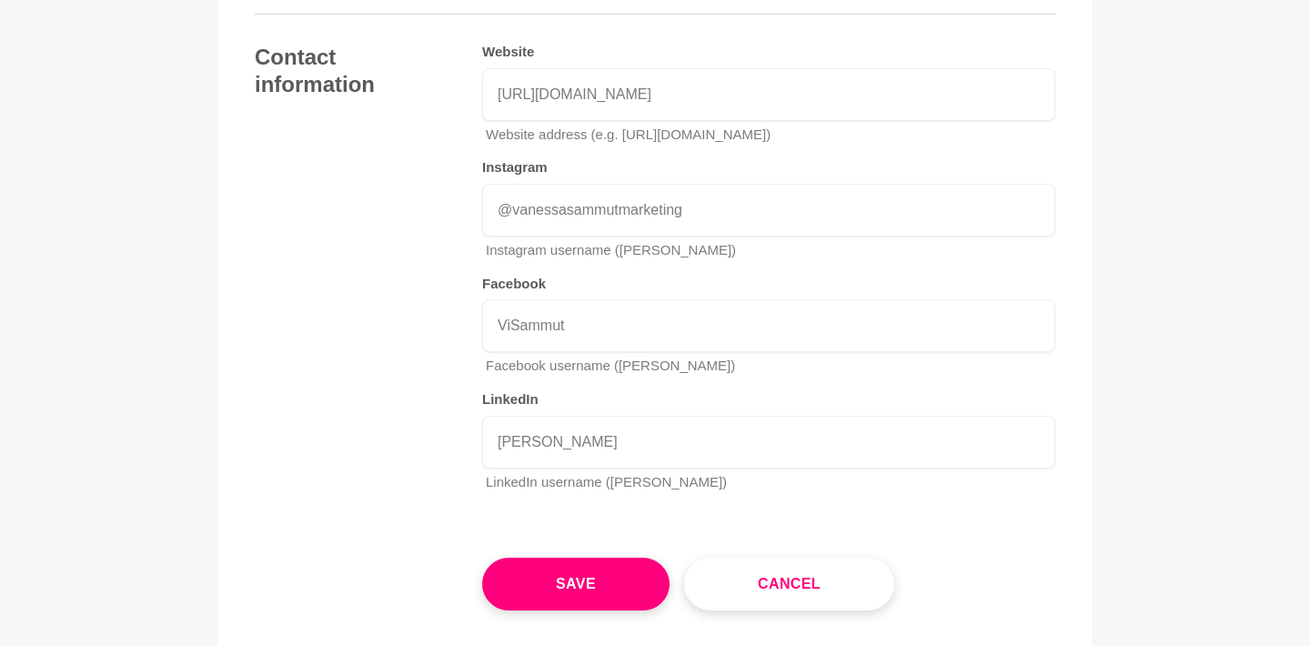
scroll to position [3298, 0]
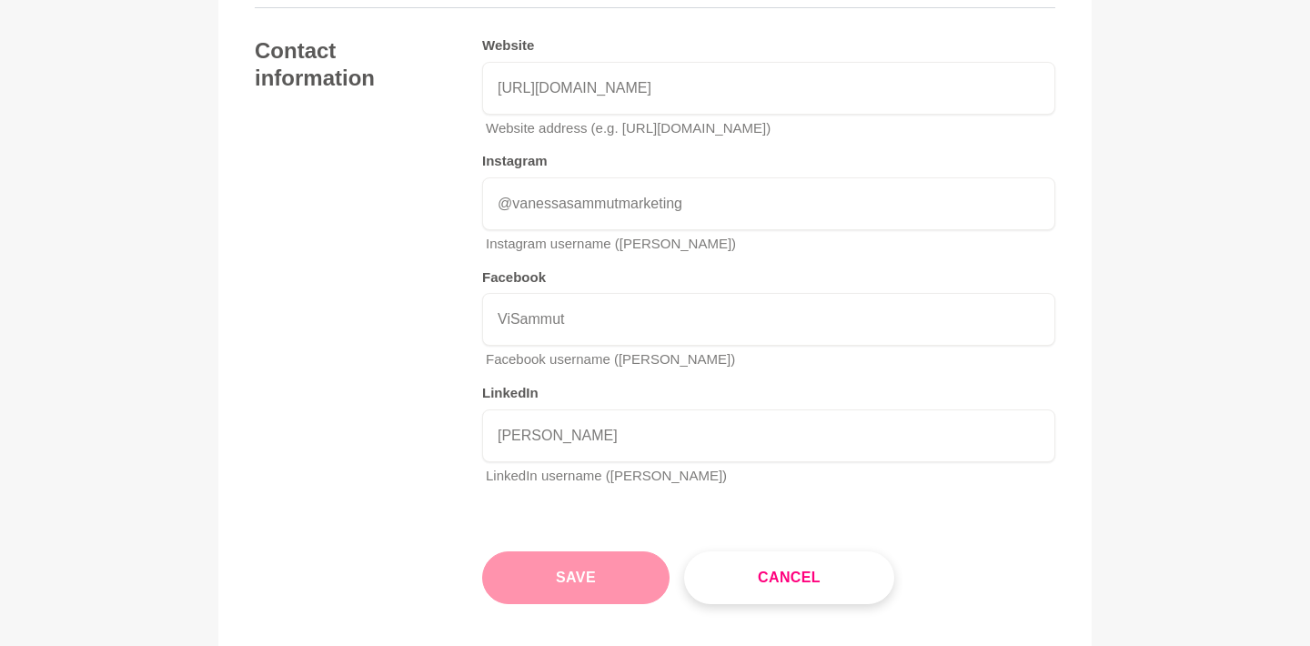
click at [548, 551] on button "Save" at bounding box center [575, 577] width 187 height 53
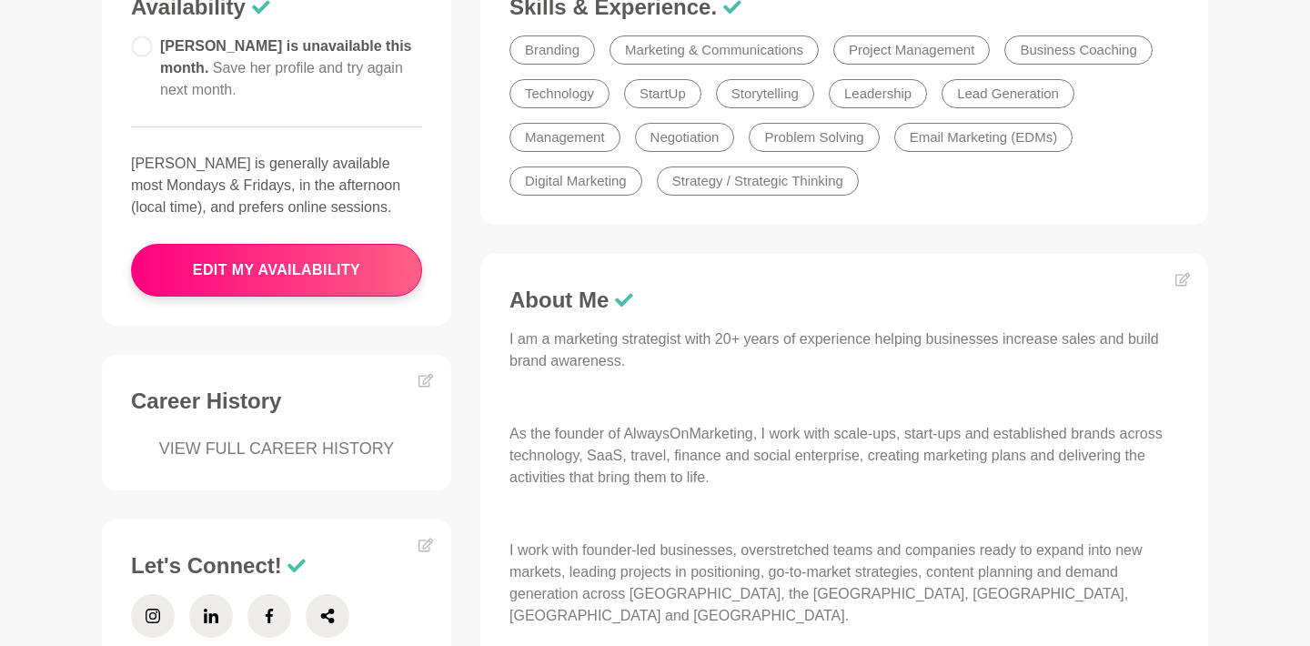
scroll to position [543, 0]
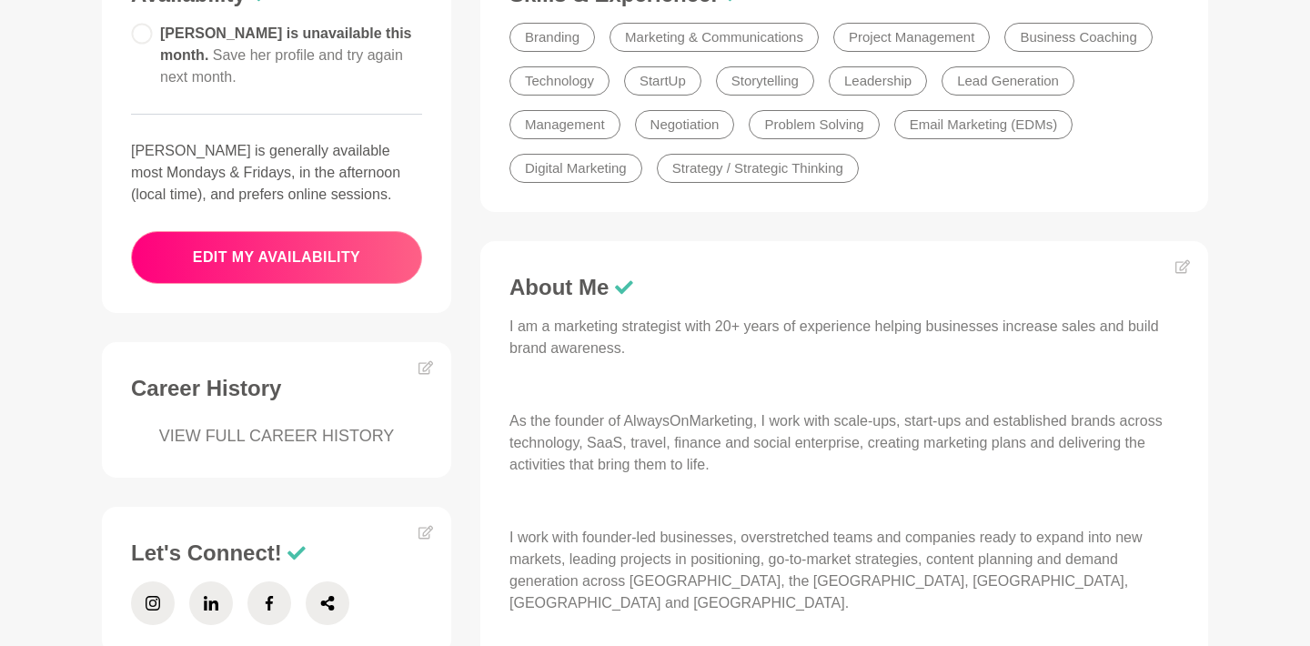
click at [278, 262] on button "edit my availability" at bounding box center [276, 257] width 291 height 53
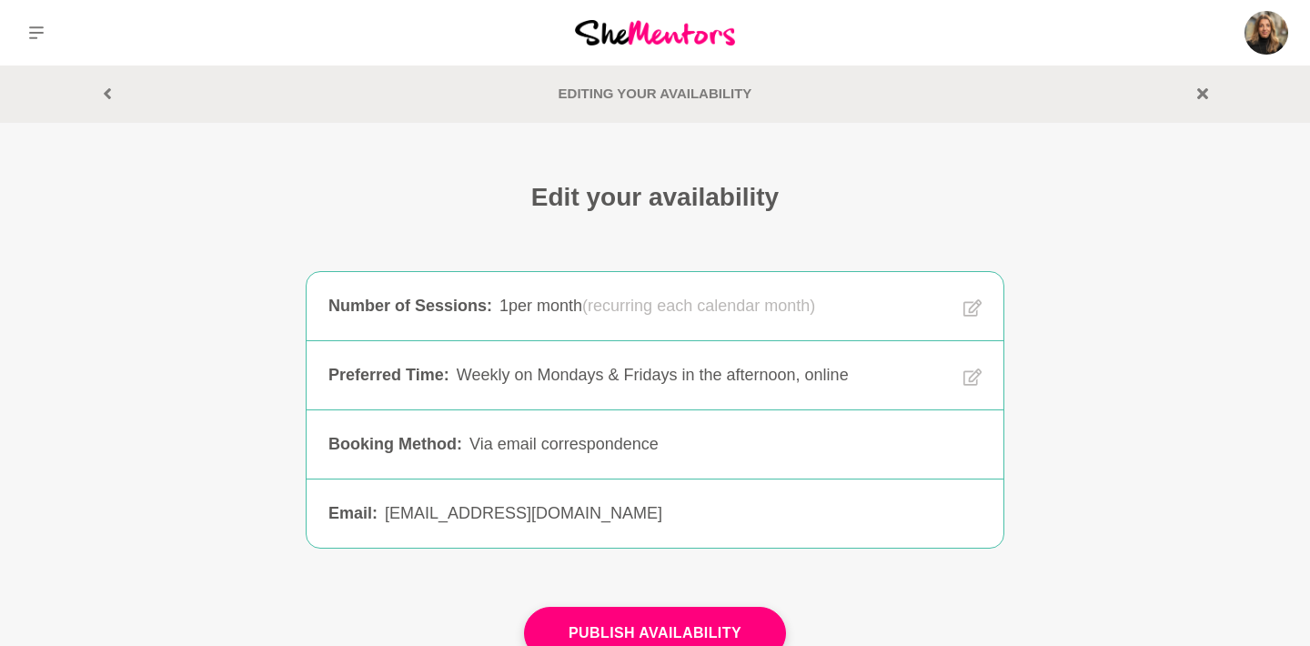
click at [965, 310] on icon at bounding box center [973, 307] width 18 height 17
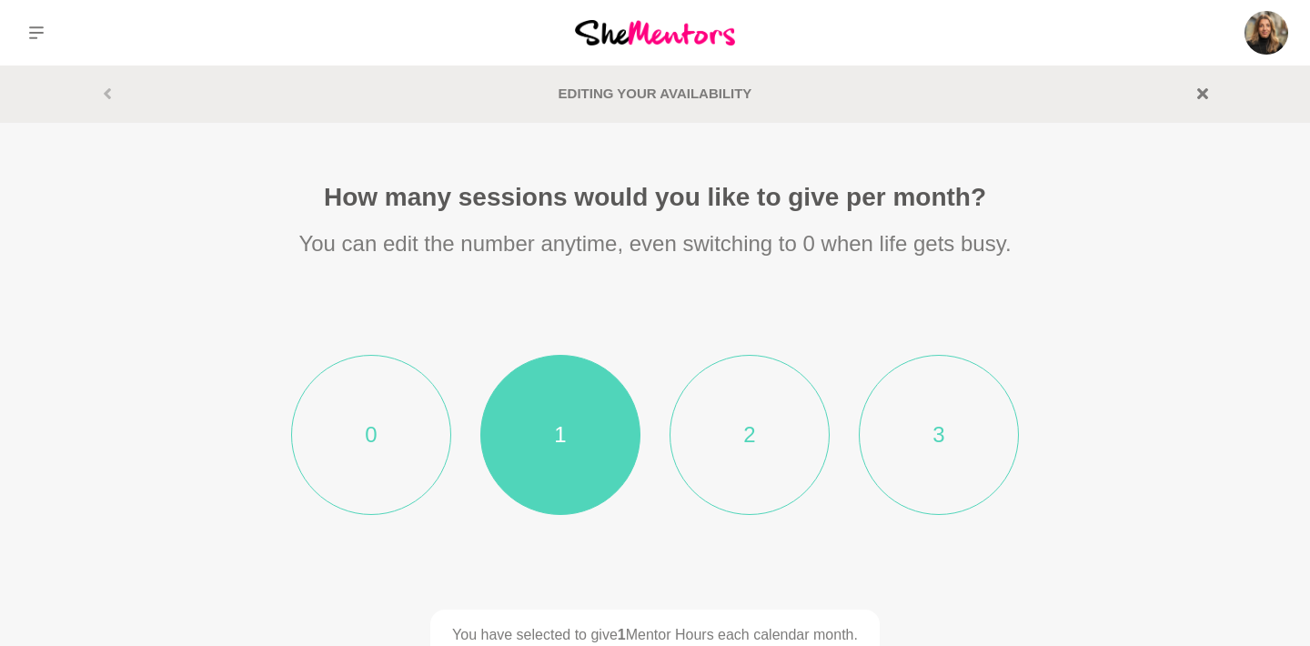
click at [795, 406] on li "2" at bounding box center [750, 435] width 160 height 160
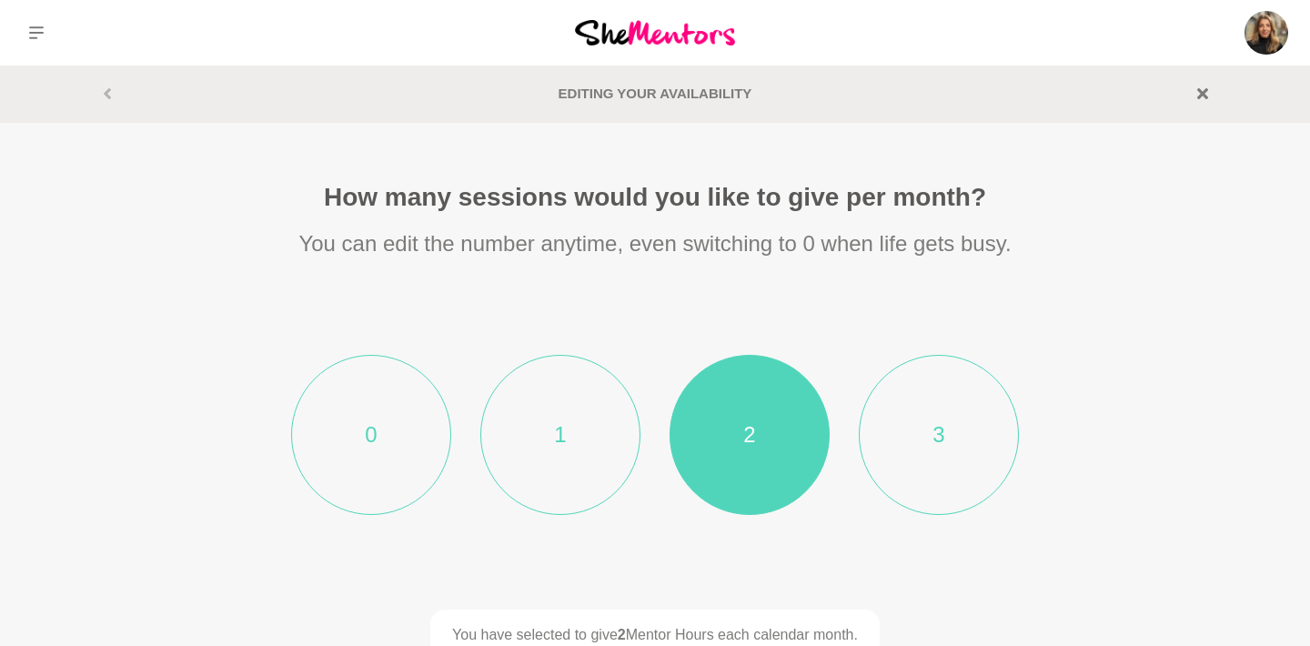
click at [1096, 335] on section "How many sessions would you like to give per month? You can edit the number any…" at bounding box center [655, 504] width 932 height 647
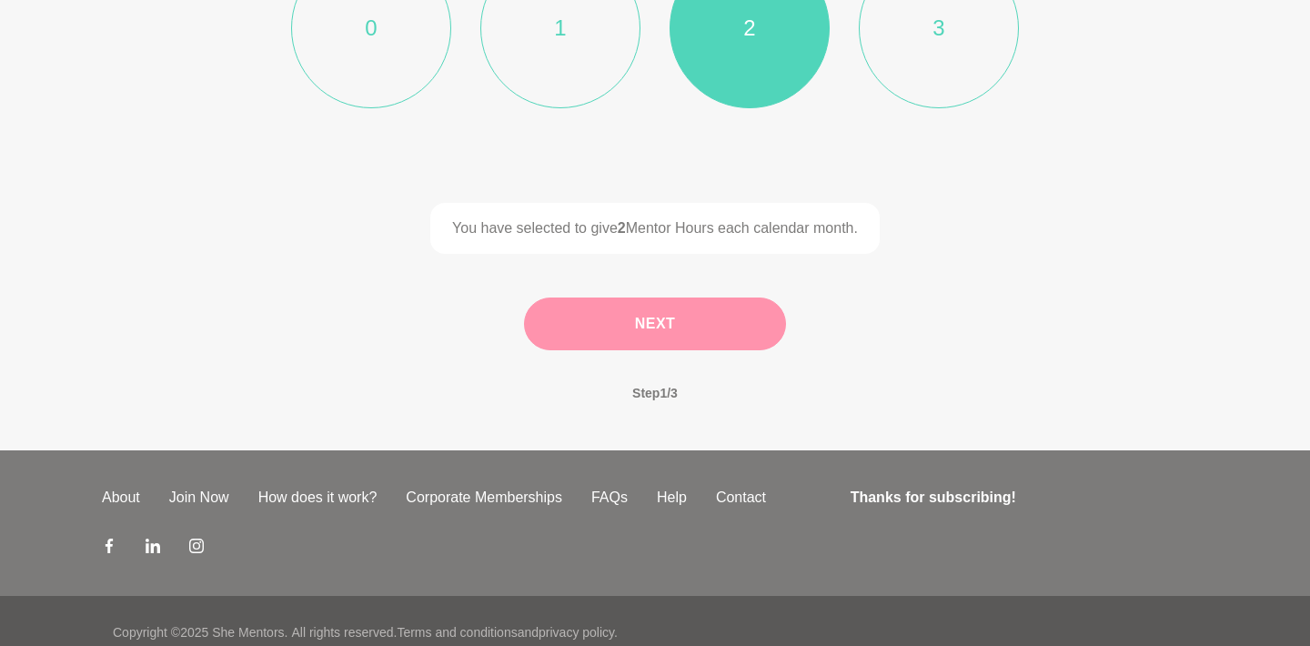
click at [754, 340] on button "Next" at bounding box center [655, 324] width 262 height 53
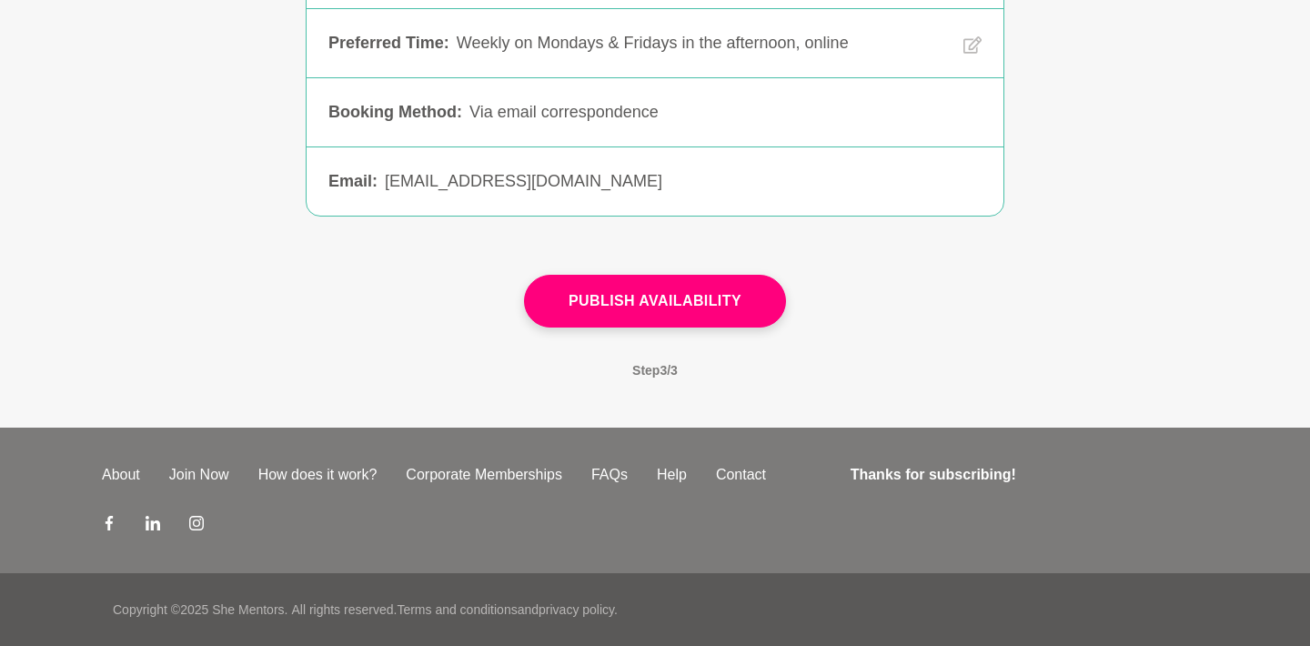
scroll to position [331, 0]
click at [567, 177] on div "[EMAIL_ADDRESS][DOMAIN_NAME]" at bounding box center [683, 182] width 597 height 25
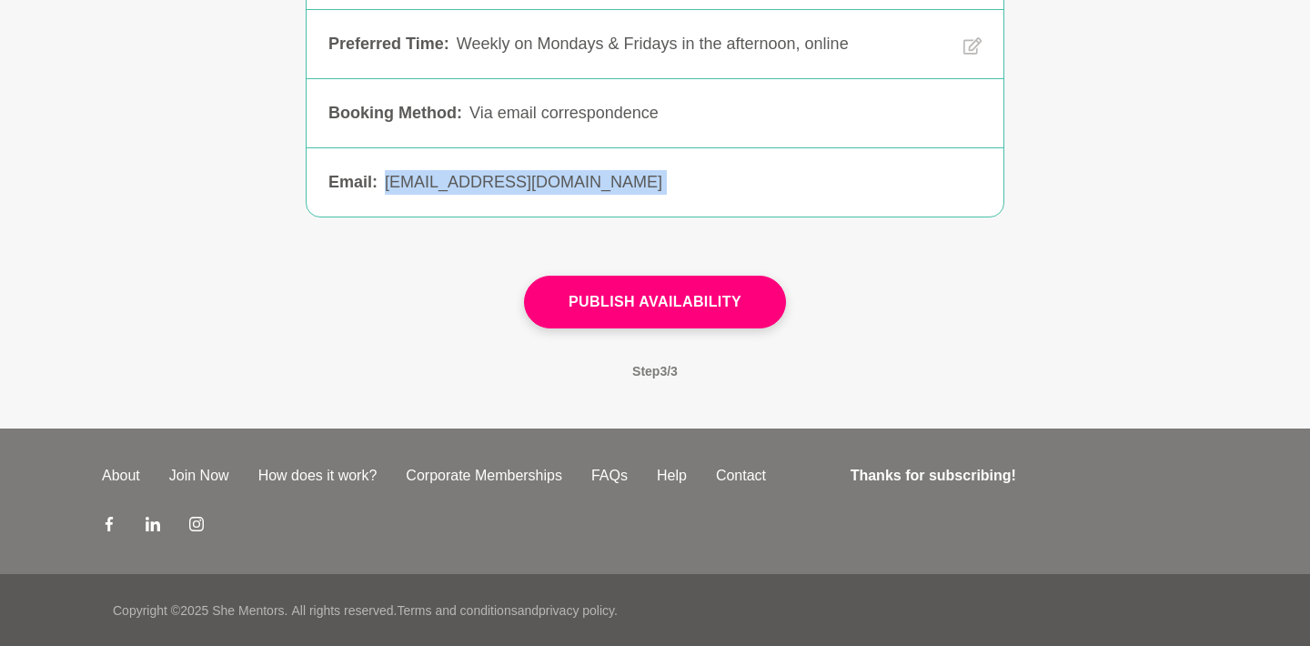
click at [567, 177] on div "[EMAIL_ADDRESS][DOMAIN_NAME]" at bounding box center [683, 182] width 597 height 25
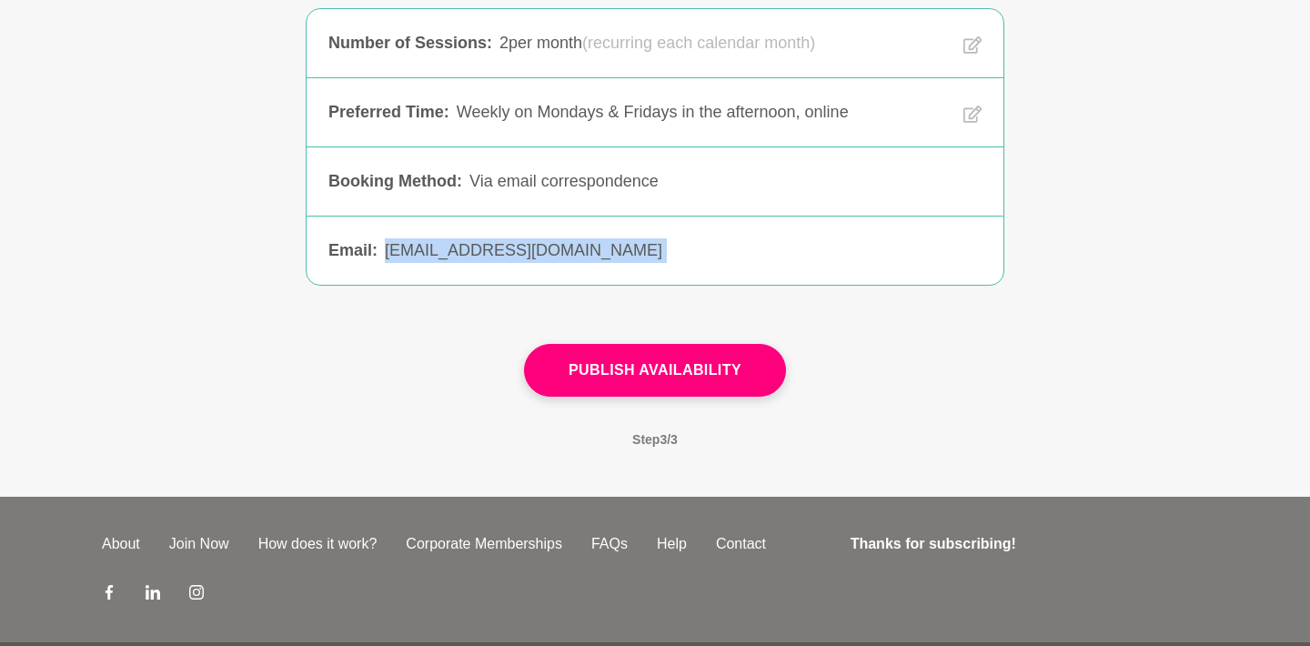
scroll to position [260, 0]
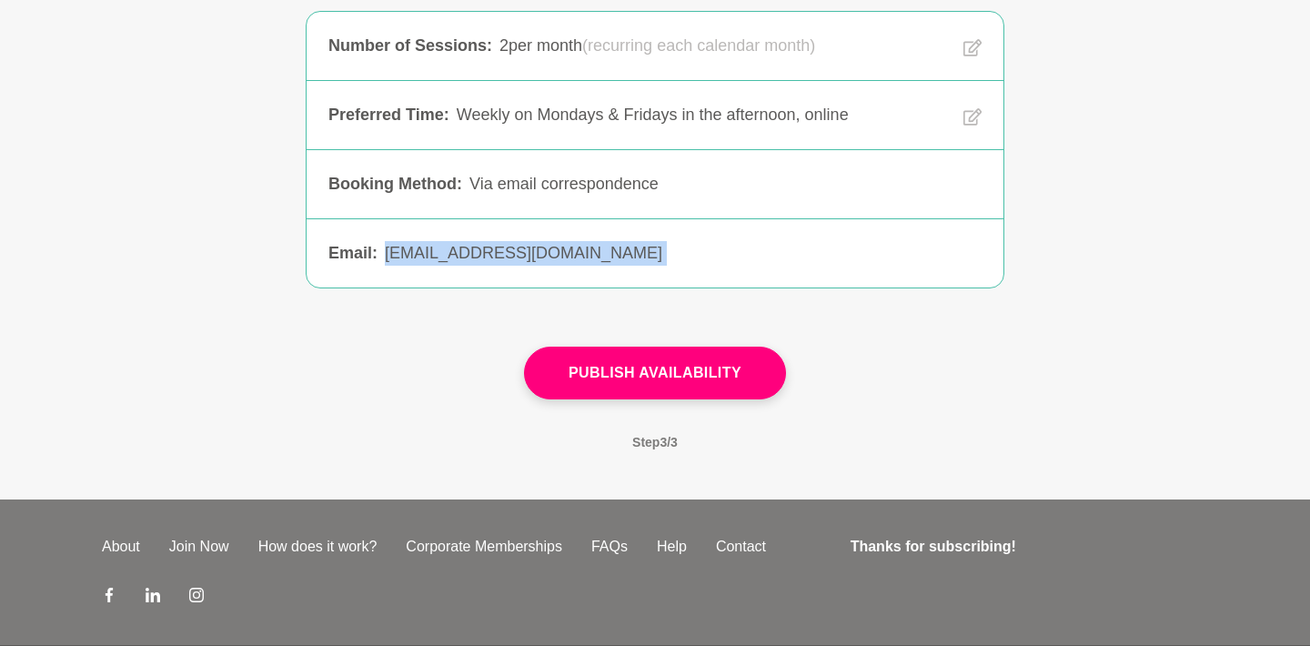
click at [609, 232] on div "Email : vanessa.sammut120@googlemail.com vanessa.sammut120@googlemail.com" at bounding box center [655, 253] width 697 height 68
click at [604, 179] on div "Via email correspondence" at bounding box center [726, 184] width 512 height 25
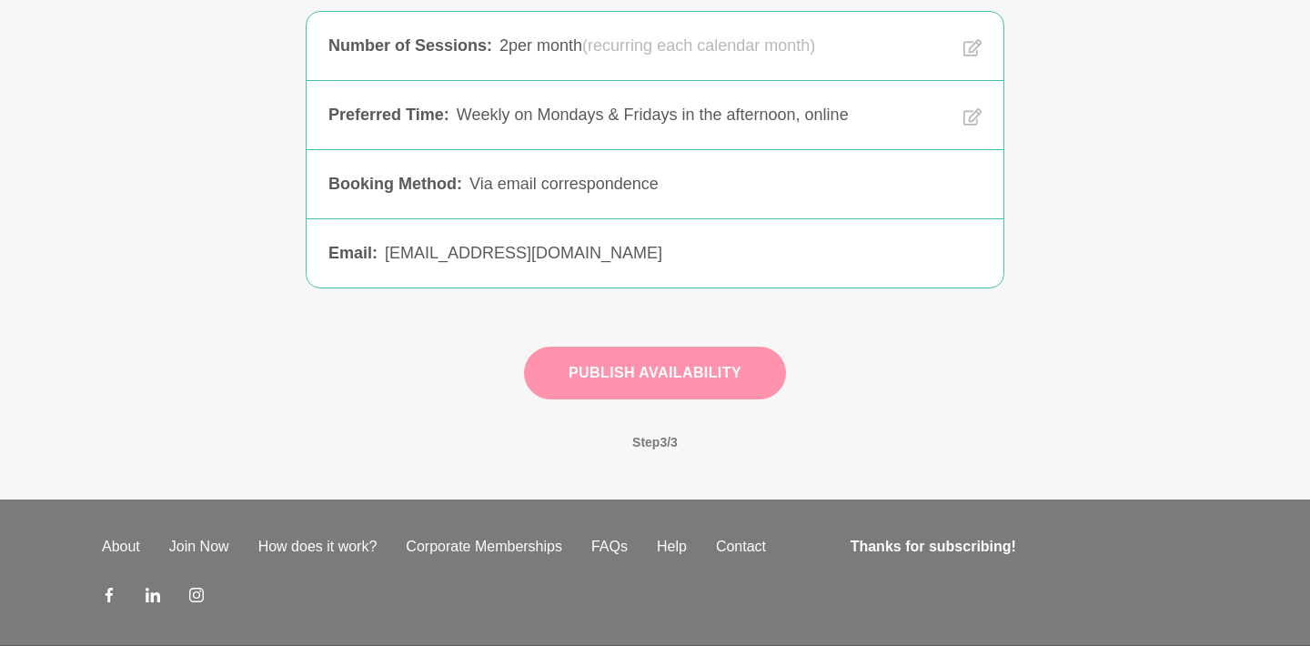
click at [643, 355] on button "Publish Availability" at bounding box center [655, 373] width 262 height 53
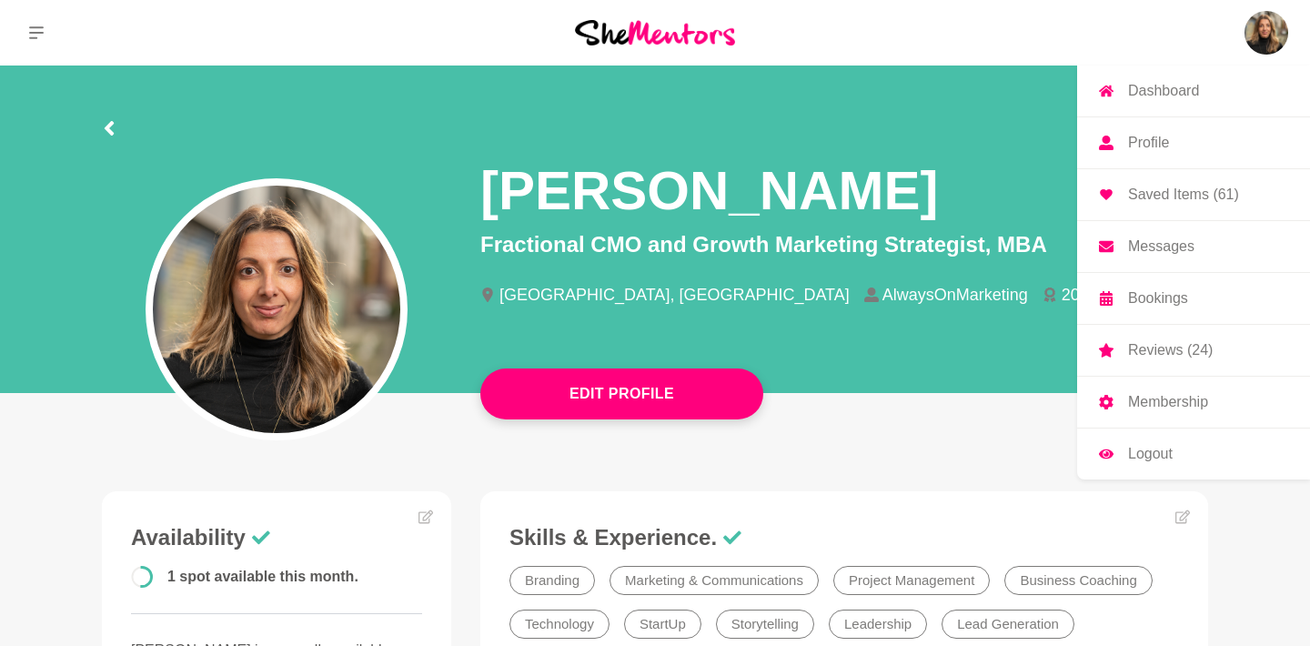
click at [1159, 402] on p "Membership" at bounding box center [1168, 402] width 80 height 15
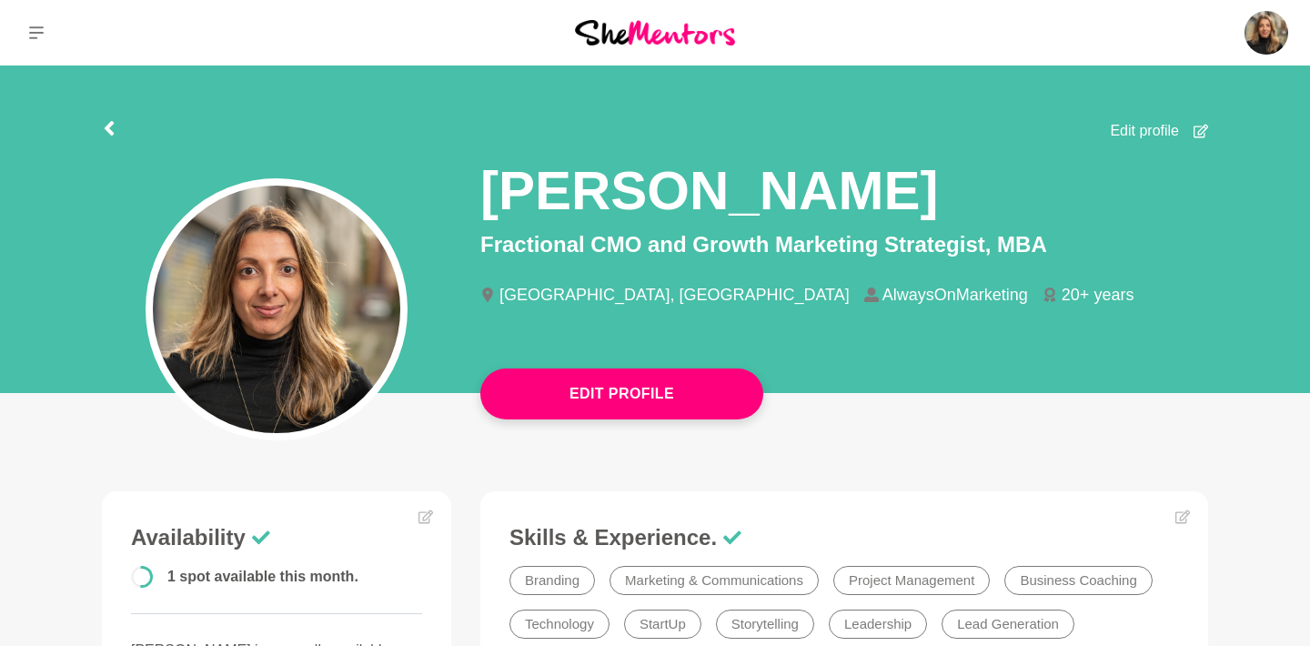
click at [1208, 128] on section "Edit profile [PERSON_NAME] Fractional CMO and Growth Marketing Strategist, MBA …" at bounding box center [655, 235] width 1165 height 338
click at [1202, 129] on icon at bounding box center [1201, 132] width 15 height 14
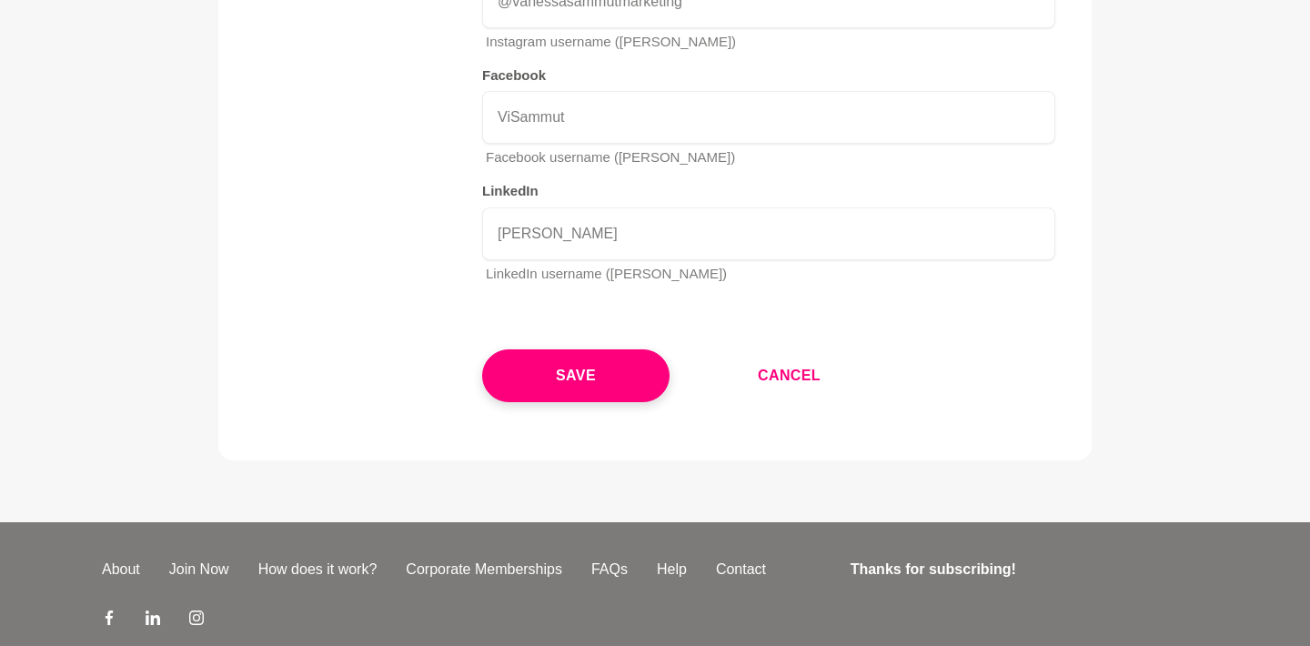
scroll to position [3500, 0]
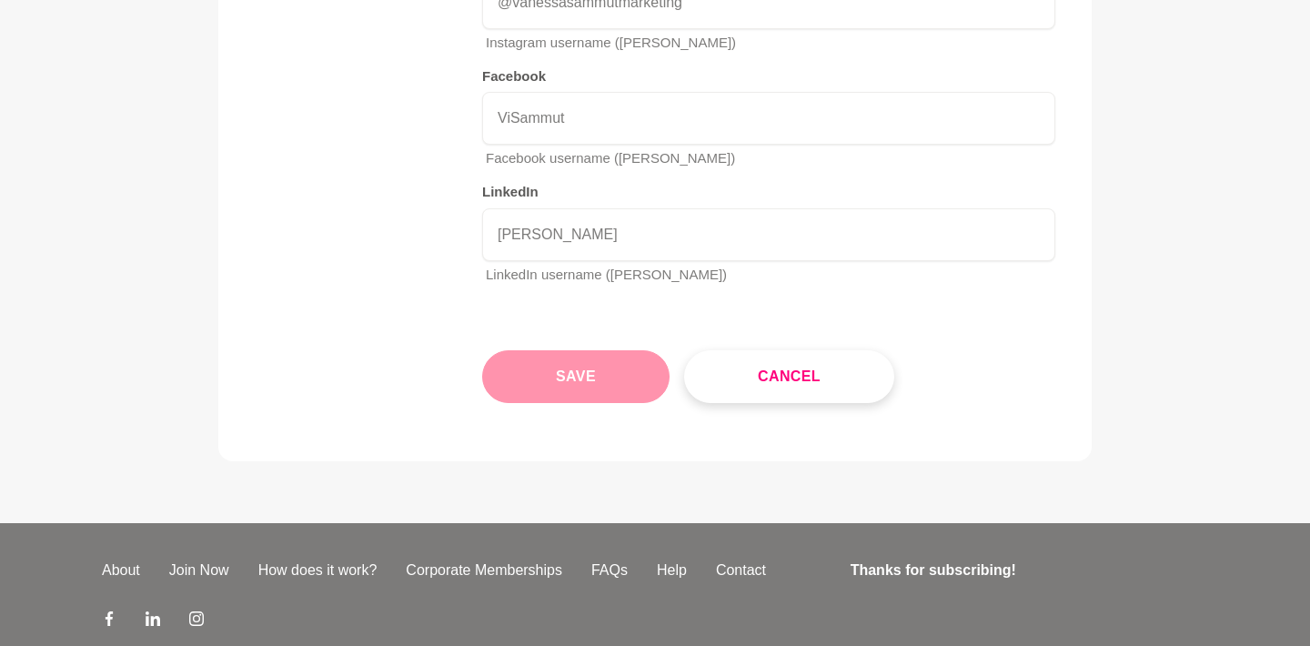
click at [620, 350] on button "Save" at bounding box center [575, 376] width 187 height 53
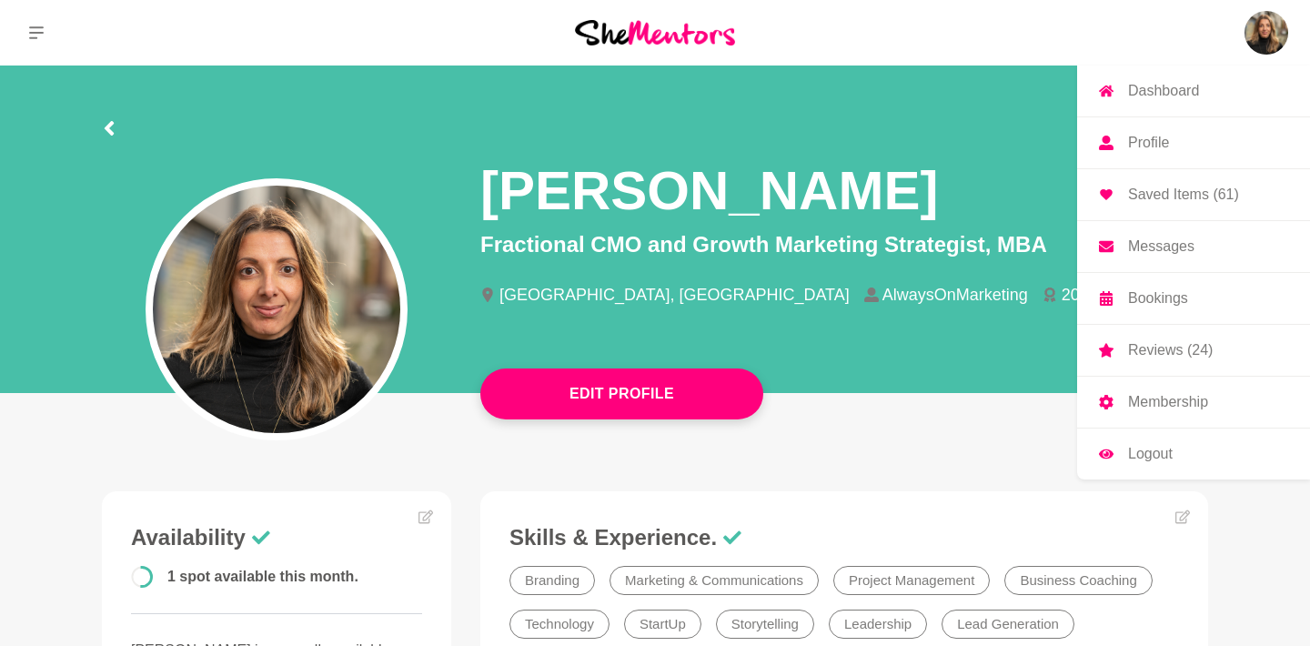
click at [1257, 36] on img at bounding box center [1267, 33] width 44 height 44
click at [1200, 349] on p "Reviews (24)" at bounding box center [1170, 350] width 85 height 15
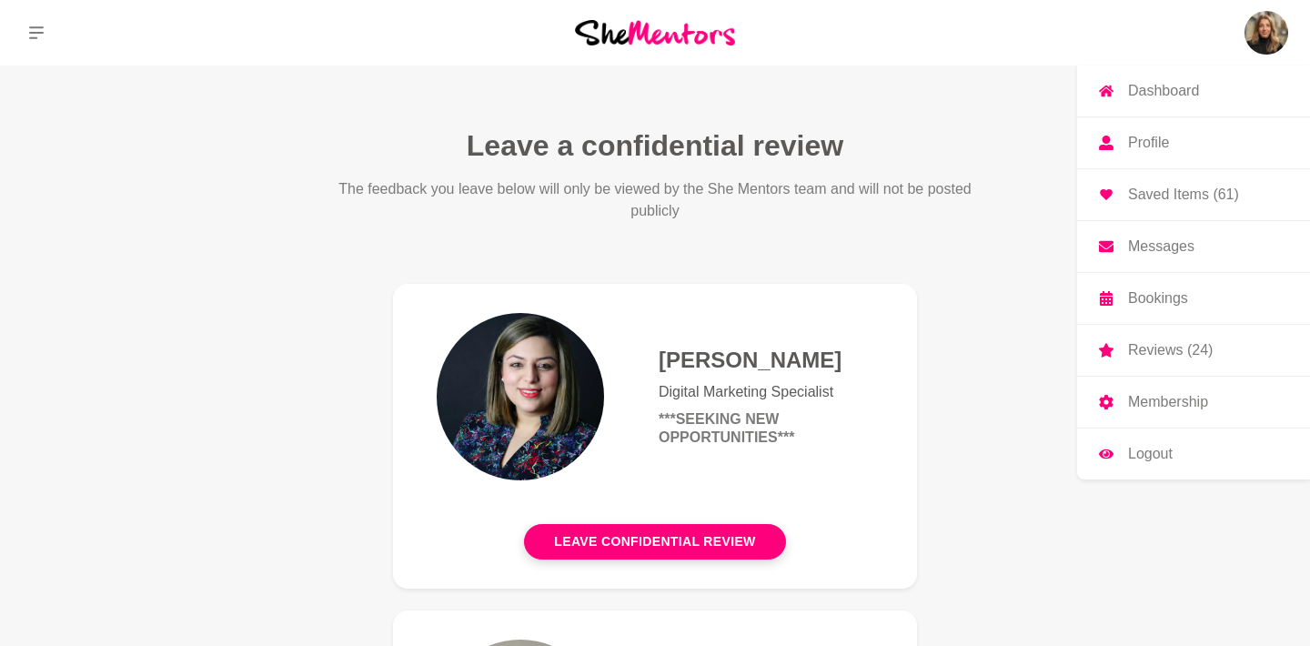
click at [1188, 89] on p "Dashboard" at bounding box center [1163, 91] width 71 height 15
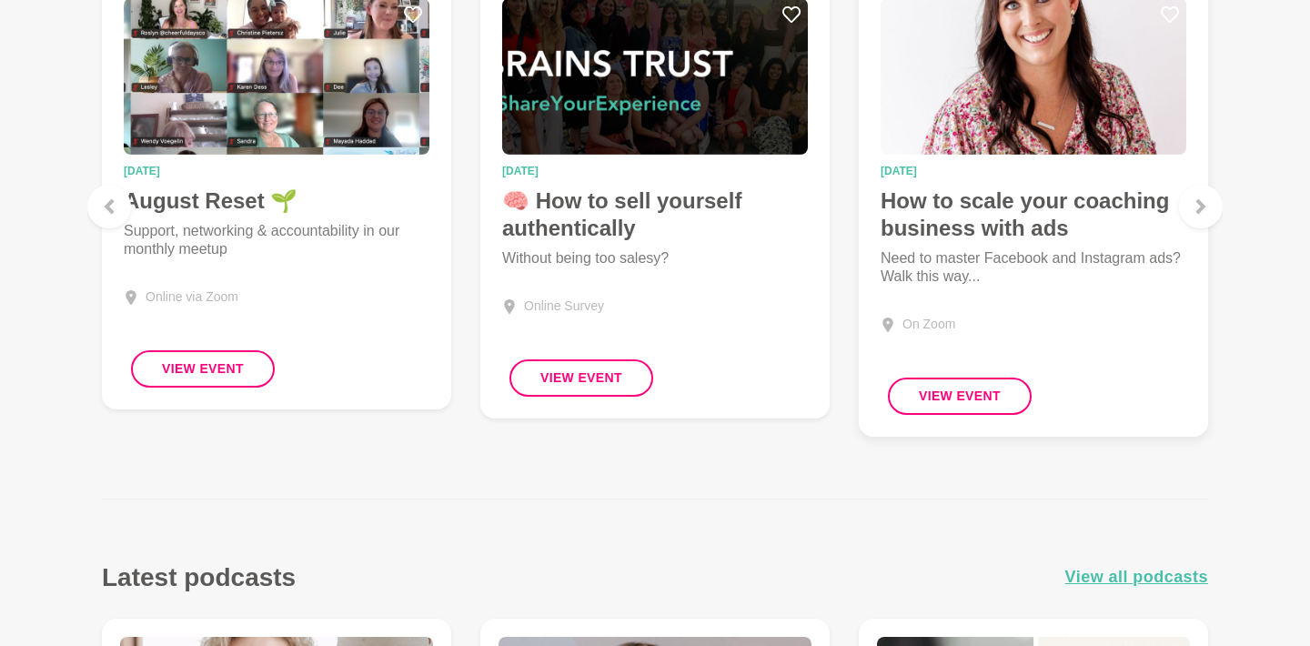
scroll to position [1444, 0]
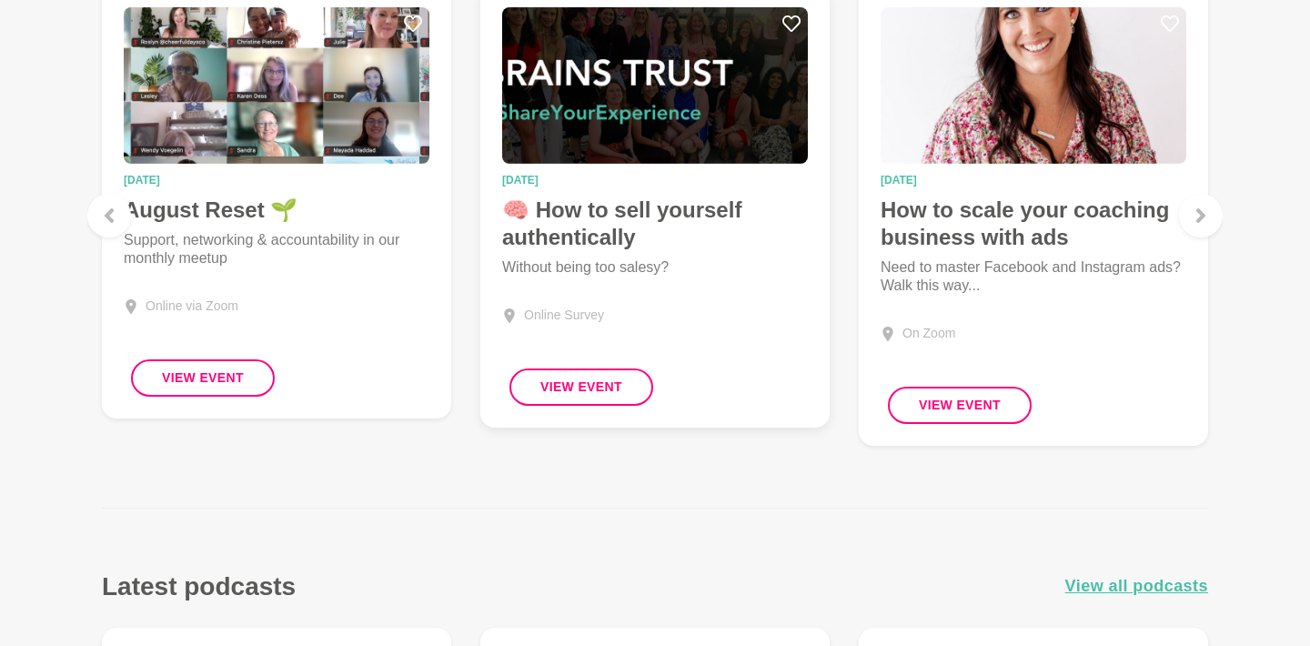
click at [677, 215] on h4 "🧠 How to sell yourself authentically" at bounding box center [655, 224] width 306 height 55
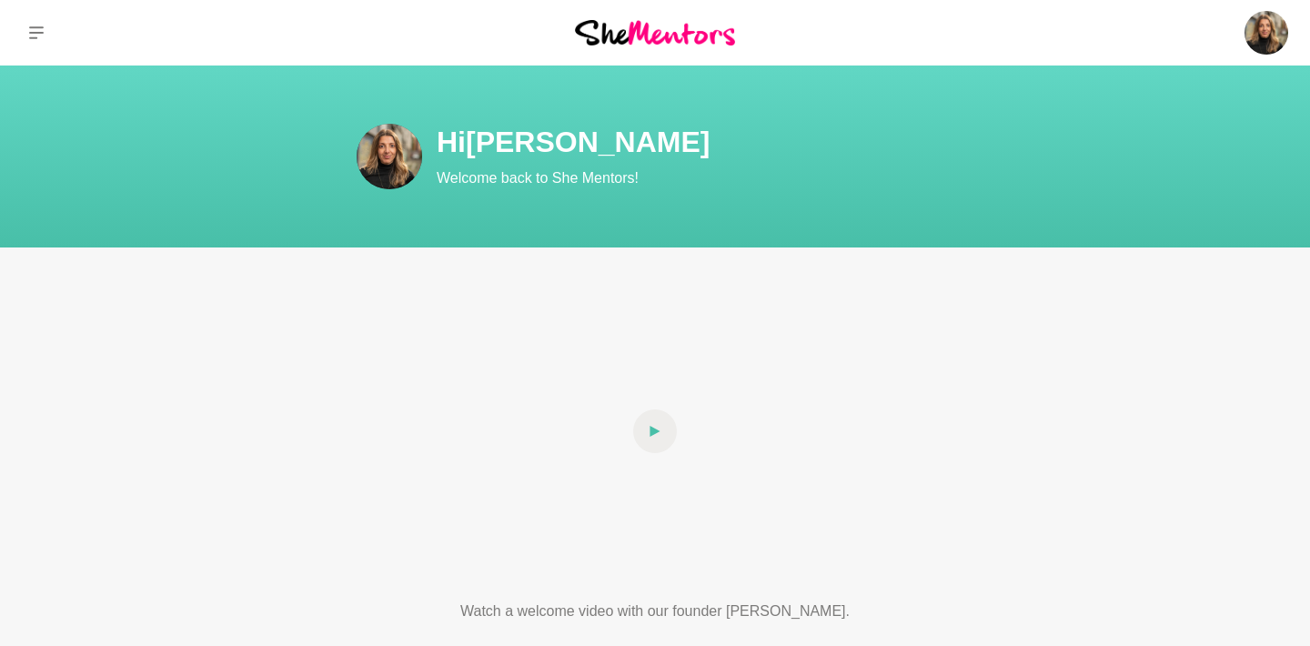
click at [399, 167] on img at bounding box center [390, 157] width 66 height 66
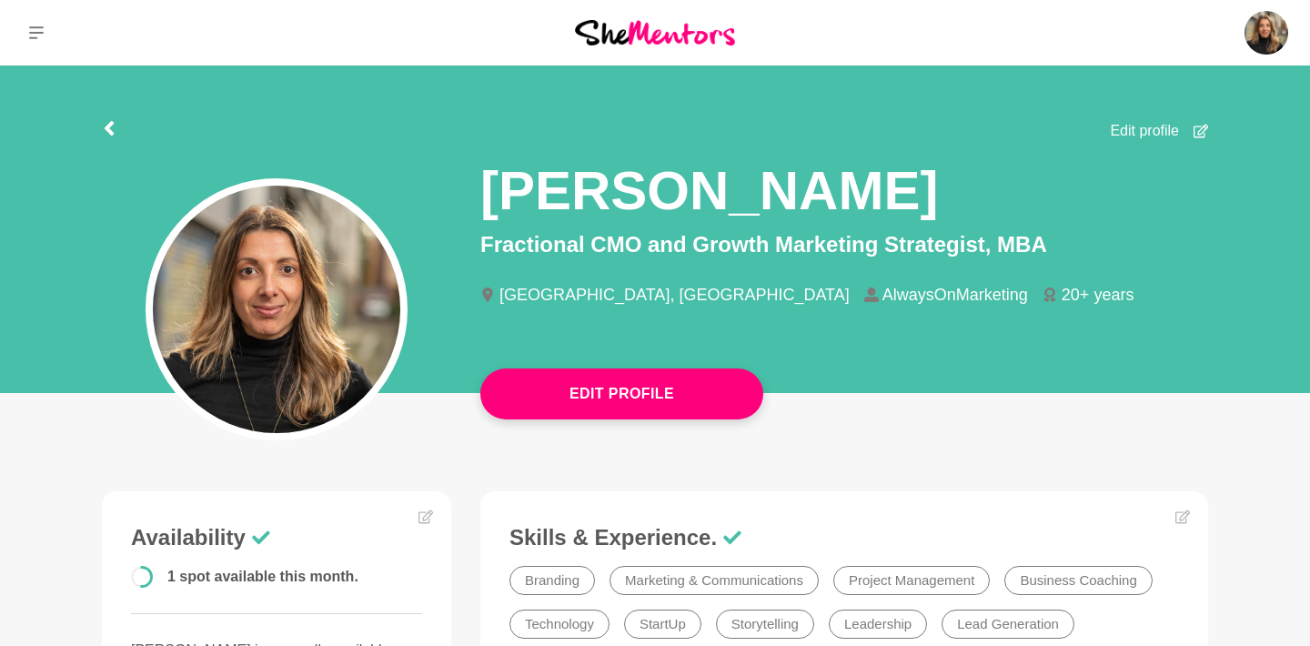
click at [275, 325] on img at bounding box center [276, 309] width 247 height 247
click at [859, 89] on section "Edit profile [PERSON_NAME] Fractional CMO and Growth Marketing Strategist, MBA …" at bounding box center [655, 235] width 1165 height 338
click at [37, 31] on icon at bounding box center [36, 32] width 15 height 15
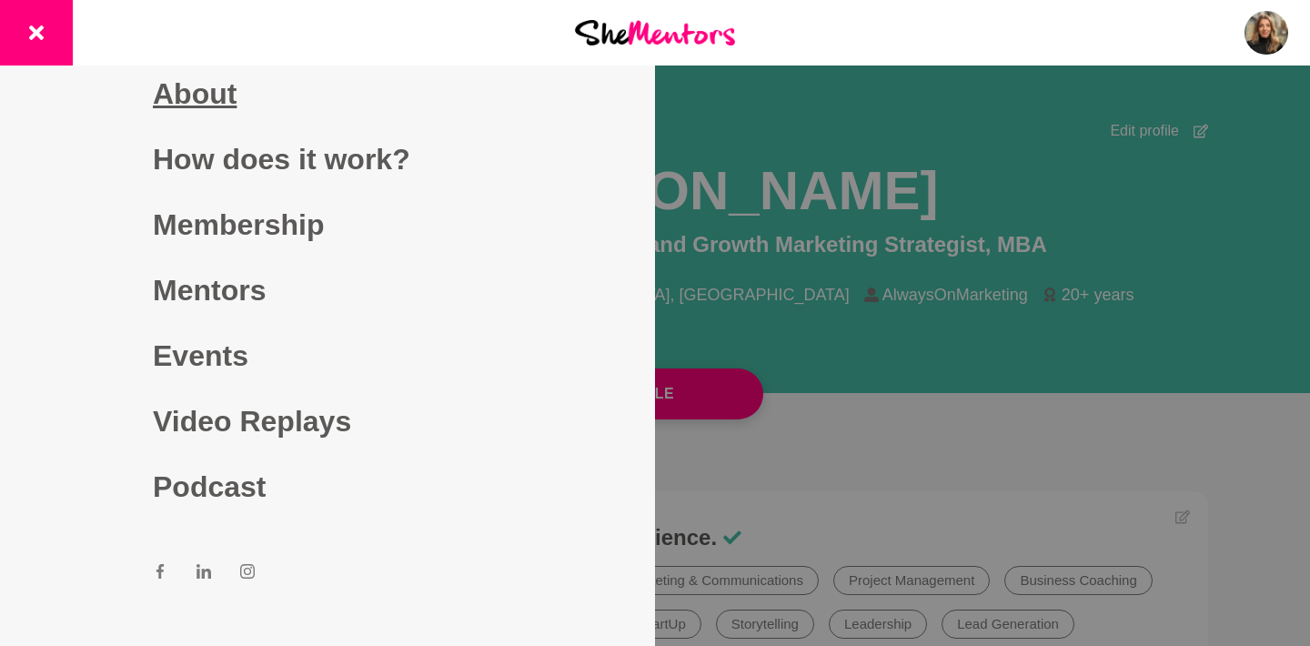
click at [213, 102] on link "About" at bounding box center [327, 94] width 349 height 66
